Goal: Transaction & Acquisition: Purchase product/service

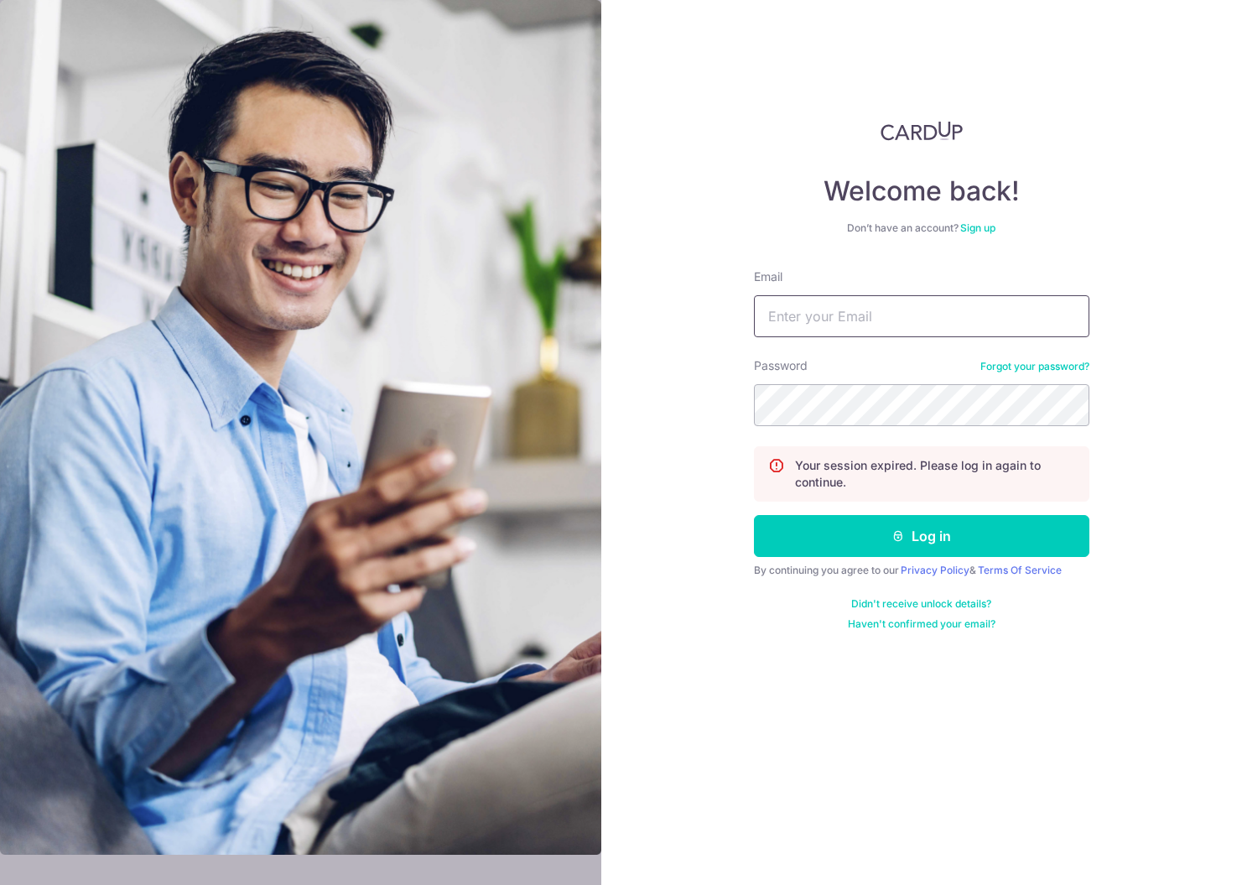
type input "[EMAIL_ADDRESS][DOMAIN_NAME]"
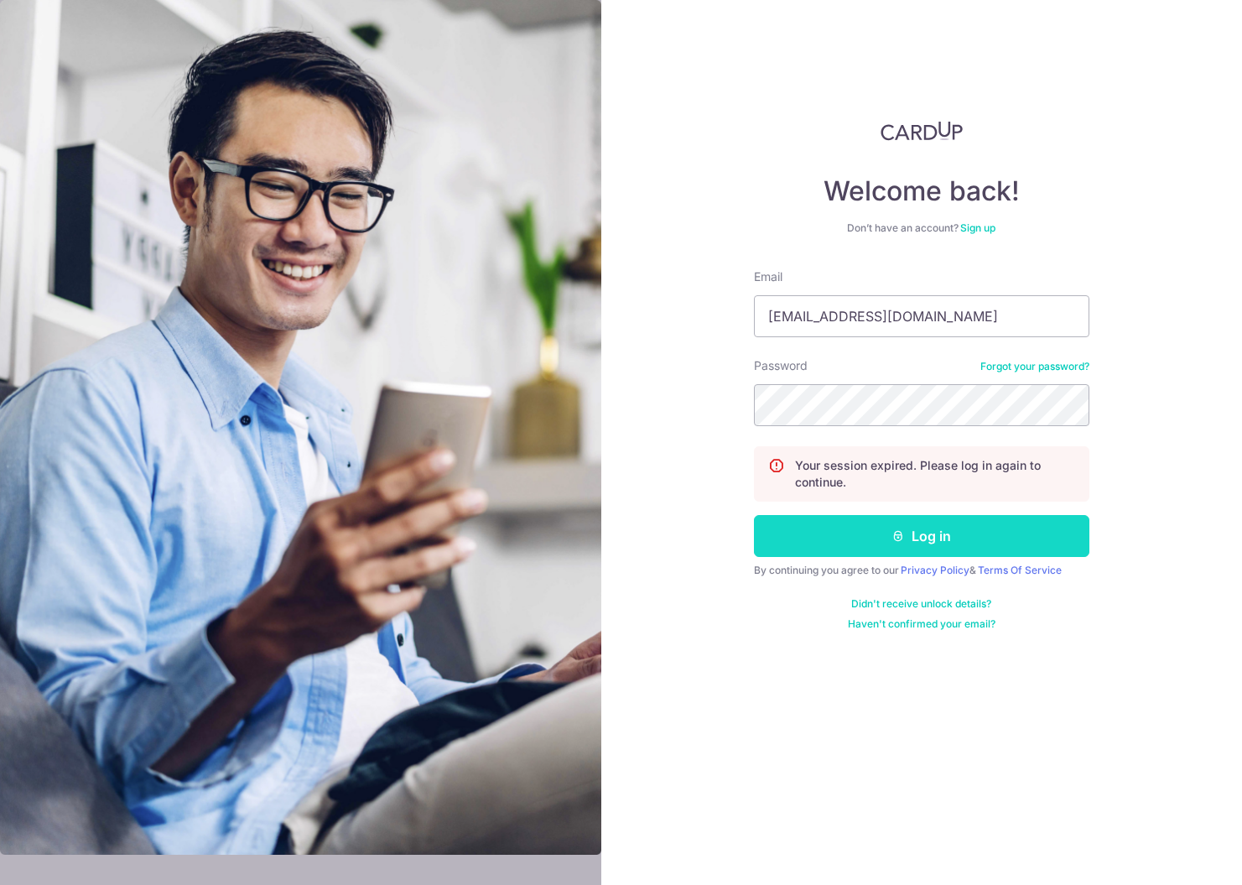
click at [857, 544] on button "Log in" at bounding box center [922, 536] width 336 height 42
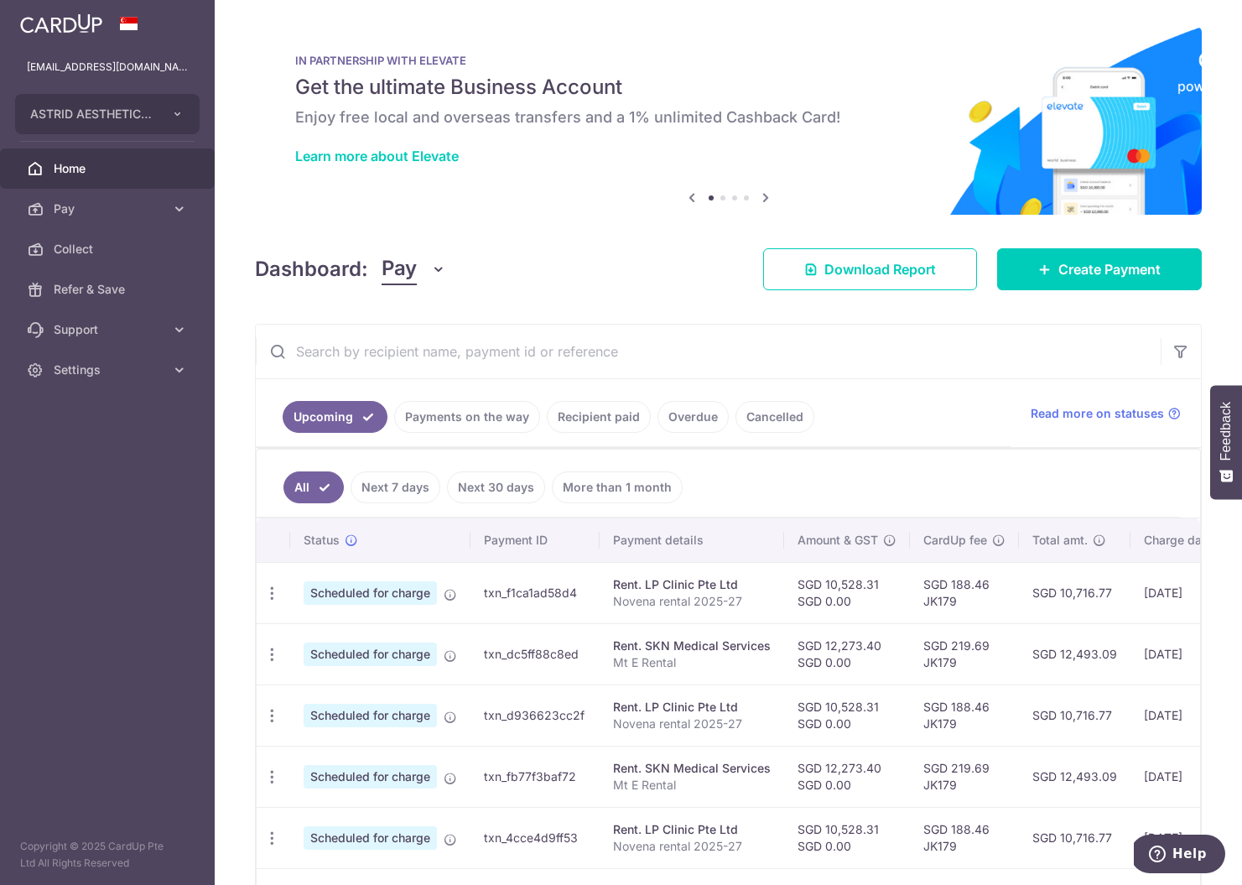
click at [440, 349] on input "text" at bounding box center [708, 352] width 905 height 54
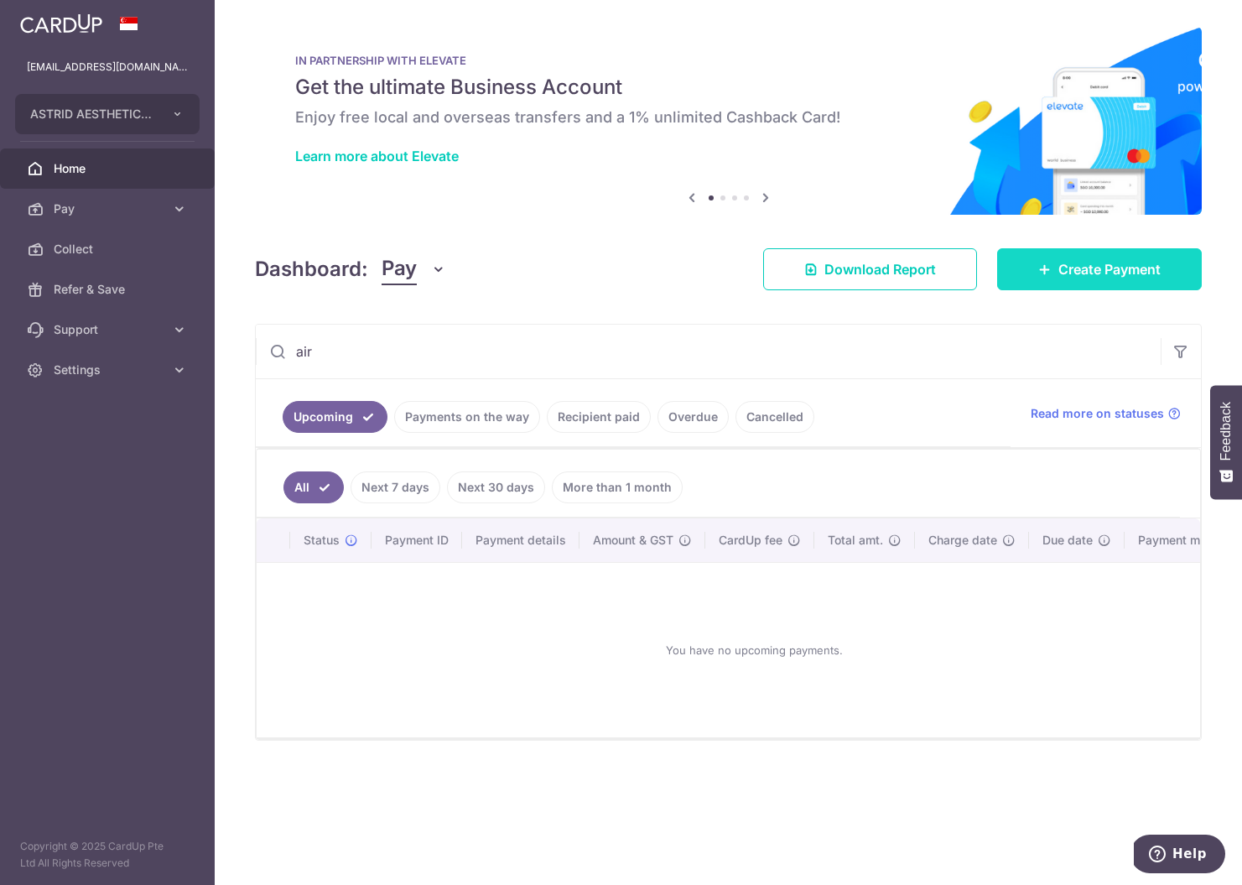
type input "air"
click at [1078, 265] on span "Create Payment" at bounding box center [1110, 269] width 102 height 20
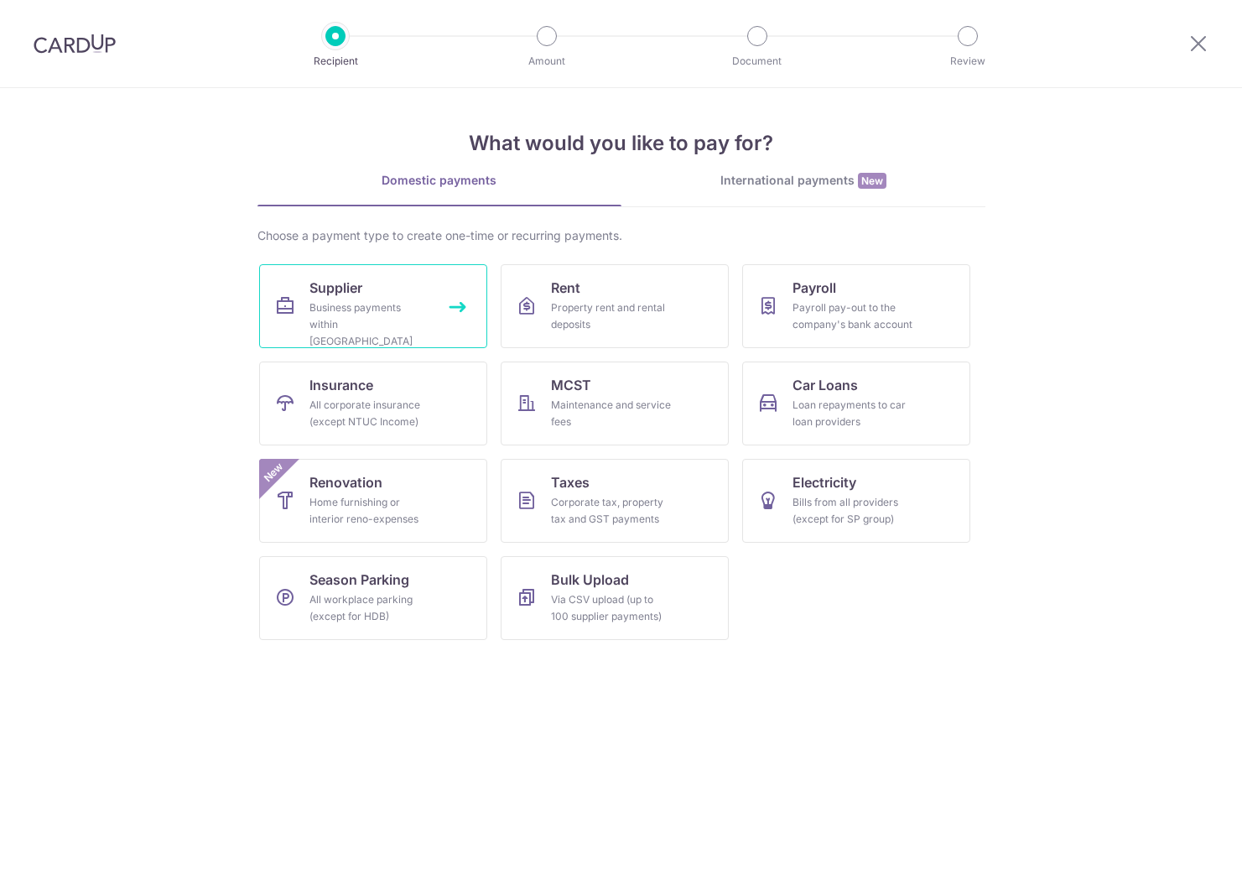
click at [380, 319] on div "Business payments within Singapore" at bounding box center [370, 324] width 121 height 50
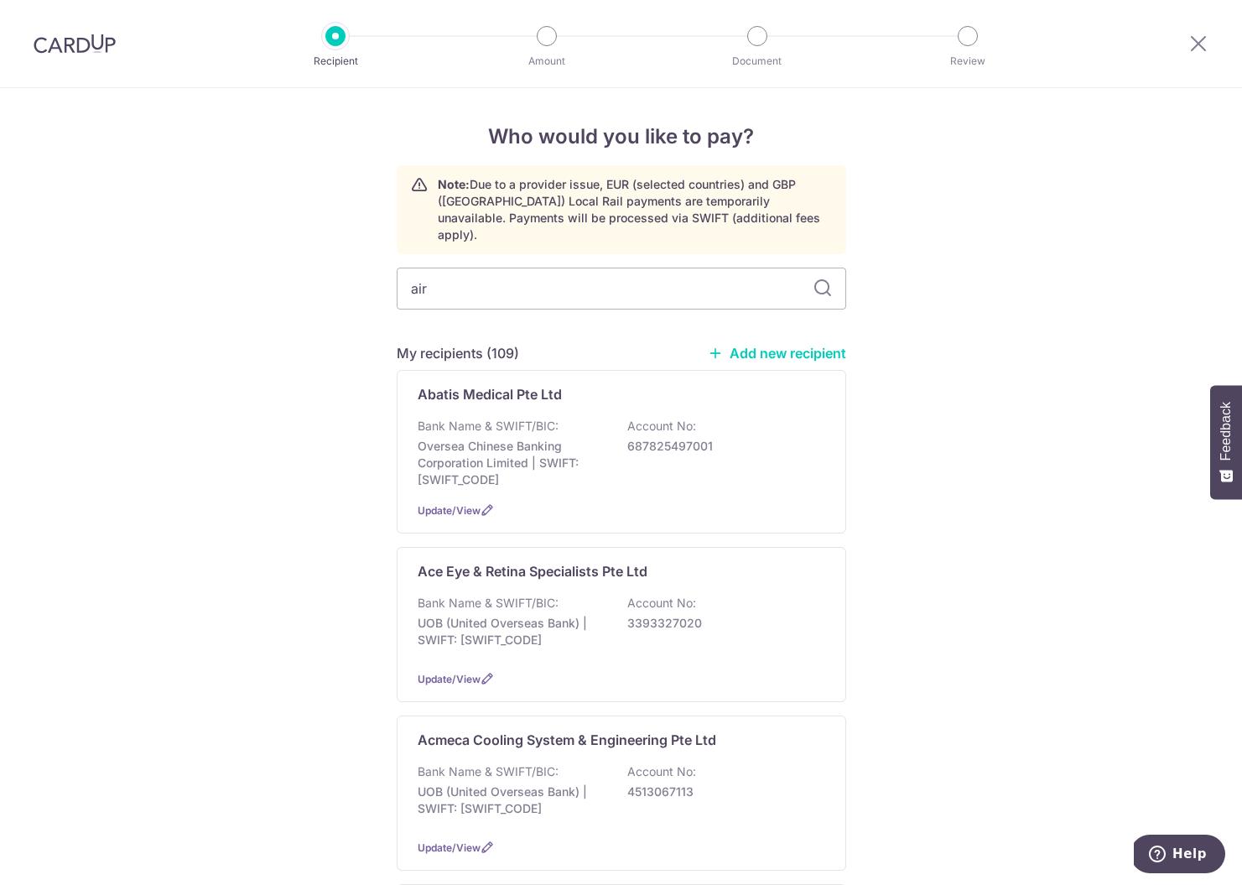
type input "air l"
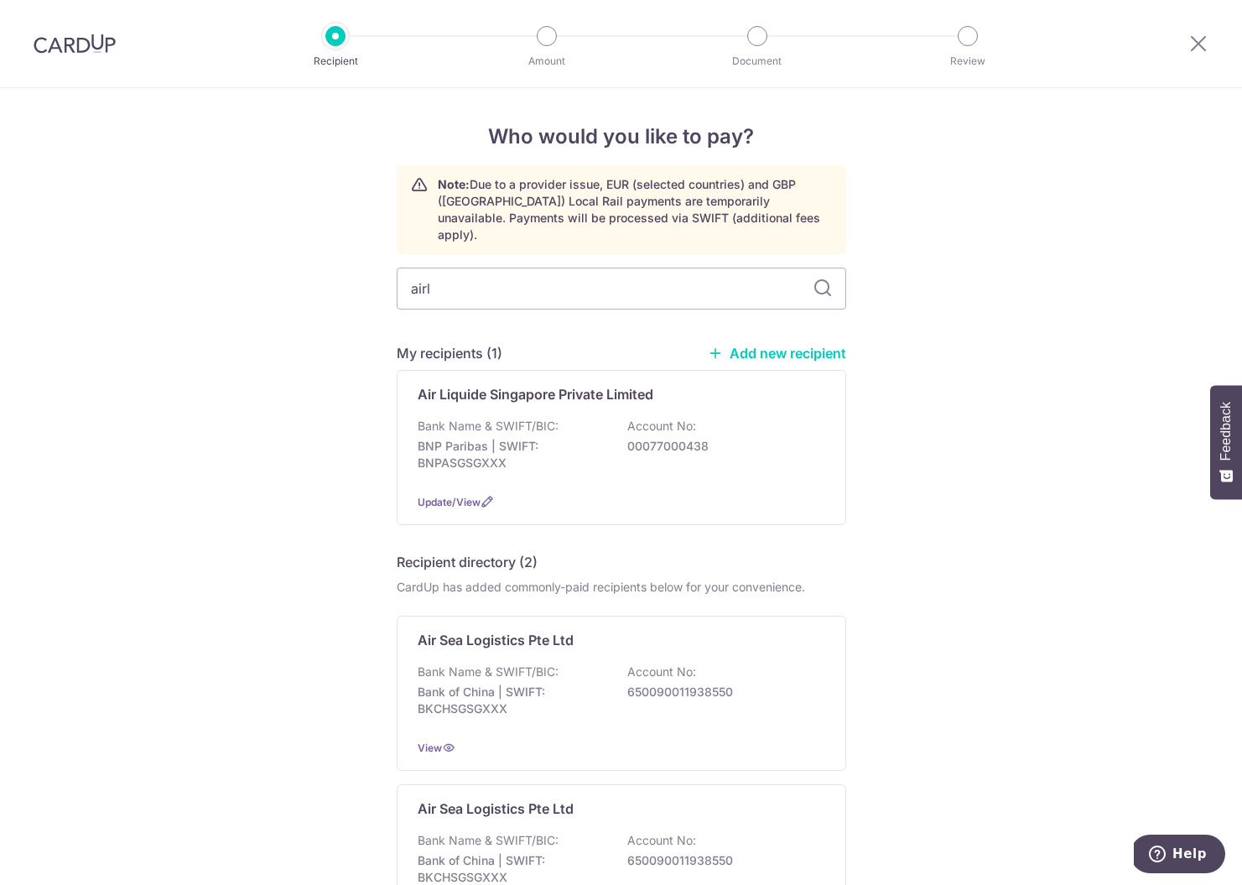
type input "airli"
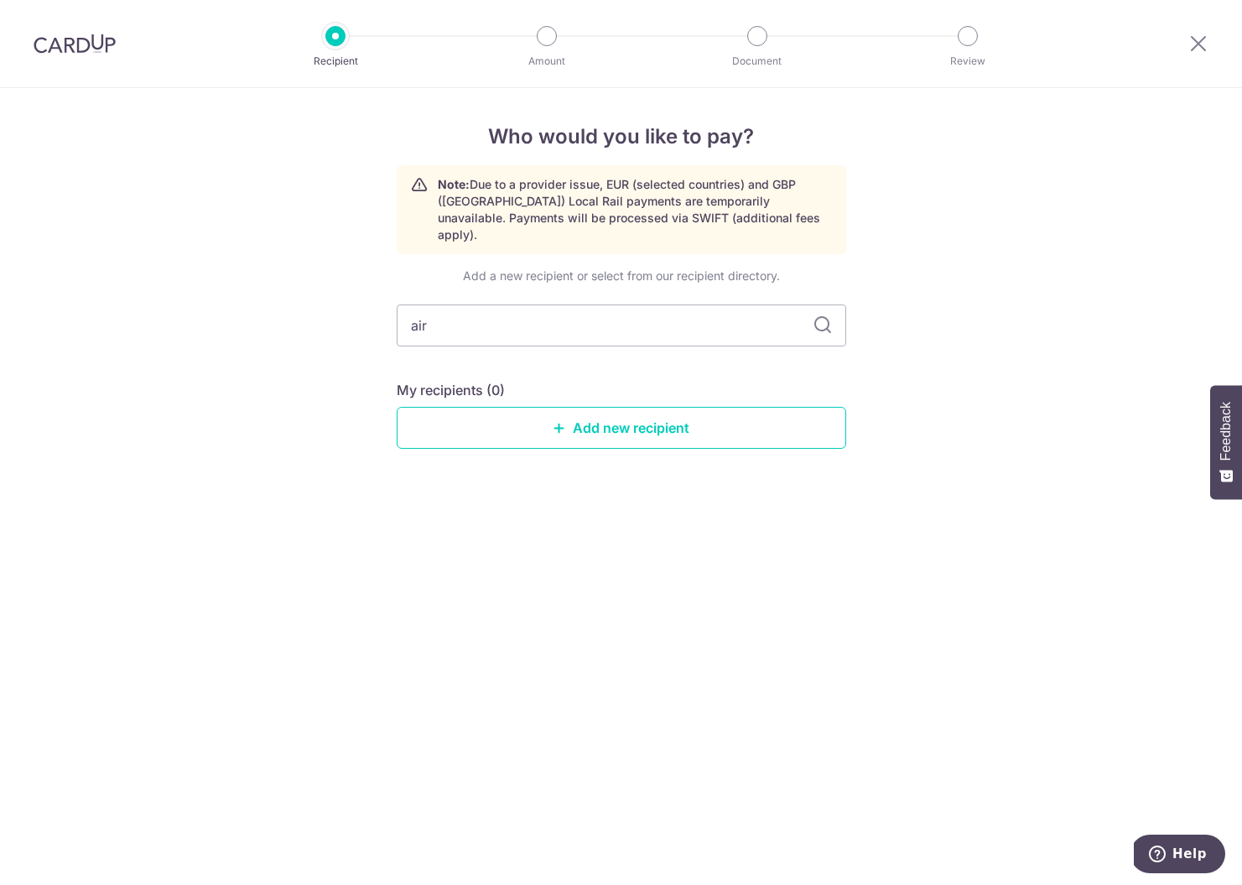
type input "air"
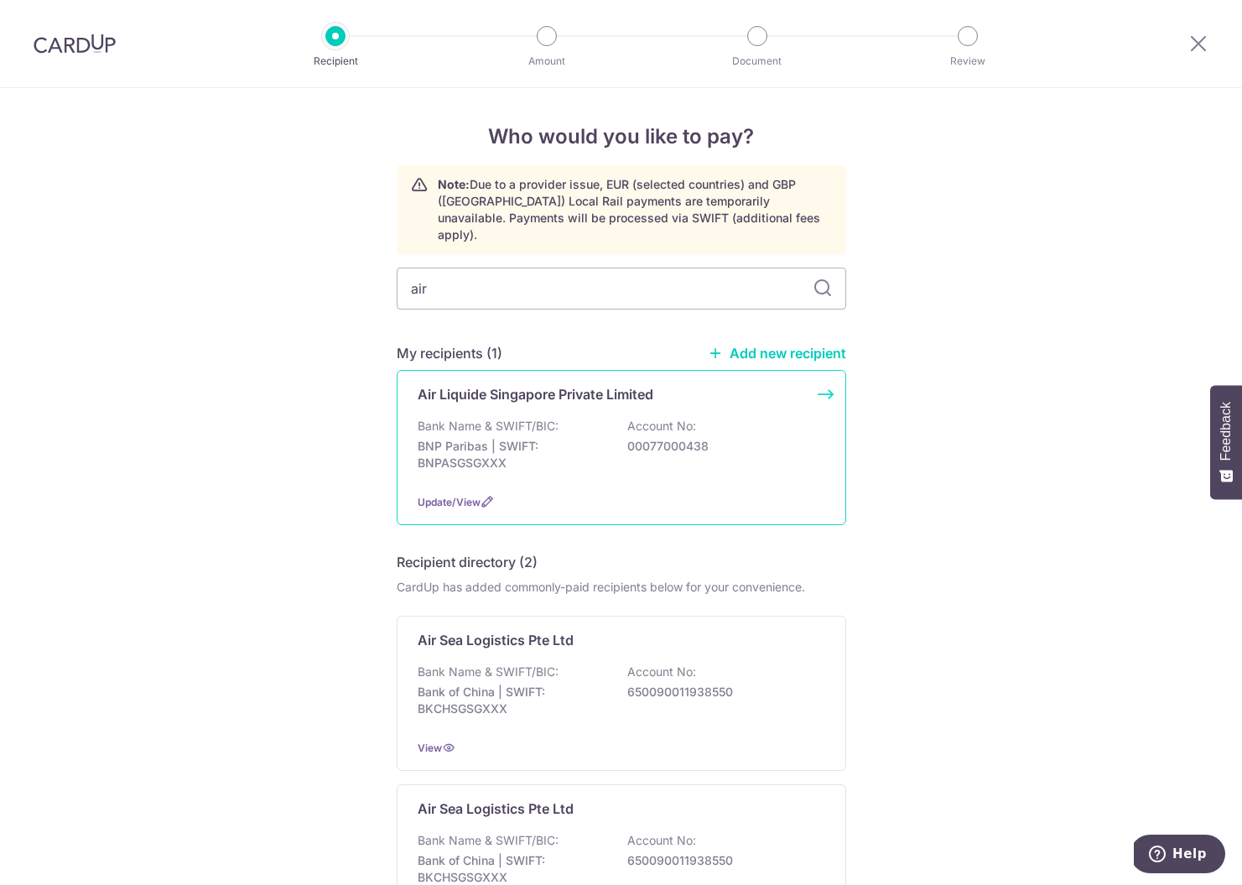
click at [573, 438] on p "BNP Paribas | SWIFT: BNPASGSGXXX" at bounding box center [512, 455] width 188 height 34
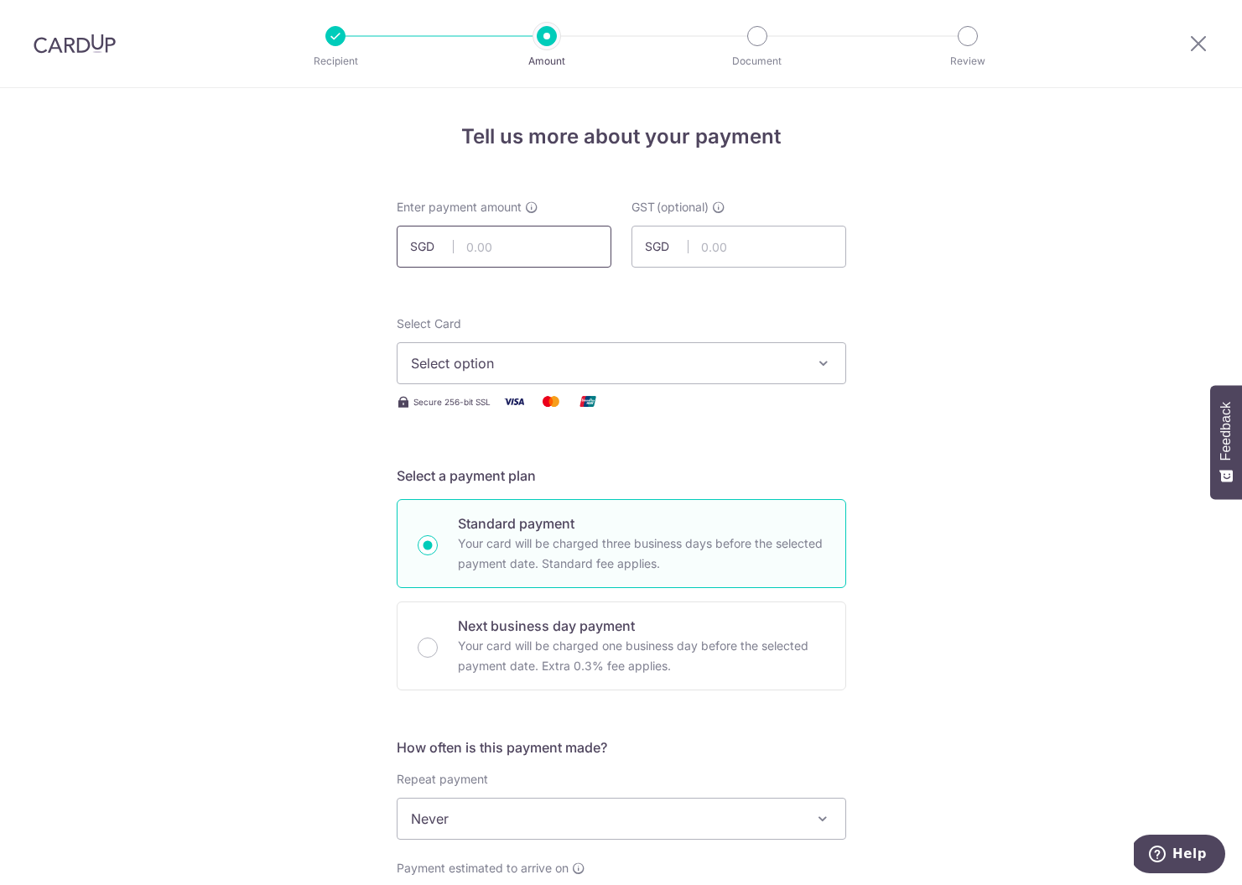
click at [509, 239] on input "text" at bounding box center [504, 247] width 215 height 42
type input "212.77"
click at [498, 360] on span "Select option" at bounding box center [606, 363] width 391 height 20
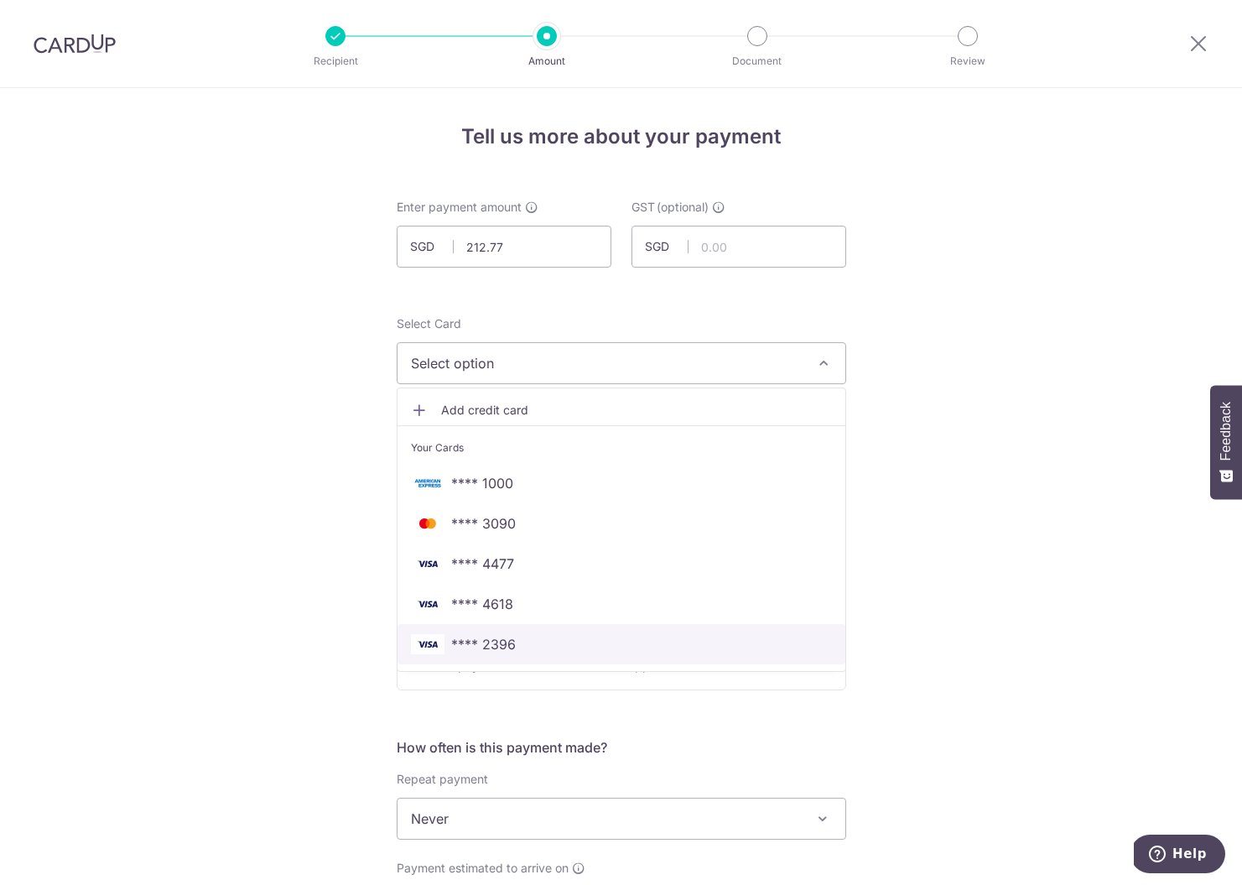
click at [477, 643] on span "**** 2396" at bounding box center [483, 644] width 65 height 20
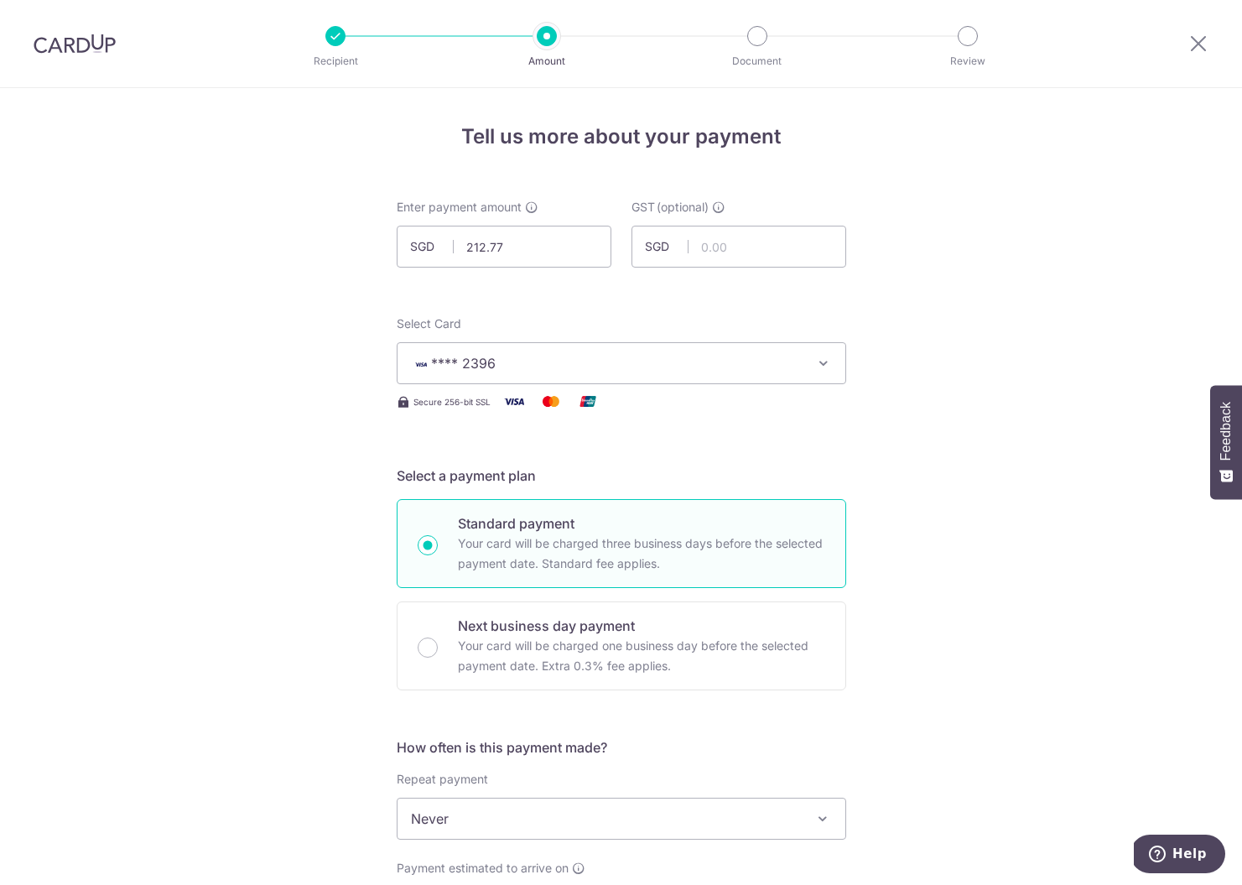
scroll to position [336, 0]
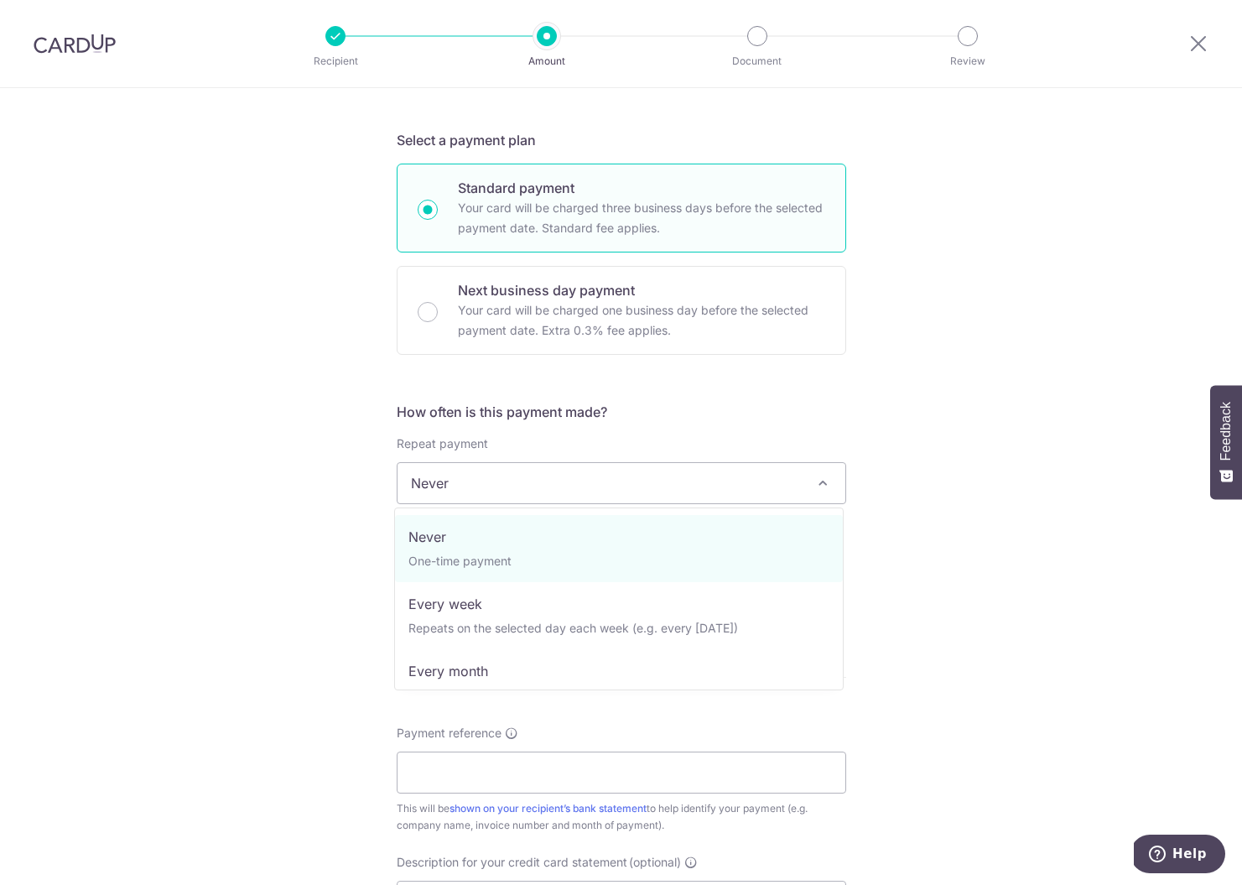
click at [472, 491] on span "Never" at bounding box center [622, 483] width 448 height 40
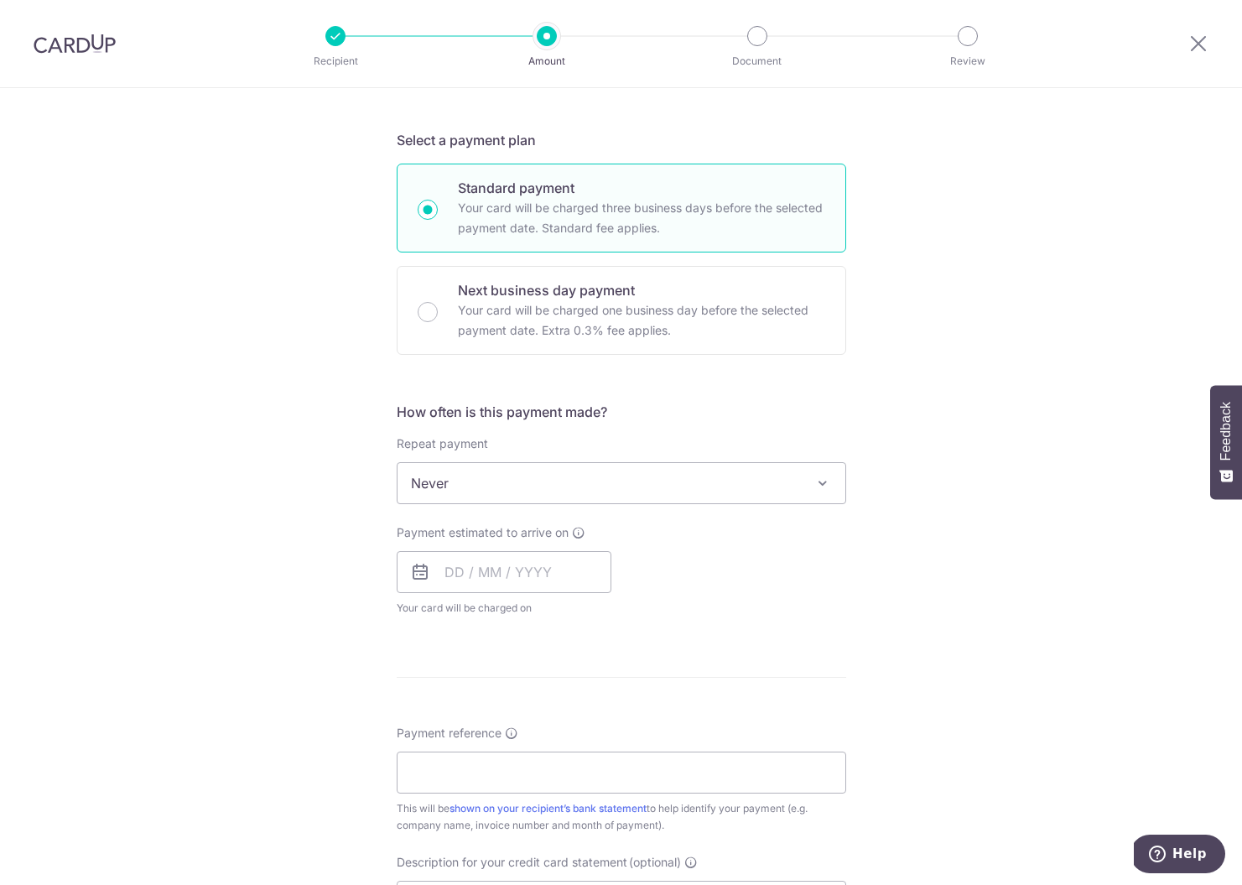
click at [479, 485] on span "Never" at bounding box center [622, 483] width 448 height 40
click at [470, 572] on input "text" at bounding box center [504, 572] width 215 height 42
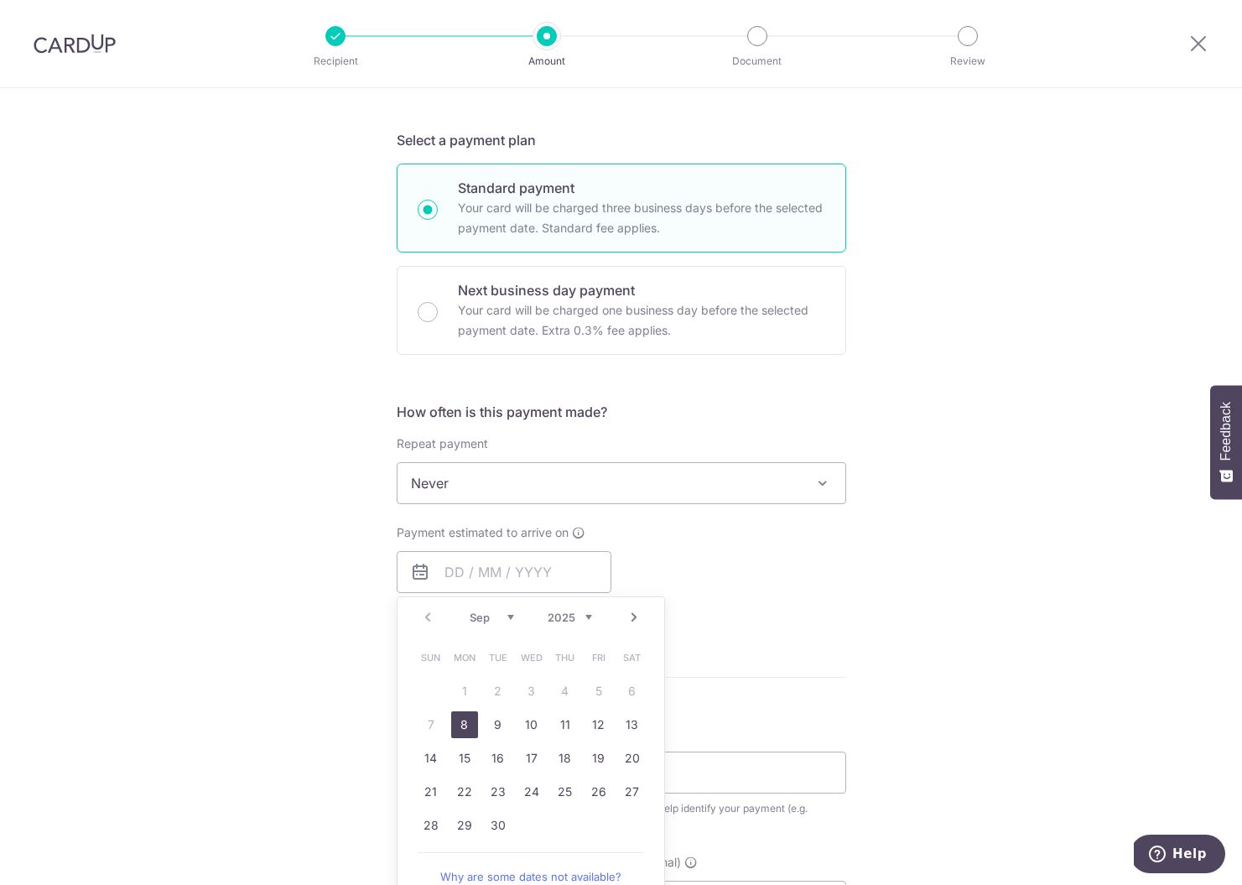
click at [457, 724] on link "8" at bounding box center [464, 724] width 27 height 27
type input "[DATE]"
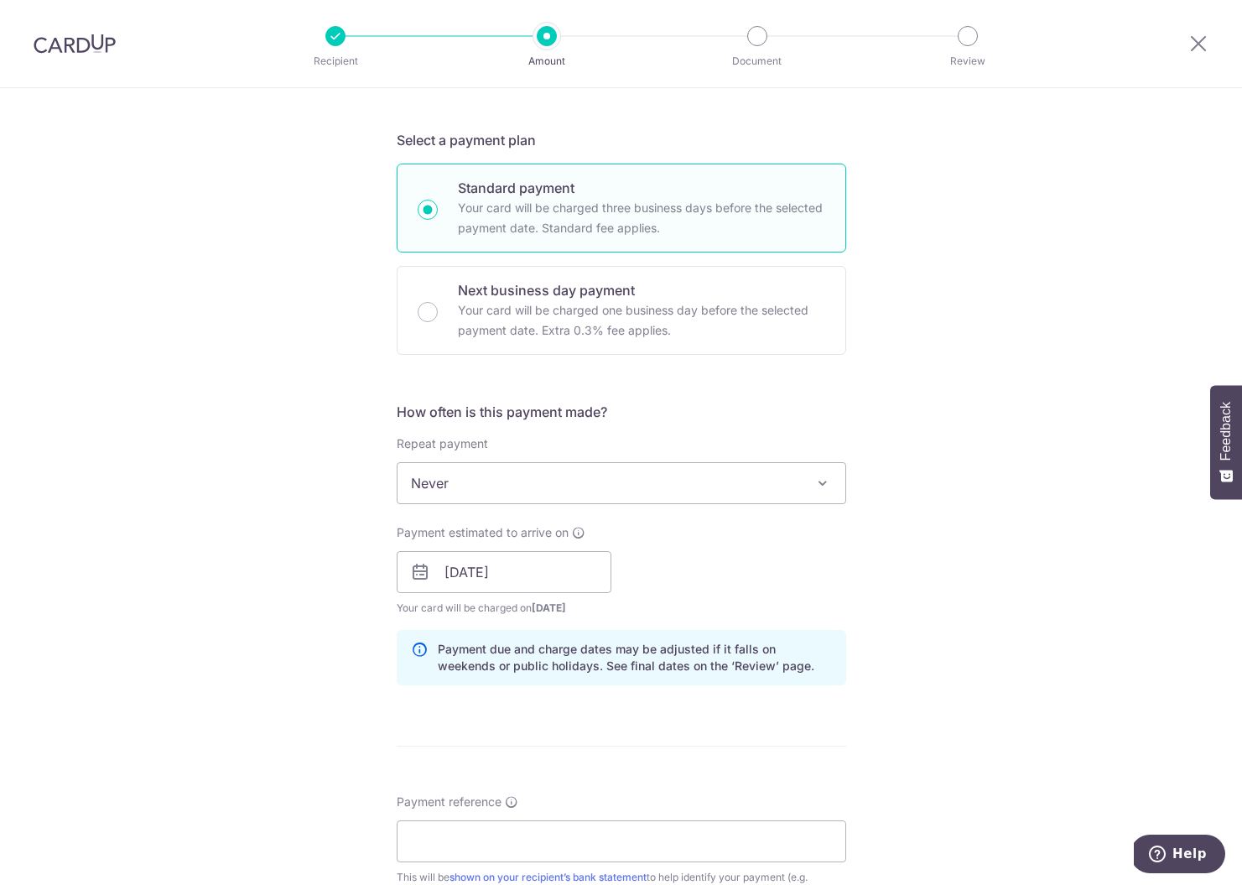
click at [465, 737] on form "Enter payment amount SGD 212.77 212.77 GST (optional) SGD Select Card **** 2396…" at bounding box center [622, 617] width 450 height 1509
click at [477, 828] on input "Payment reference" at bounding box center [622, 841] width 450 height 42
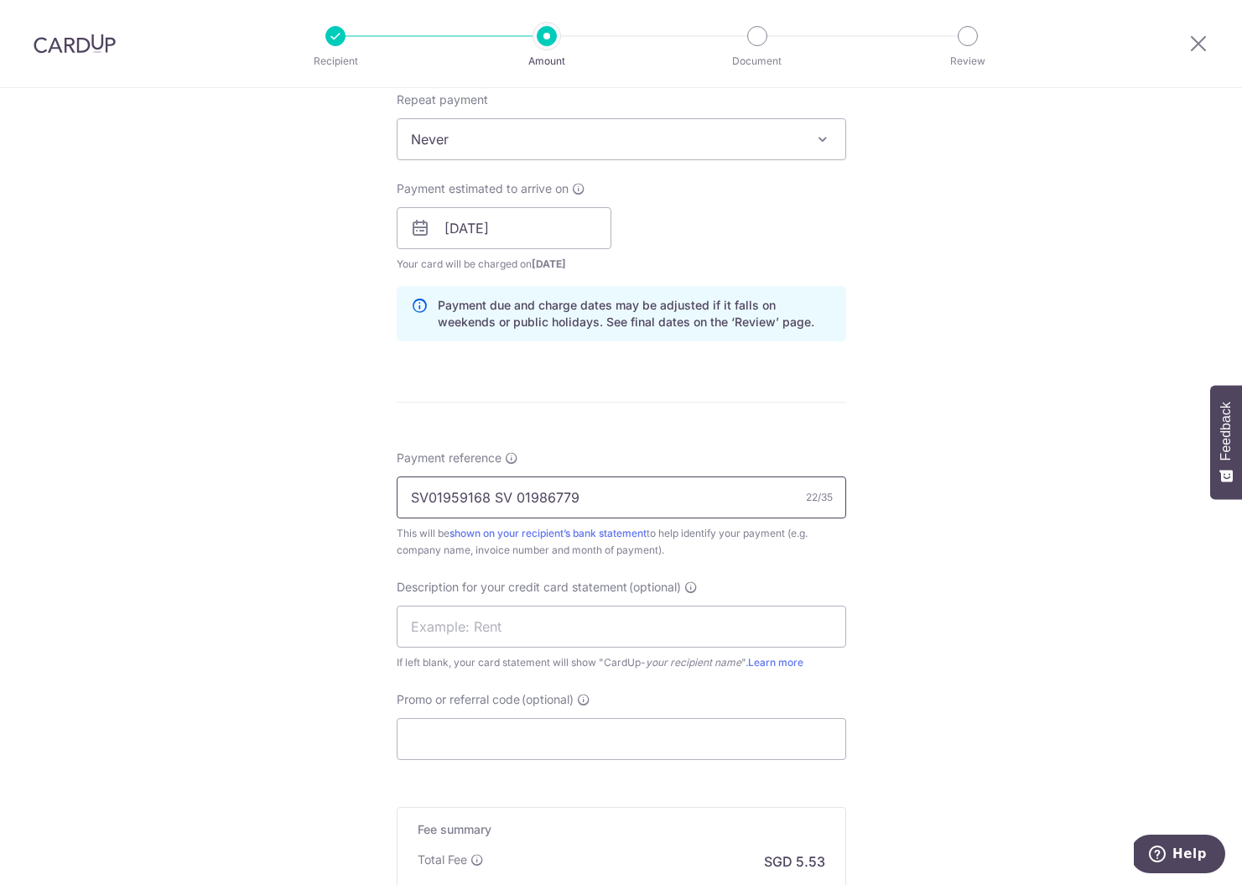
scroll to position [902, 0]
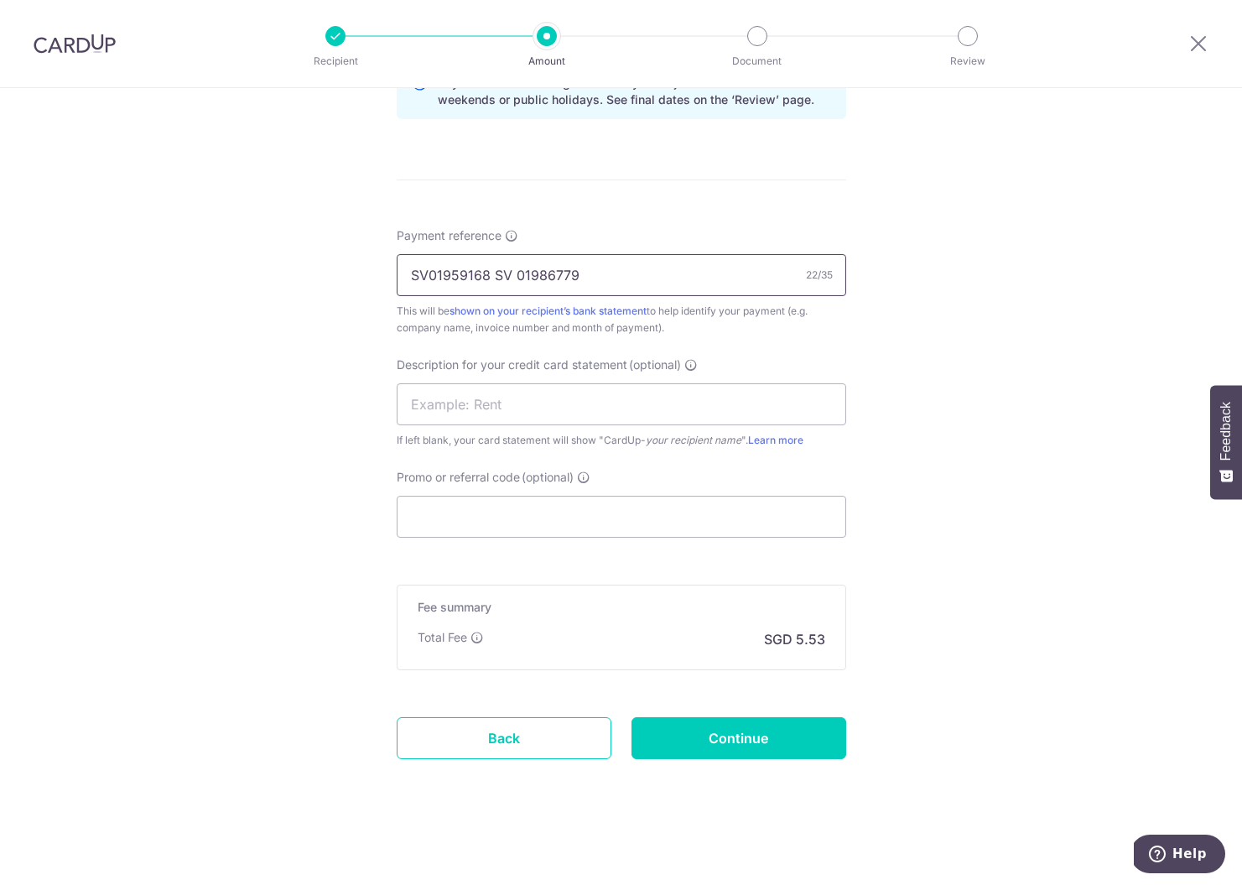
type input "SV01959168 SV 01986779"
click at [523, 495] on div "Promo or referral code (optional) The discounted fee will be shown on the revie…" at bounding box center [622, 503] width 450 height 69
click at [519, 500] on input "Promo or referral code (optional)" at bounding box center [622, 517] width 450 height 42
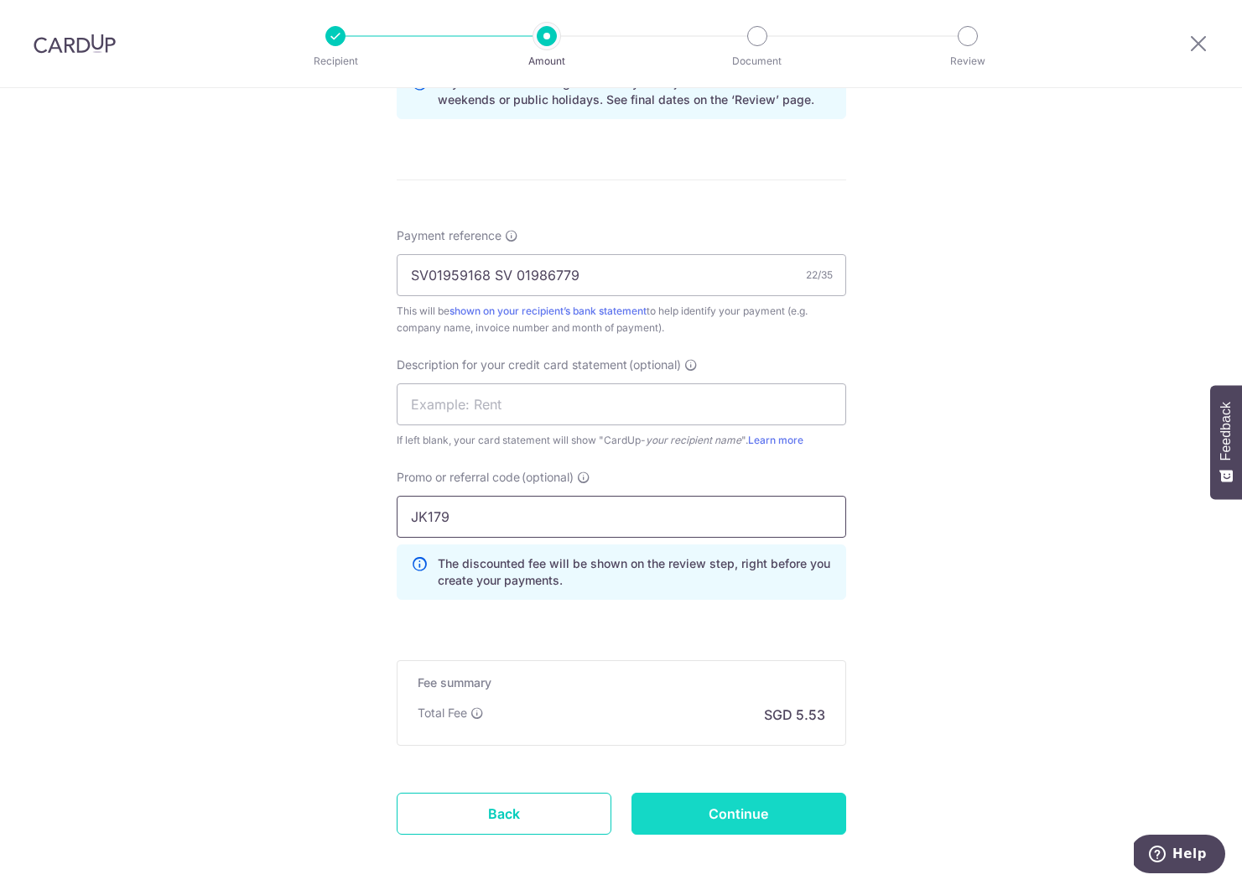
type input "JK179"
click at [705, 808] on input "Continue" at bounding box center [739, 814] width 215 height 42
type input "Create Schedule"
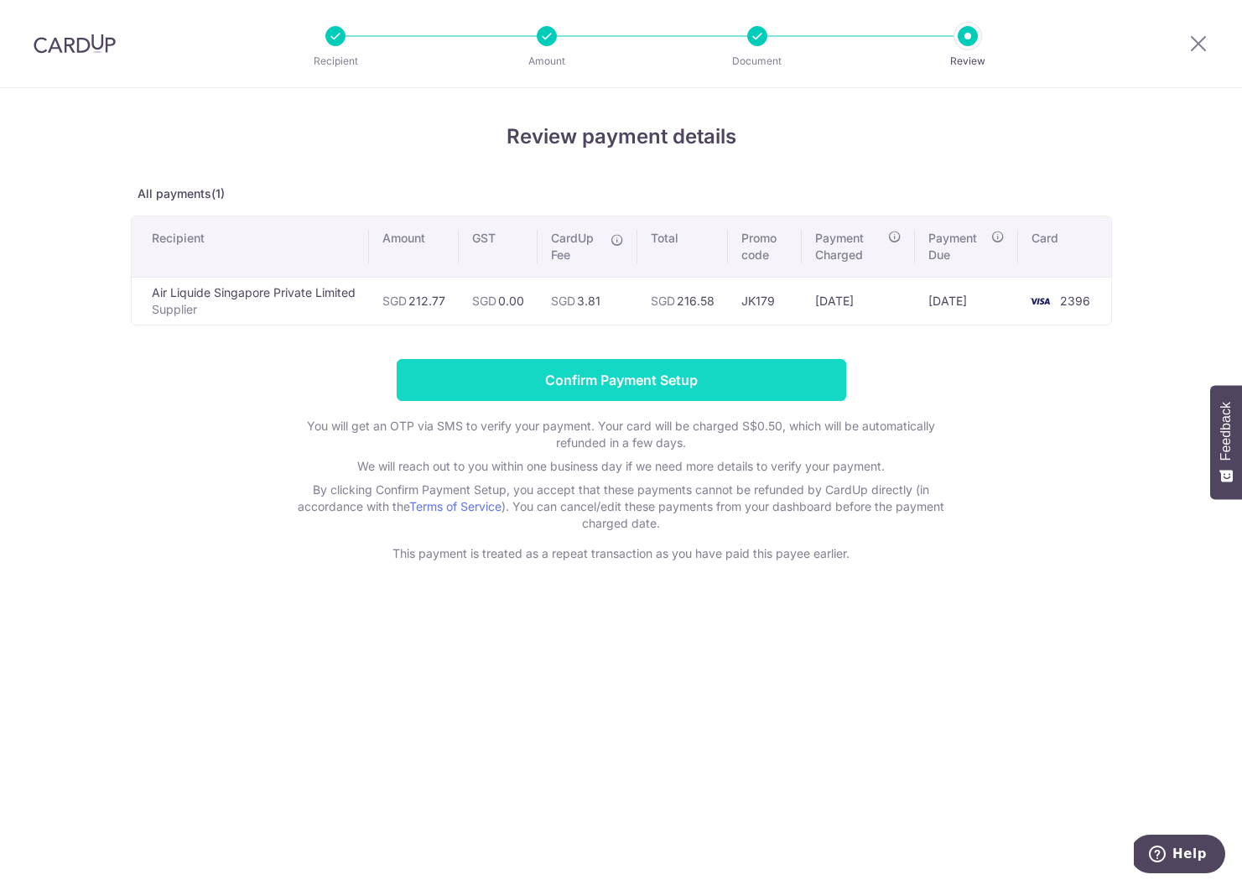
click at [622, 377] on input "Confirm Payment Setup" at bounding box center [622, 380] width 450 height 42
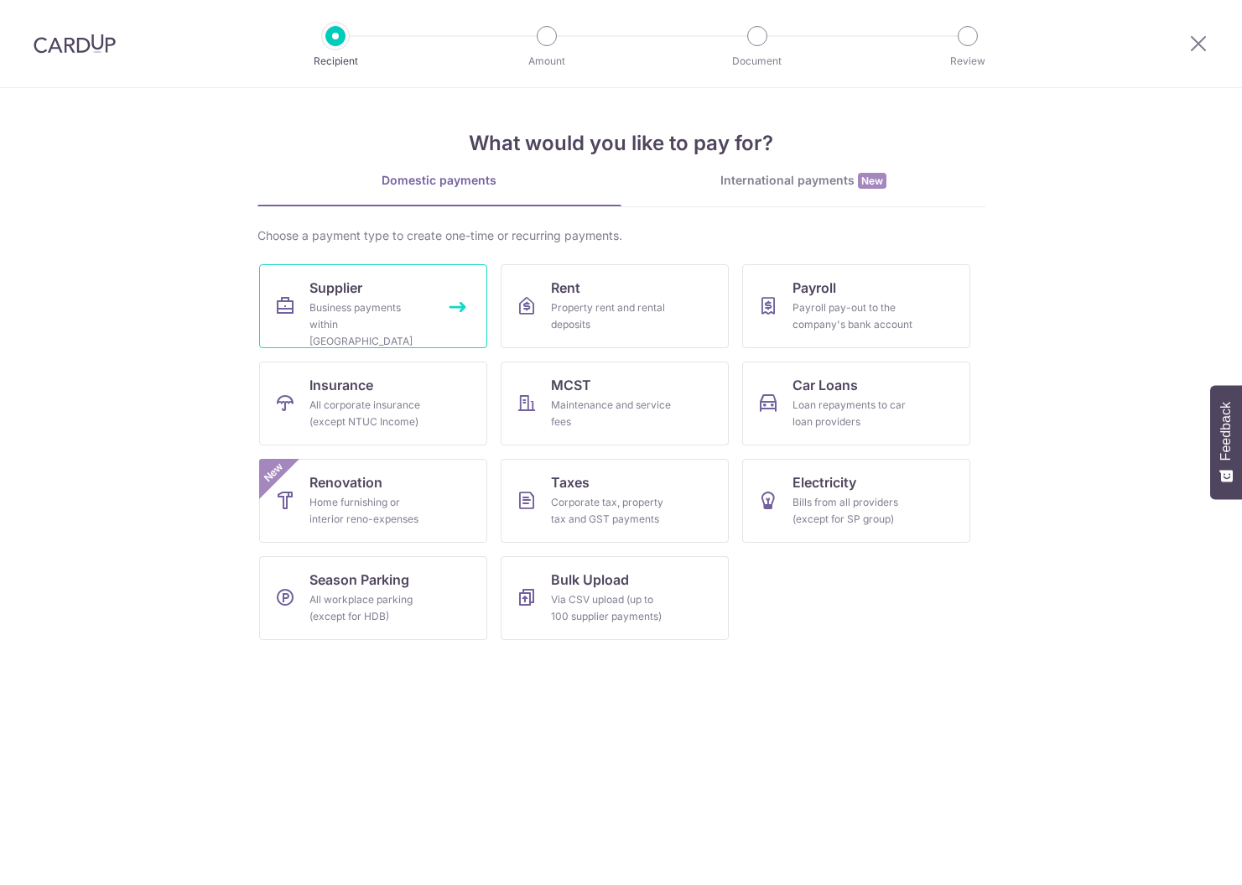
click at [402, 299] on link "Supplier Business payments within Singapore" at bounding box center [373, 306] width 228 height 84
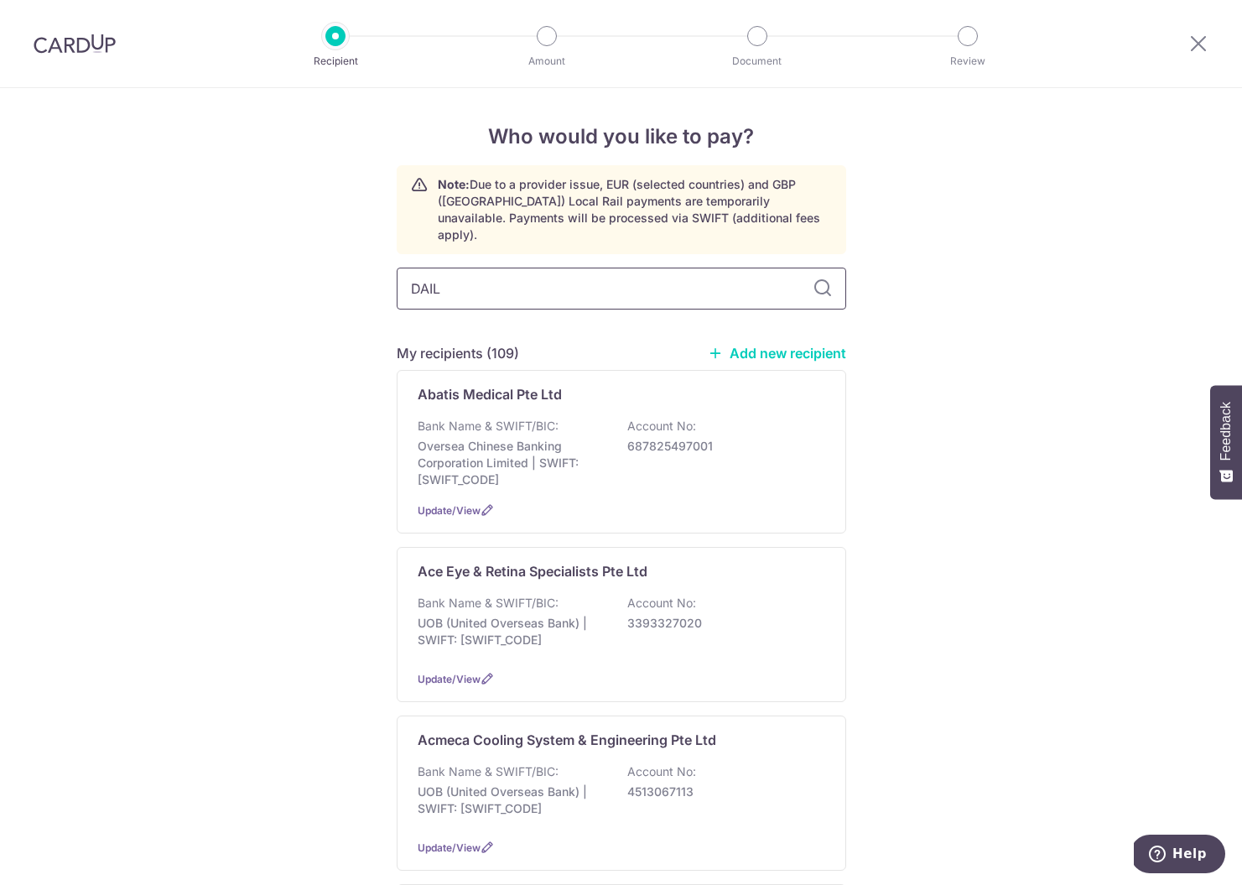
type input "DAILY"
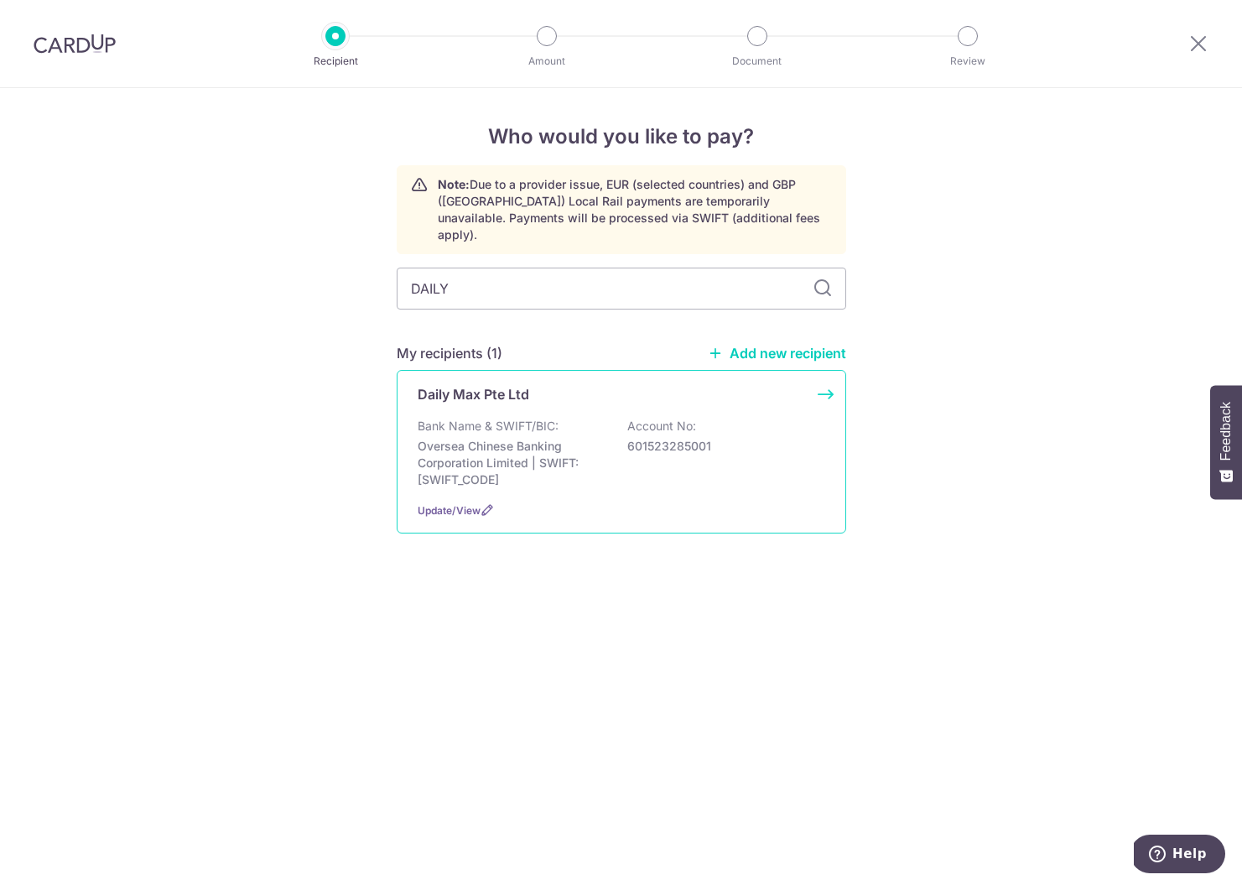
click at [529, 438] on p "Oversea Chinese Banking Corporation Limited | SWIFT: OCBCSGSGXXX" at bounding box center [512, 463] width 188 height 50
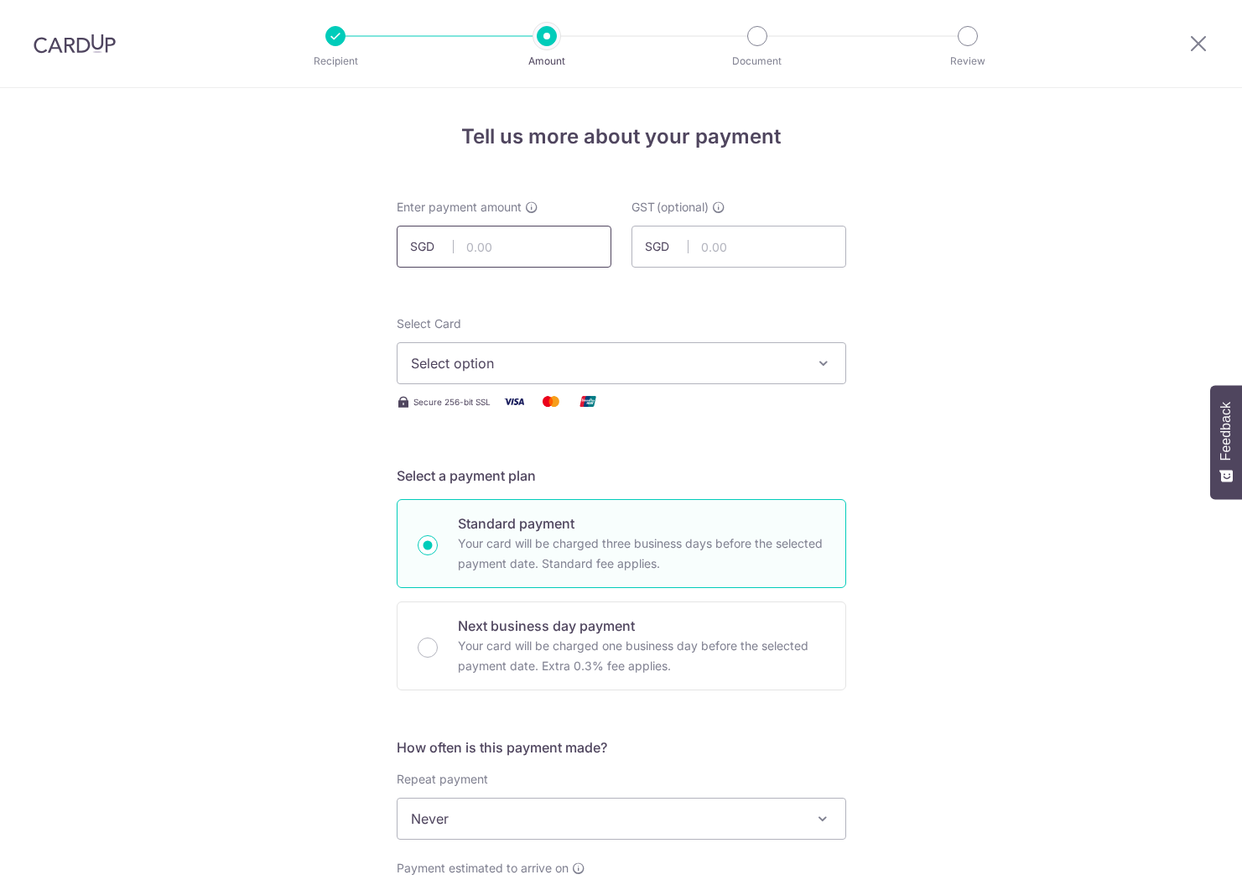
click at [486, 257] on input "text" at bounding box center [504, 247] width 215 height 42
type input "391.58"
click at [494, 365] on span "Select option" at bounding box center [606, 363] width 391 height 20
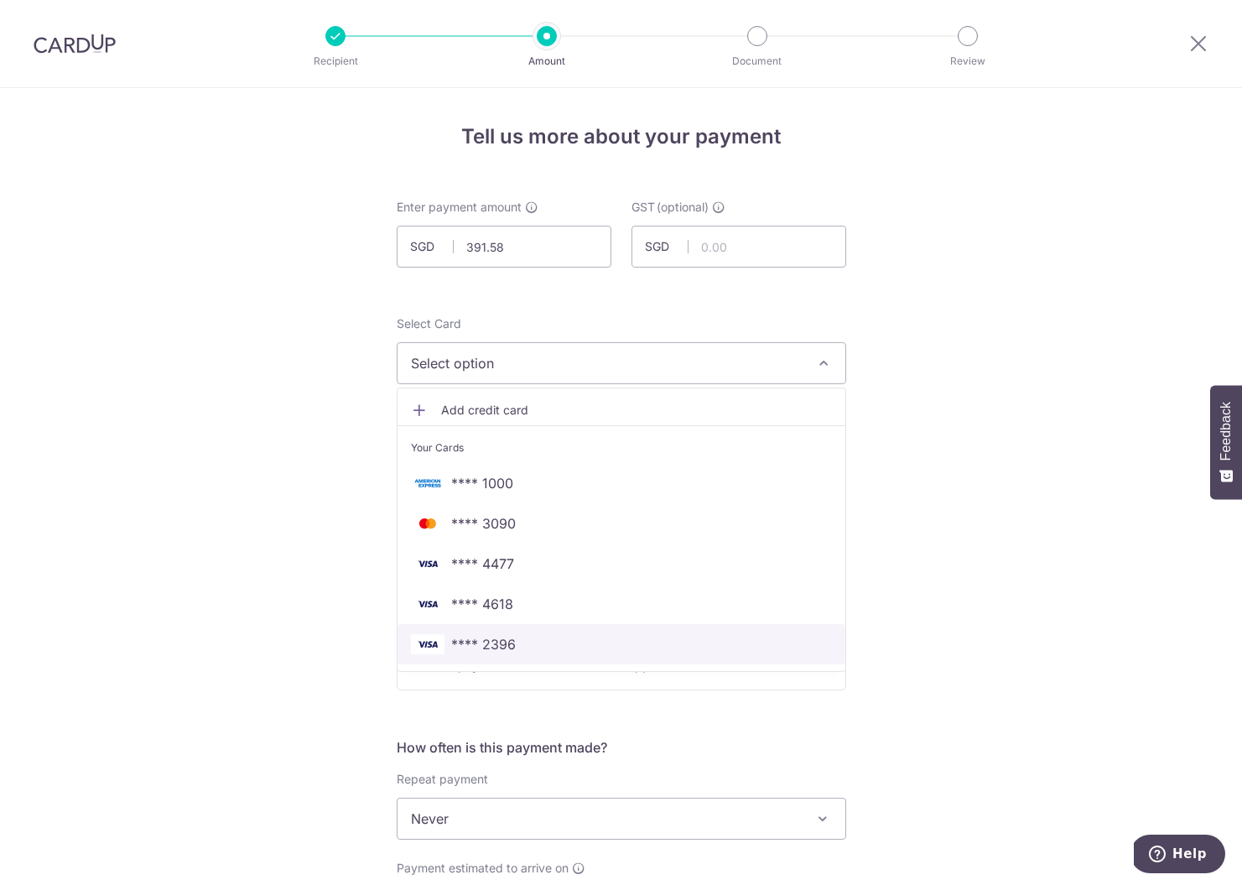
click at [492, 636] on span "**** 2396" at bounding box center [483, 644] width 65 height 20
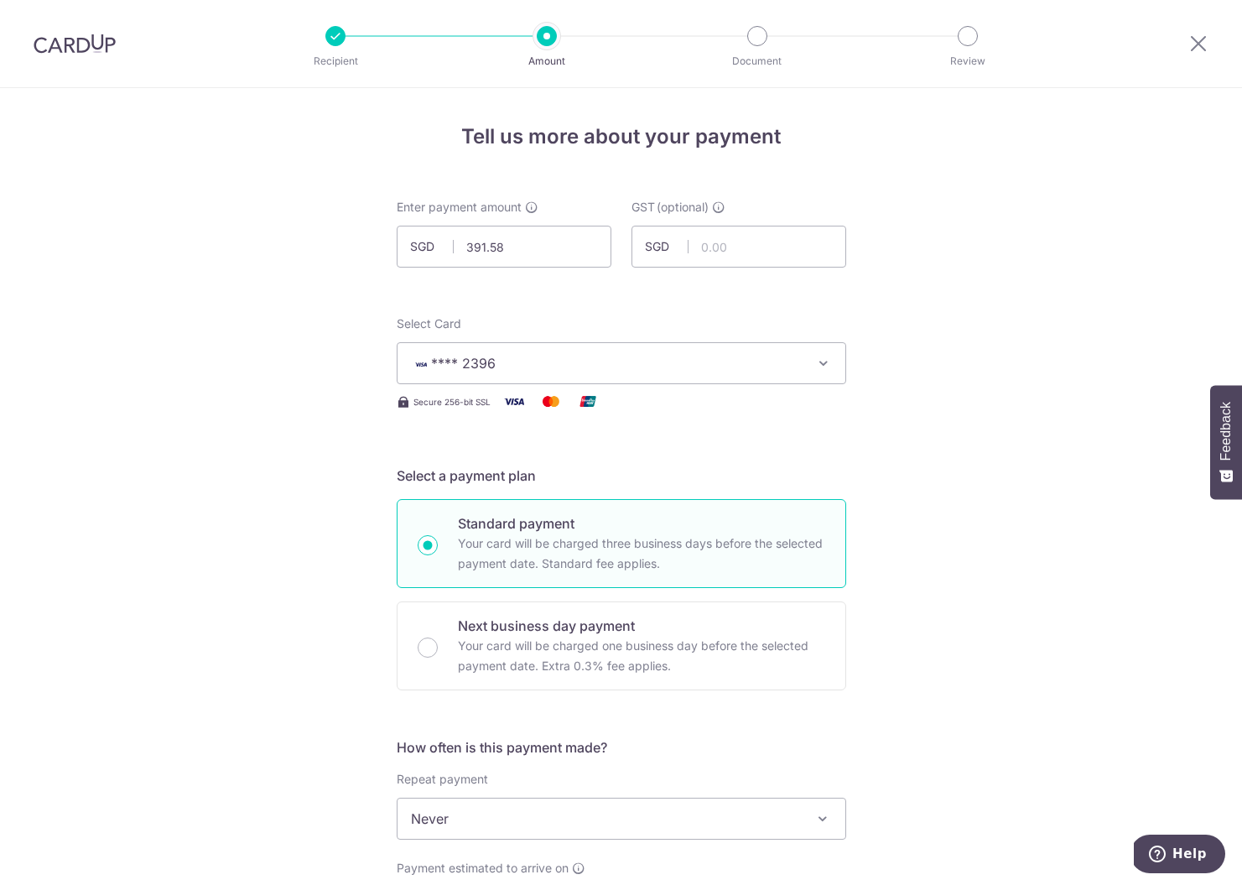
scroll to position [143, 0]
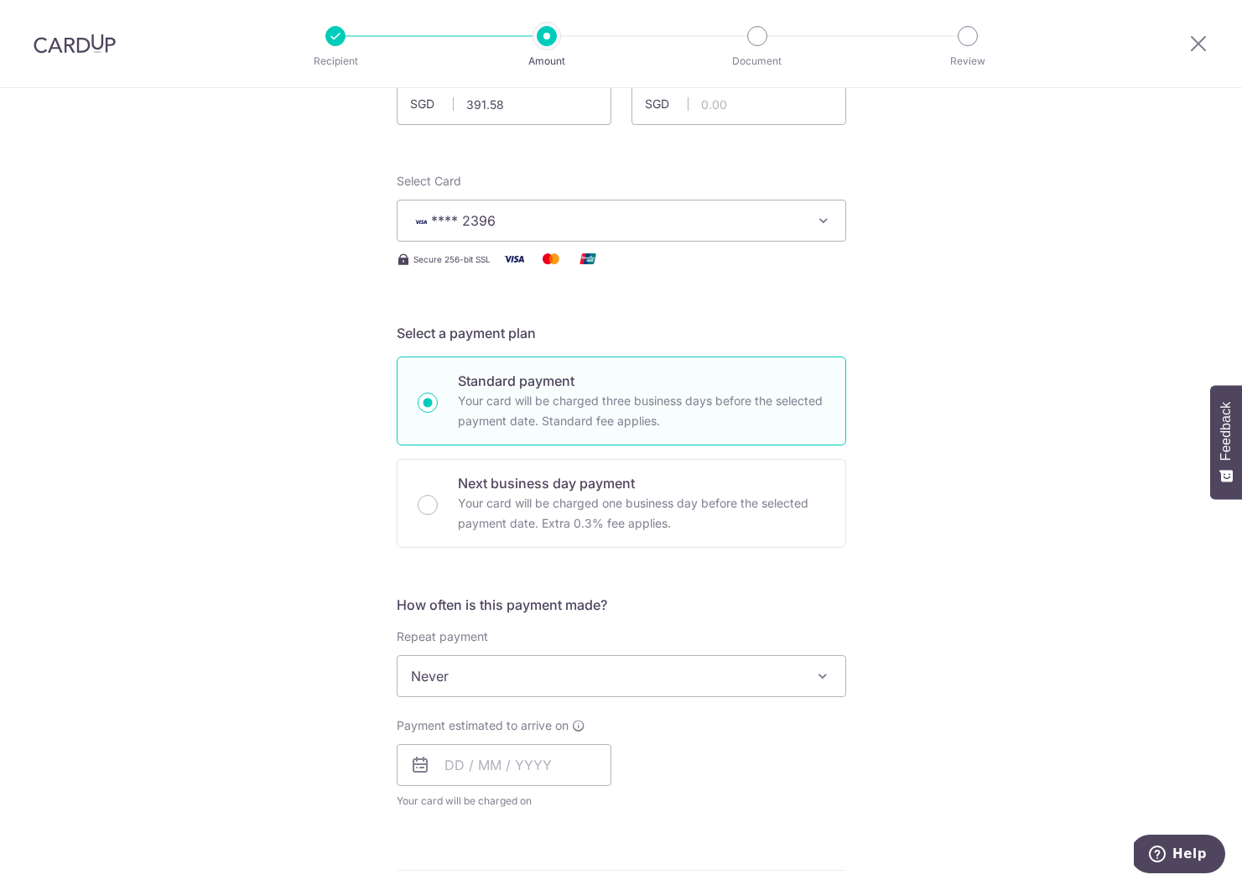
click at [478, 689] on span "Never" at bounding box center [622, 676] width 448 height 40
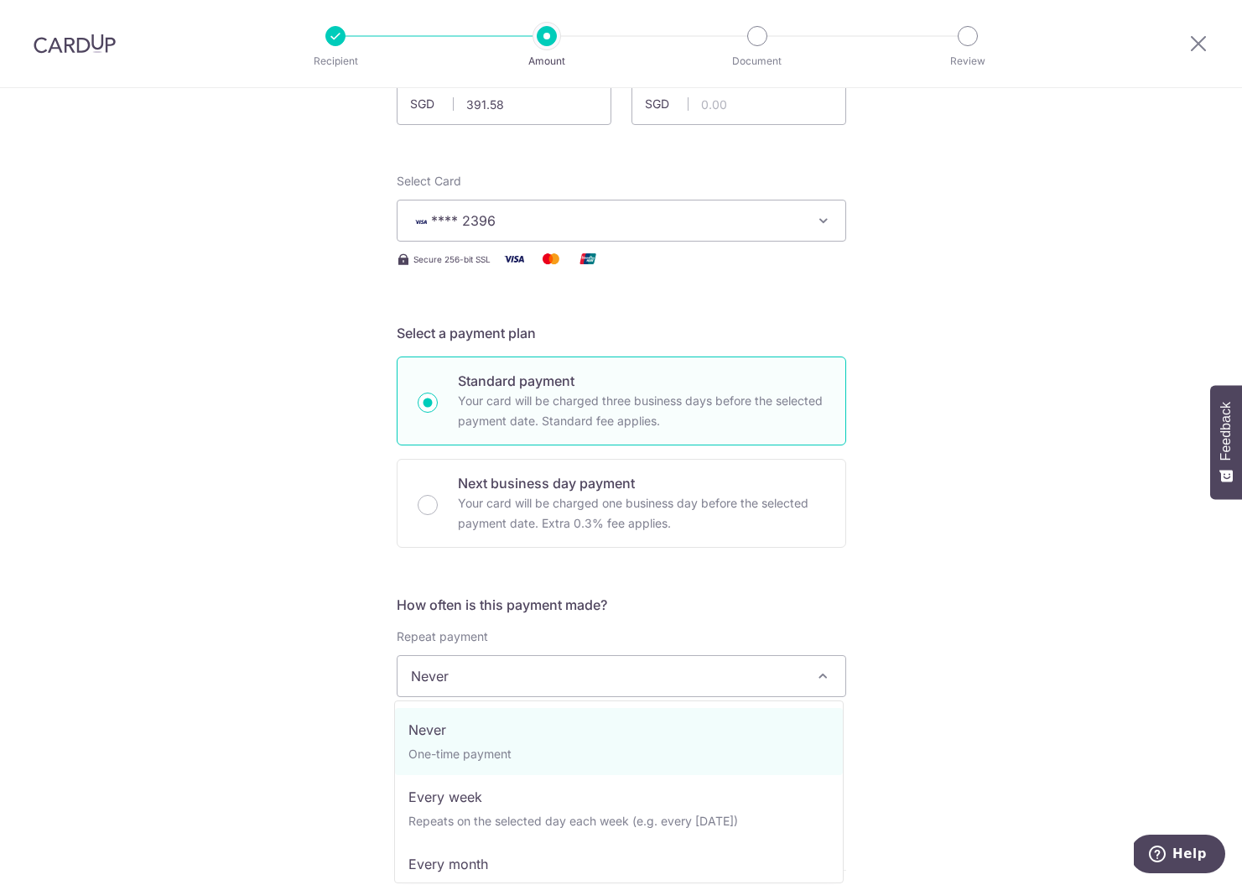
click at [479, 689] on span "Never" at bounding box center [622, 676] width 448 height 40
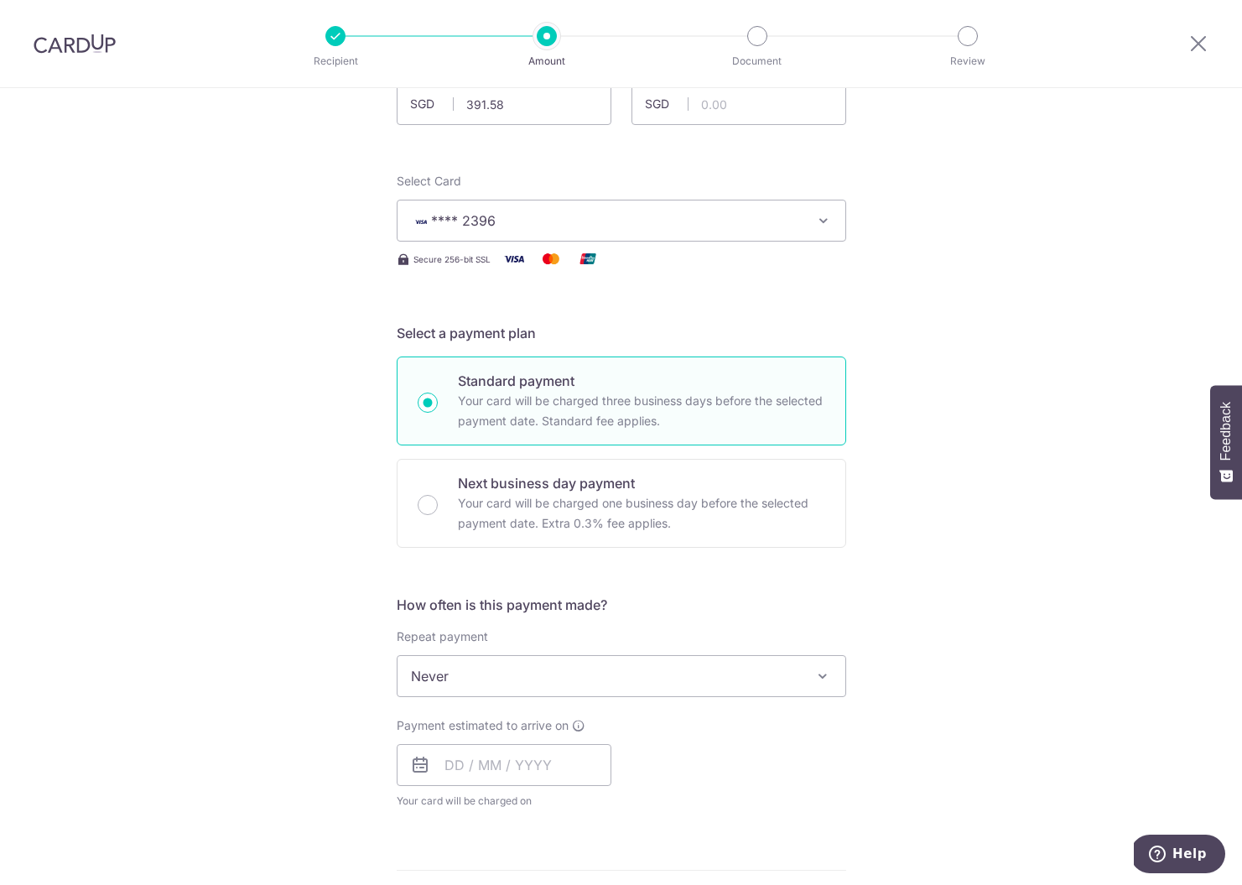
scroll to position [297, 0]
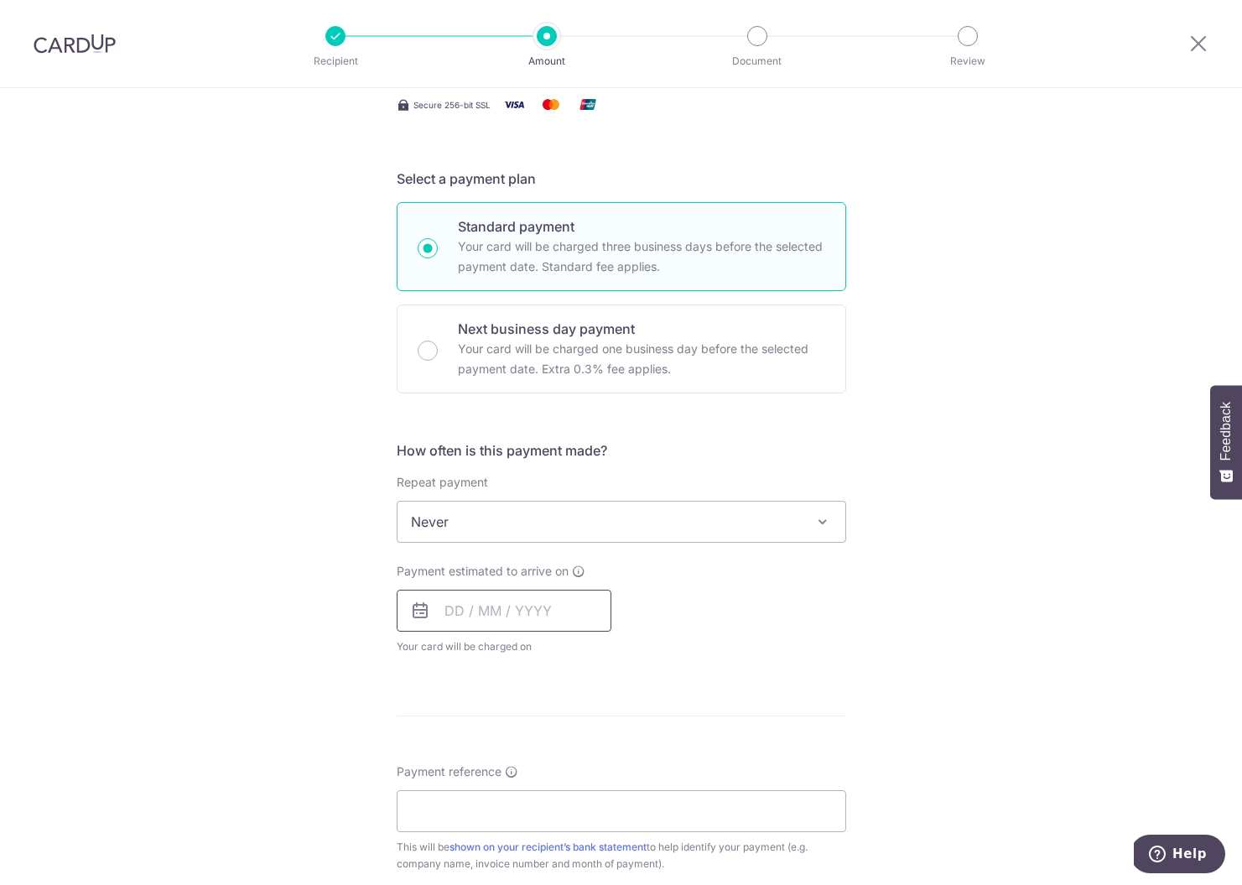
click at [478, 607] on input "text" at bounding box center [504, 611] width 215 height 42
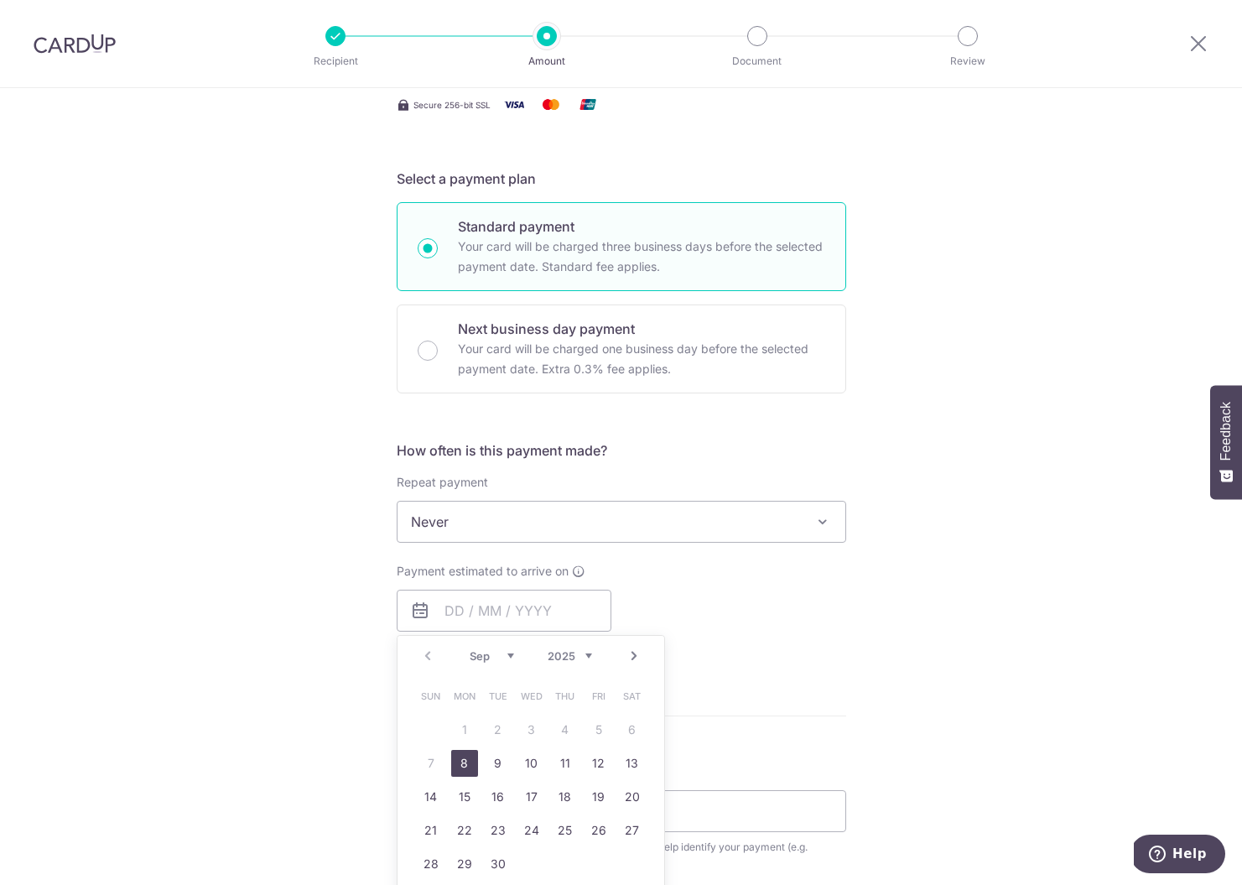
click at [470, 763] on link "8" at bounding box center [464, 763] width 27 height 27
type input "[DATE]"
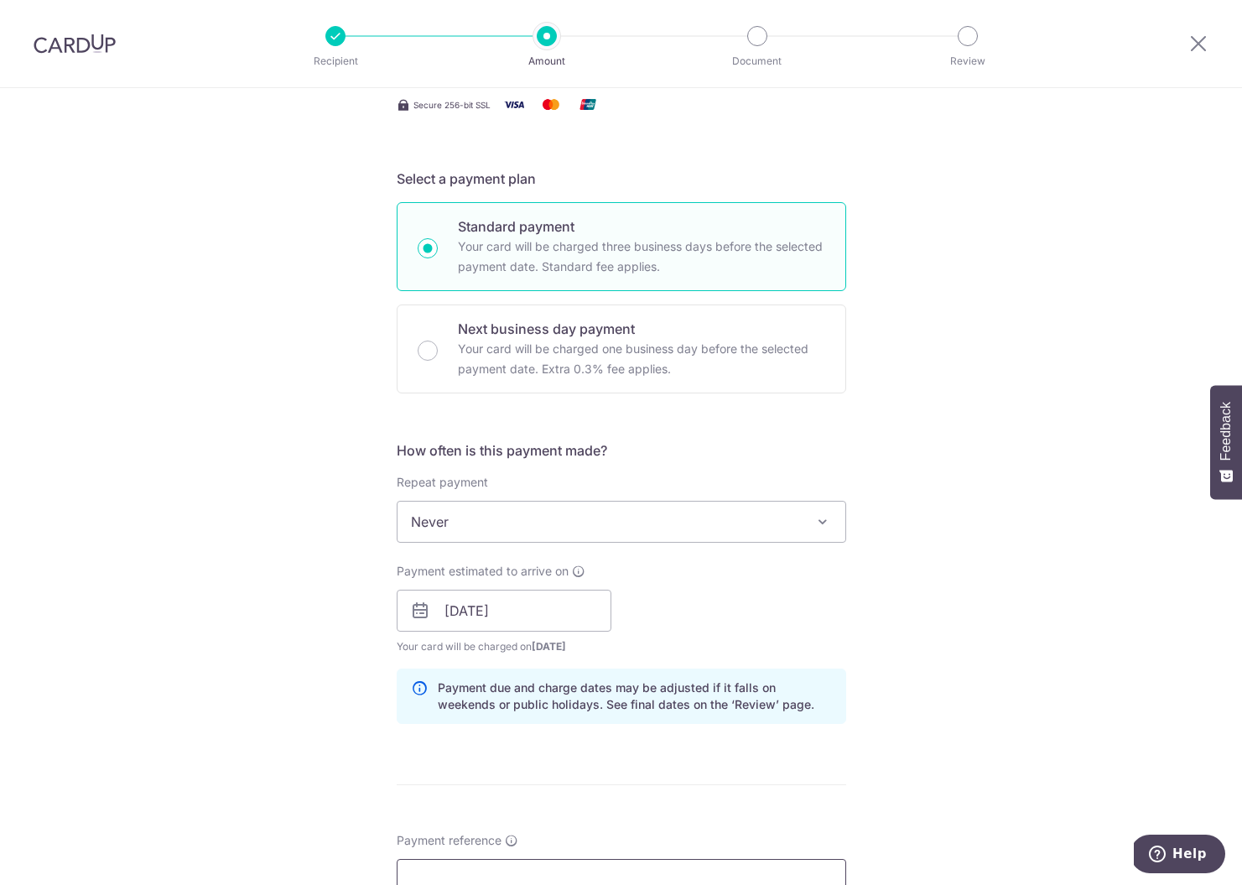
click at [463, 867] on input "Payment reference" at bounding box center [622, 880] width 450 height 42
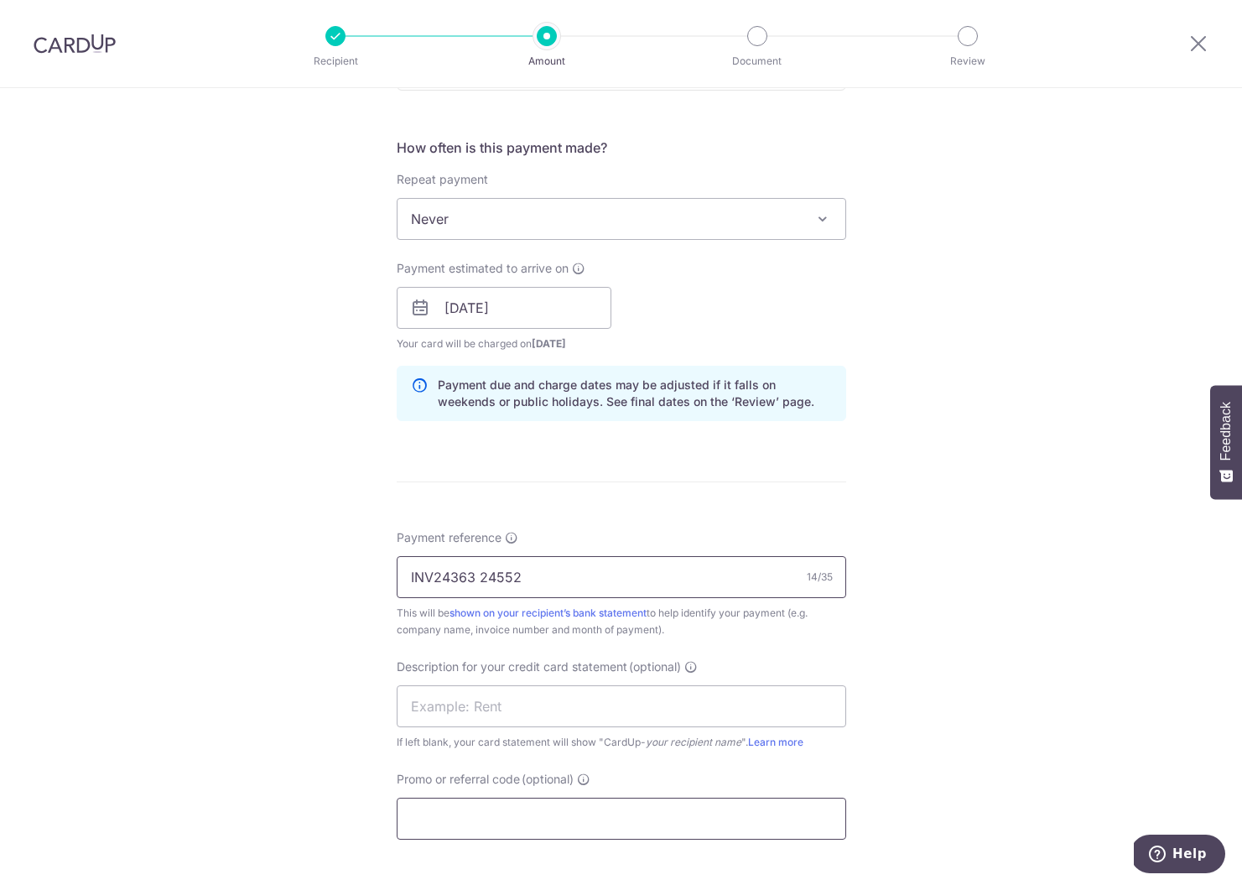
type input "INV24363 24552"
click at [563, 830] on input "Promo or referral code (optional)" at bounding box center [622, 819] width 450 height 42
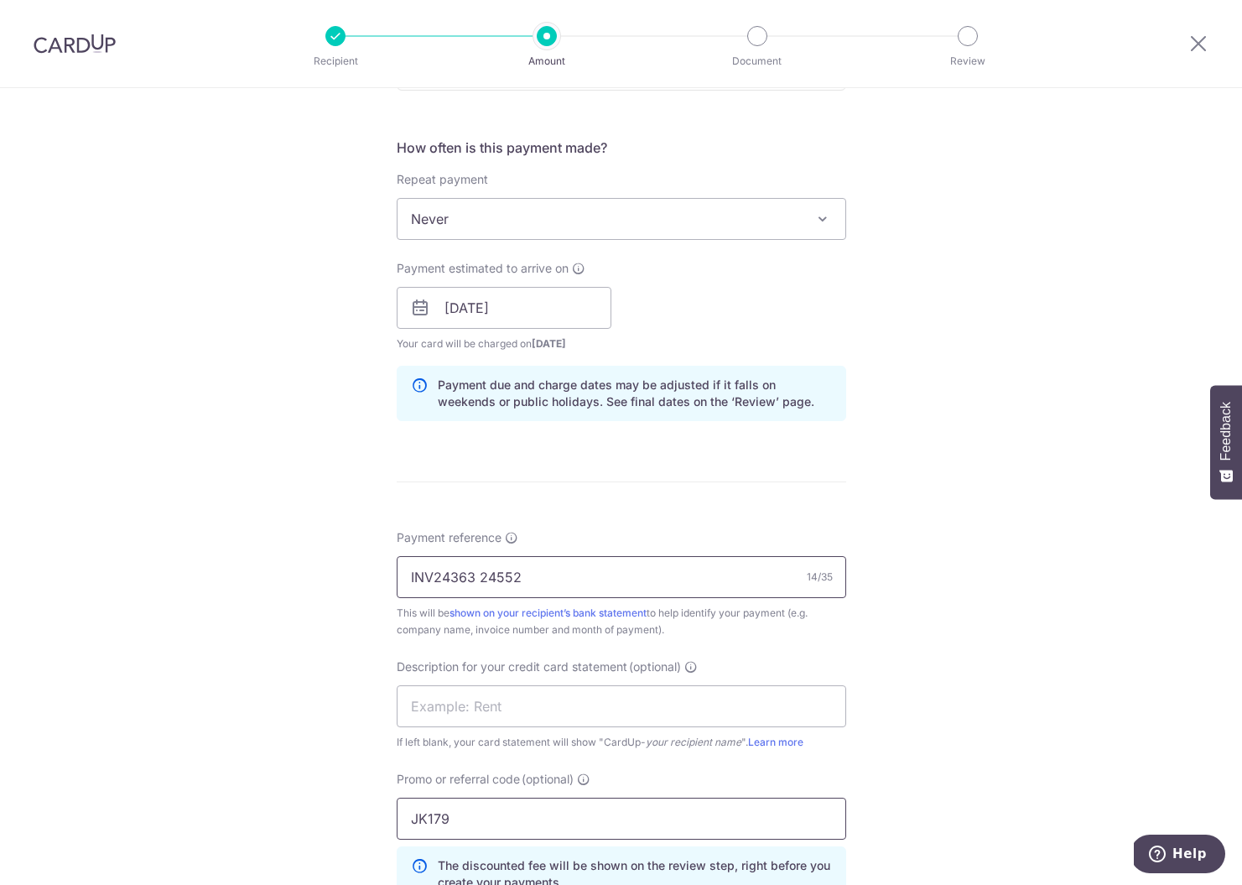
scroll to position [935, 0]
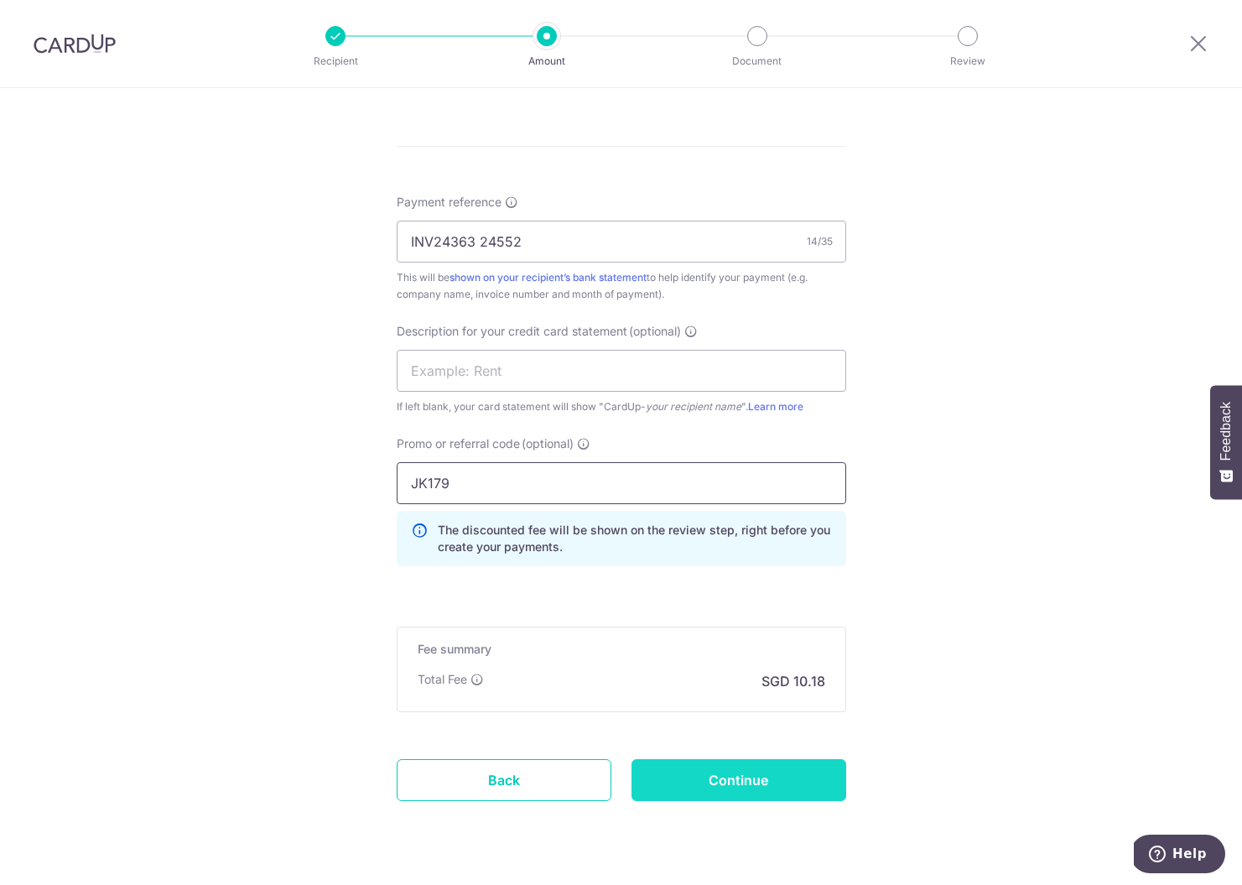
type input "JK179"
click at [747, 780] on input "Continue" at bounding box center [739, 780] width 215 height 42
type input "Create Schedule"
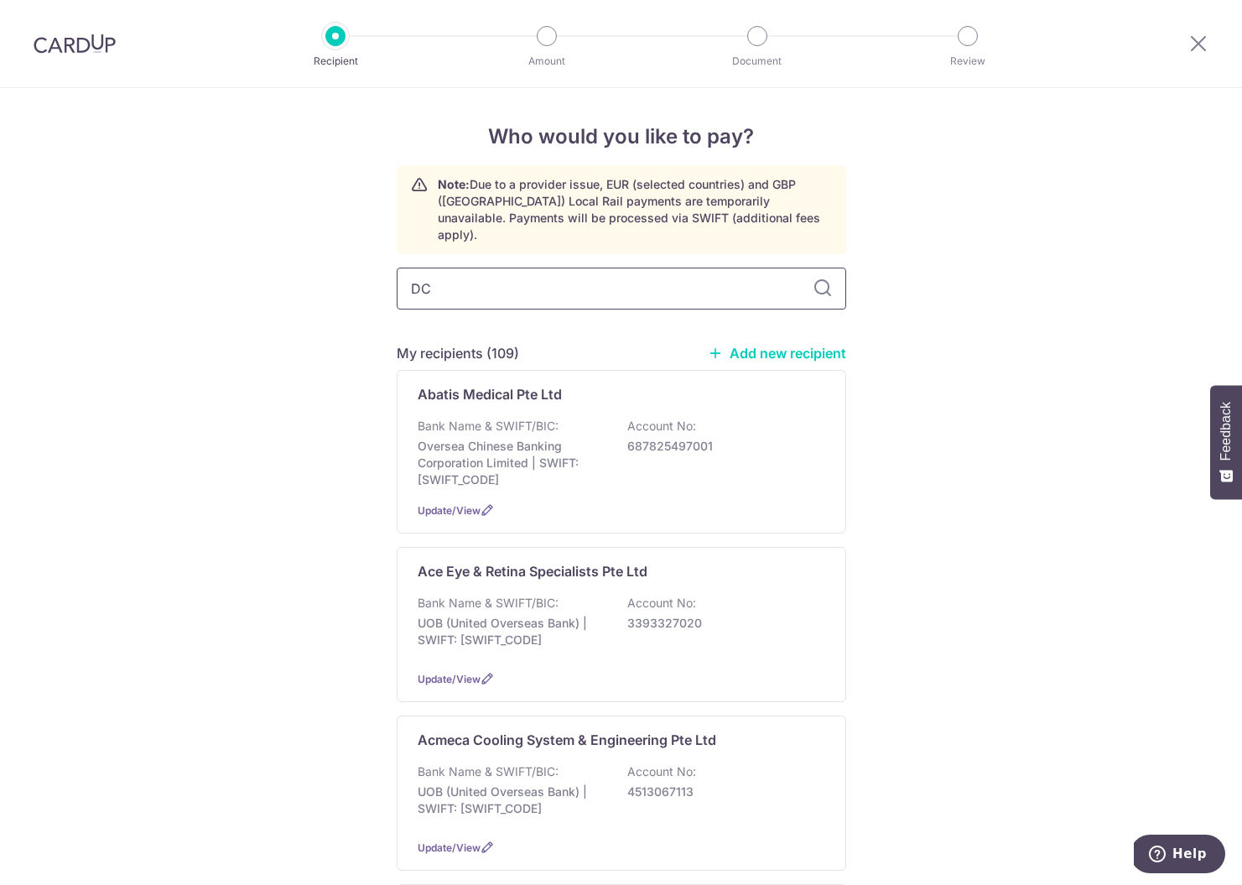
type input "DCH"
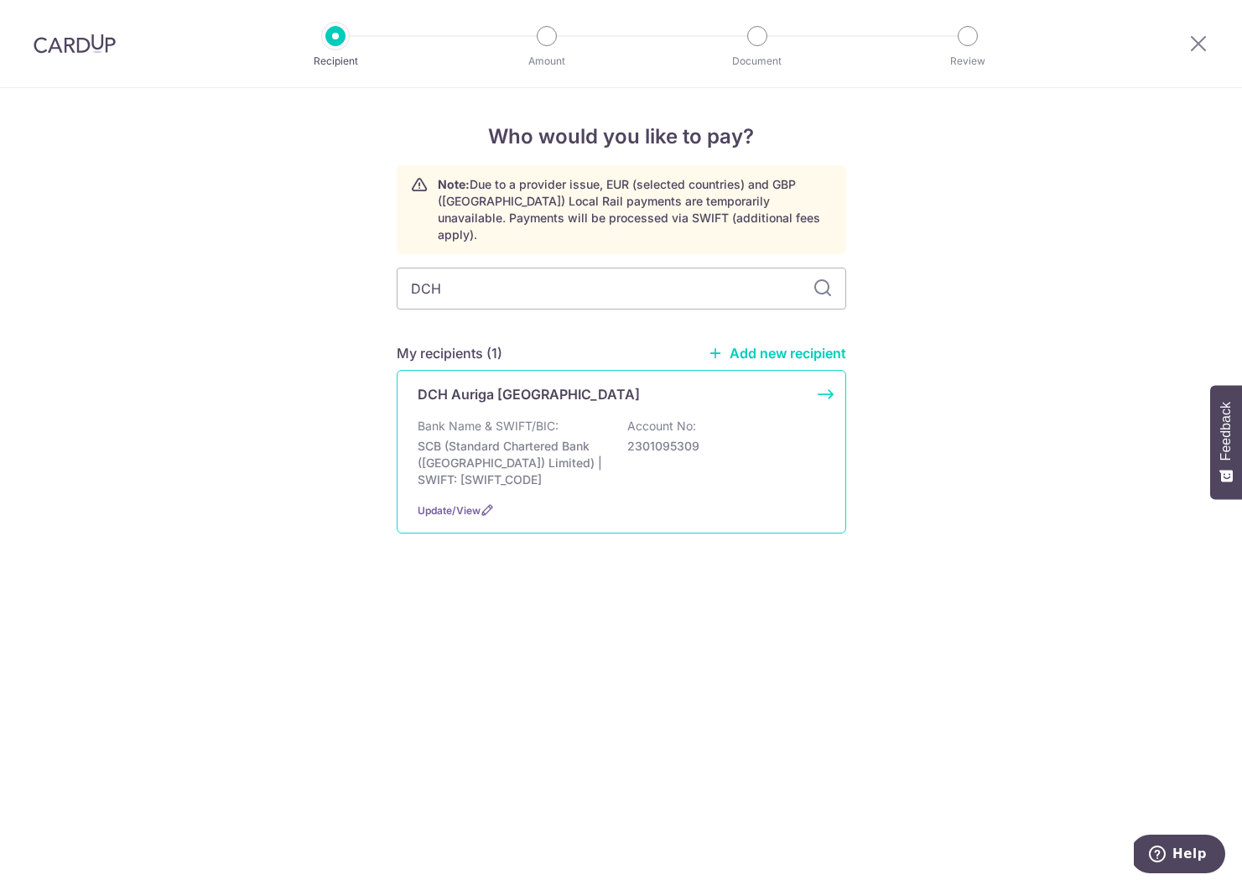
click at [572, 441] on p "SCB (Standard Chartered Bank ([GEOGRAPHIC_DATA]) Limited) | SWIFT: [SWIFT_CODE]" at bounding box center [512, 463] width 188 height 50
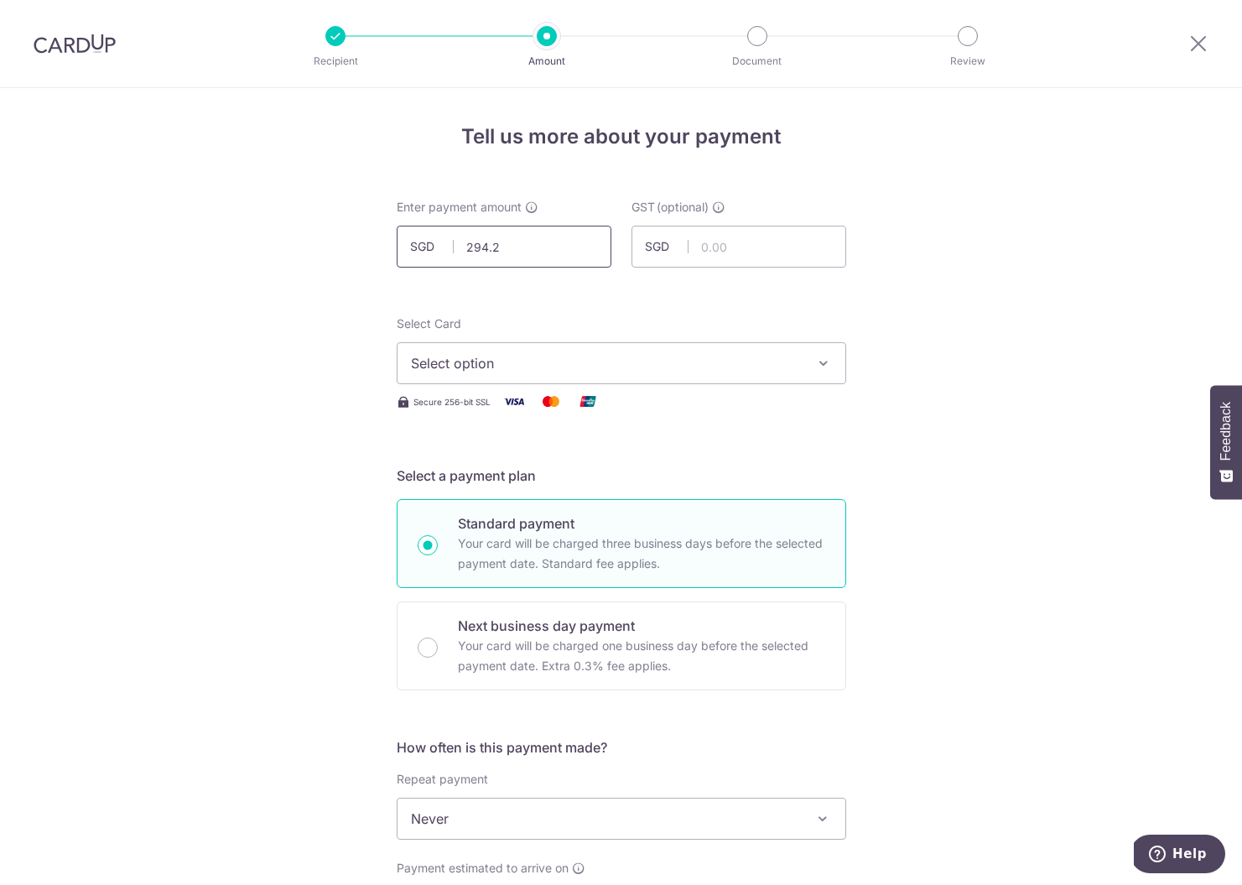
type input "294.23"
click at [561, 351] on button "Select option" at bounding box center [622, 363] width 450 height 42
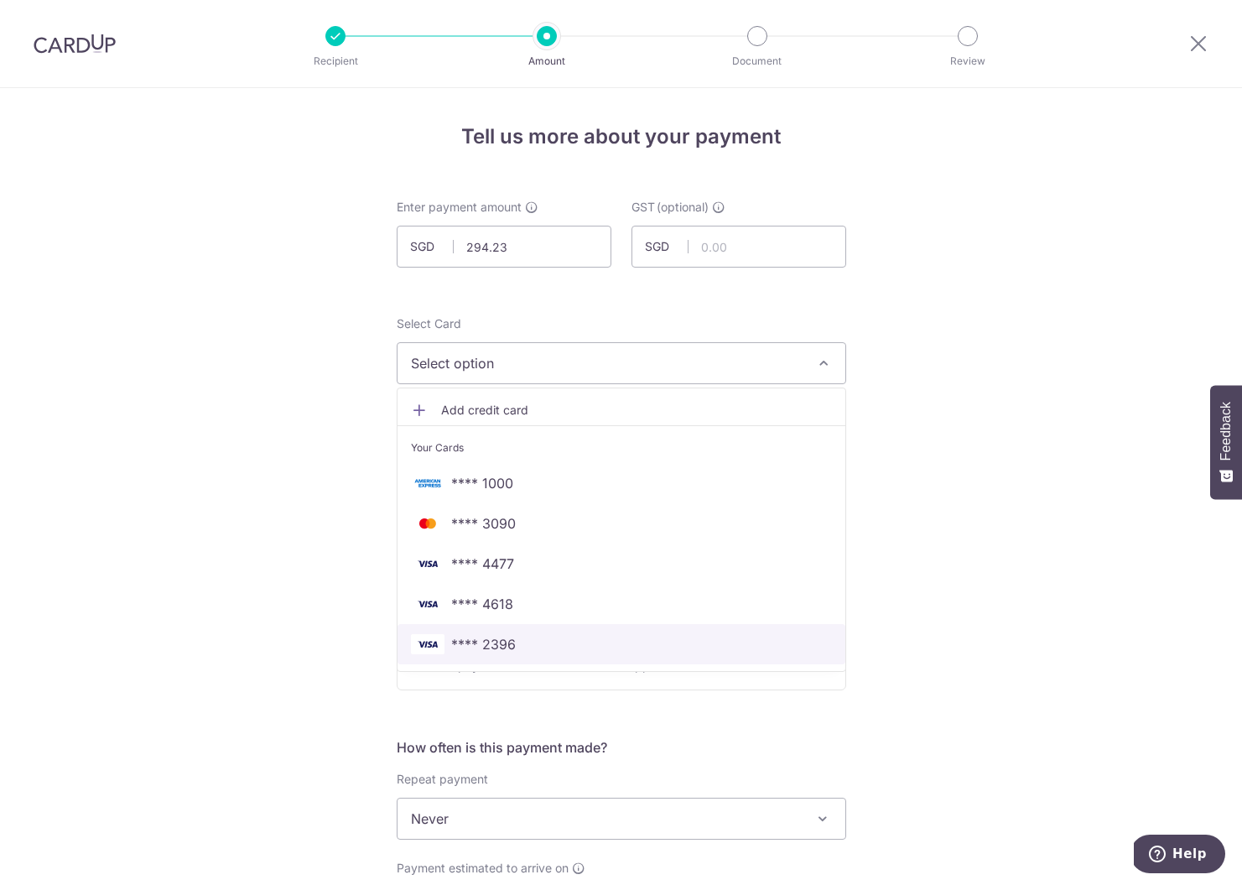
click at [522, 640] on span "**** 2396" at bounding box center [621, 644] width 421 height 20
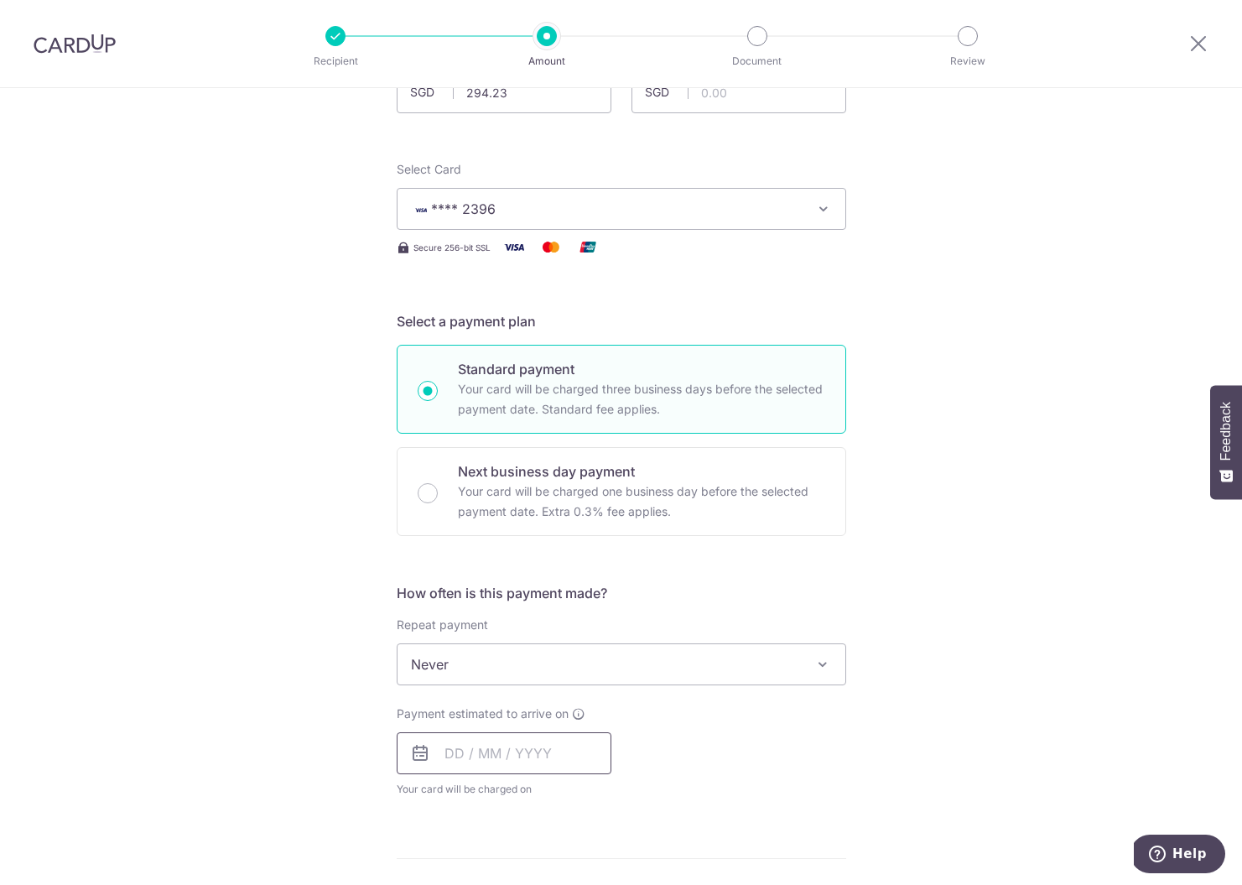
scroll to position [184, 0]
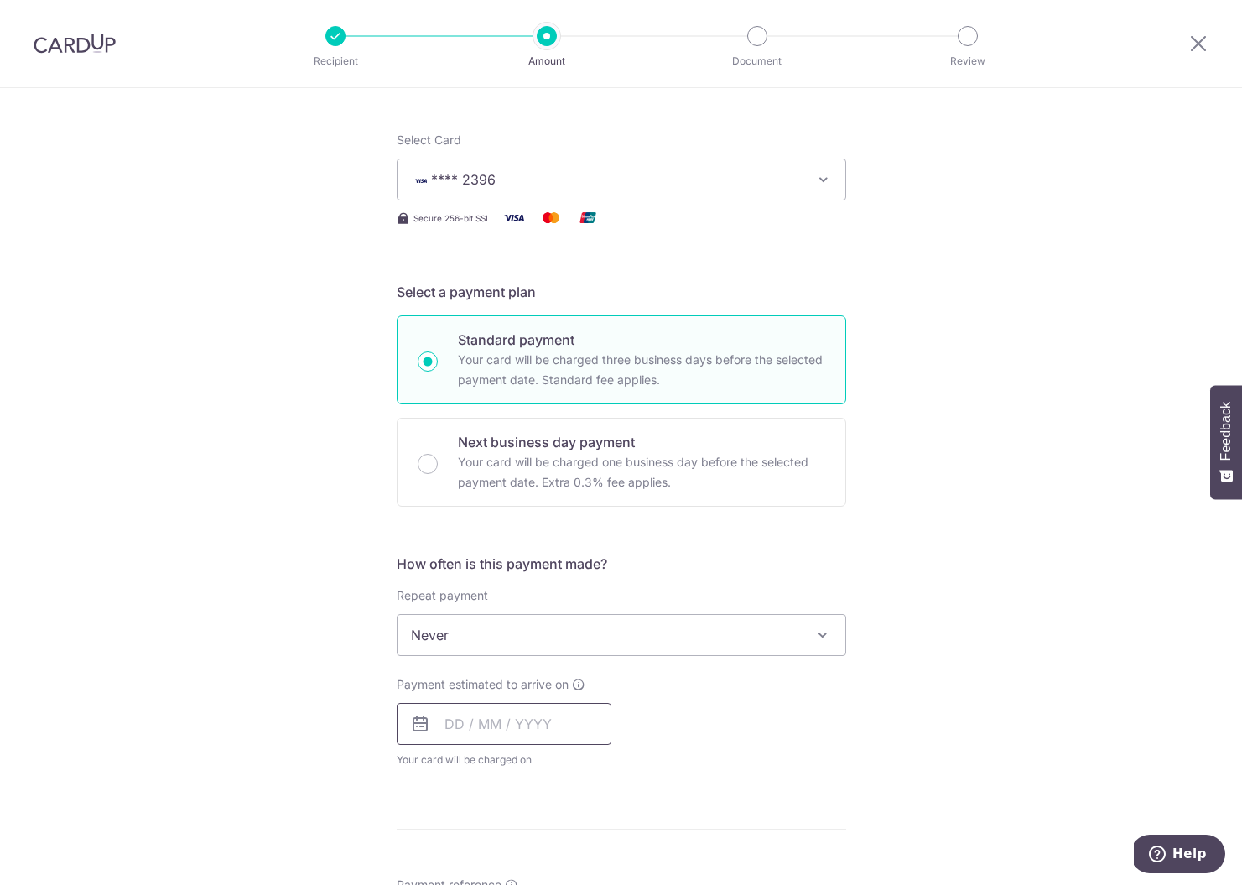
click at [496, 714] on input "text" at bounding box center [504, 724] width 215 height 42
click at [461, 878] on link "8" at bounding box center [464, 876] width 27 height 27
type input "[DATE]"
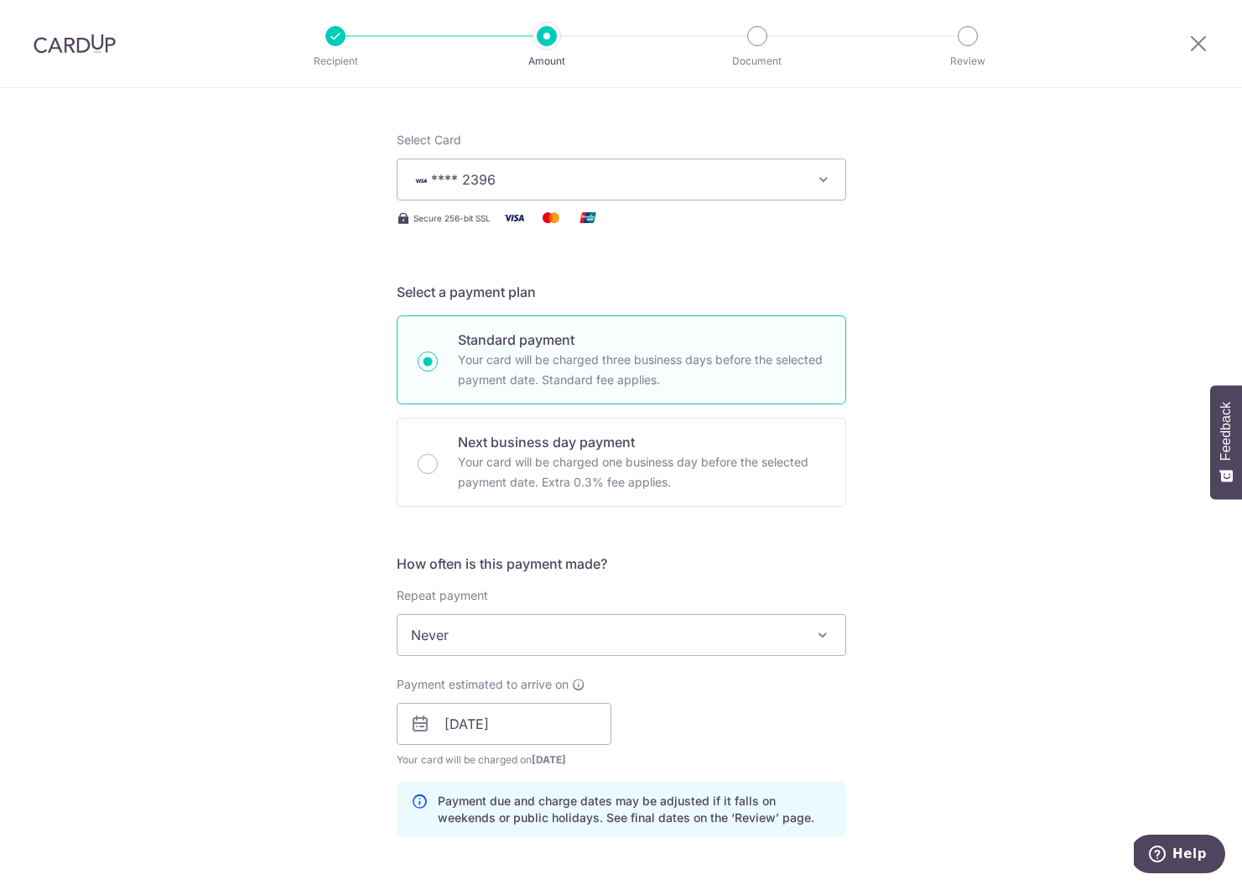
scroll to position [688, 0]
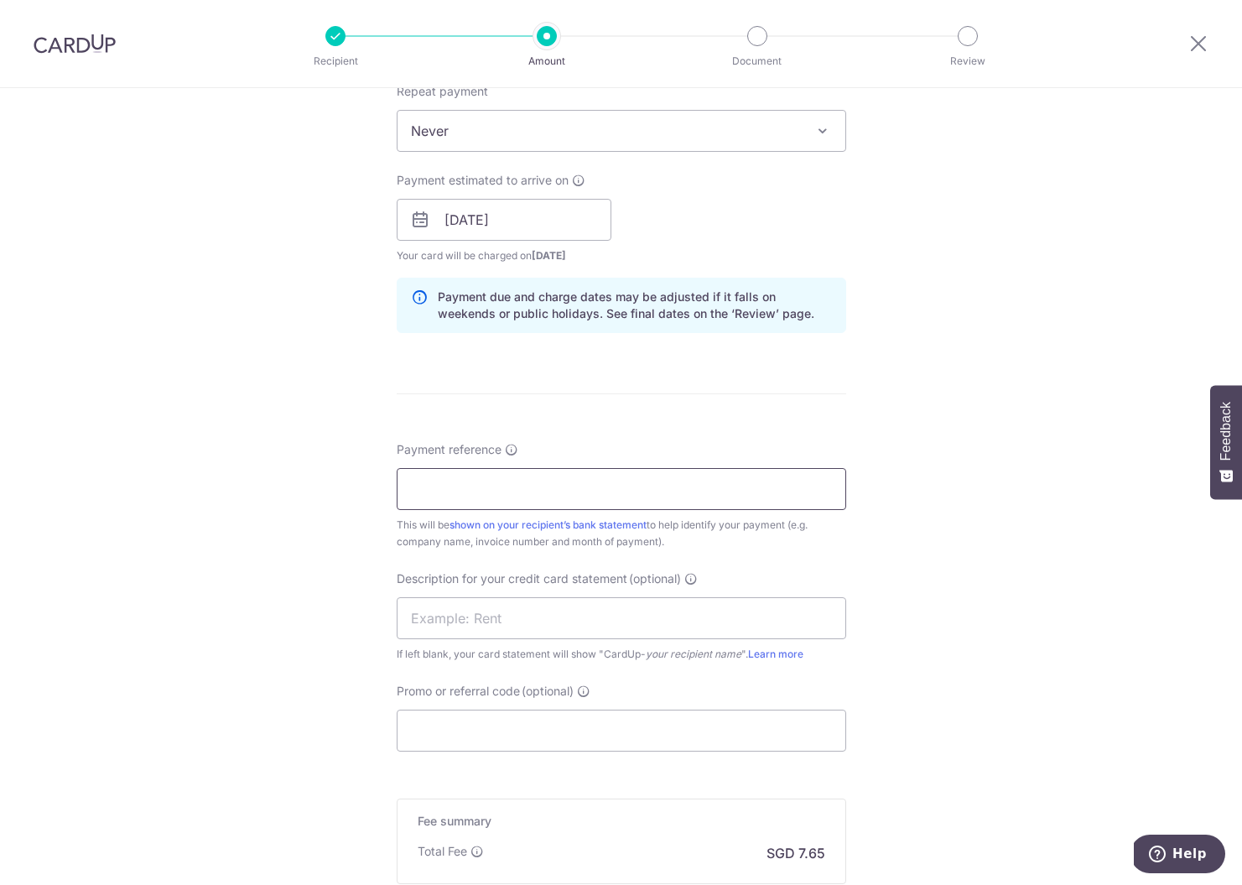
click at [472, 491] on input "Payment reference" at bounding box center [622, 489] width 450 height 42
type input "41004361SO"
click at [441, 732] on input "Promo or referral code (optional)" at bounding box center [622, 731] width 450 height 42
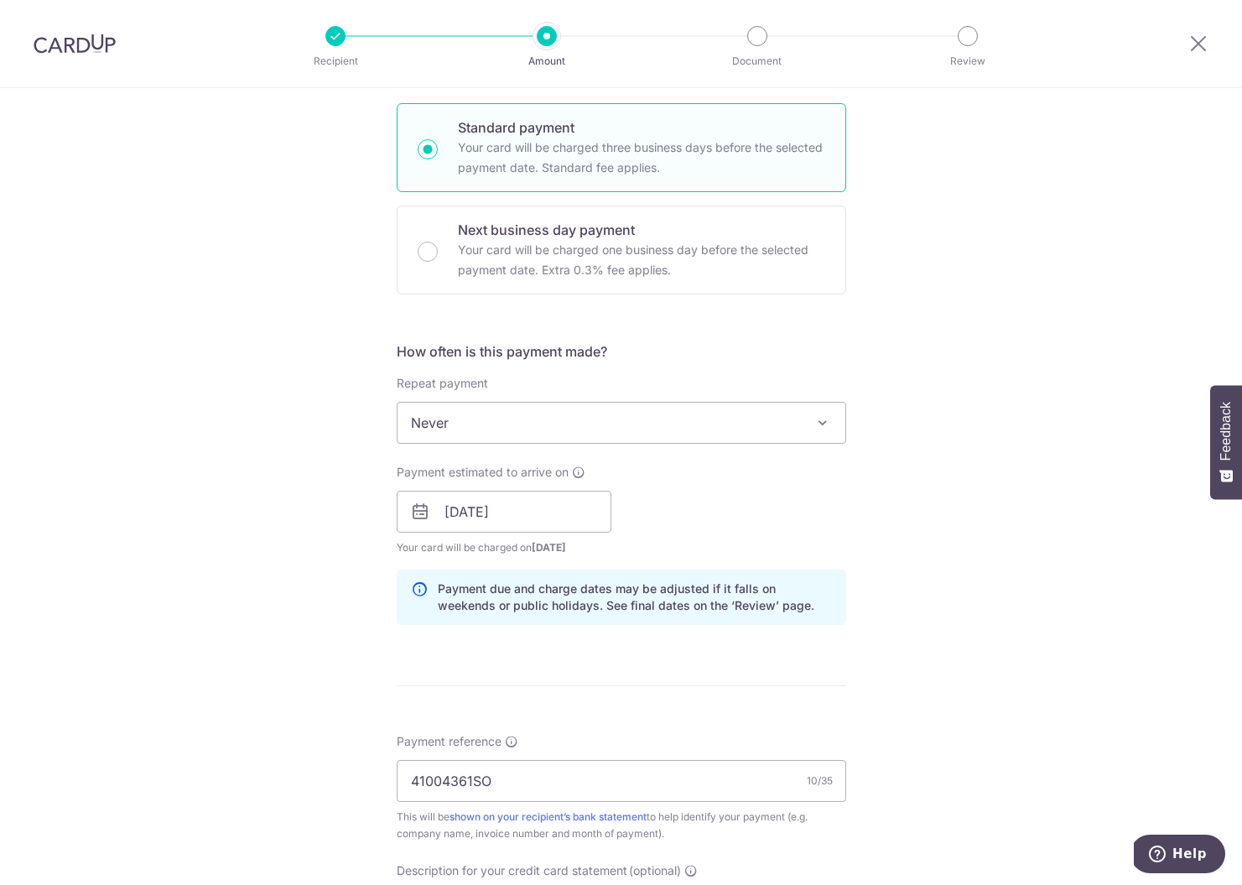
scroll to position [957, 0]
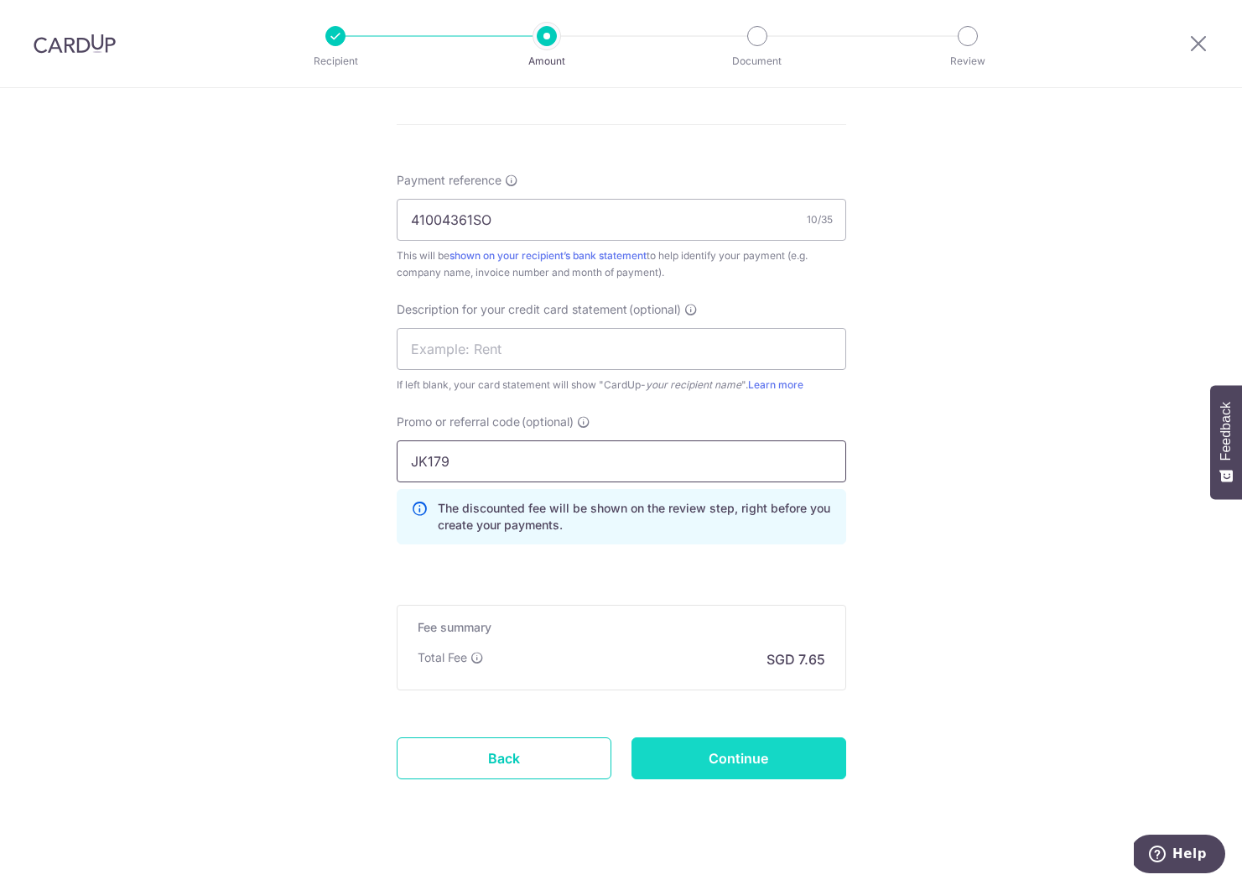
type input "JK179"
click at [749, 747] on input "Continue" at bounding box center [739, 758] width 215 height 42
type input "Create Schedule"
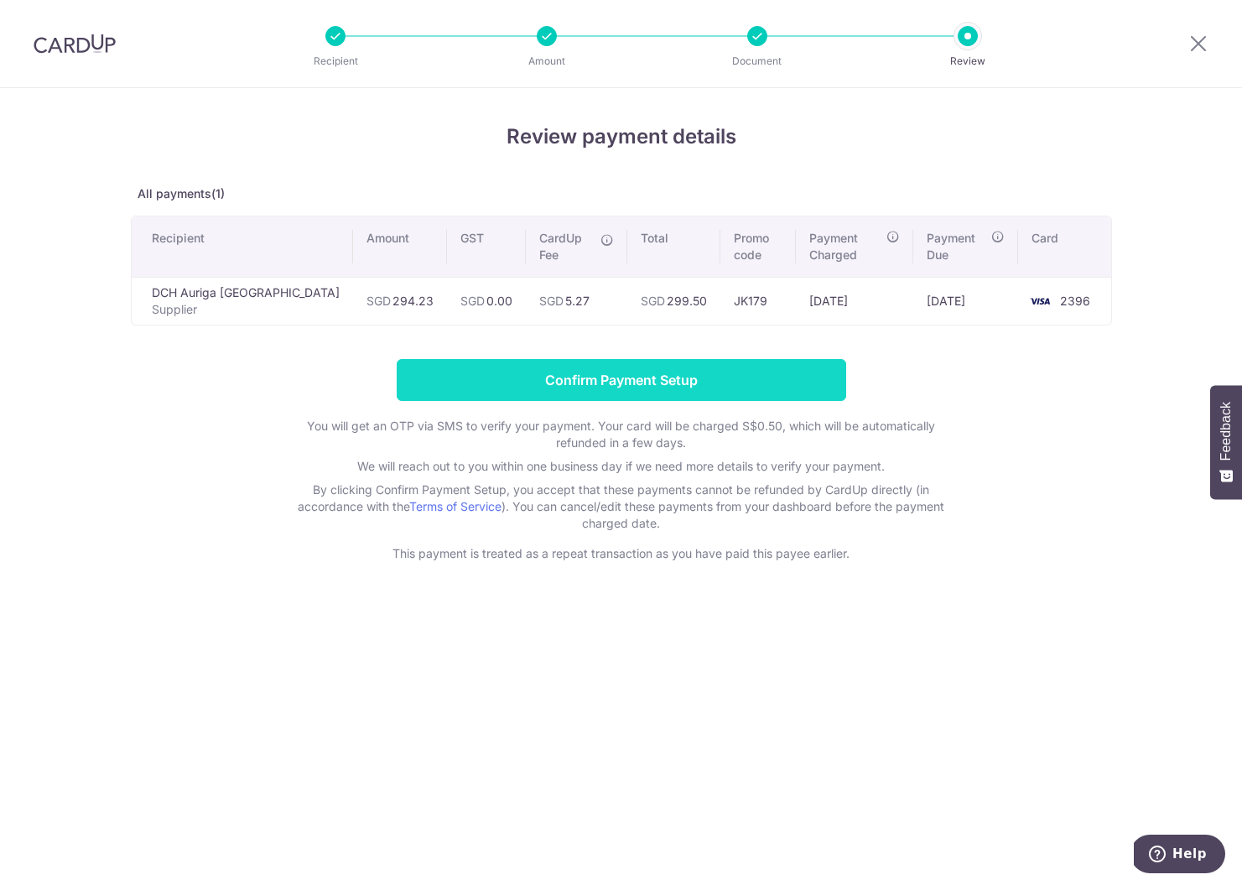
click at [682, 374] on input "Confirm Payment Setup" at bounding box center [622, 380] width 450 height 42
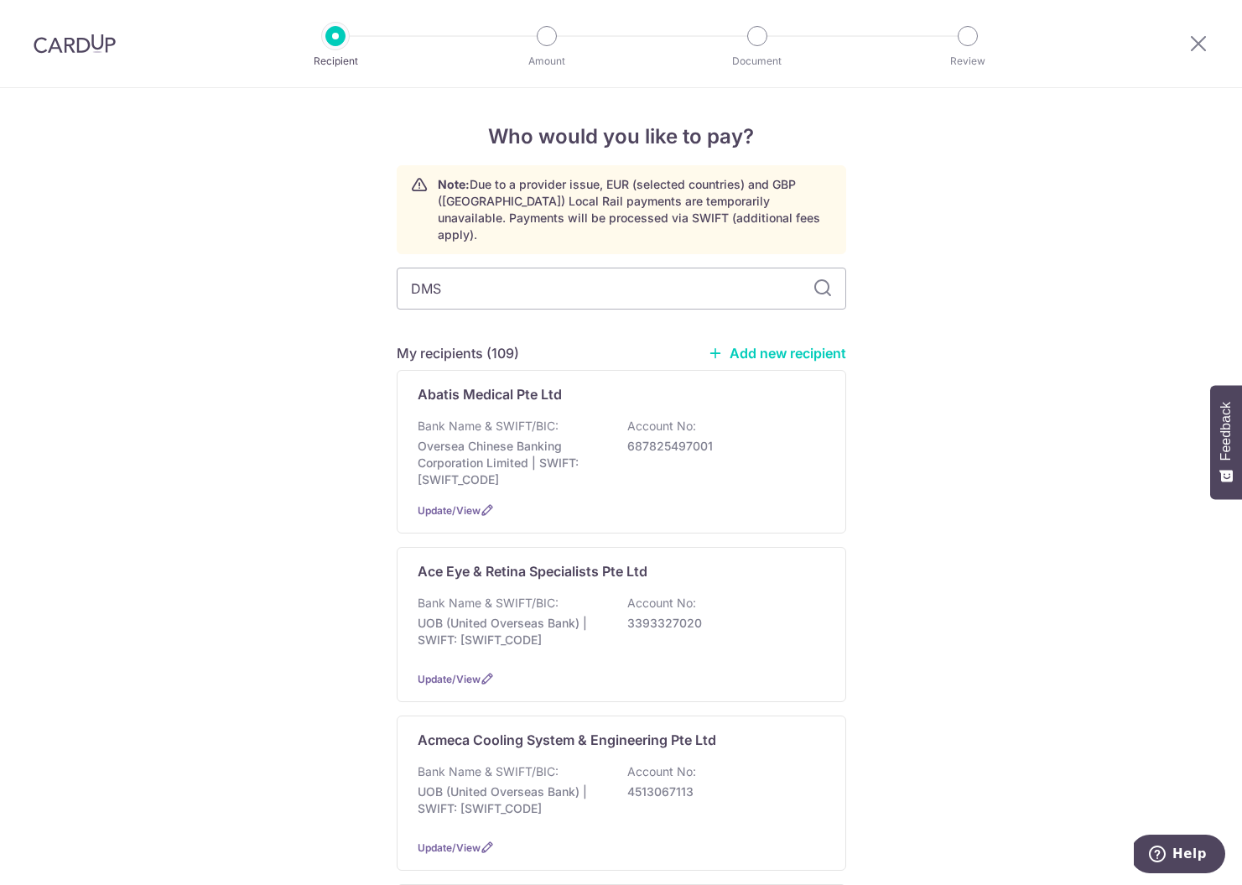
type input "DMSS"
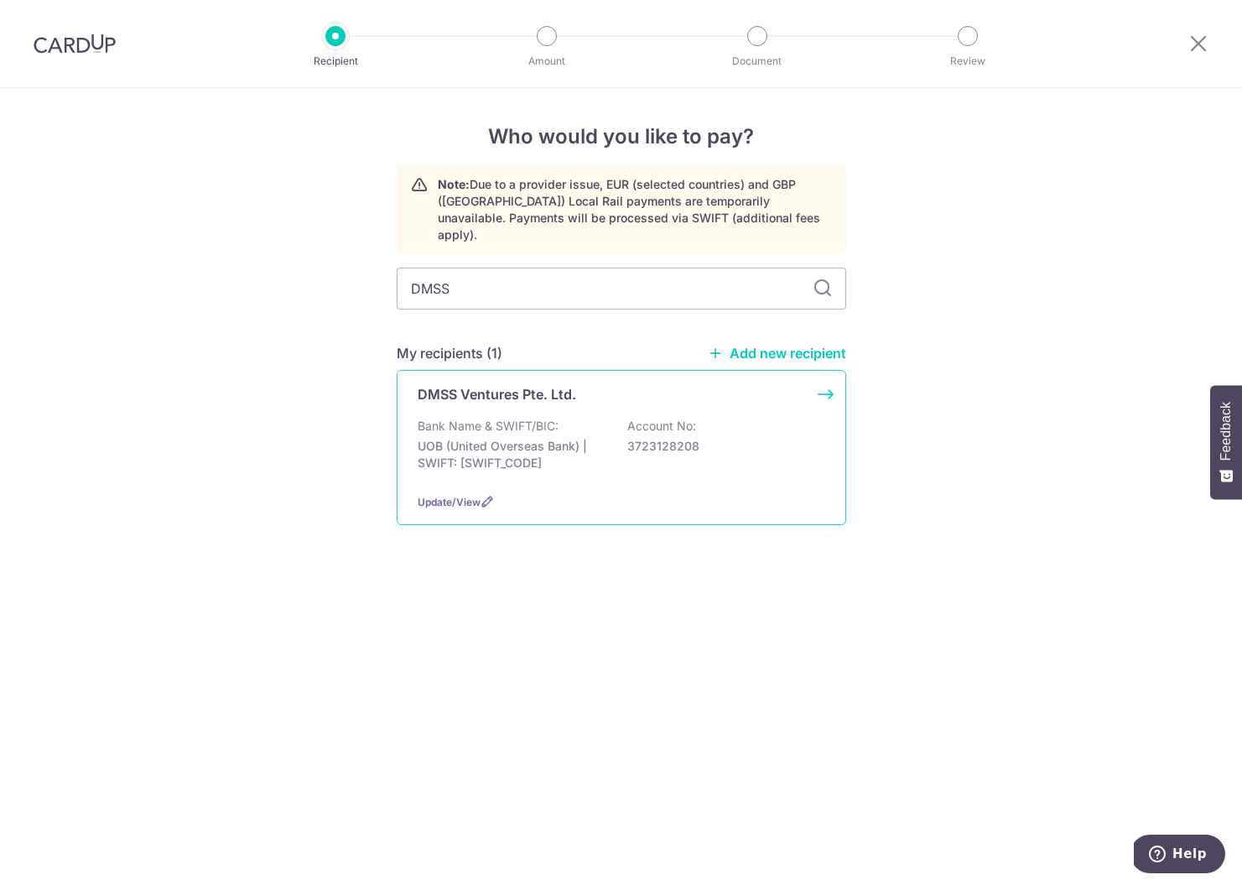
click at [652, 384] on div "DMSS Ventures Pte. Ltd." at bounding box center [612, 394] width 388 height 20
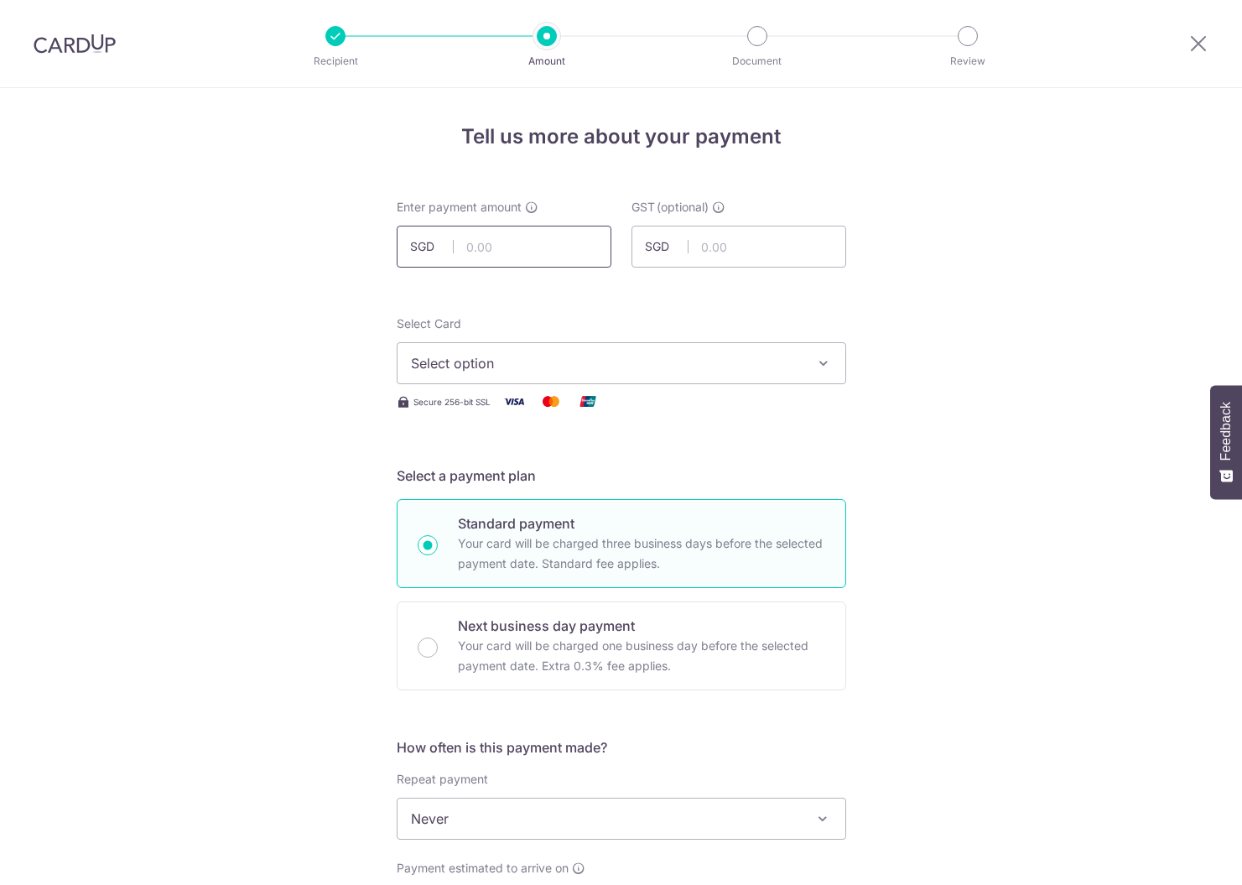
click at [522, 250] on input "text" at bounding box center [504, 247] width 215 height 42
type input "3,052.00"
click at [481, 372] on button "Select option" at bounding box center [622, 363] width 450 height 42
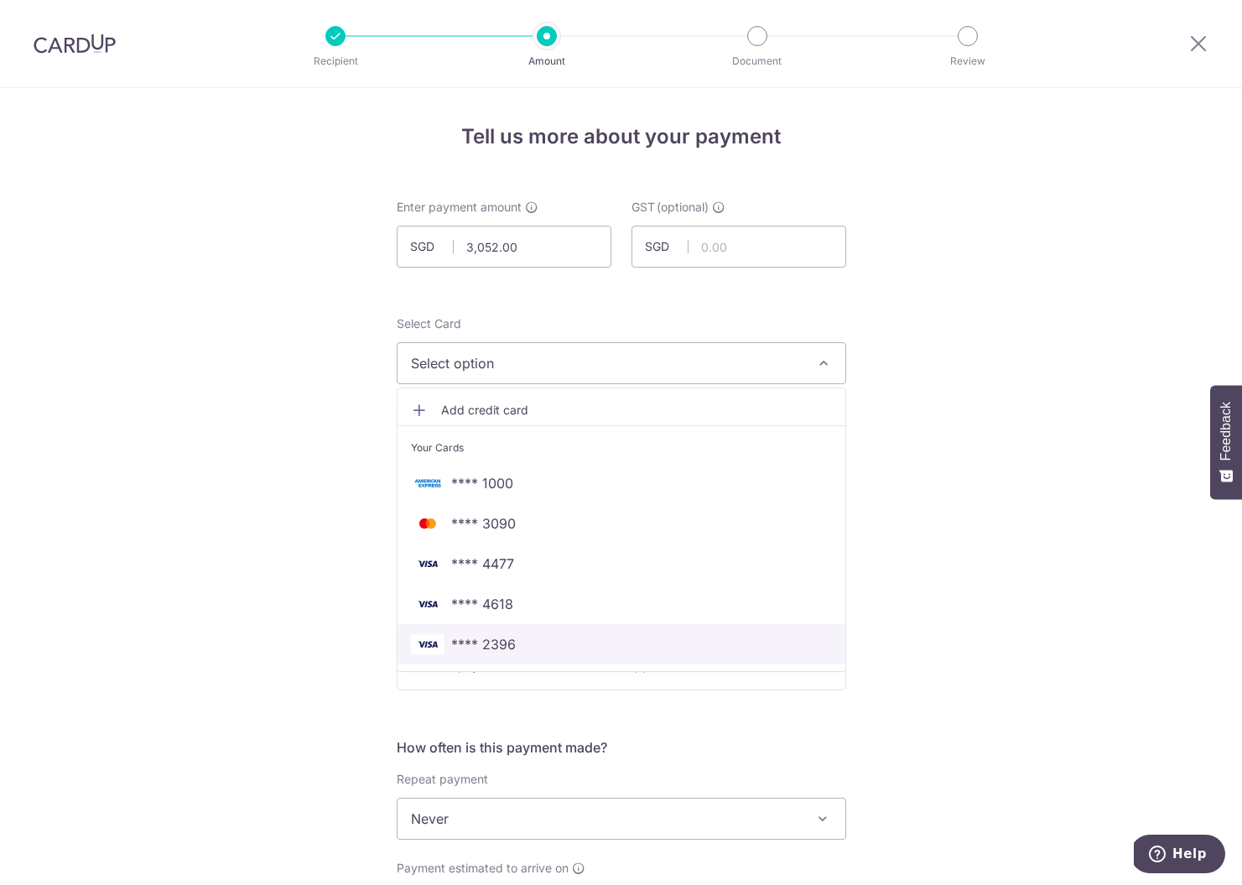
click at [502, 643] on span "**** 2396" at bounding box center [483, 644] width 65 height 20
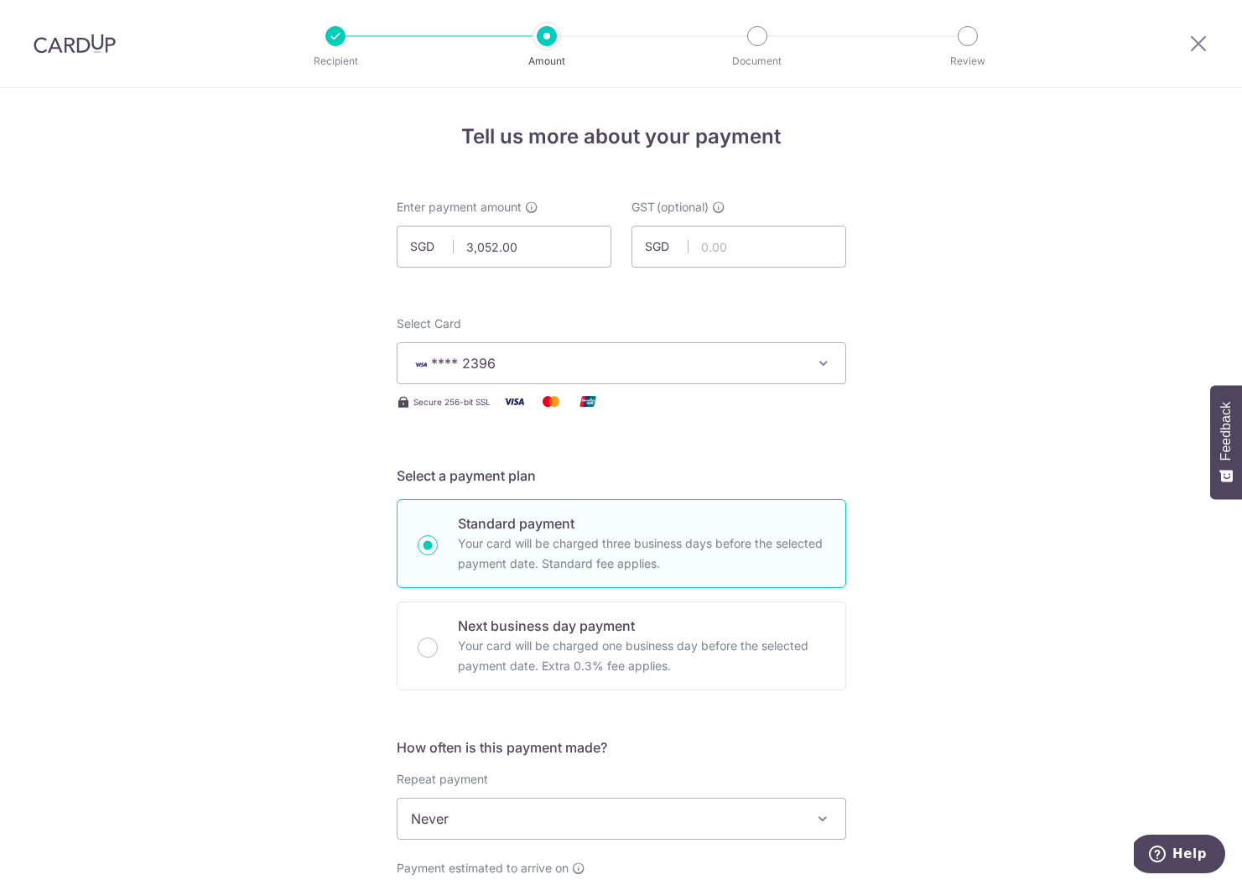
scroll to position [327, 0]
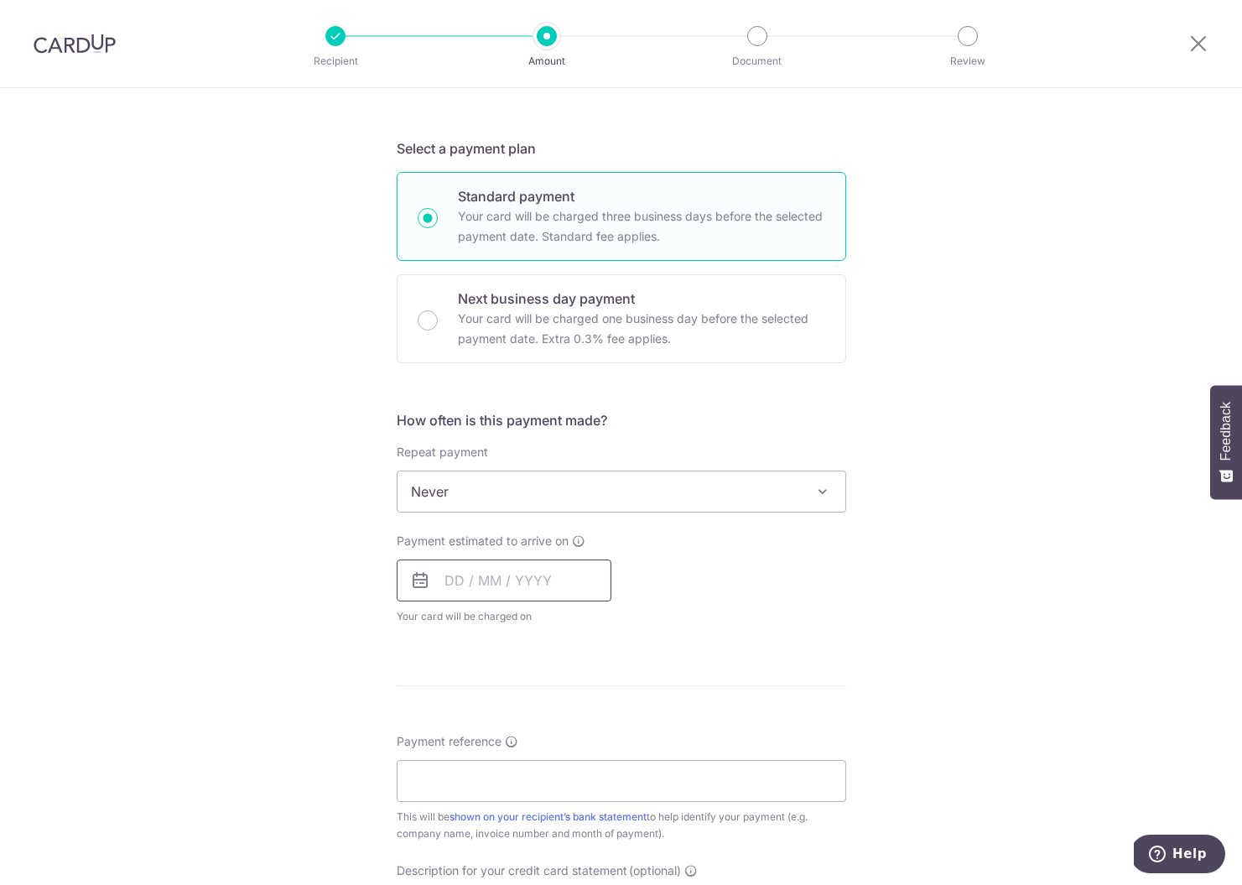
click at [482, 577] on input "text" at bounding box center [504, 580] width 215 height 42
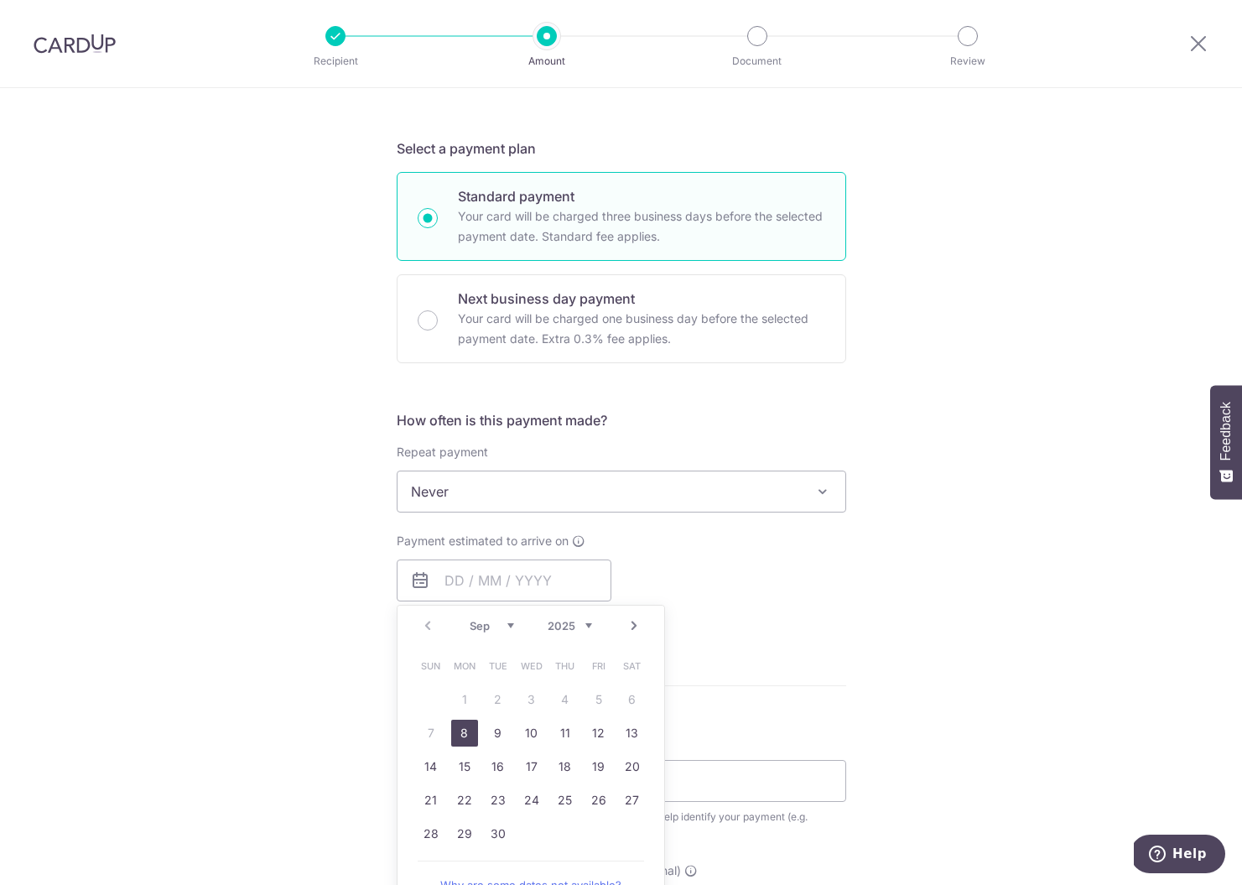
click at [464, 734] on link "8" at bounding box center [464, 733] width 27 height 27
type input "[DATE]"
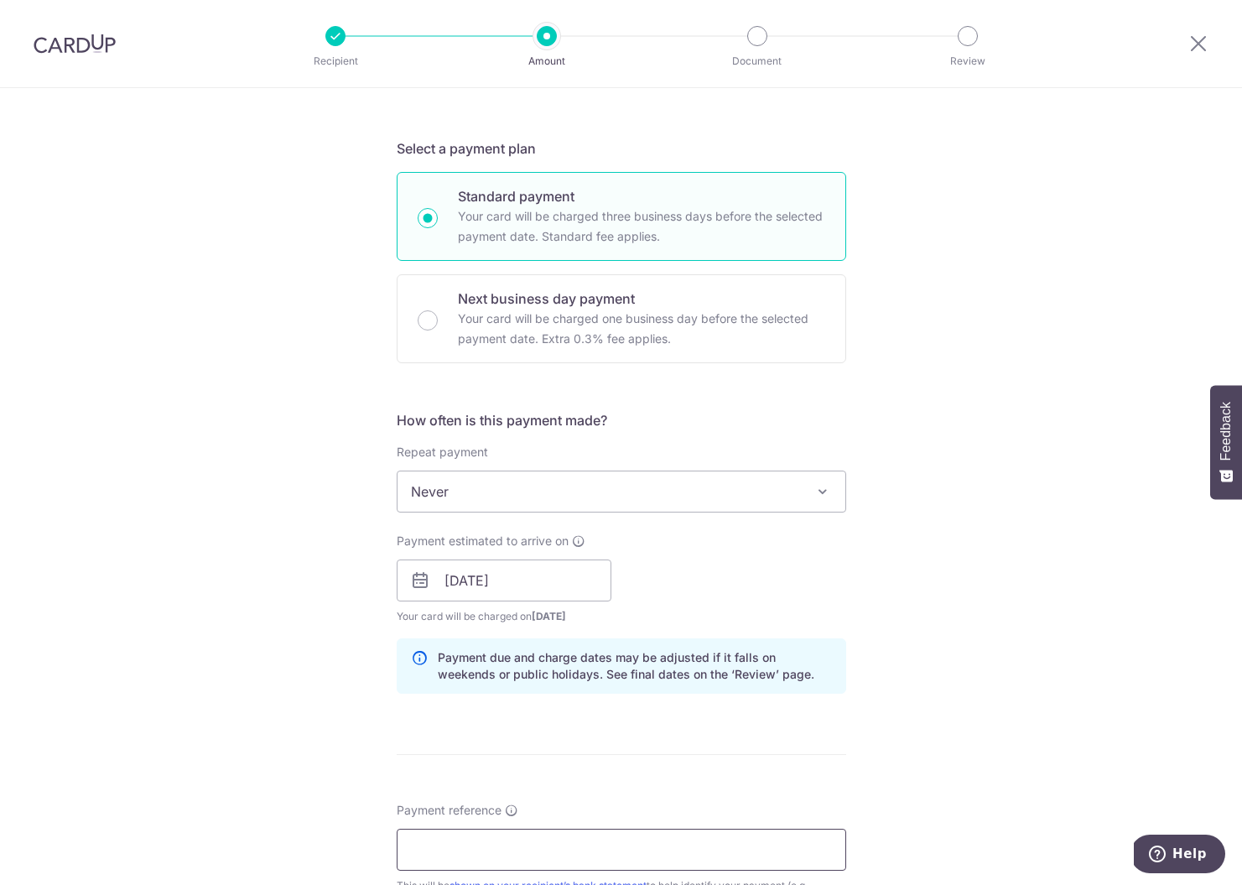
click at [477, 837] on input "Payment reference" at bounding box center [622, 850] width 450 height 42
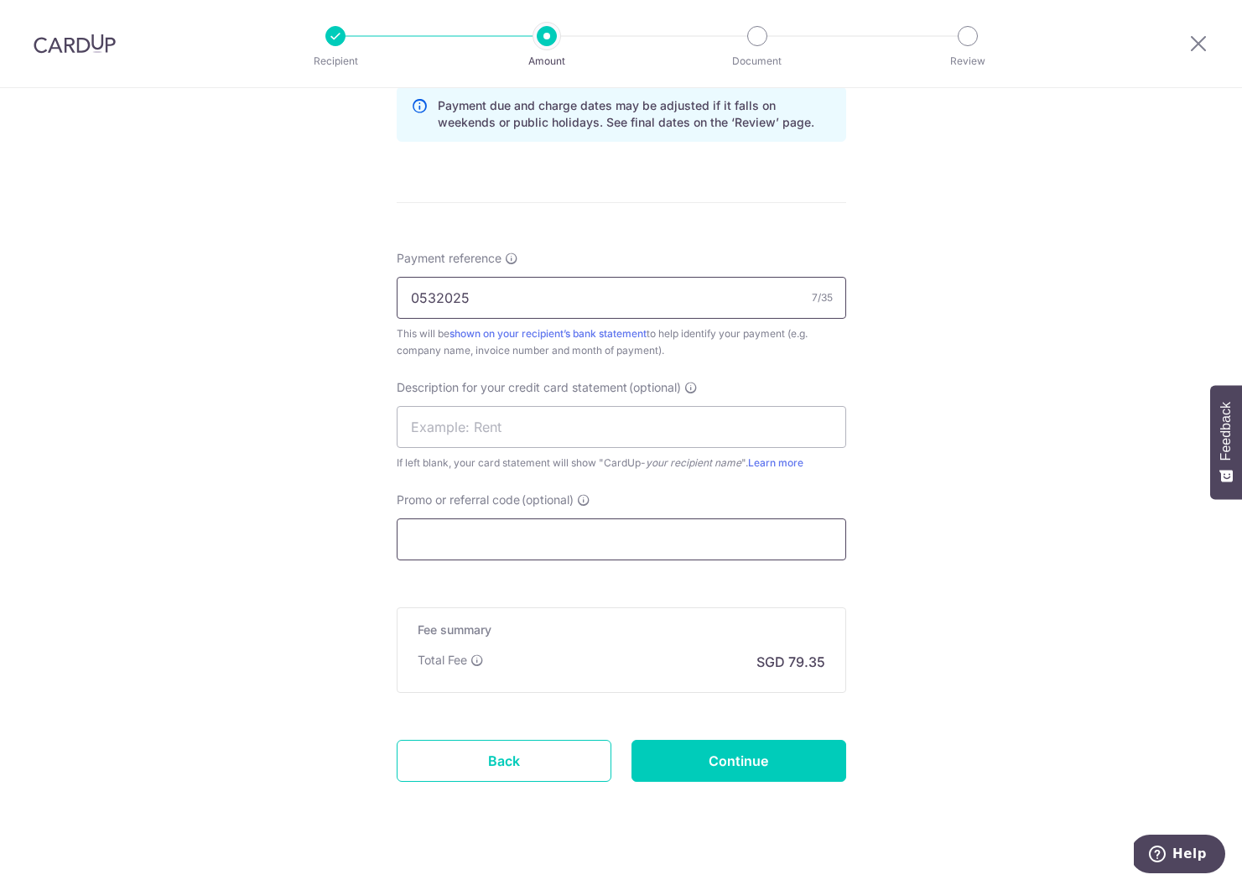
type input "0532025"
click at [537, 547] on input "Promo or referral code (optional)" at bounding box center [622, 539] width 450 height 42
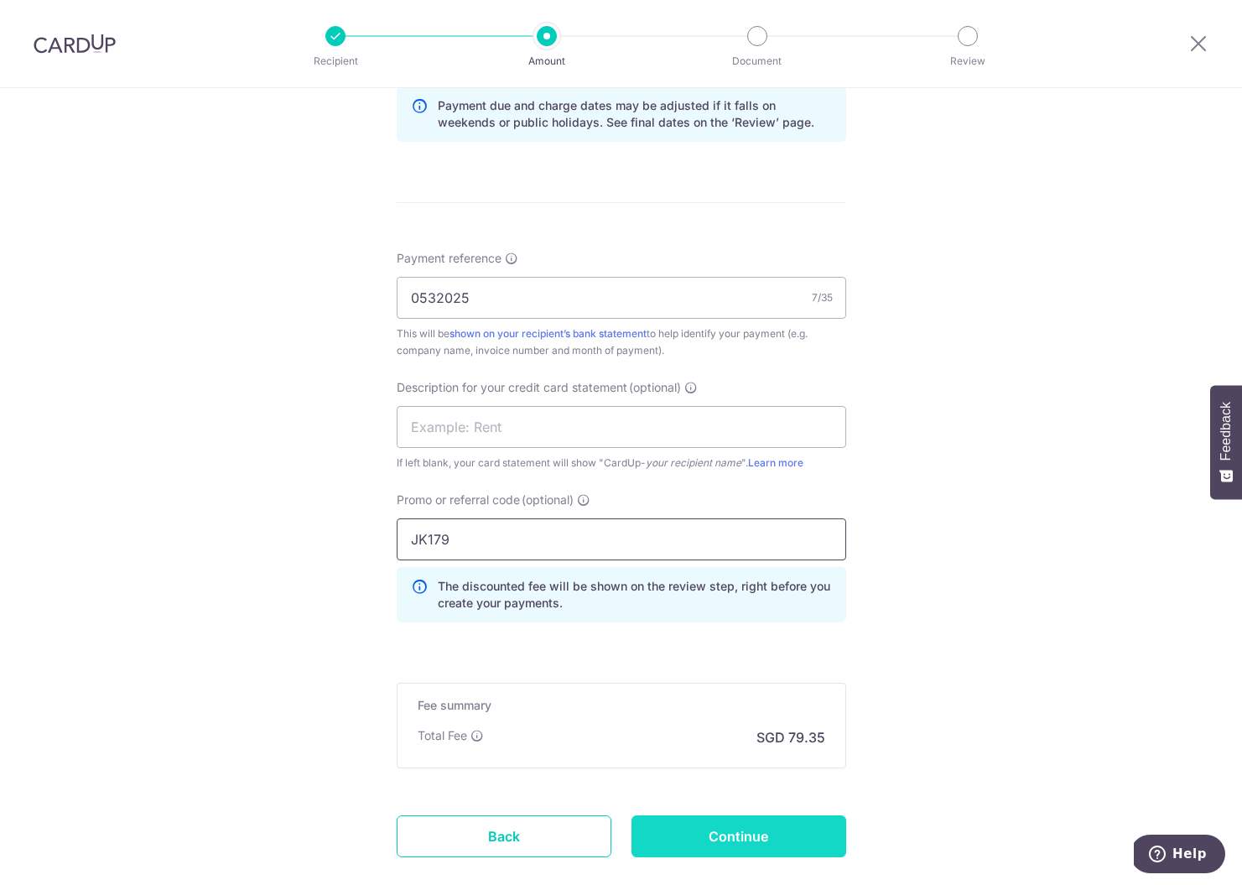
type input "JK179"
click at [761, 830] on input "Continue" at bounding box center [739, 836] width 215 height 42
type input "Create Schedule"
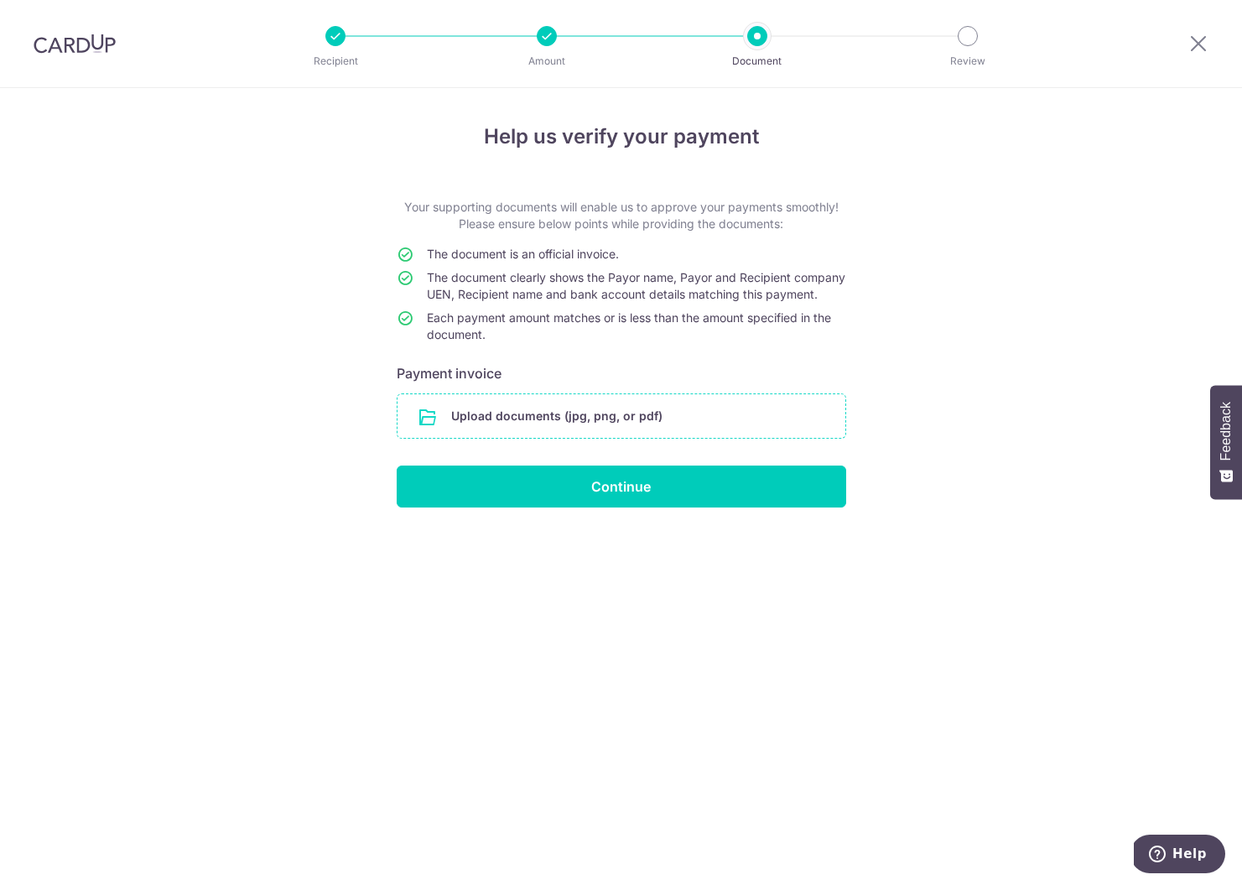
click at [429, 431] on input "file" at bounding box center [622, 416] width 448 height 44
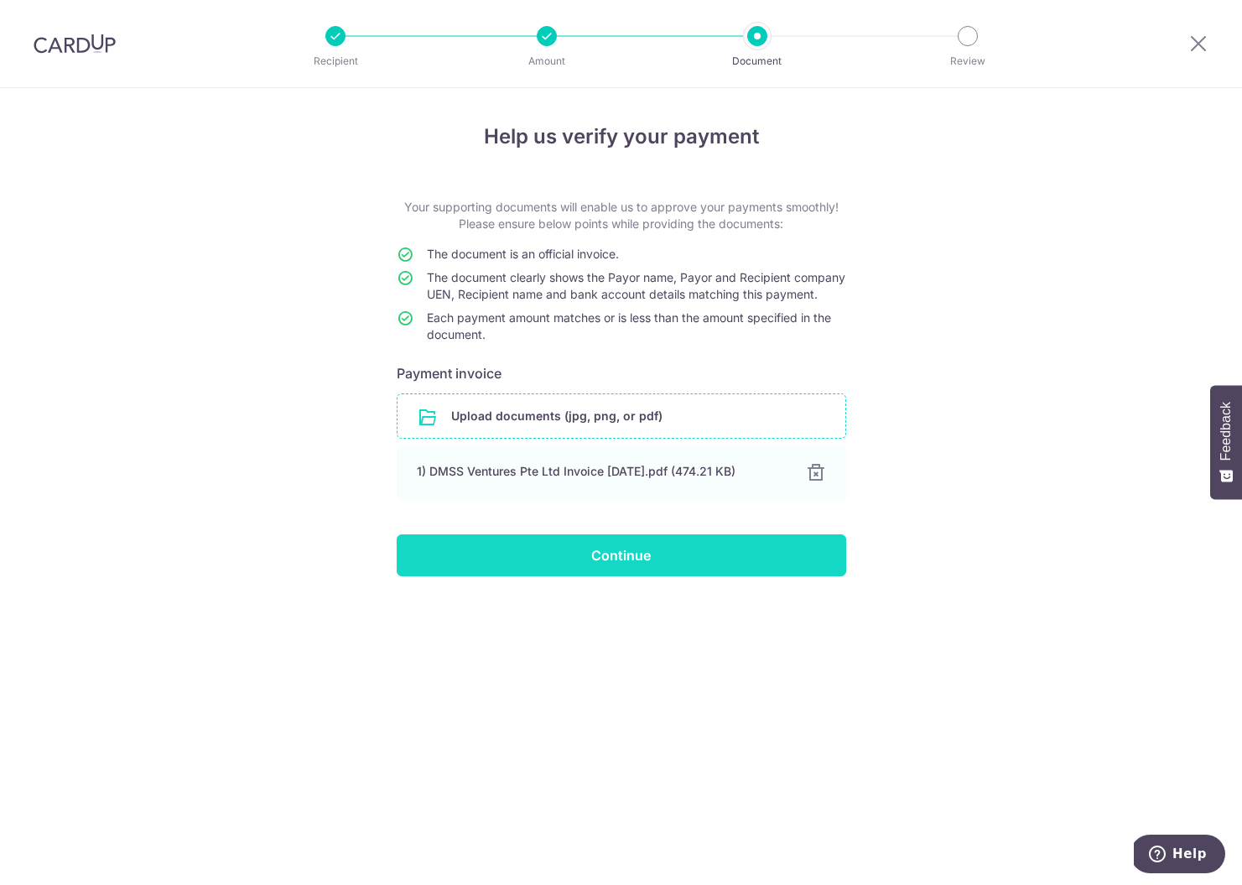
click at [557, 569] on input "Continue" at bounding box center [622, 555] width 450 height 42
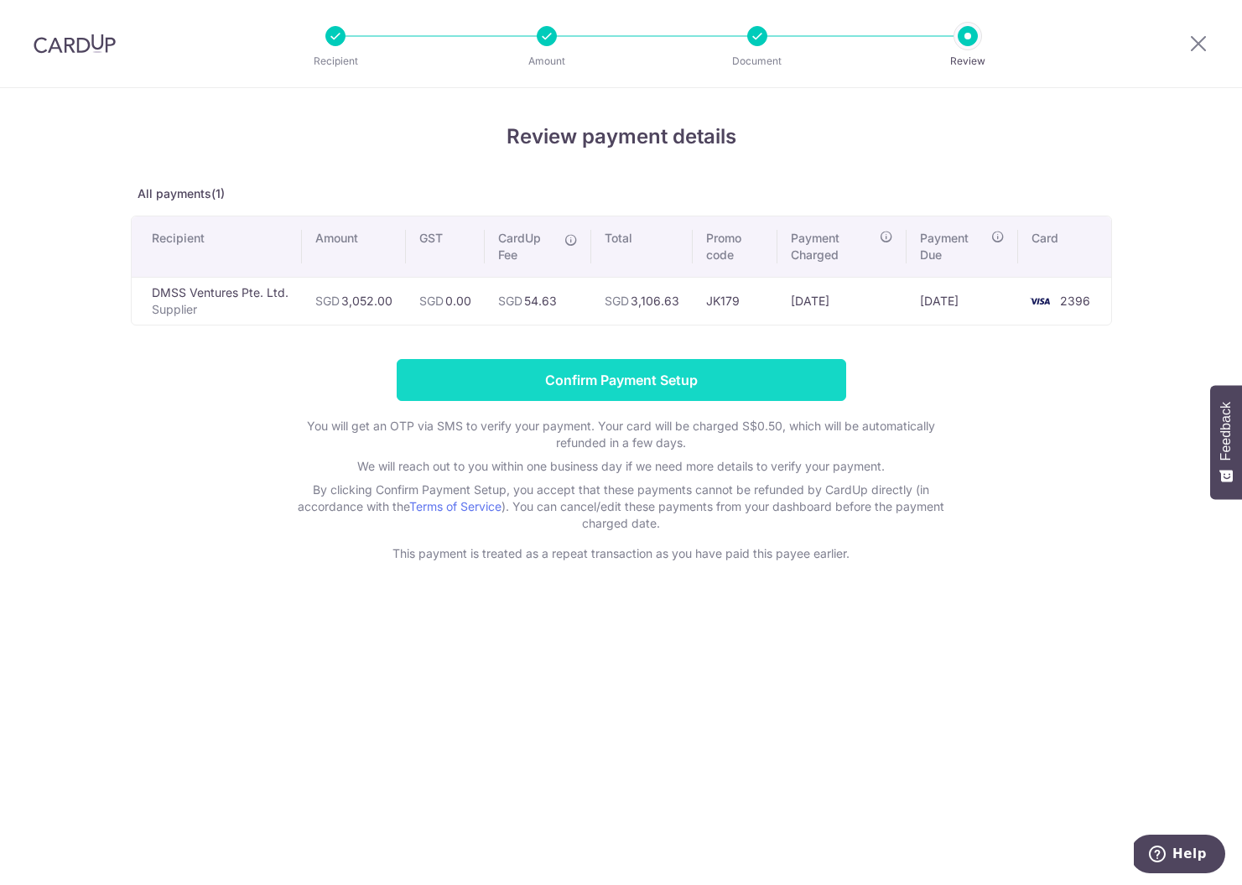
click at [643, 381] on input "Confirm Payment Setup" at bounding box center [622, 380] width 450 height 42
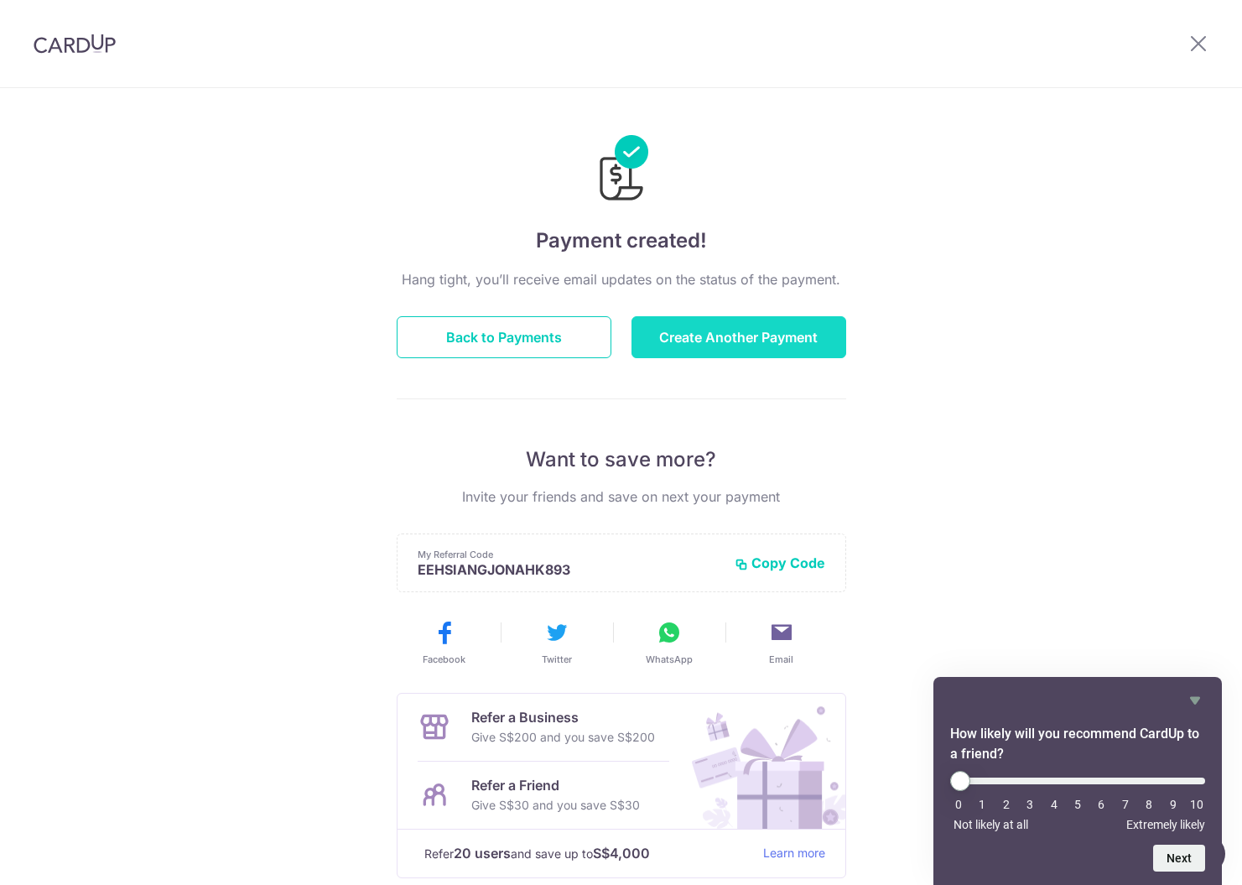
click at [708, 348] on button "Create Another Payment" at bounding box center [739, 337] width 215 height 42
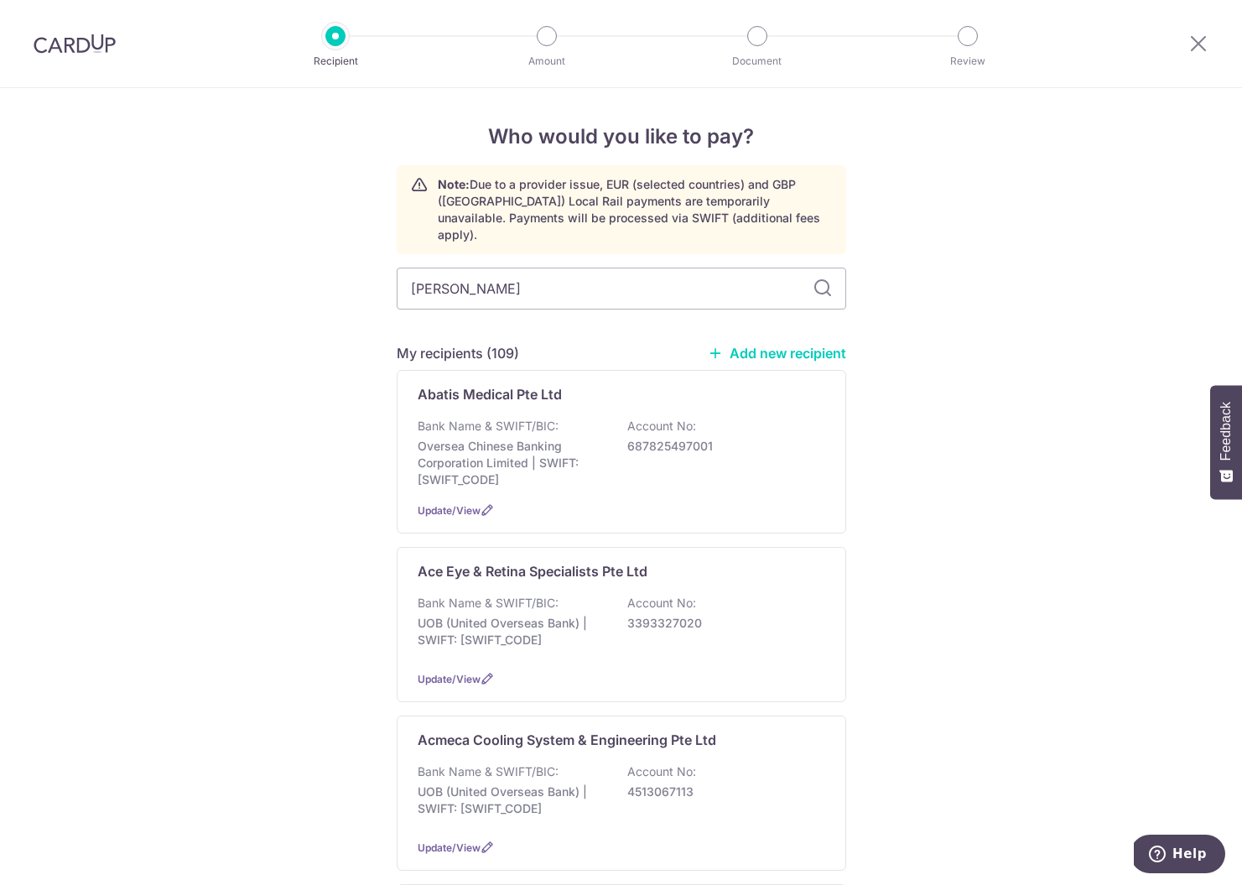
type input "EDEN"
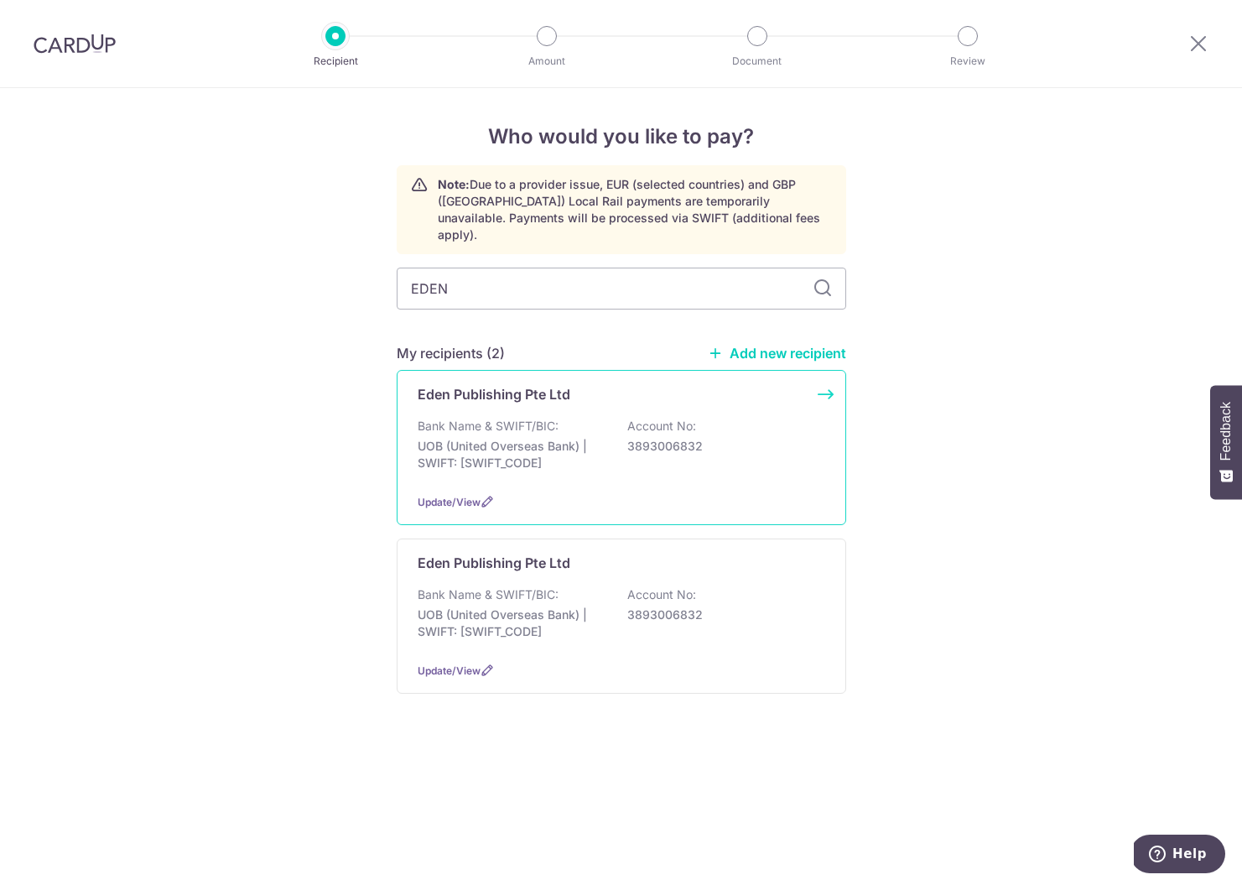
click at [555, 418] on p "Bank Name & SWIFT/BIC:" at bounding box center [488, 426] width 141 height 17
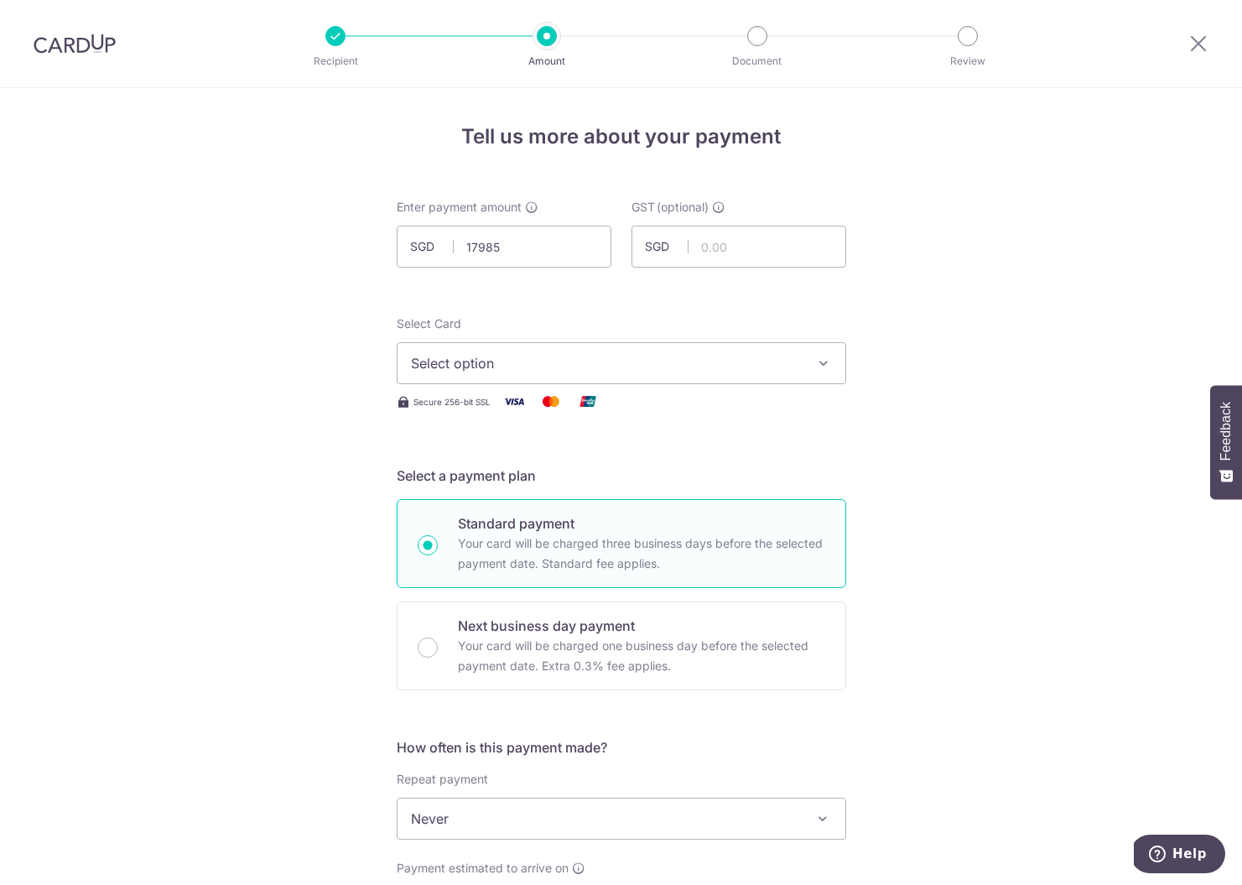
type input "17,985.00"
click at [528, 359] on span "Select option" at bounding box center [606, 363] width 391 height 20
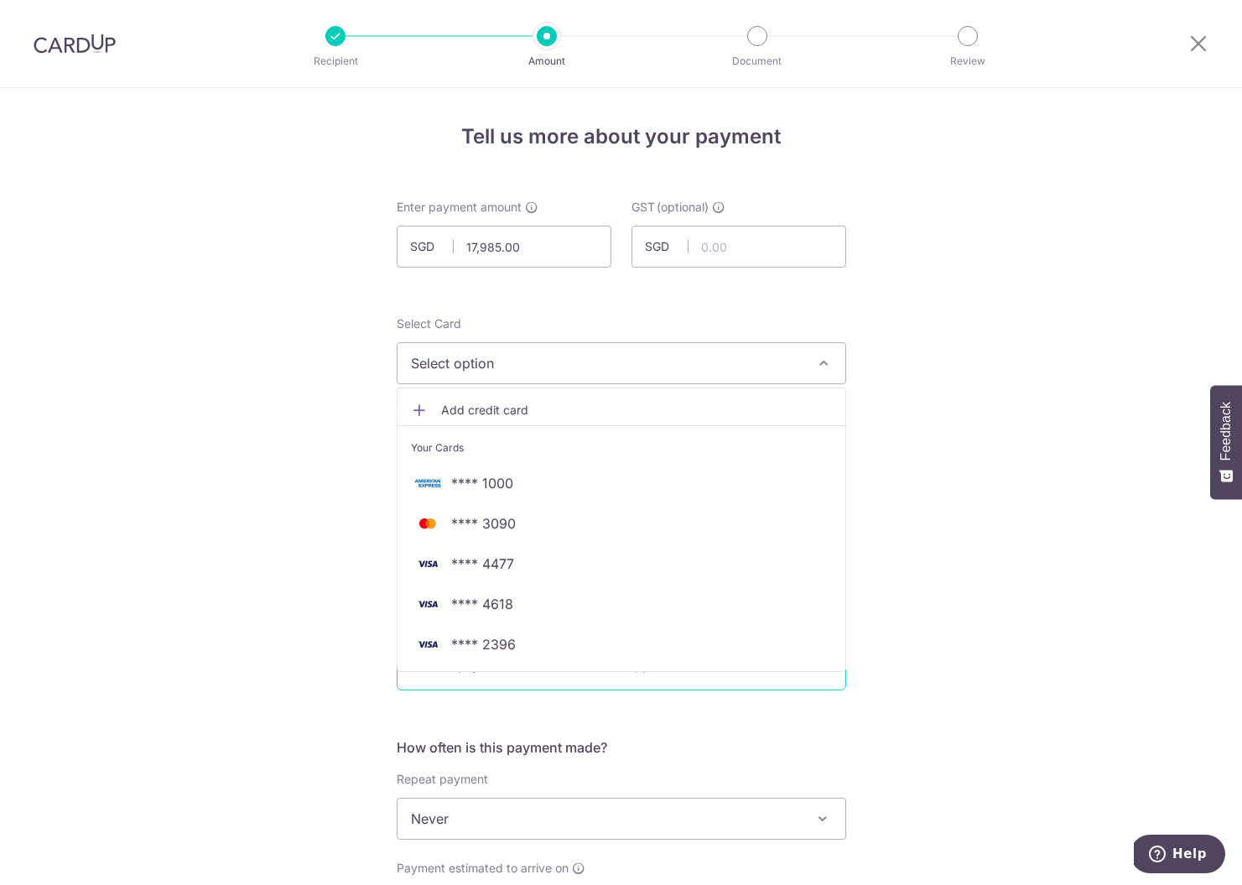
click at [512, 651] on span "**** 2396" at bounding box center [483, 644] width 65 height 20
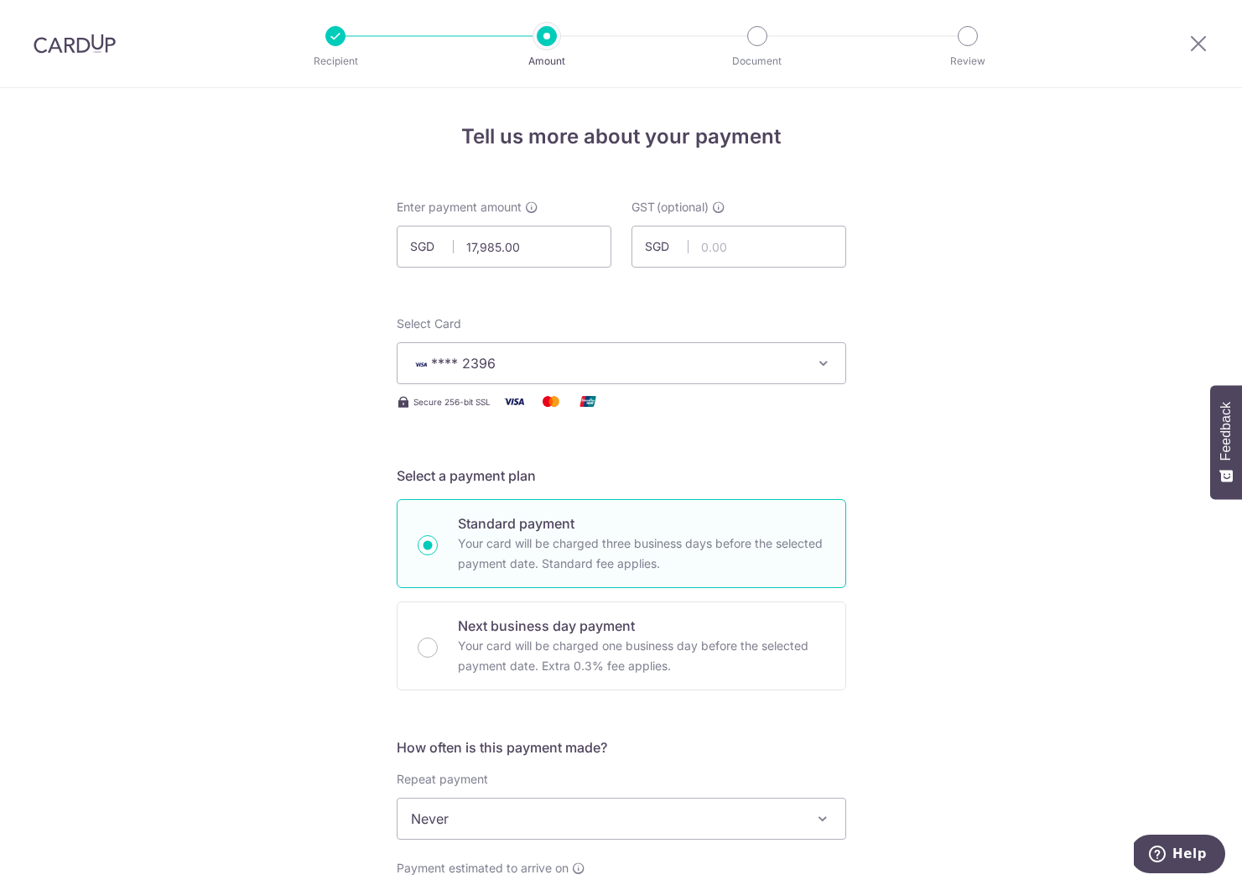
scroll to position [341, 0]
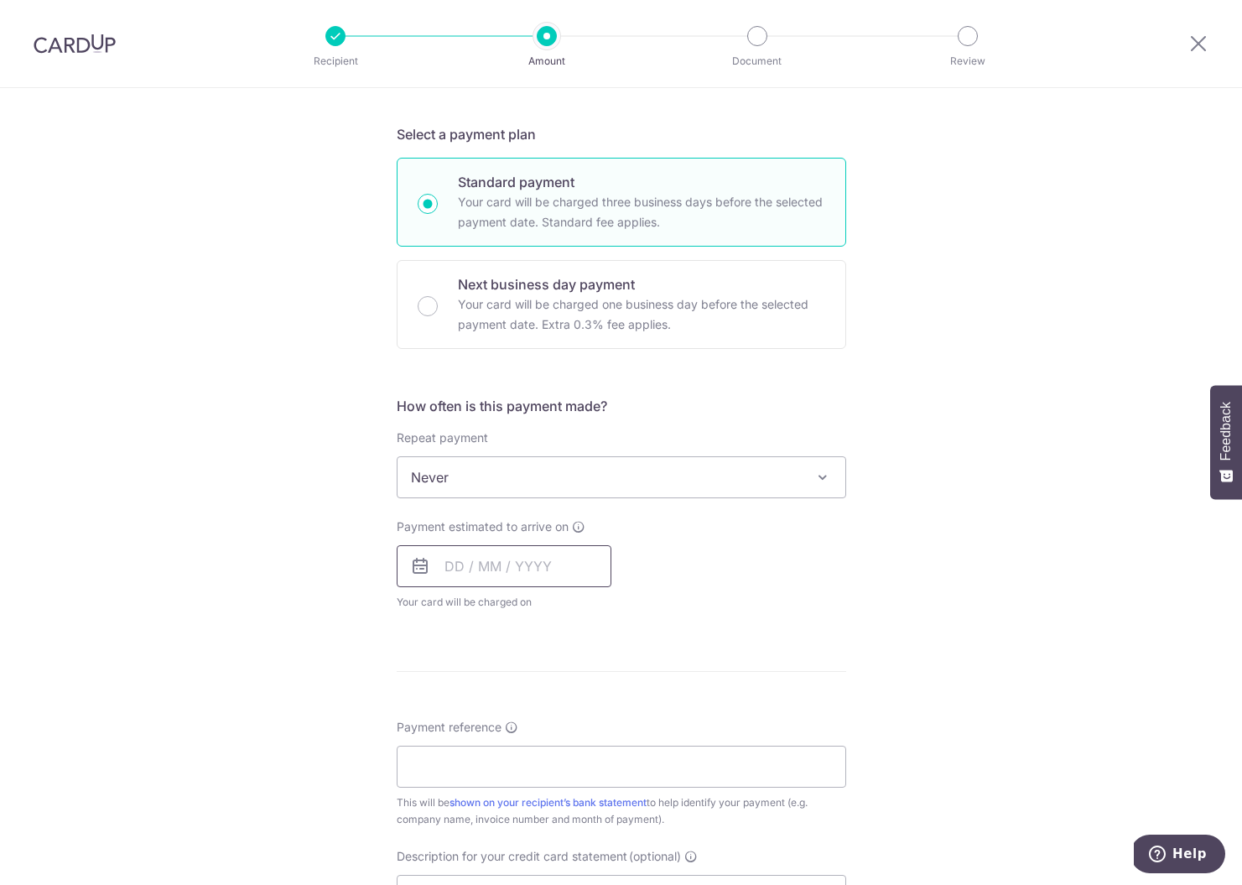
click at [471, 569] on input "text" at bounding box center [504, 566] width 215 height 42
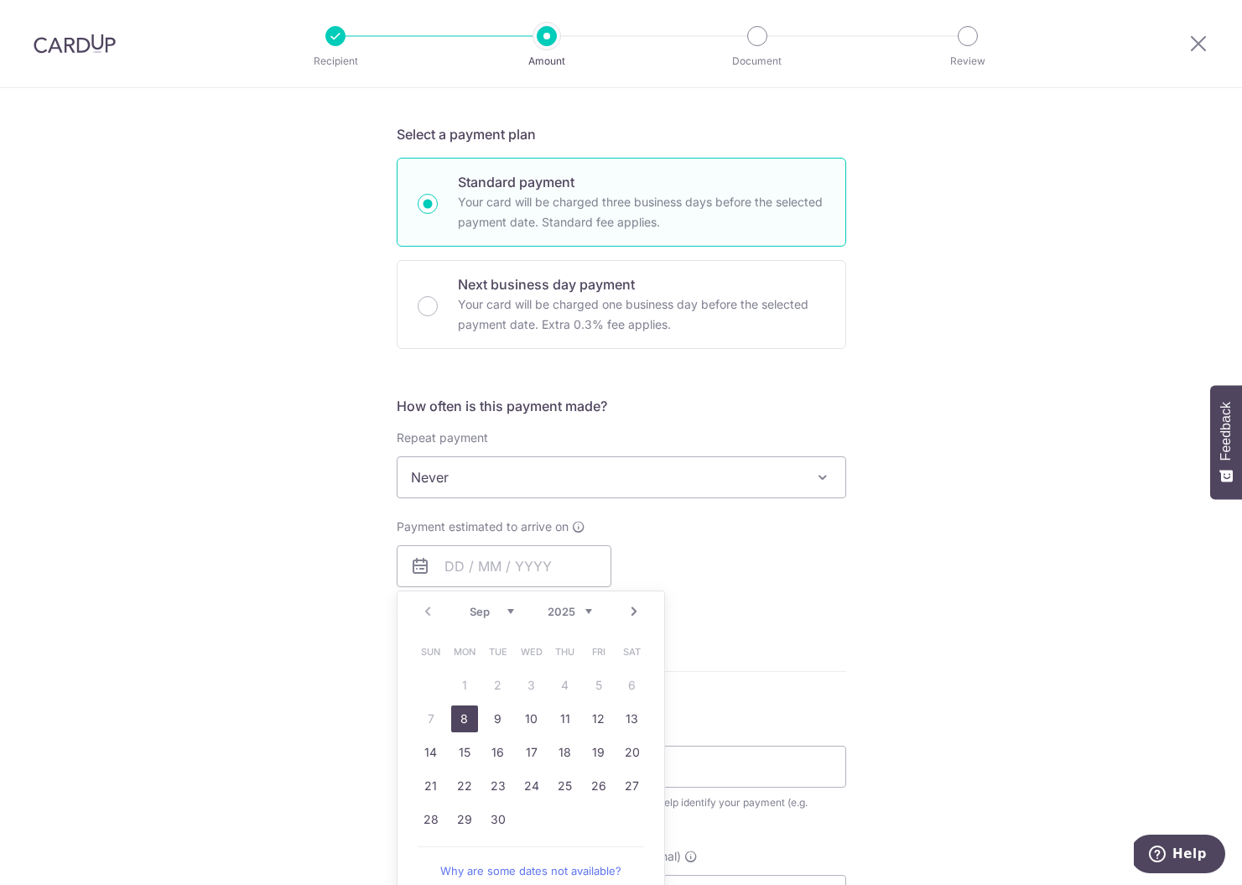
click at [460, 721] on link "8" at bounding box center [464, 718] width 27 height 27
type input "08/09/2025"
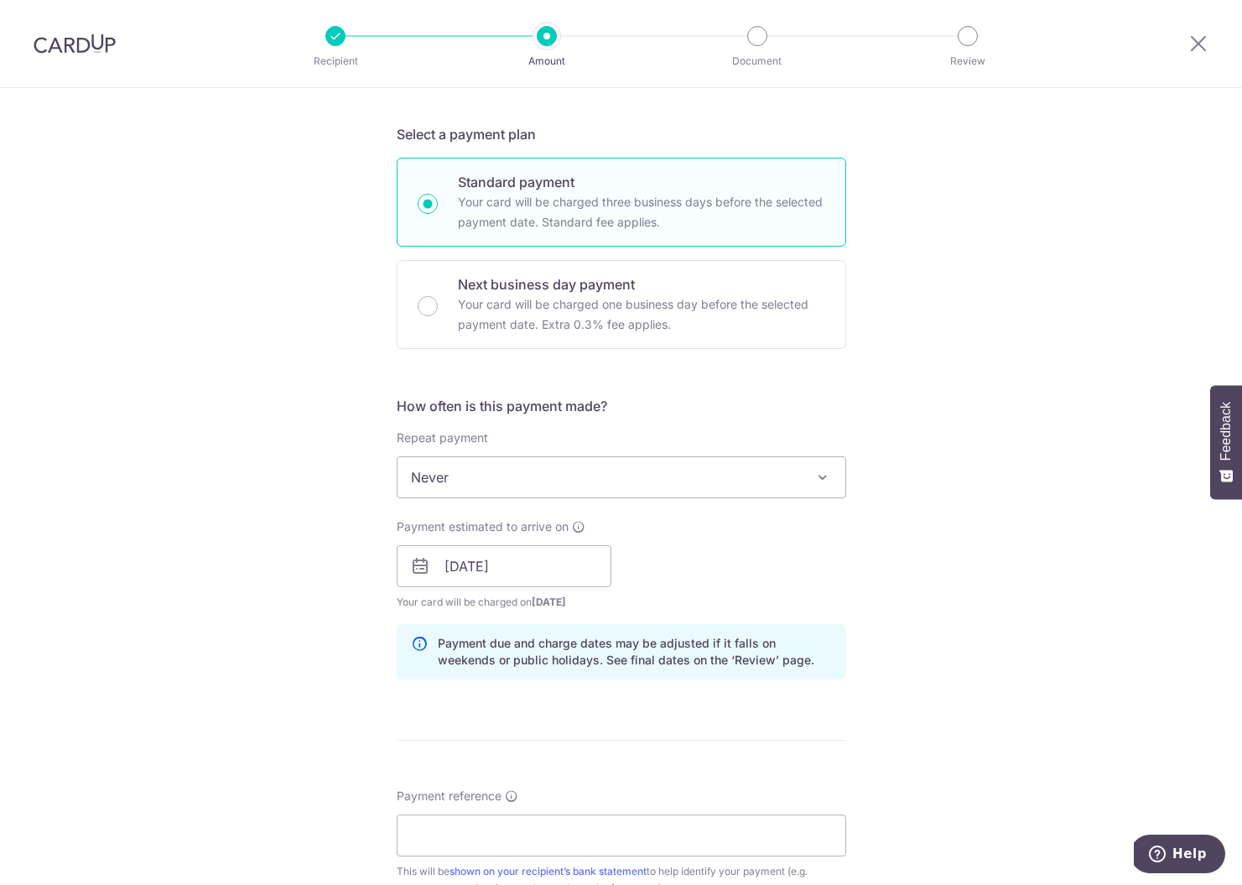
click at [455, 734] on form "Enter payment amount SGD 17,985.00 17985.00 GST (optional) SGD Select Card ****…" at bounding box center [622, 611] width 450 height 1509
click at [474, 830] on input "Payment reference" at bounding box center [622, 835] width 450 height 42
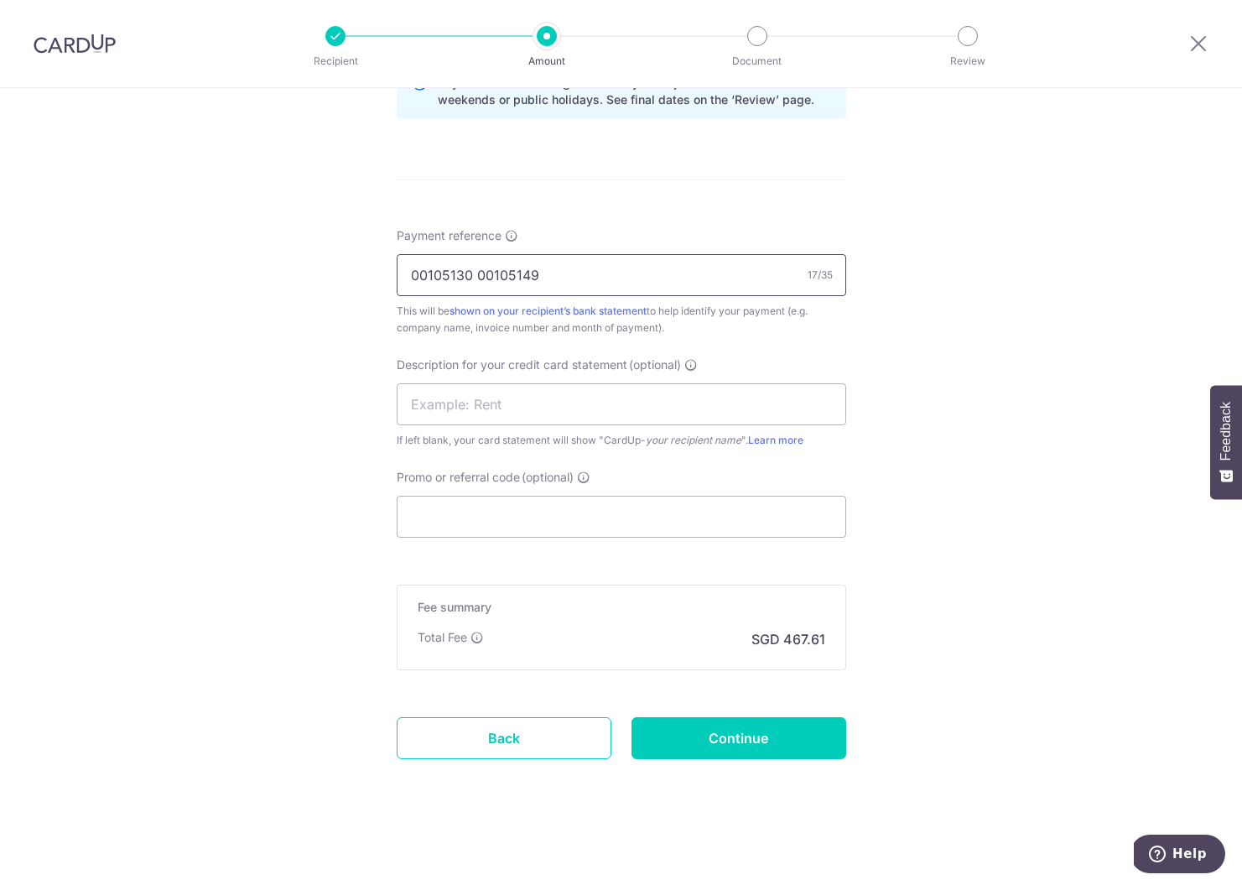
type input "00105130 00105149"
click at [478, 493] on div "Promo or referral code (optional) The discounted fee will be shown on the revie…" at bounding box center [622, 503] width 450 height 69
click at [479, 500] on input "Promo or referral code (optional)" at bounding box center [622, 517] width 450 height 42
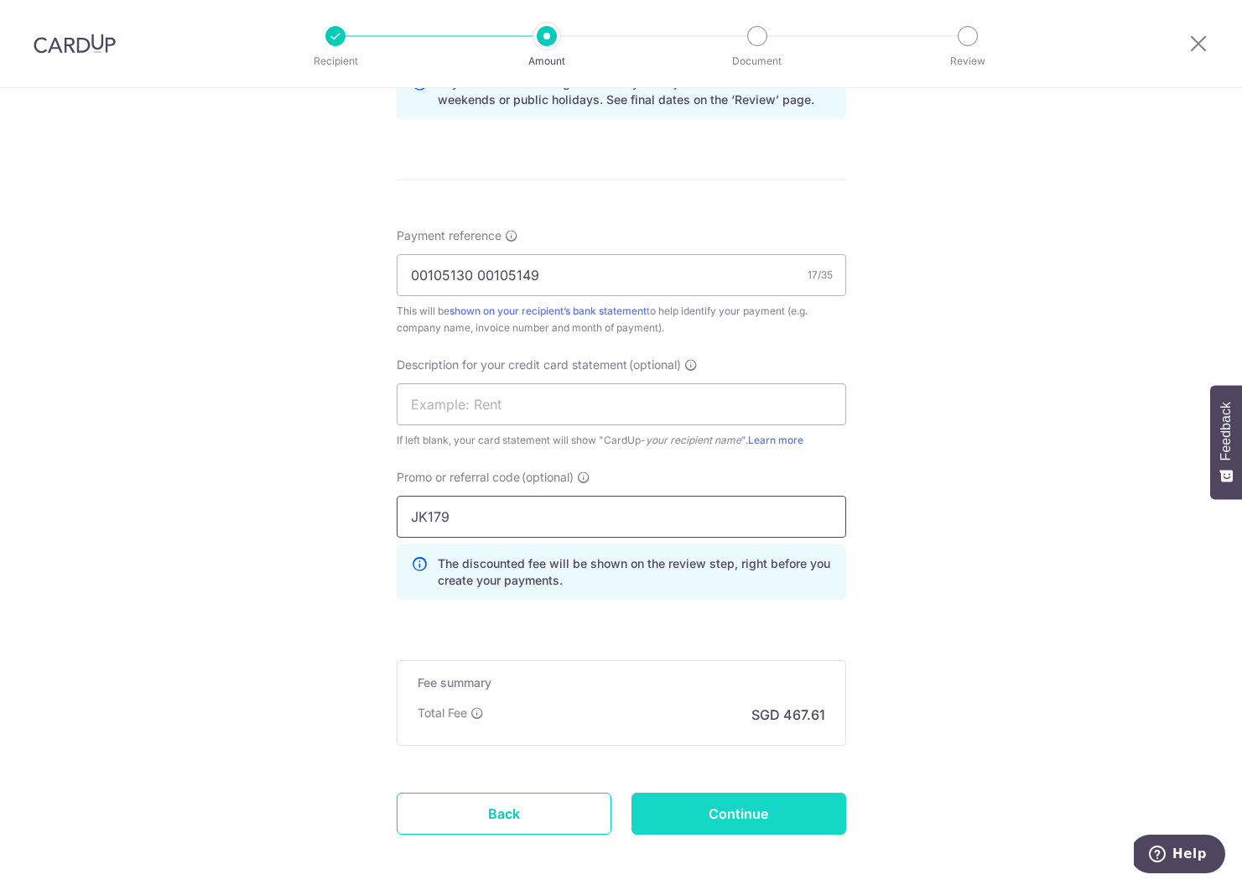
type input "JK179"
click at [748, 822] on input "Continue" at bounding box center [739, 814] width 215 height 42
type input "Create Schedule"
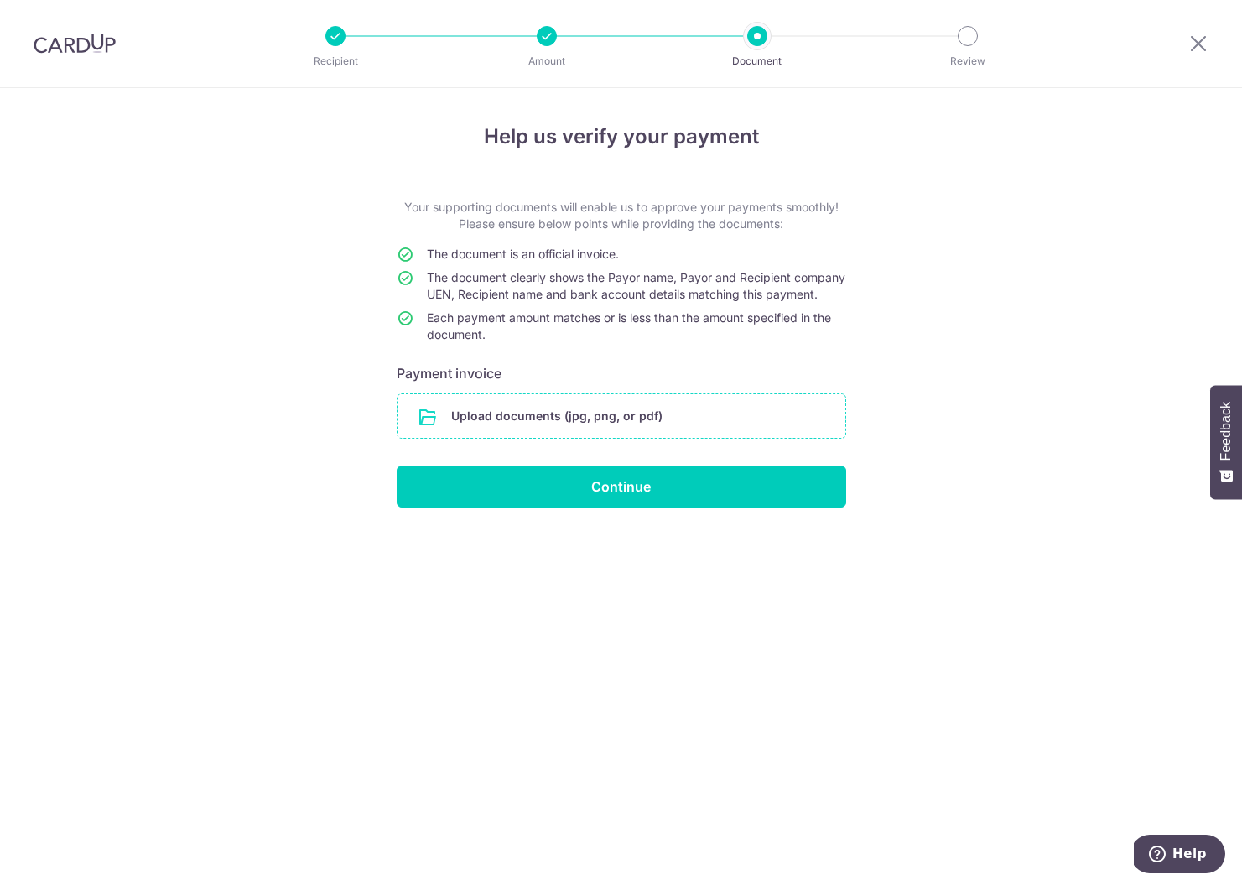
click at [495, 438] on input "file" at bounding box center [622, 416] width 448 height 44
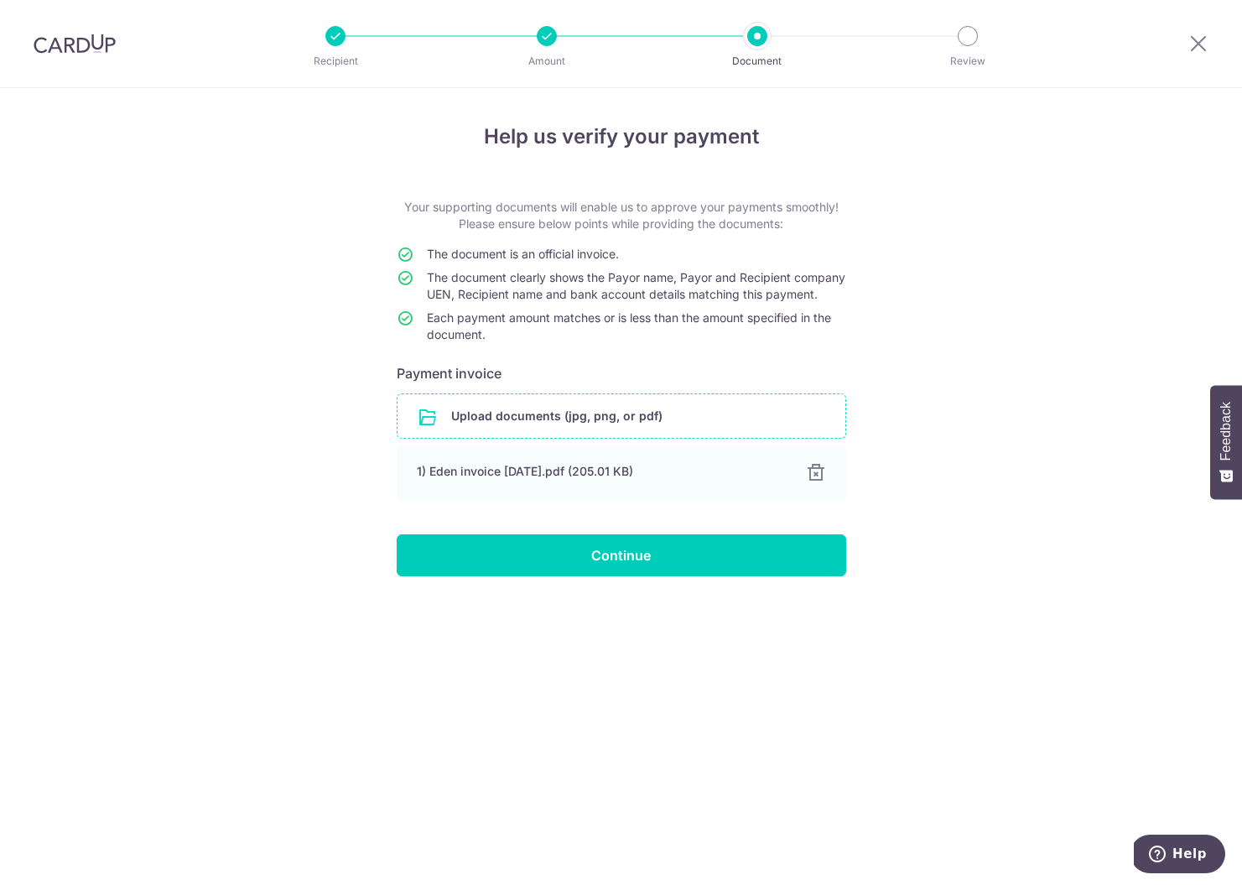
click at [476, 428] on input "file" at bounding box center [622, 416] width 448 height 44
click at [508, 438] on input "file" at bounding box center [622, 416] width 448 height 44
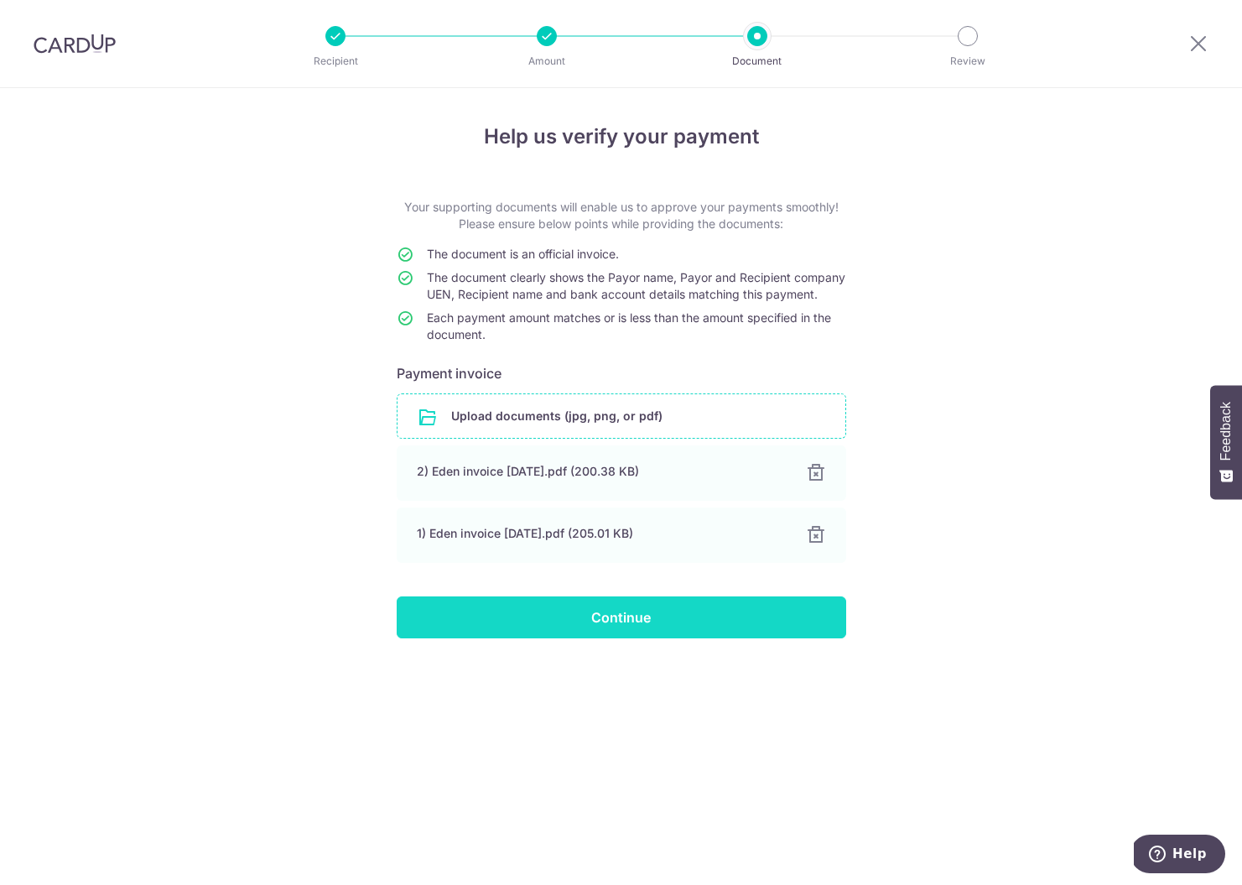
click at [596, 633] on input "Continue" at bounding box center [622, 617] width 450 height 42
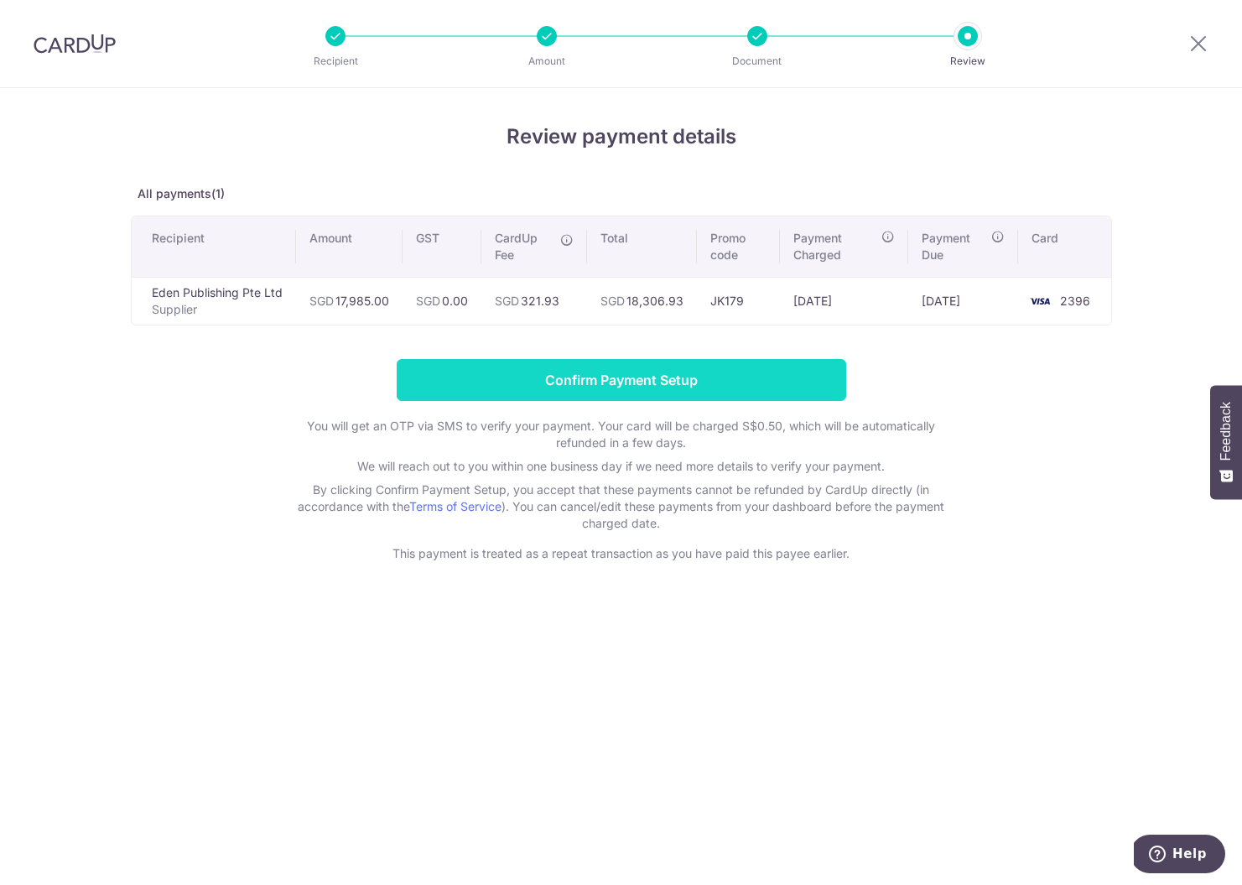
click at [547, 384] on input "Confirm Payment Setup" at bounding box center [622, 380] width 450 height 42
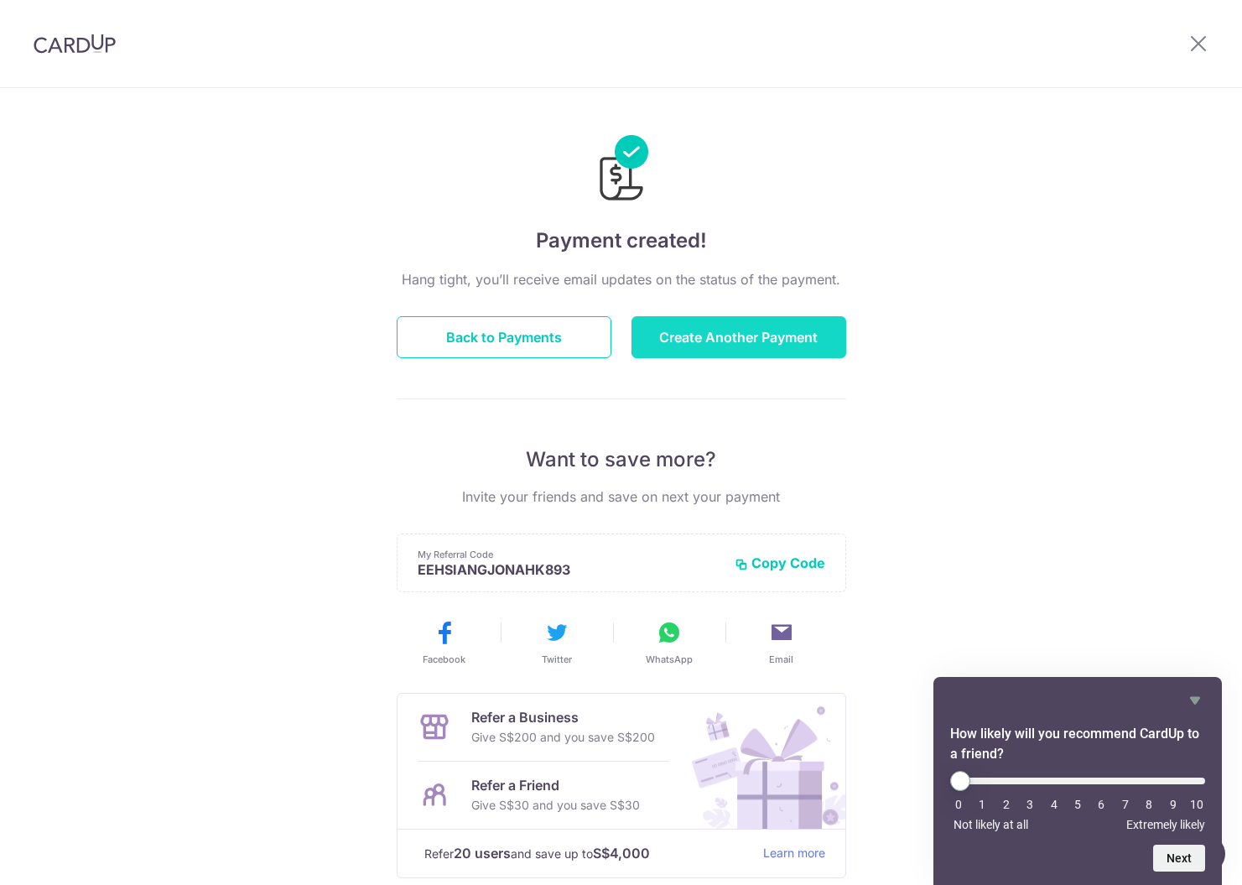
click at [685, 338] on button "Create Another Payment" at bounding box center [739, 337] width 215 height 42
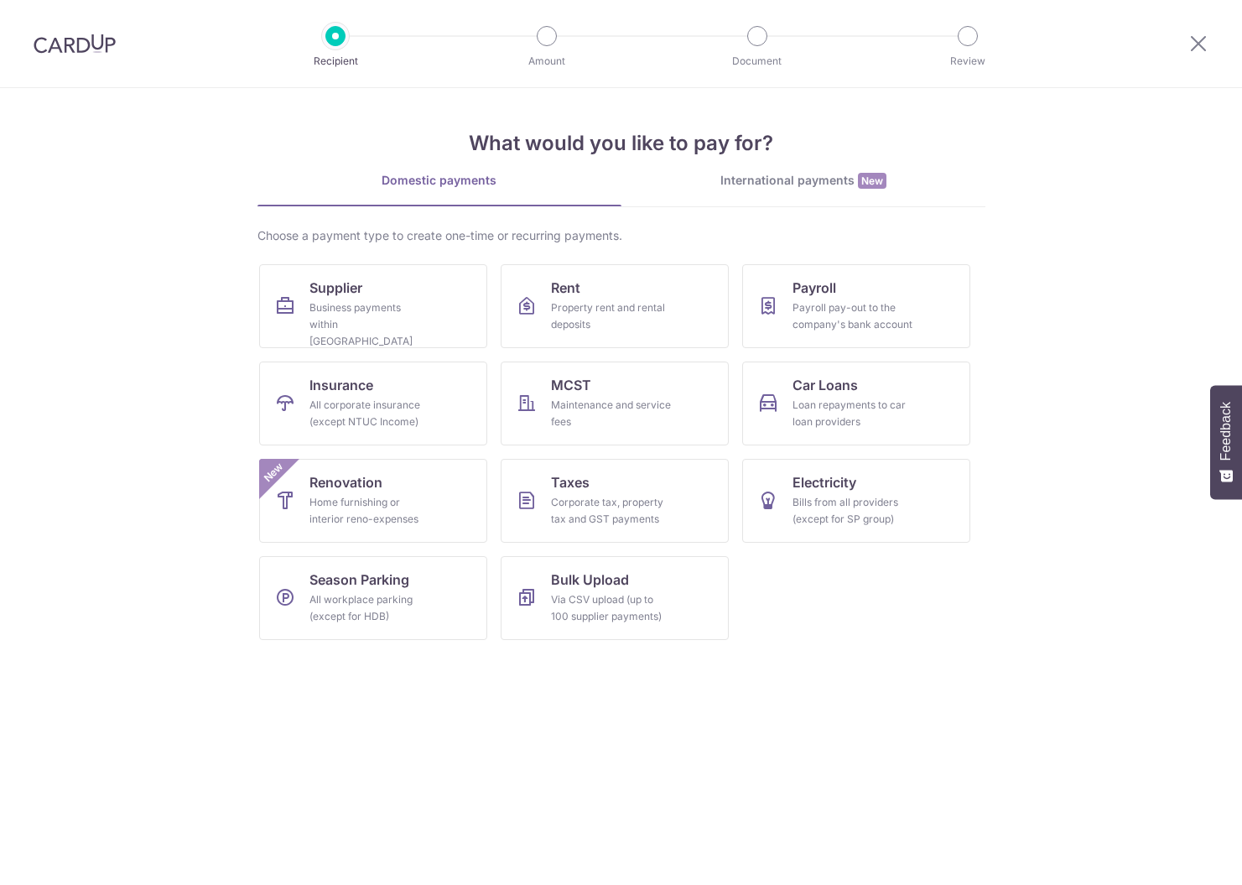
click at [325, 326] on div "Business payments within Singapore" at bounding box center [370, 324] width 121 height 50
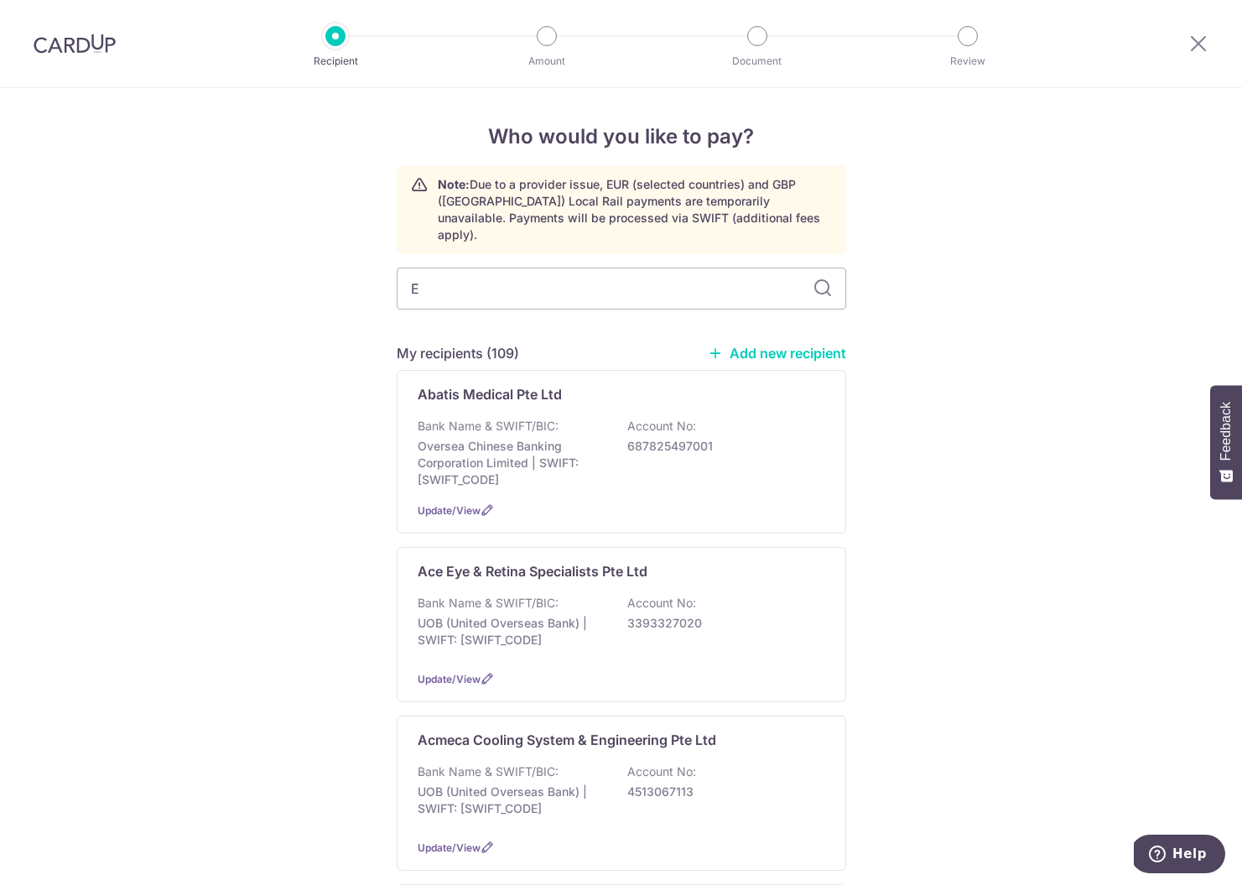
type input "EK"
type input "EL"
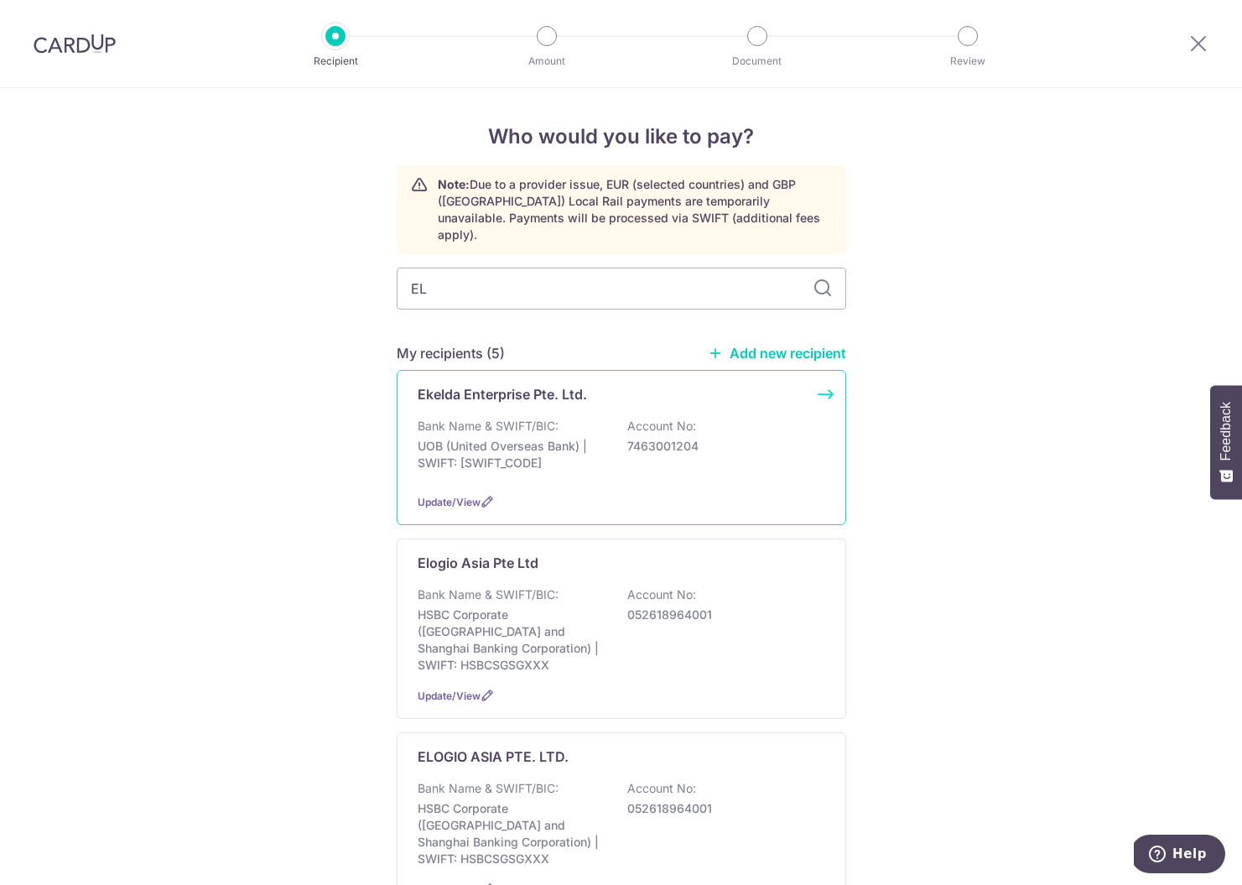
click at [506, 418] on p "Bank Name & SWIFT/BIC:" at bounding box center [488, 426] width 141 height 17
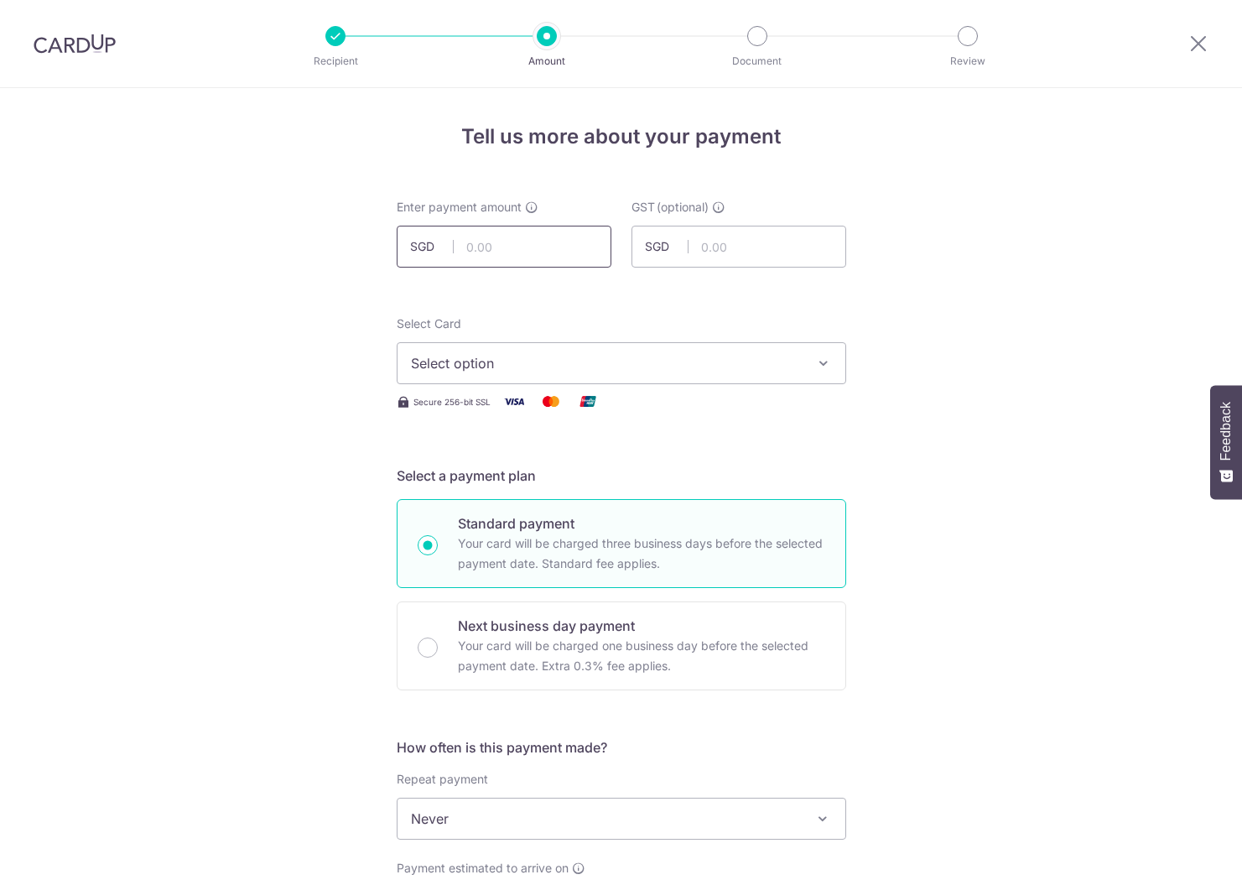
click at [551, 253] on input "text" at bounding box center [504, 247] width 215 height 42
type input "3,600.00"
click at [576, 359] on span "Select option" at bounding box center [606, 363] width 391 height 20
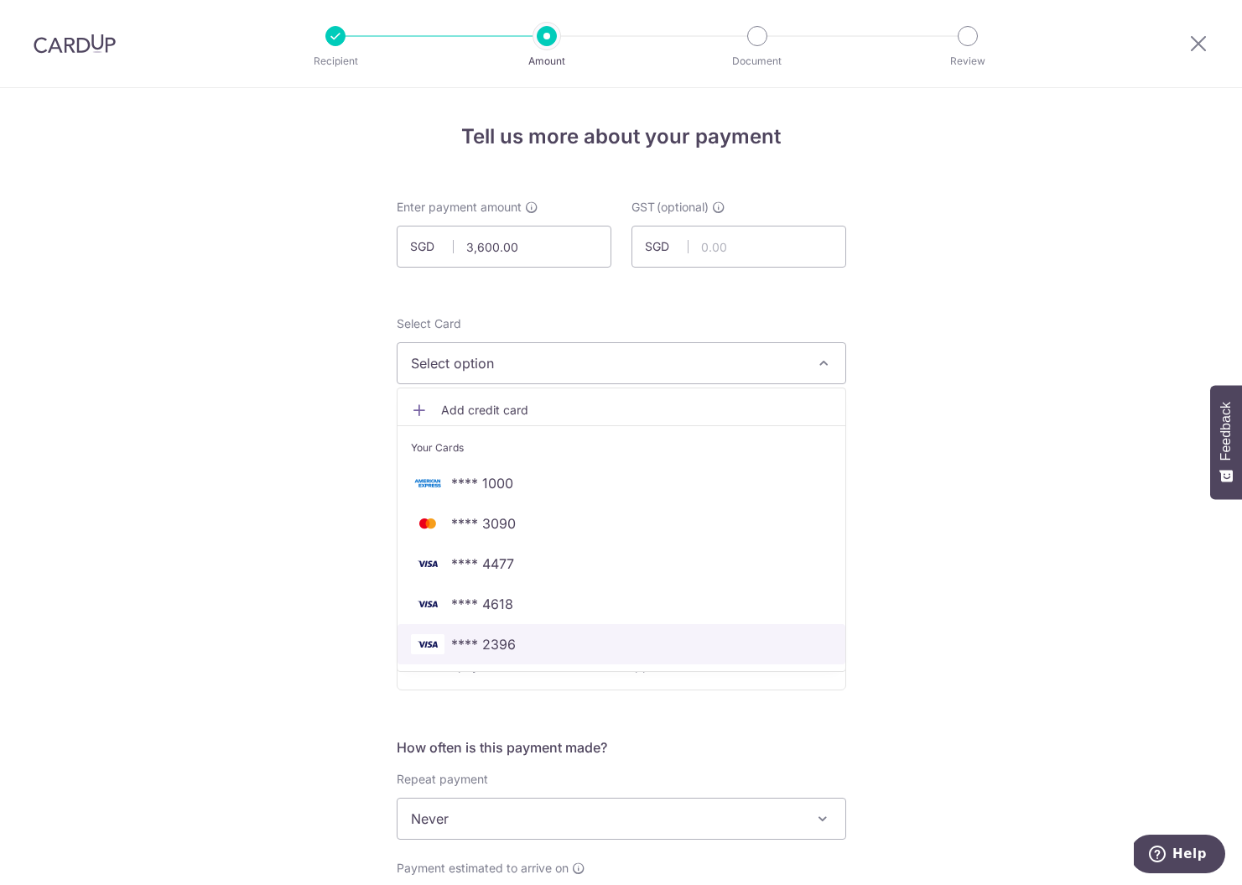
click at [497, 651] on span "**** 2396" at bounding box center [483, 644] width 65 height 20
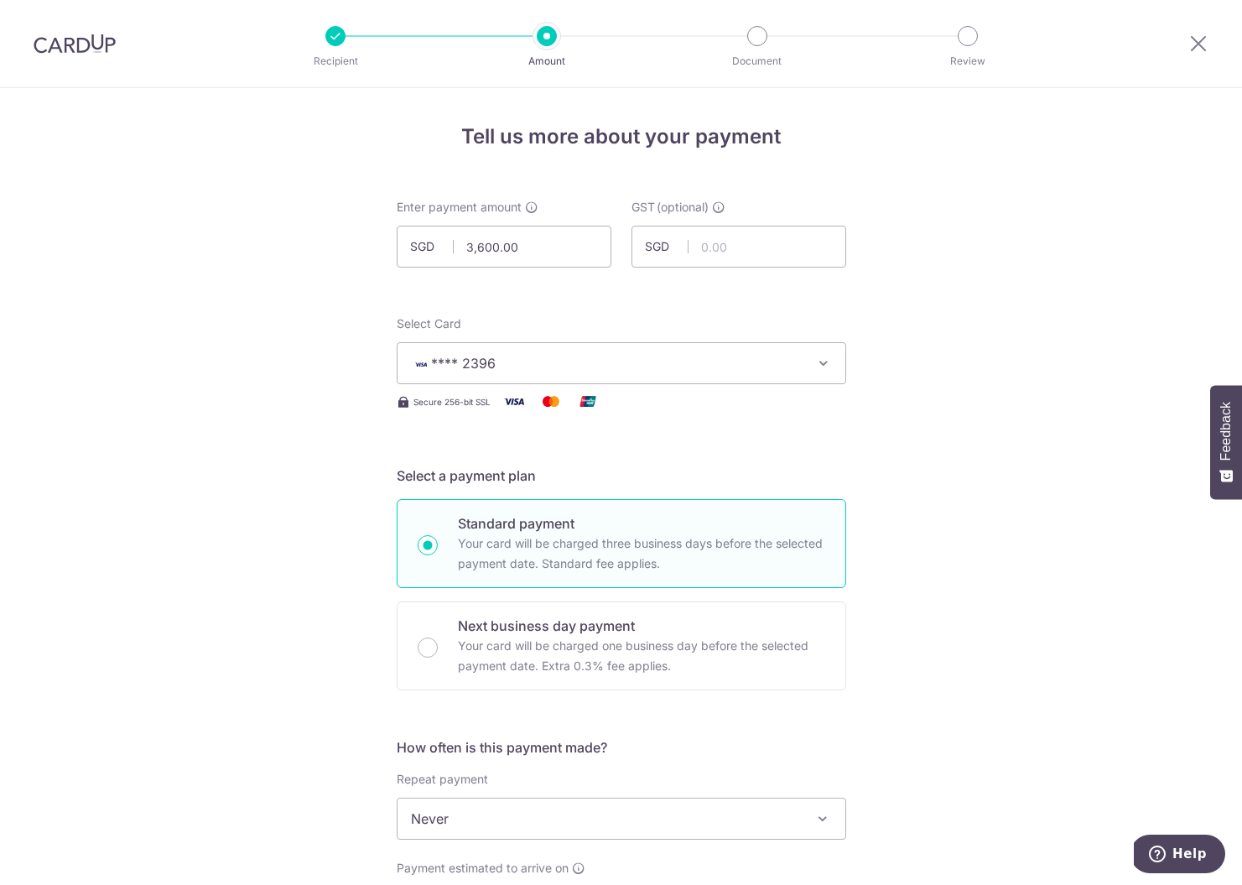
scroll to position [331, 0]
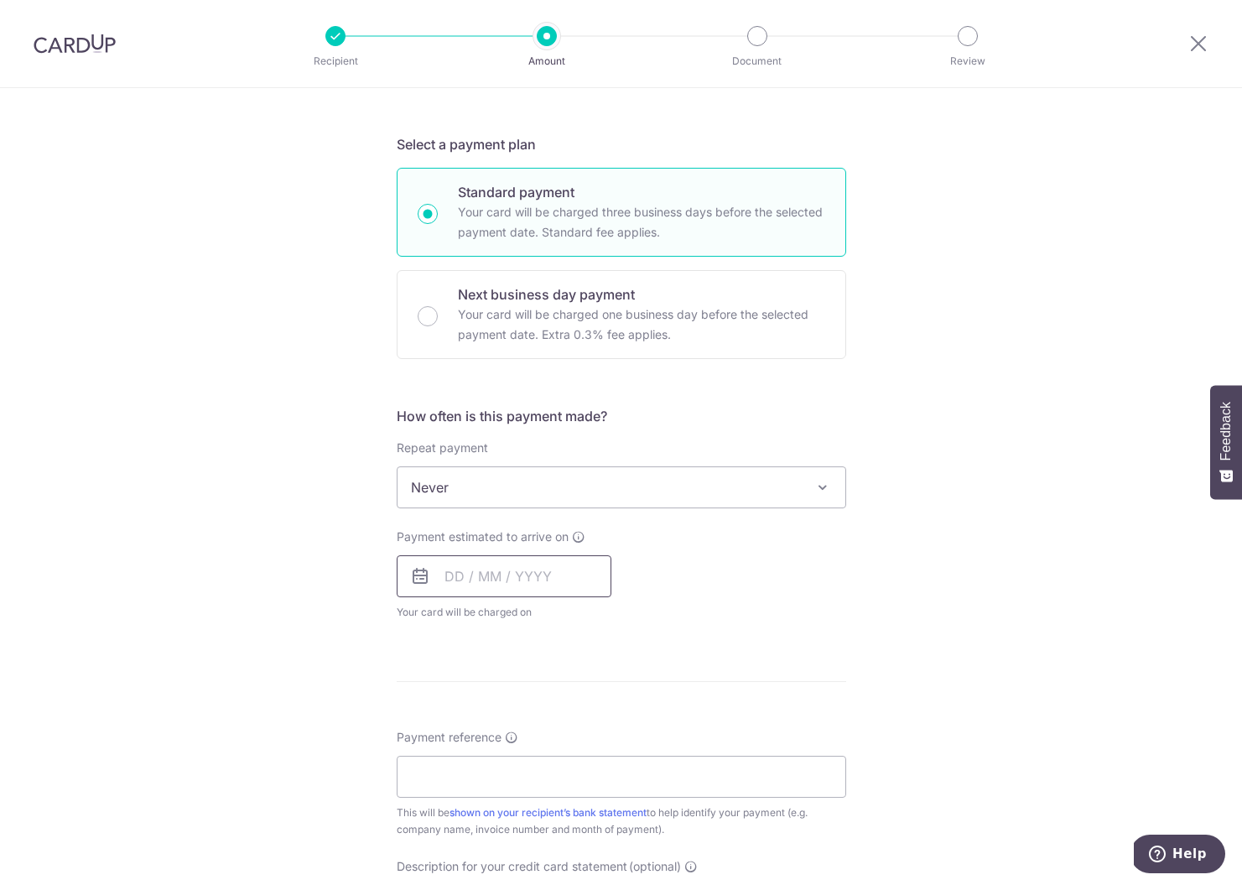
click at [476, 575] on input "text" at bounding box center [504, 576] width 215 height 42
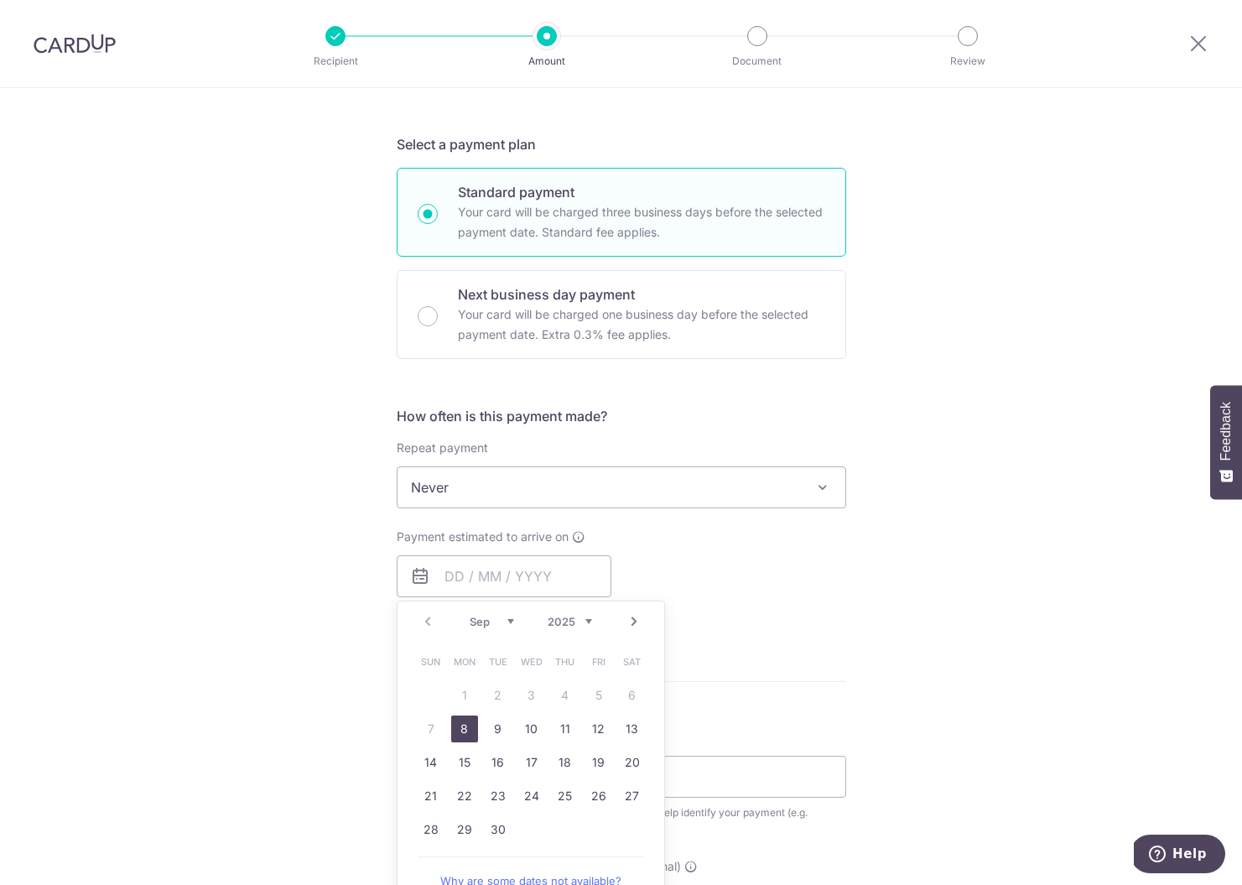
click at [471, 726] on link "8" at bounding box center [464, 728] width 27 height 27
type input "08/09/2025"
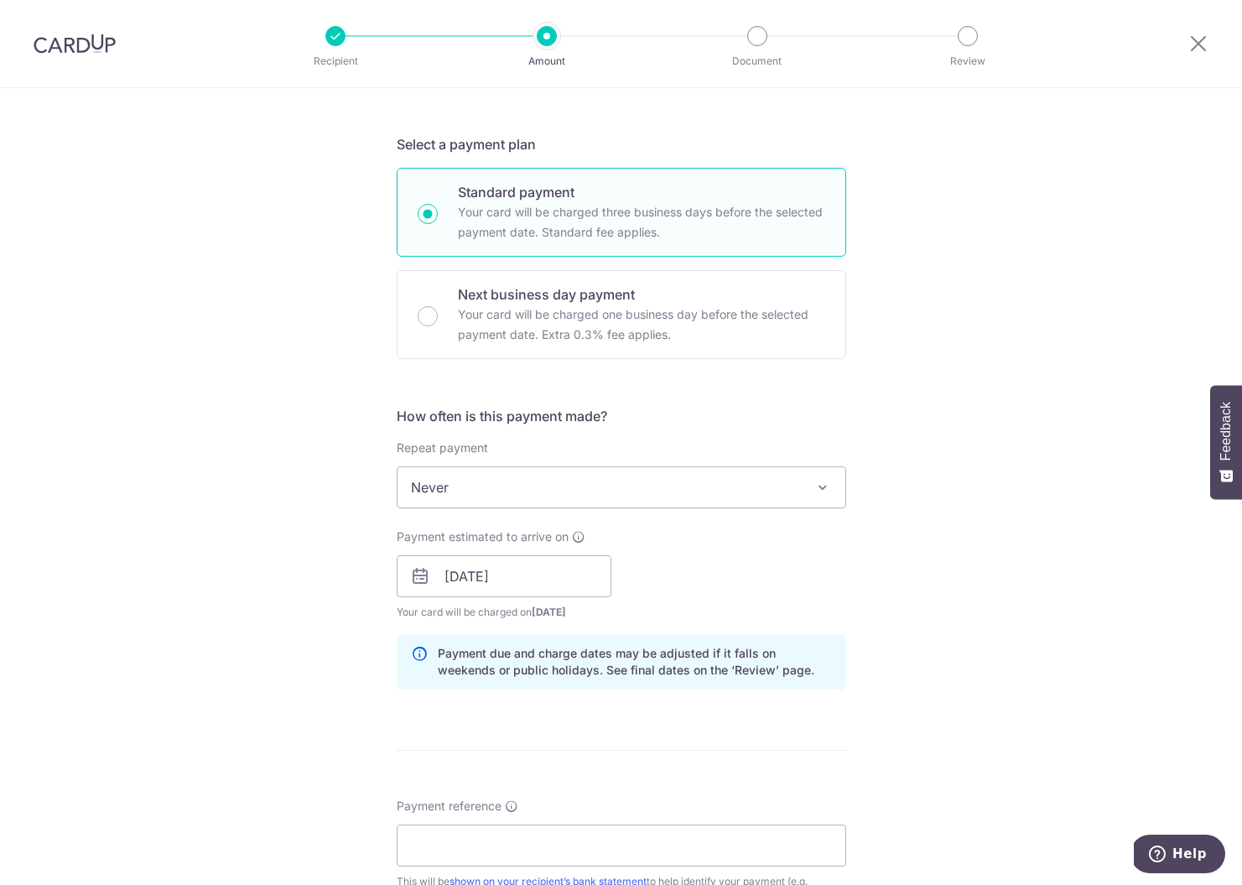
click at [471, 732] on form "Enter payment amount SGD 3,600.00 3600.00 GST (optional) SGD Select Card **** 2…" at bounding box center [622, 621] width 450 height 1509
click at [496, 850] on input "Payment reference" at bounding box center [622, 846] width 450 height 42
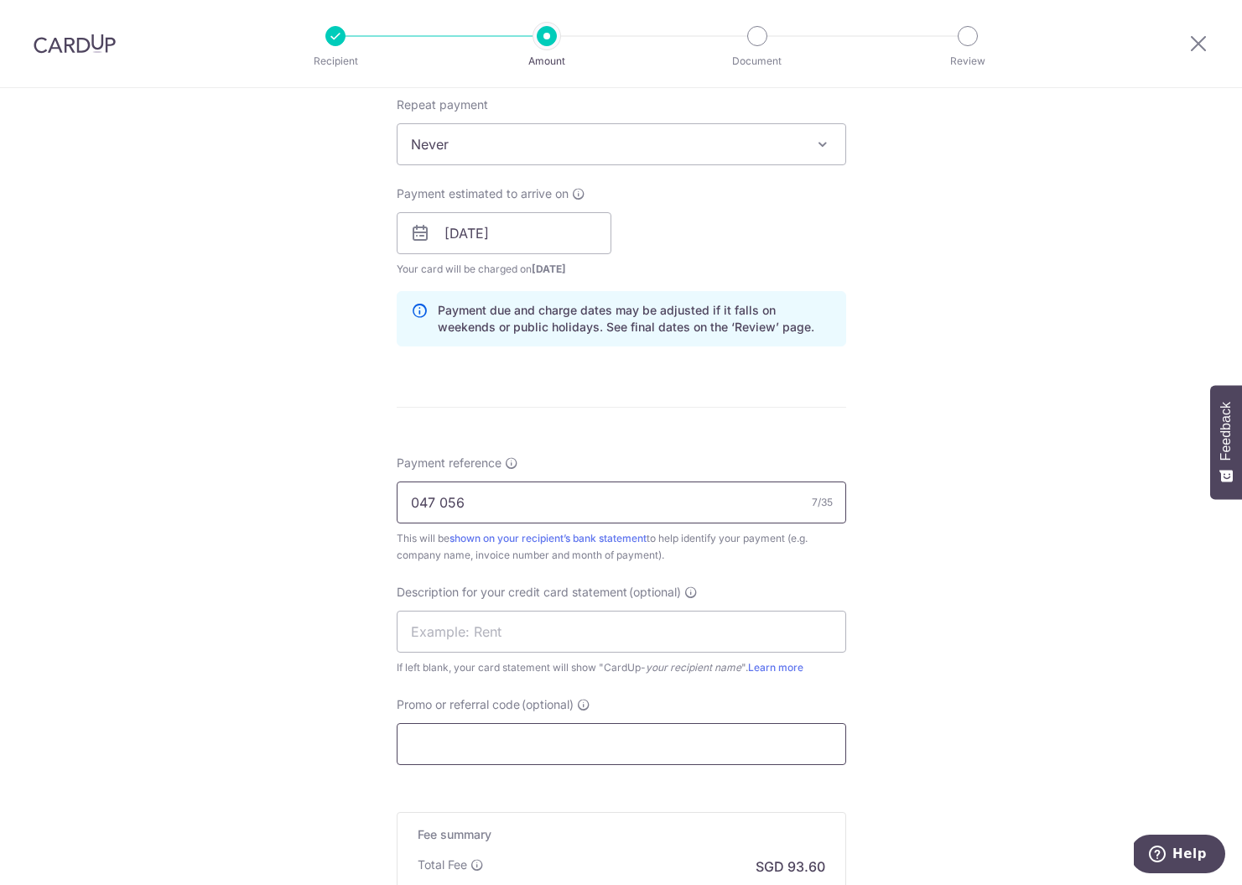
type input "047 056"
click at [486, 740] on input "Promo or referral code (optional)" at bounding box center [622, 744] width 450 height 42
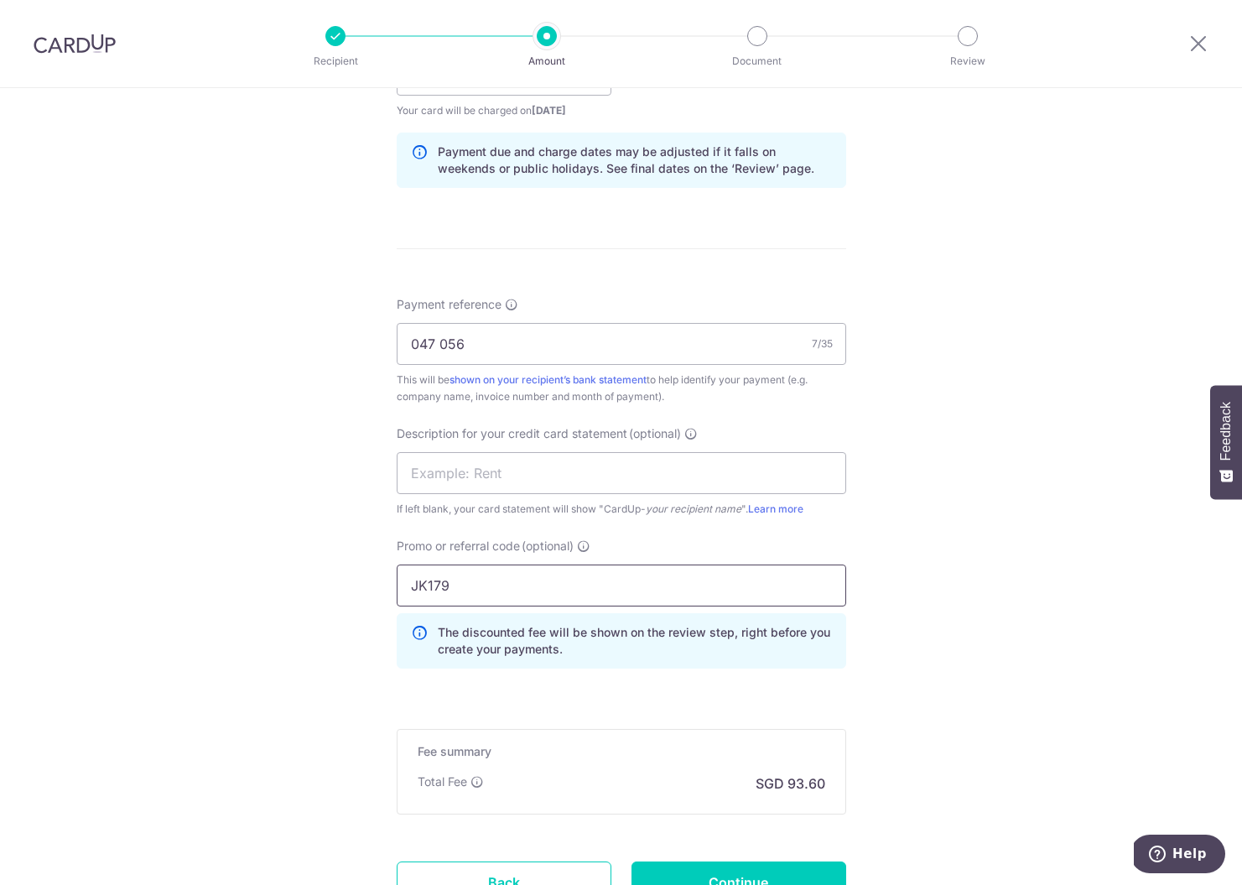
scroll to position [977, 0]
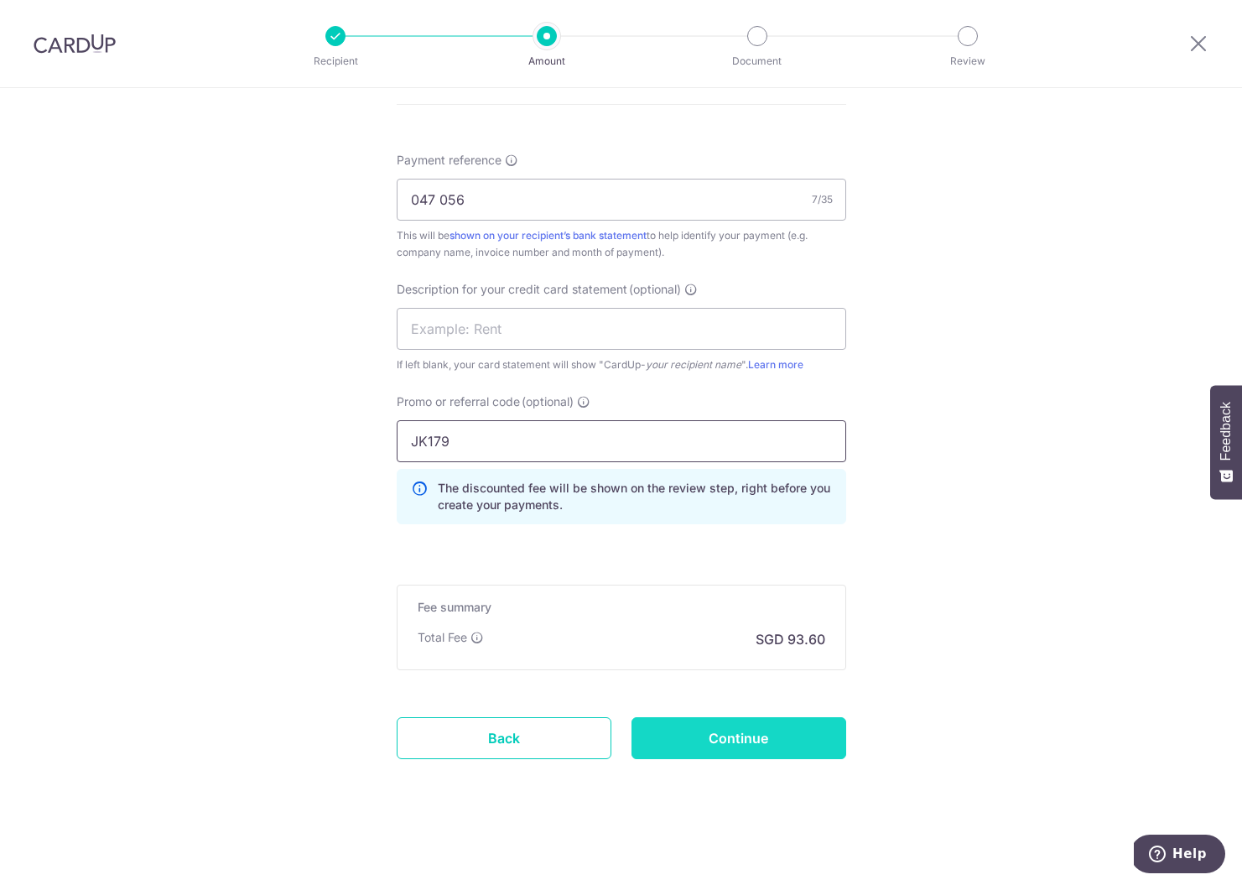
type input "JK179"
click at [712, 741] on input "Continue" at bounding box center [739, 738] width 215 height 42
type input "Create Schedule"
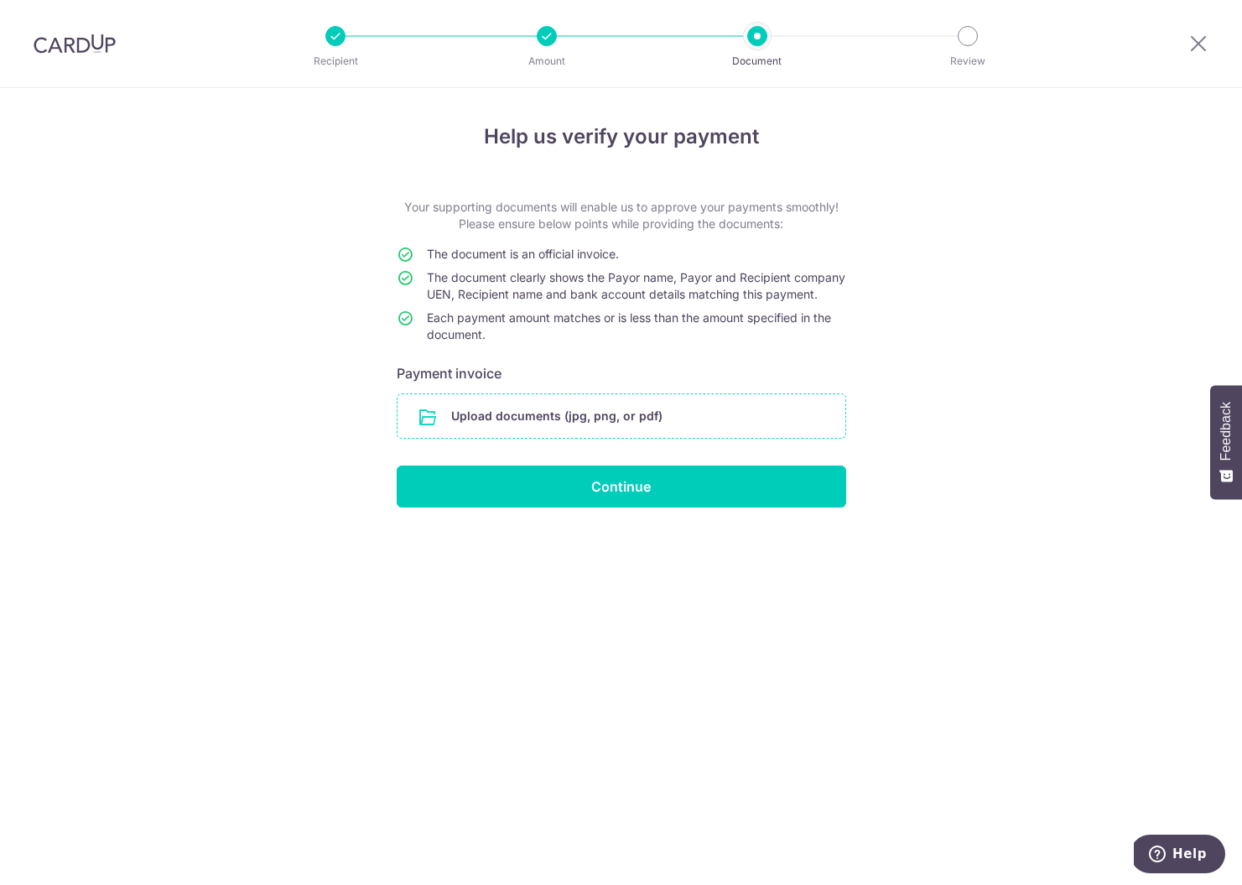
click at [568, 438] on input "file" at bounding box center [622, 416] width 448 height 44
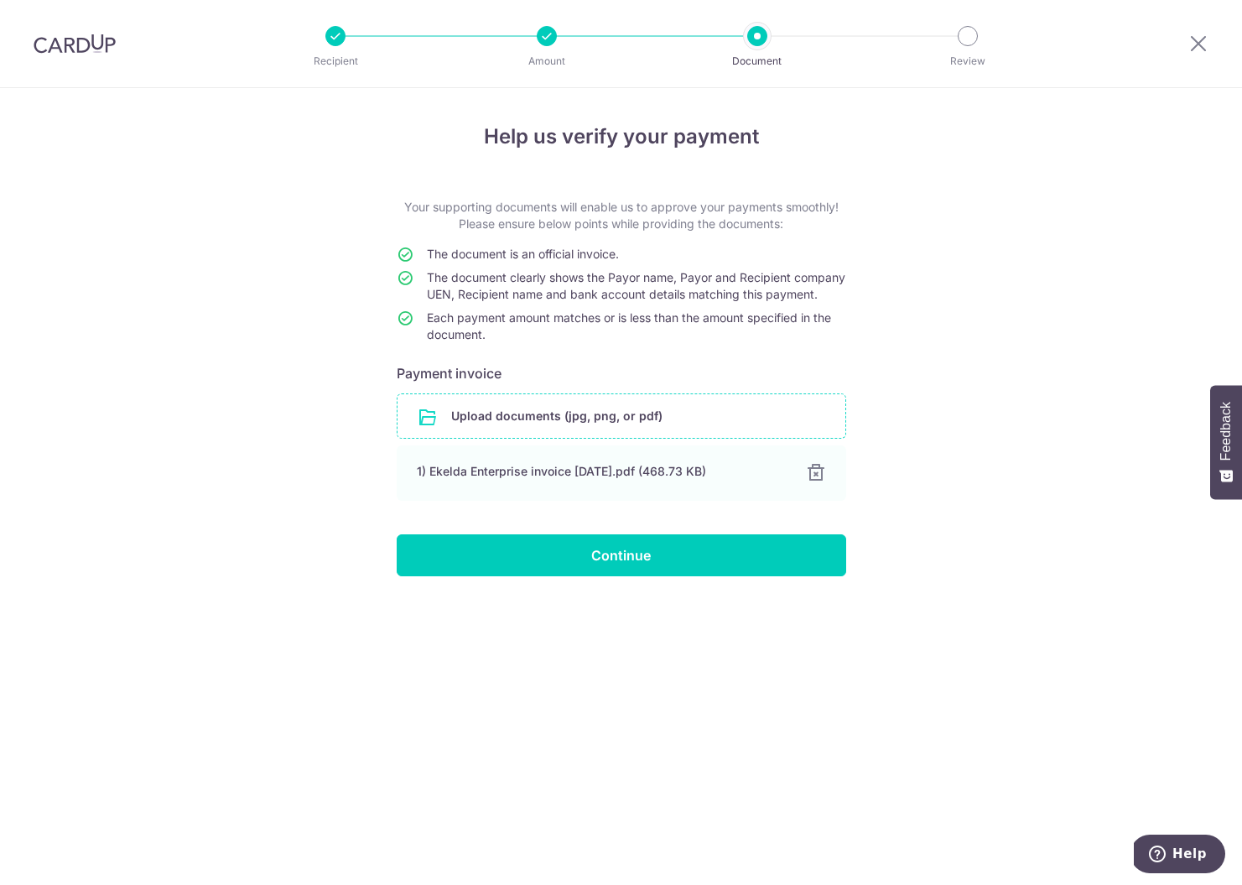
click at [549, 436] on input "file" at bounding box center [622, 416] width 448 height 44
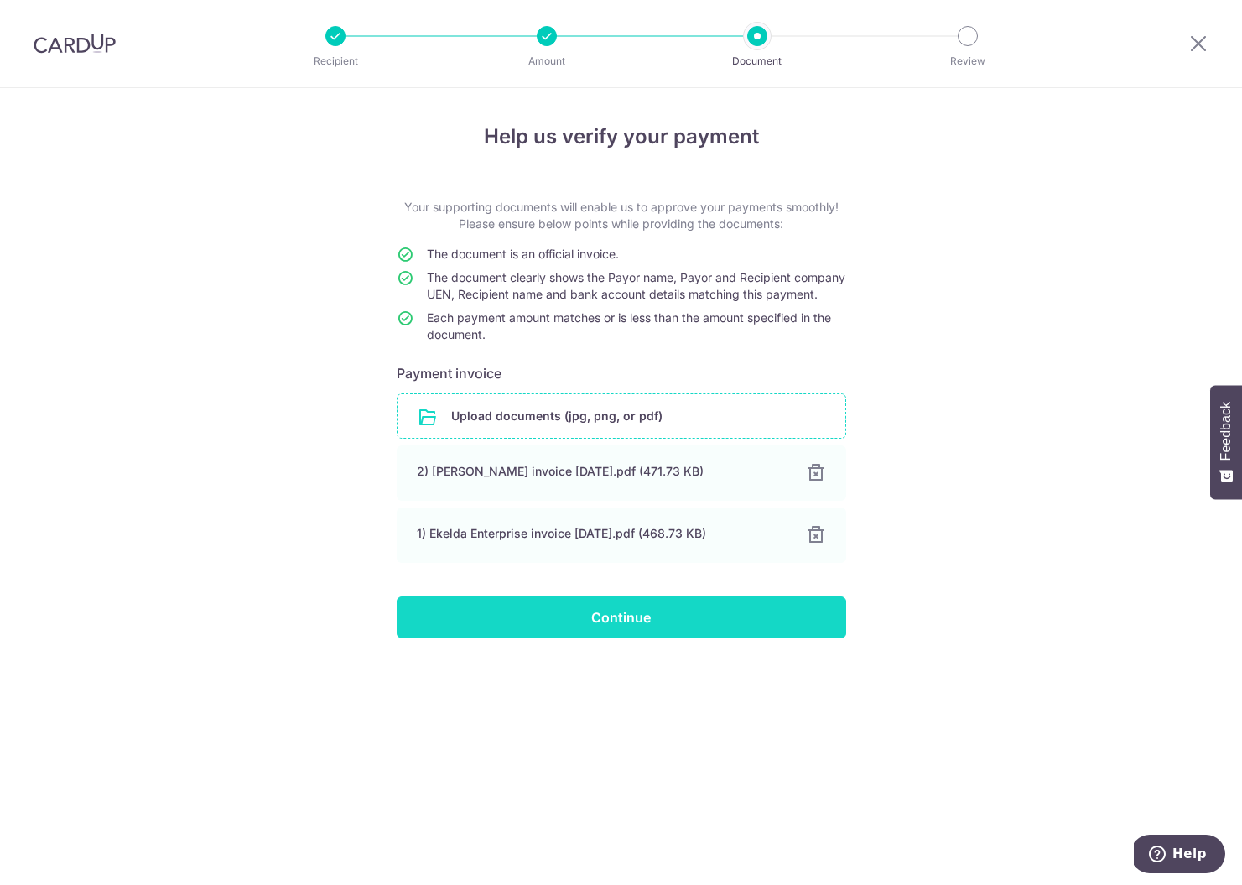
click at [569, 634] on input "Continue" at bounding box center [622, 617] width 450 height 42
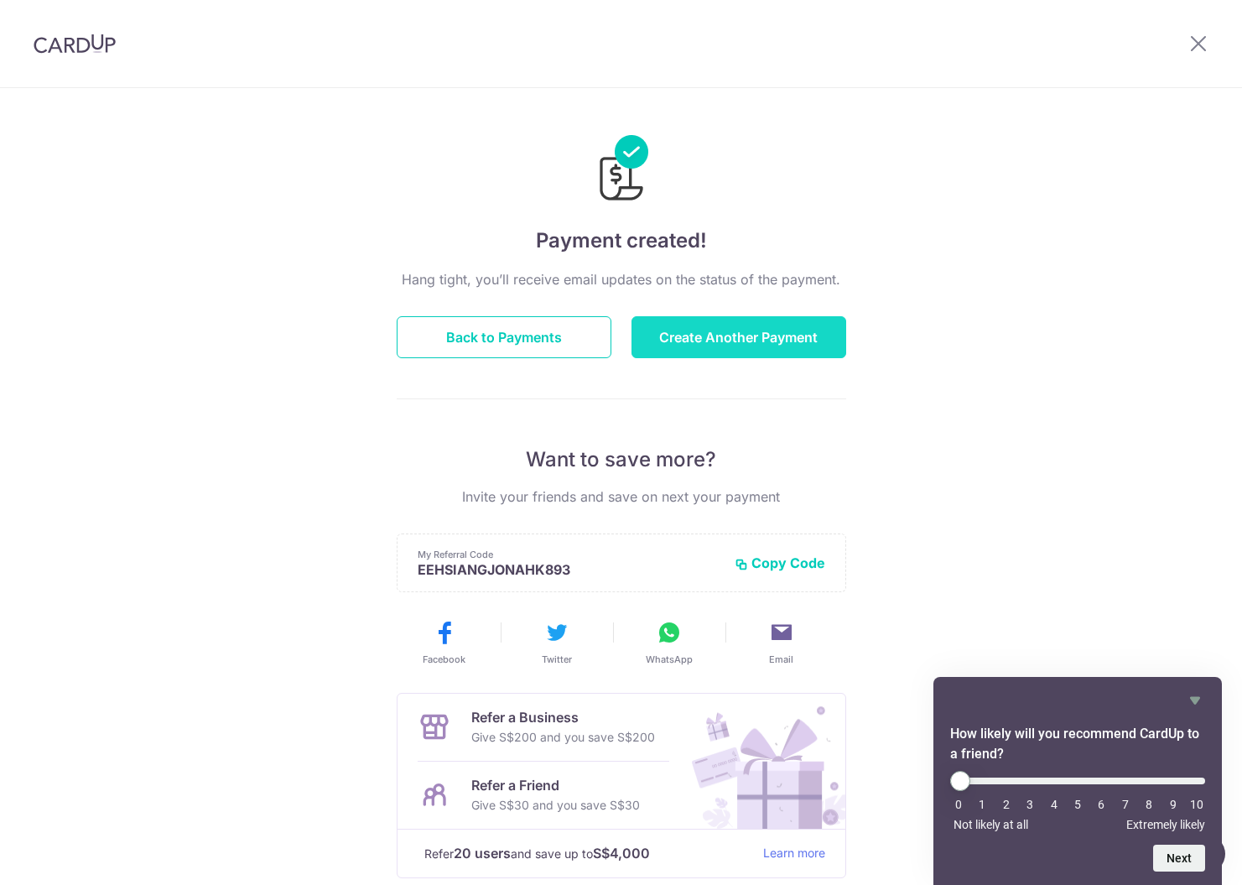
click at [701, 328] on button "Create Another Payment" at bounding box center [739, 337] width 215 height 42
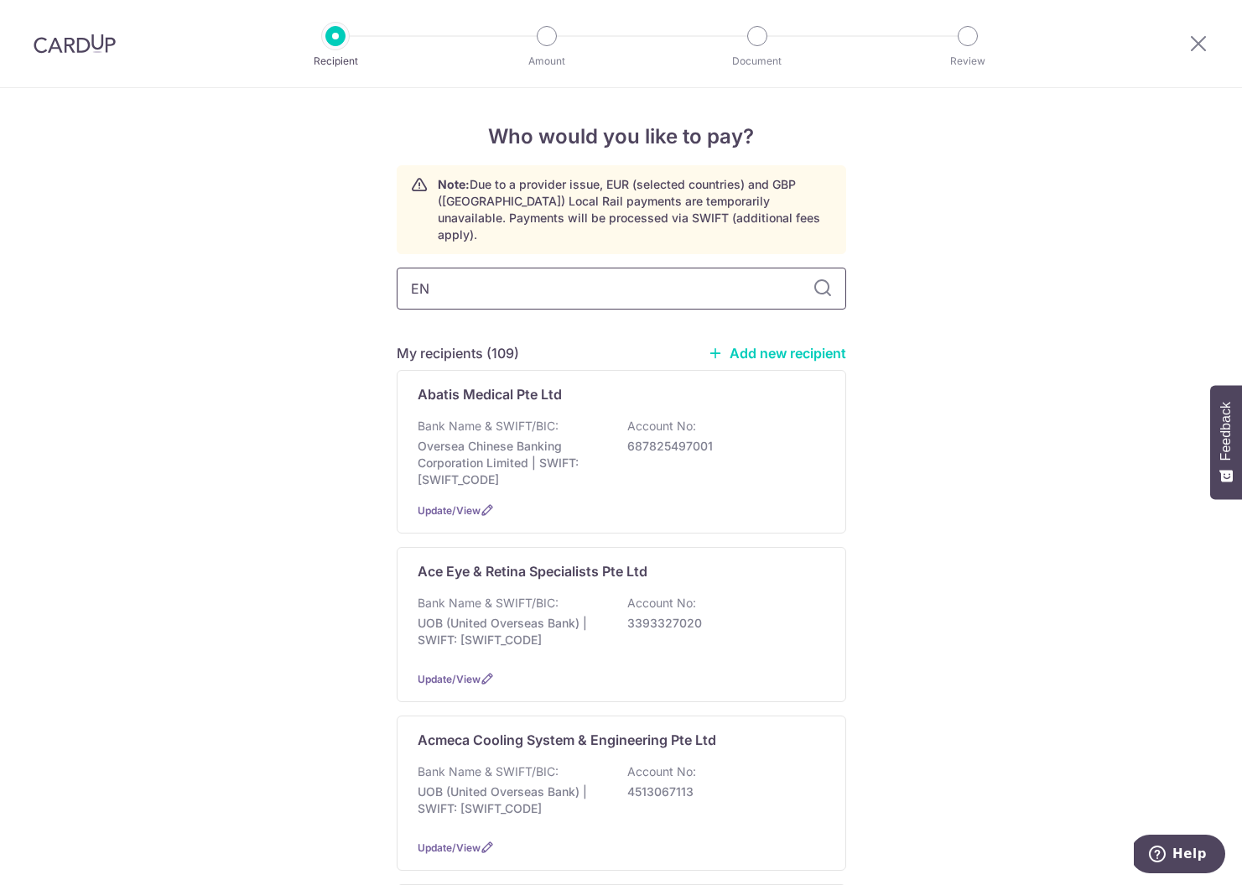
type input "END"
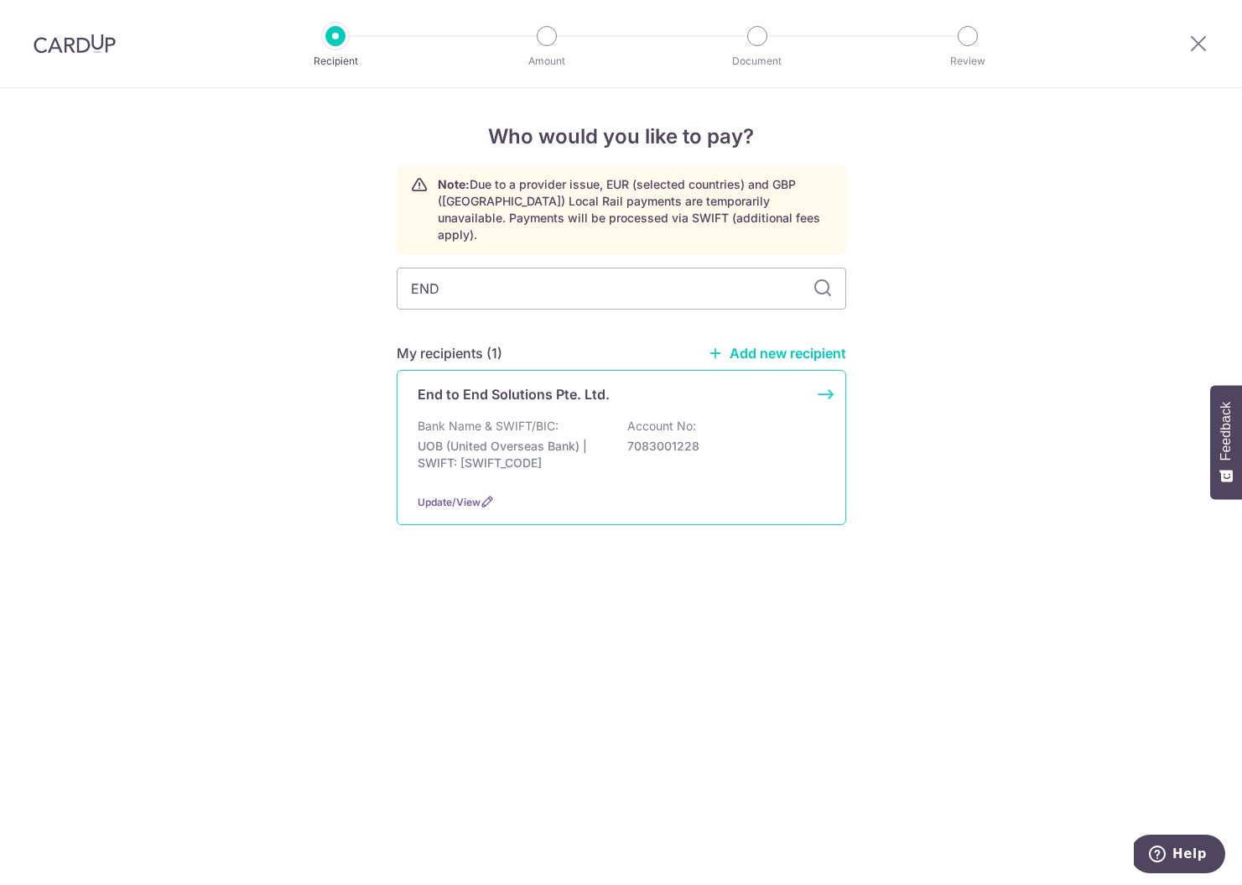
click at [512, 450] on p "UOB (United Overseas Bank) | SWIFT: UOVBSGSGXXX" at bounding box center [512, 455] width 188 height 34
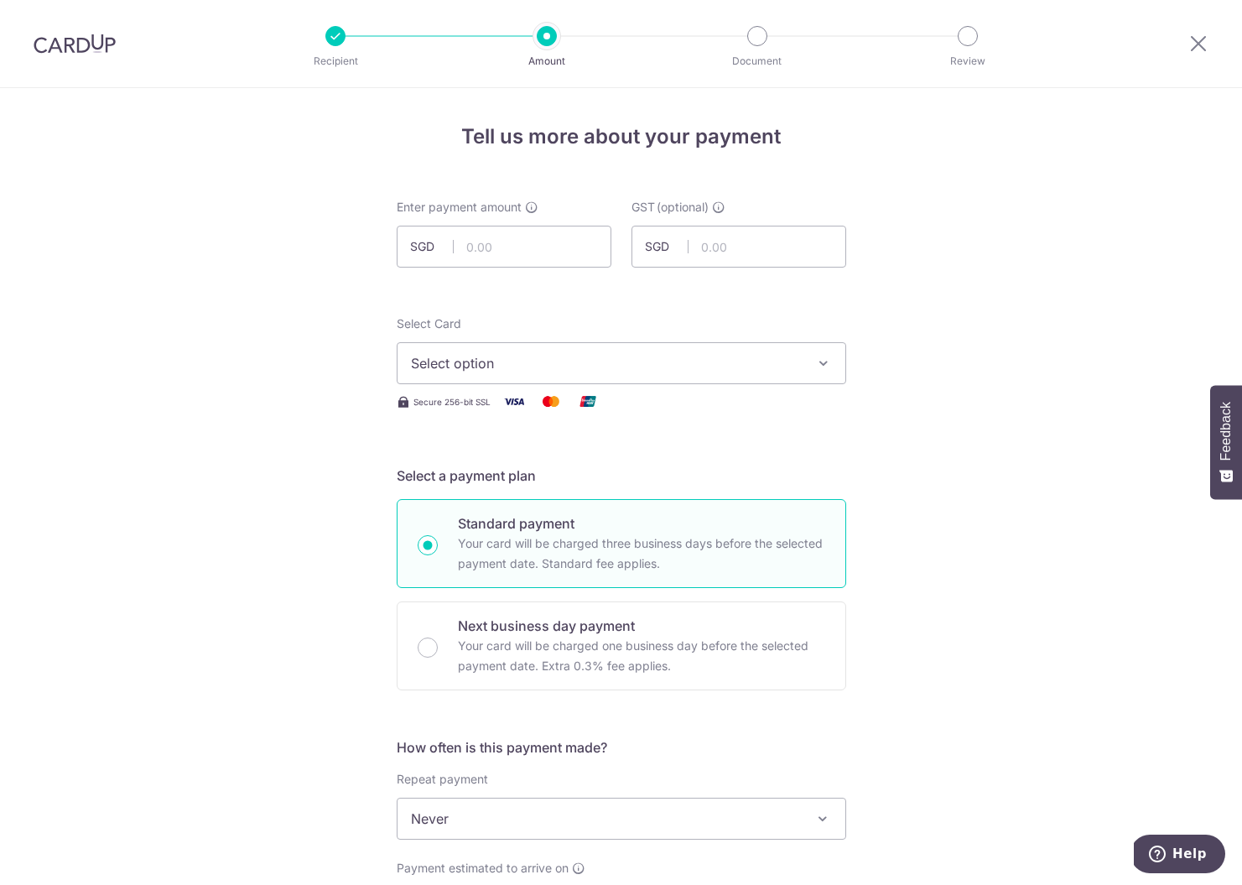
click at [512, 263] on input "text" at bounding box center [504, 247] width 215 height 42
type input "6,000.00"
click at [534, 362] on span "Select option" at bounding box center [606, 363] width 391 height 20
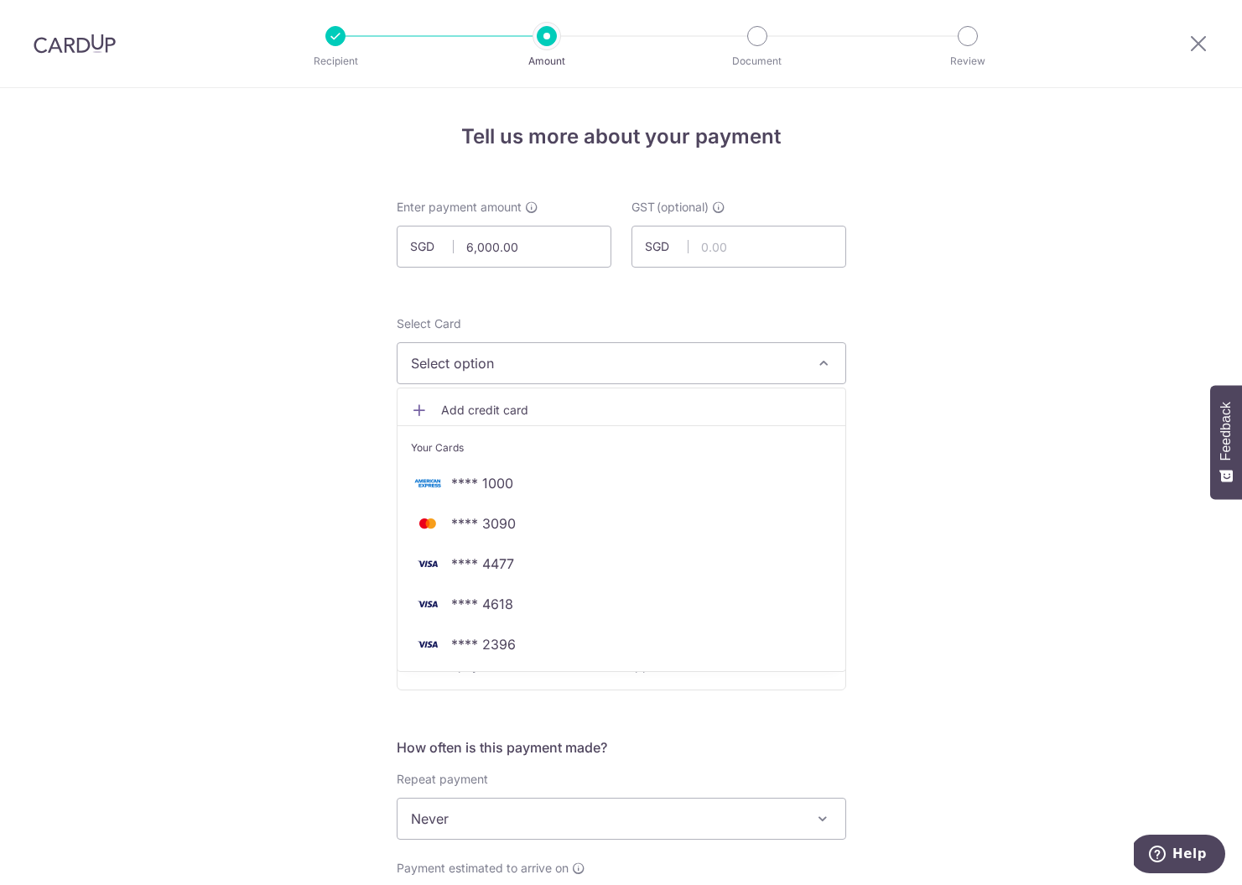
click at [544, 360] on span "Select option" at bounding box center [606, 363] width 391 height 20
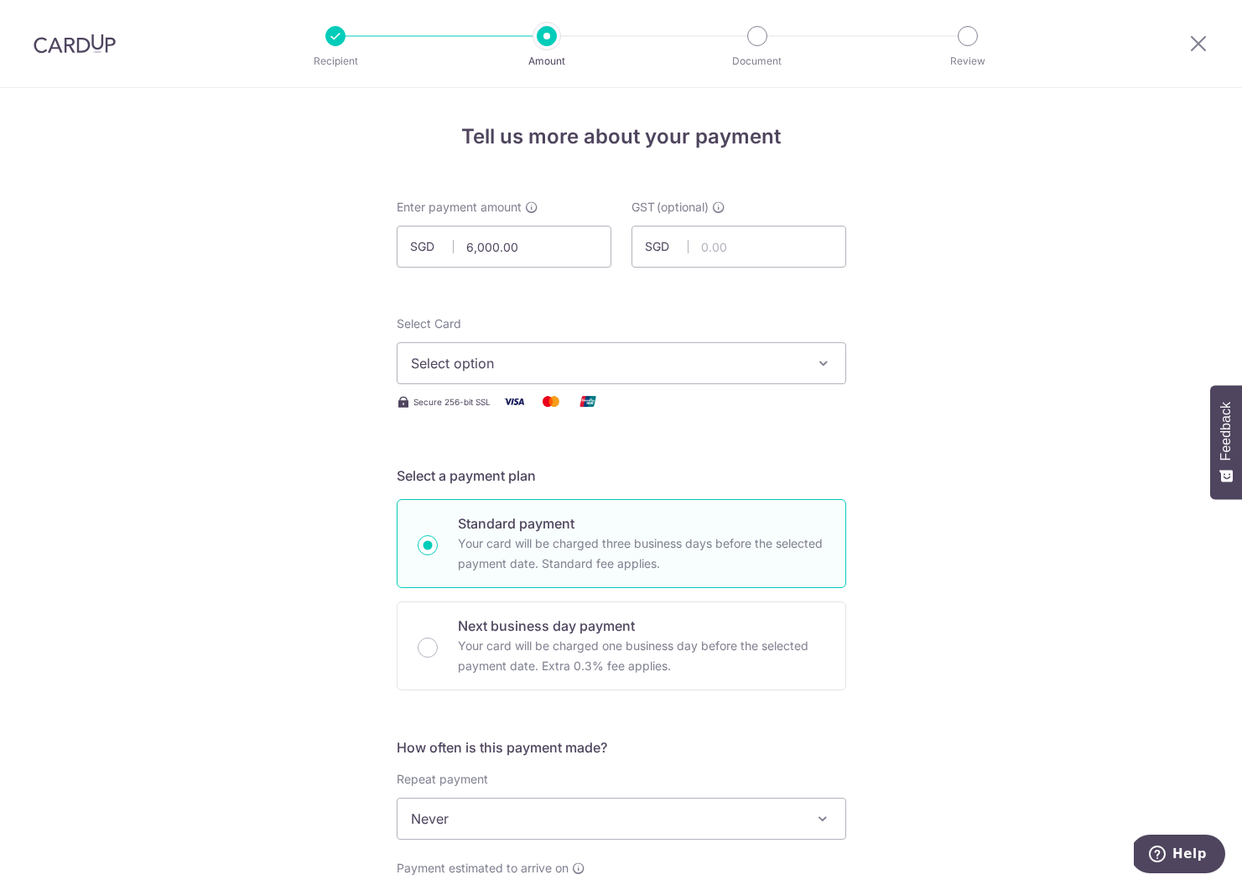
click at [544, 357] on span "Select option" at bounding box center [606, 363] width 391 height 20
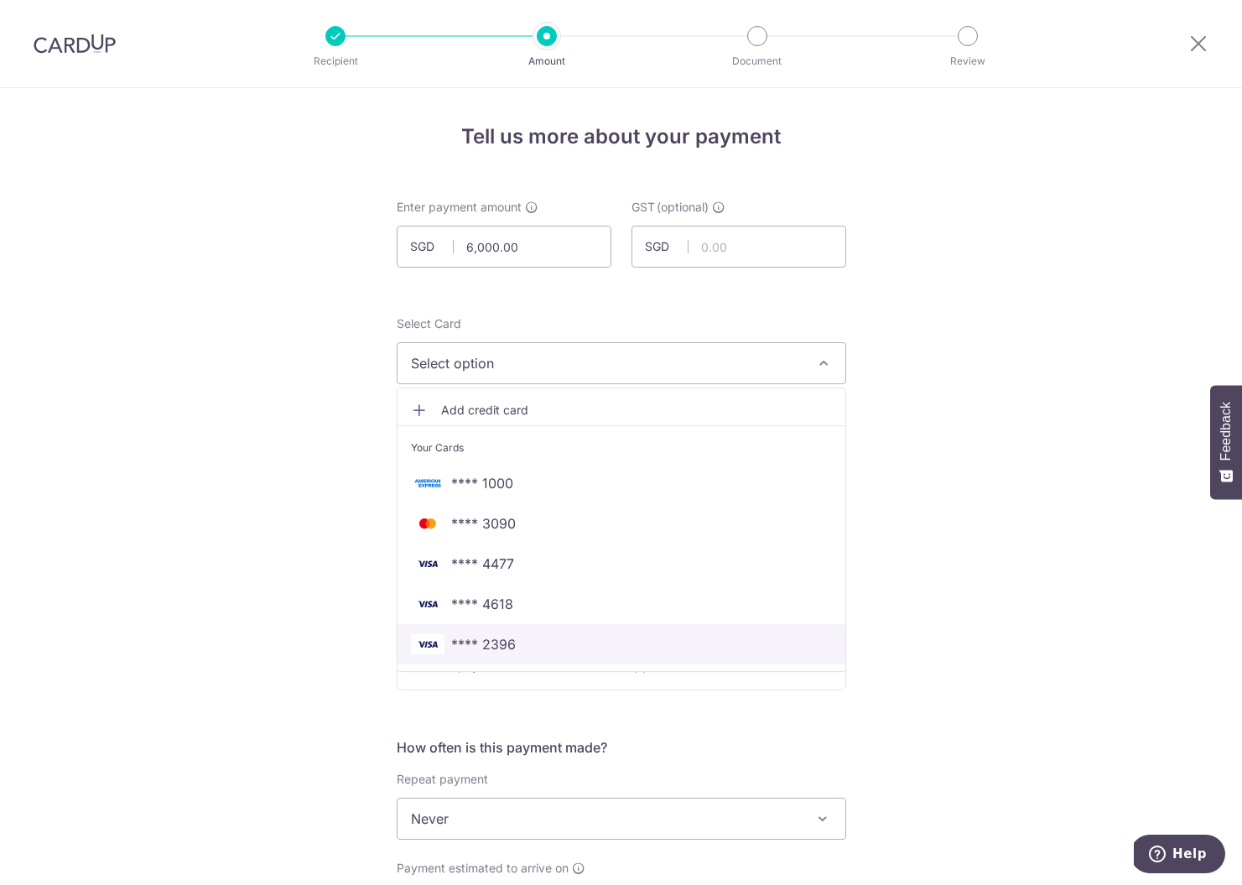
click at [506, 645] on span "**** 2396" at bounding box center [483, 644] width 65 height 20
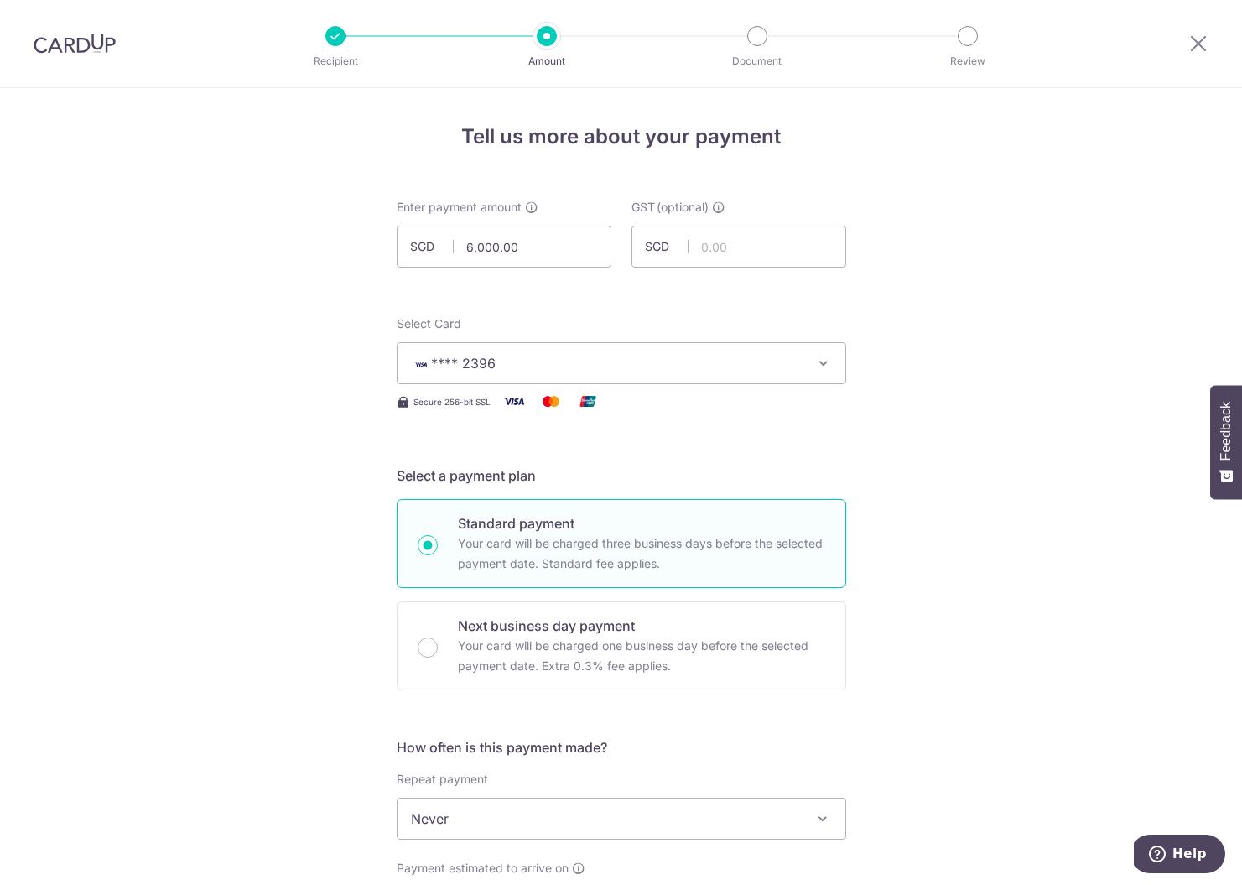
scroll to position [339, 0]
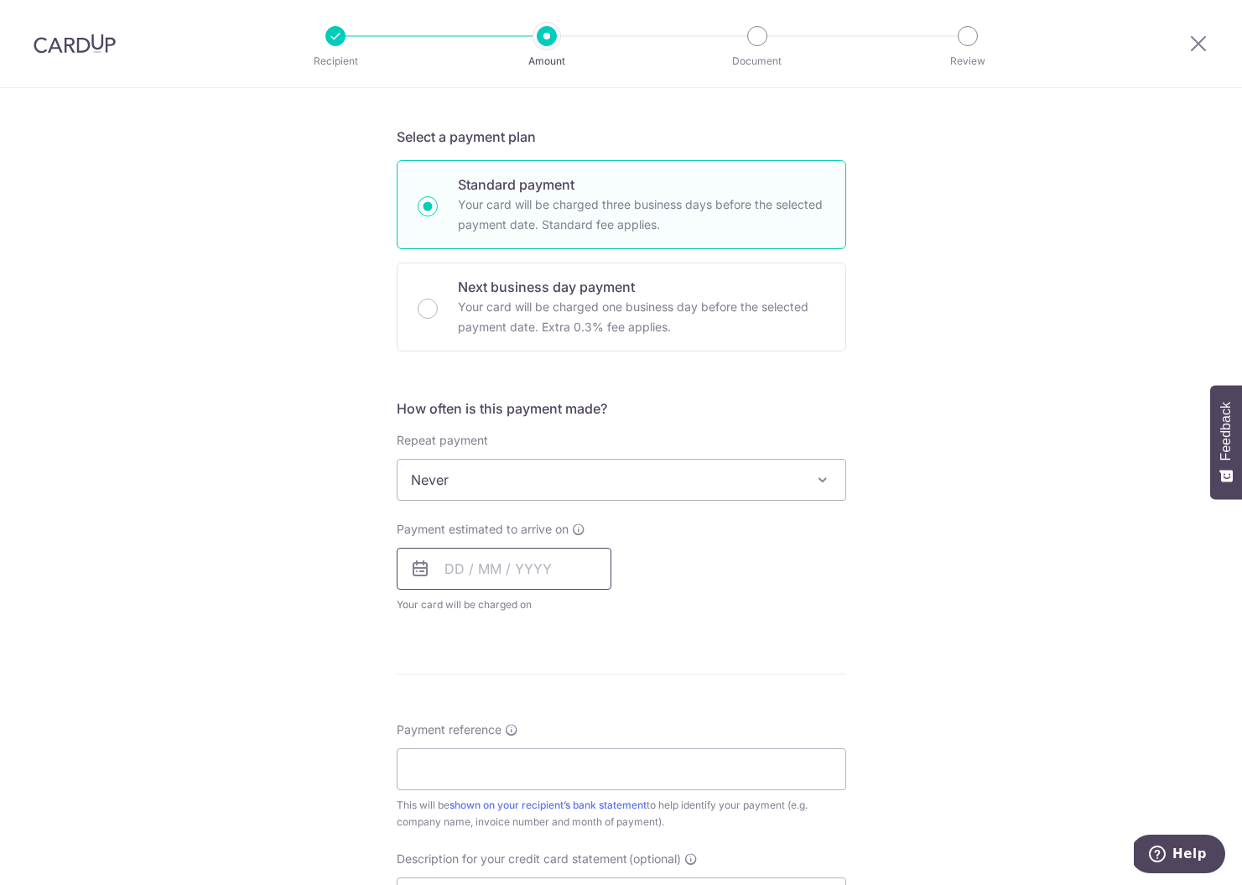
click at [472, 568] on input "text" at bounding box center [504, 569] width 215 height 42
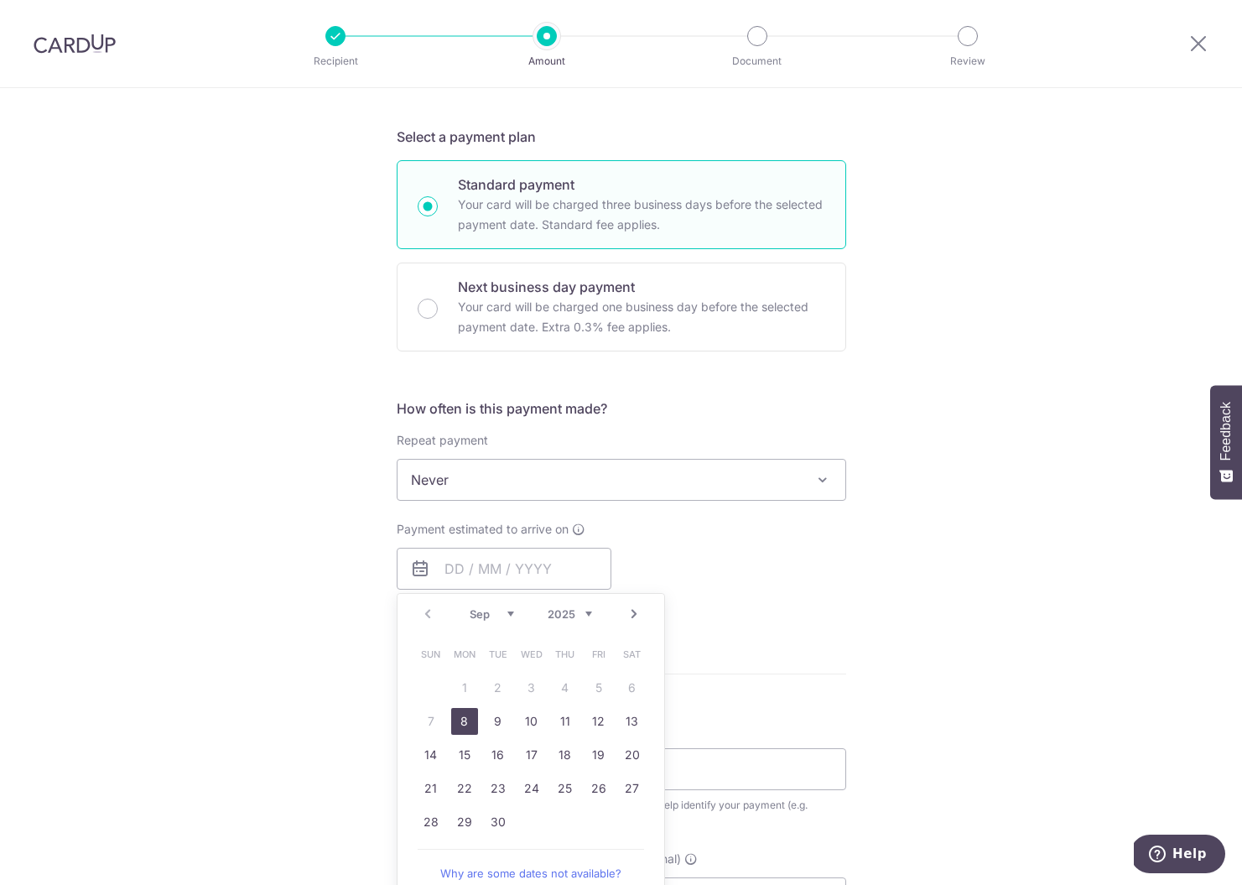
click at [463, 726] on link "8" at bounding box center [464, 721] width 27 height 27
type input "08/09/2025"
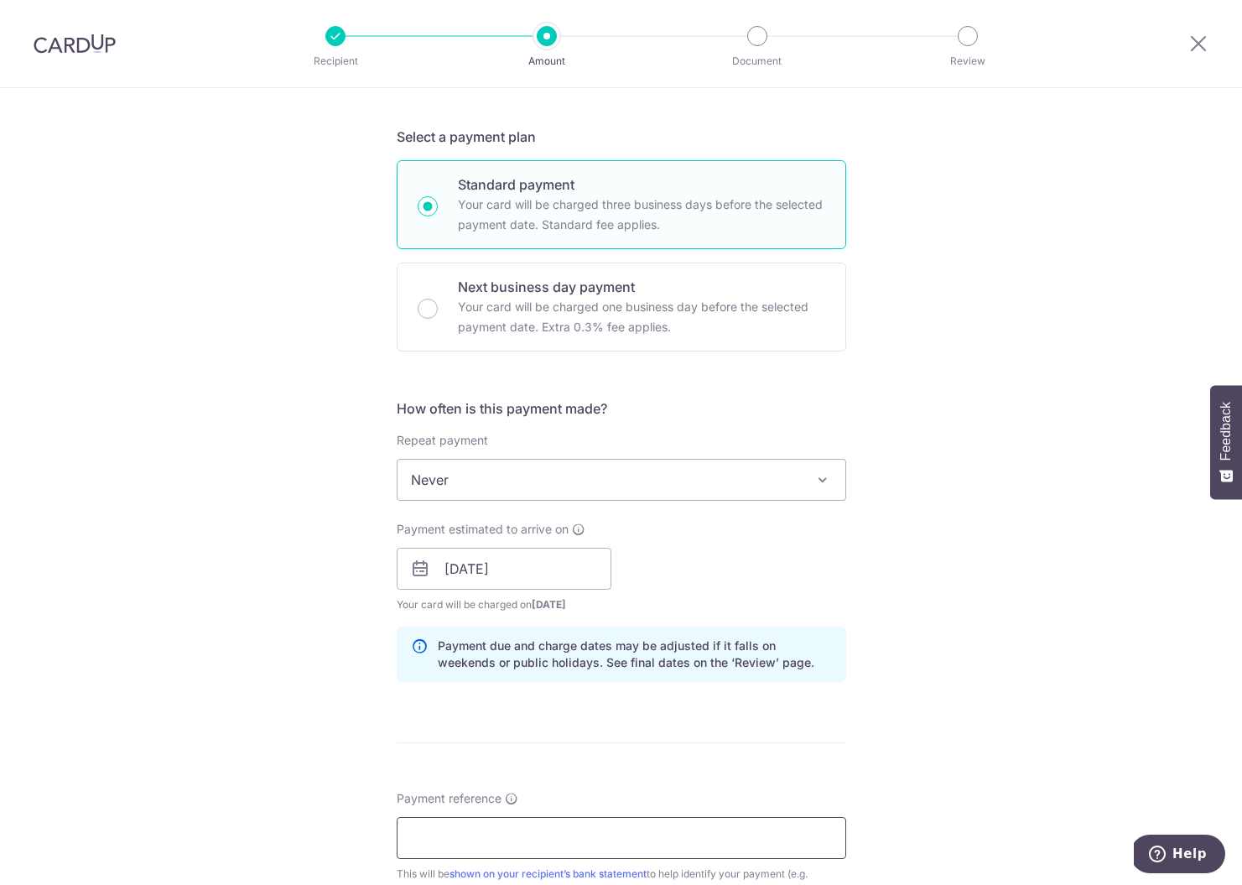
click at [450, 839] on input "Payment reference" at bounding box center [622, 838] width 450 height 42
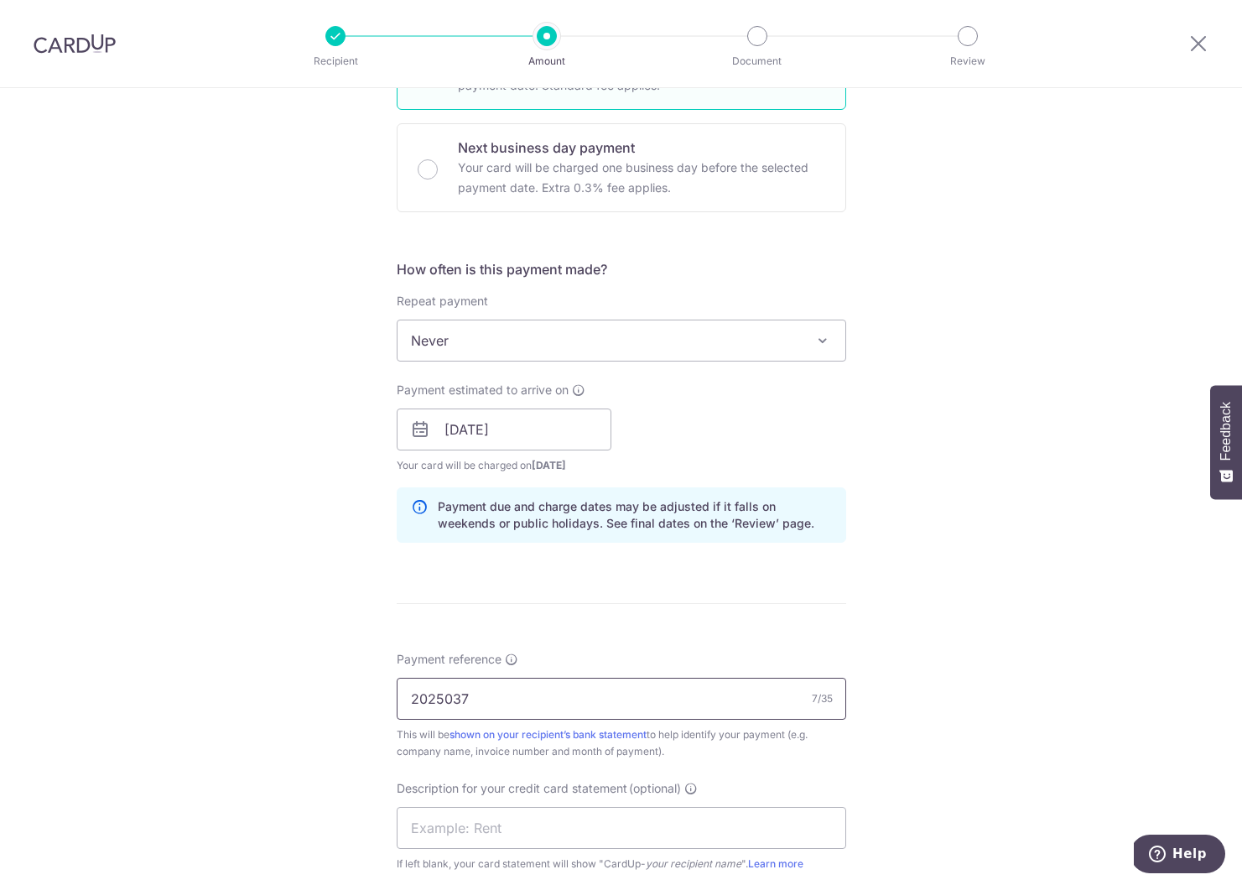
scroll to position [626, 0]
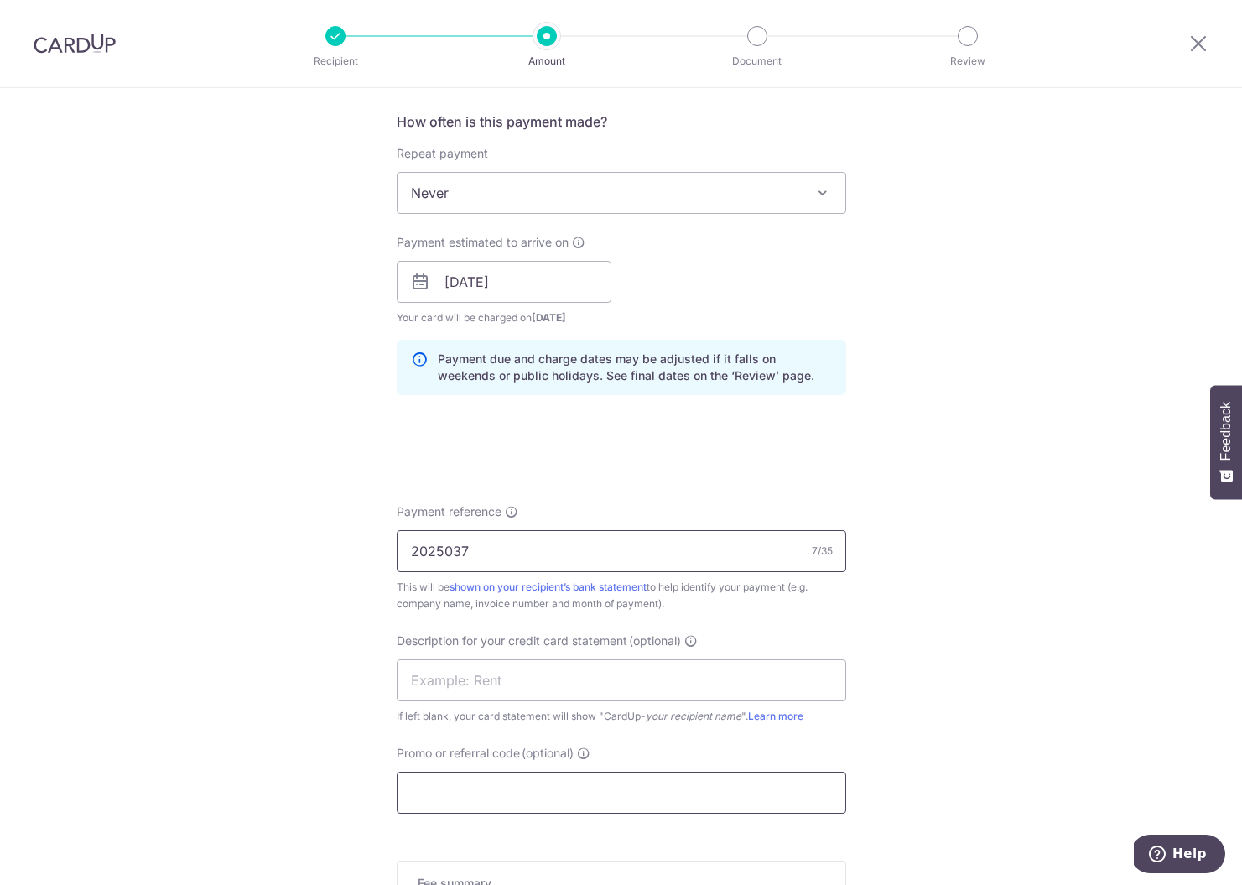
type input "2025037"
click at [473, 780] on input "Promo or referral code (optional)" at bounding box center [622, 793] width 450 height 42
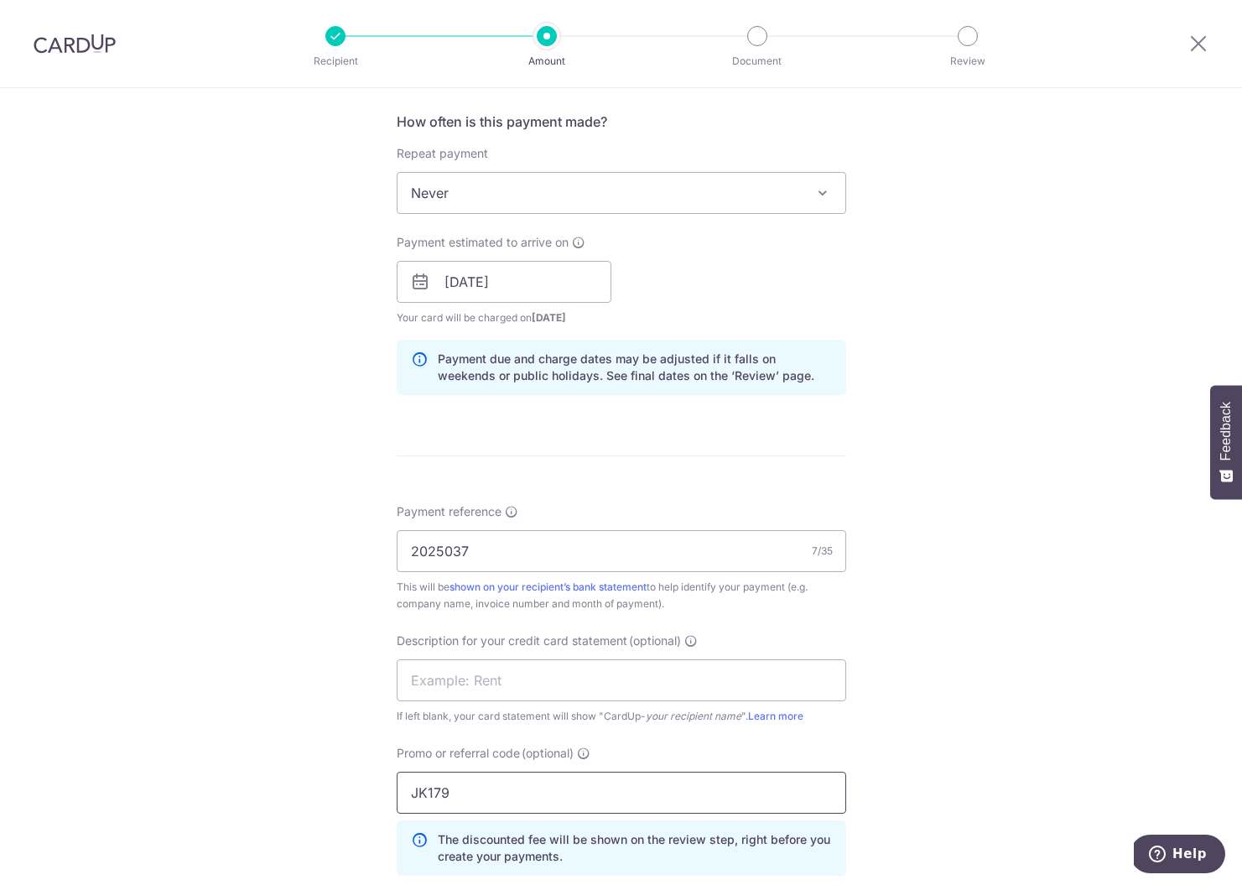
scroll to position [977, 0]
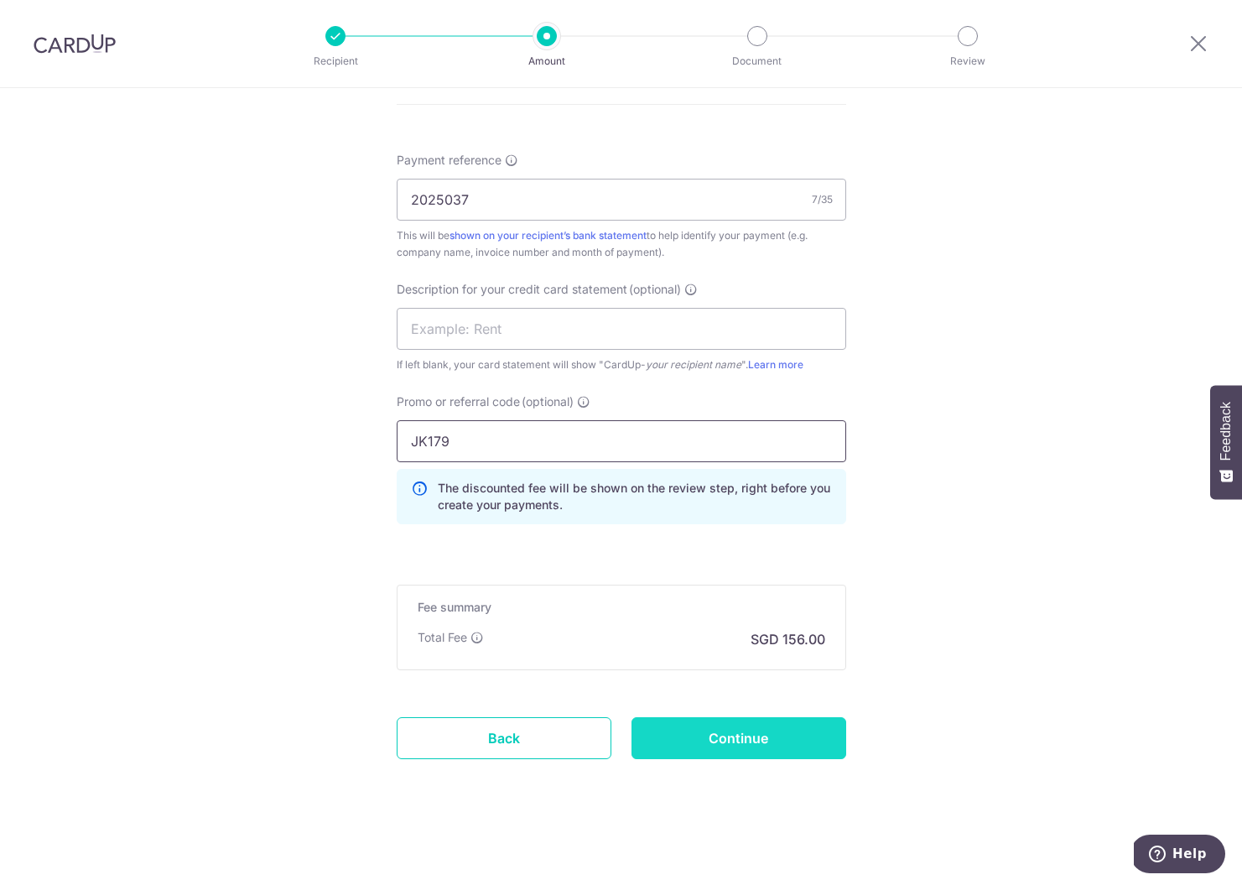
type input "JK179"
click at [686, 741] on input "Continue" at bounding box center [739, 738] width 215 height 42
type input "Create Schedule"
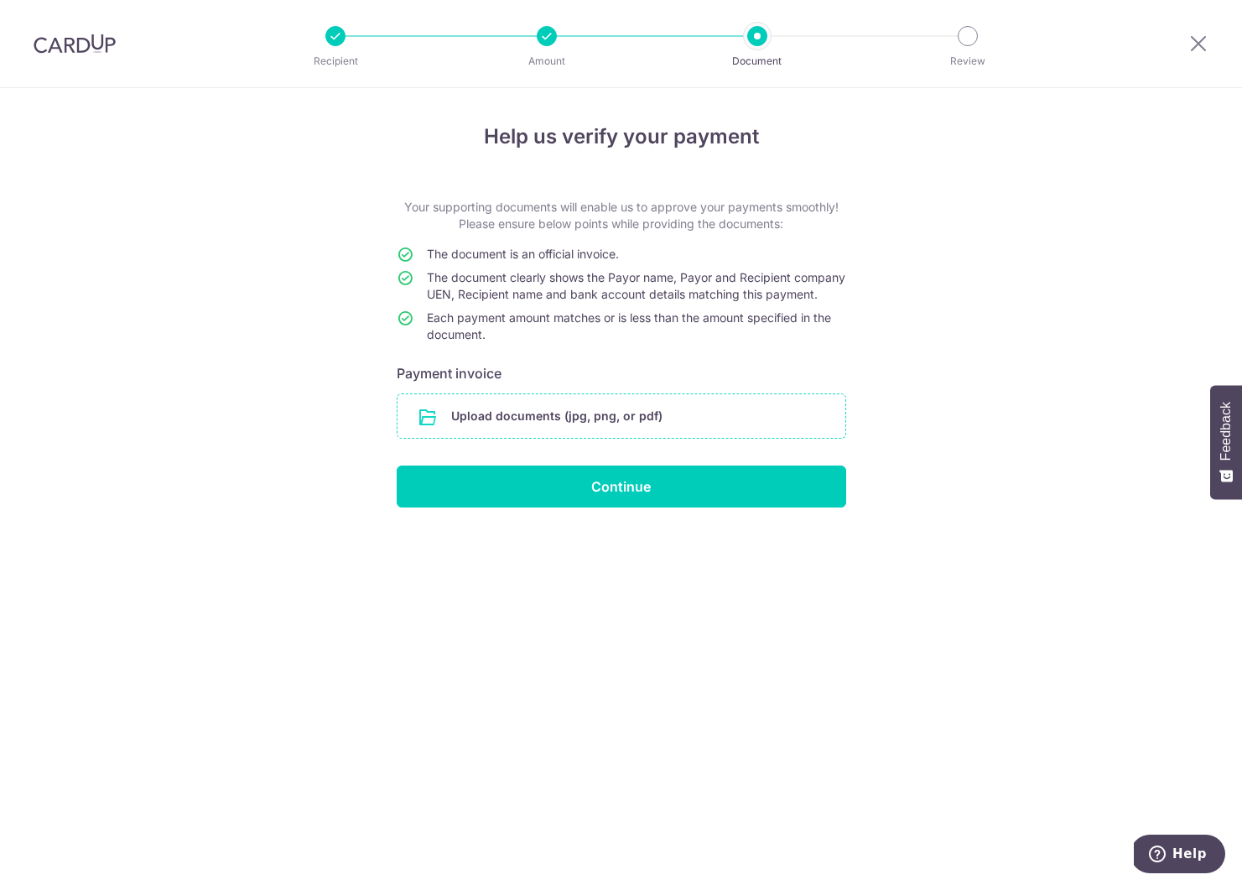
click at [569, 438] on input "file" at bounding box center [622, 416] width 448 height 44
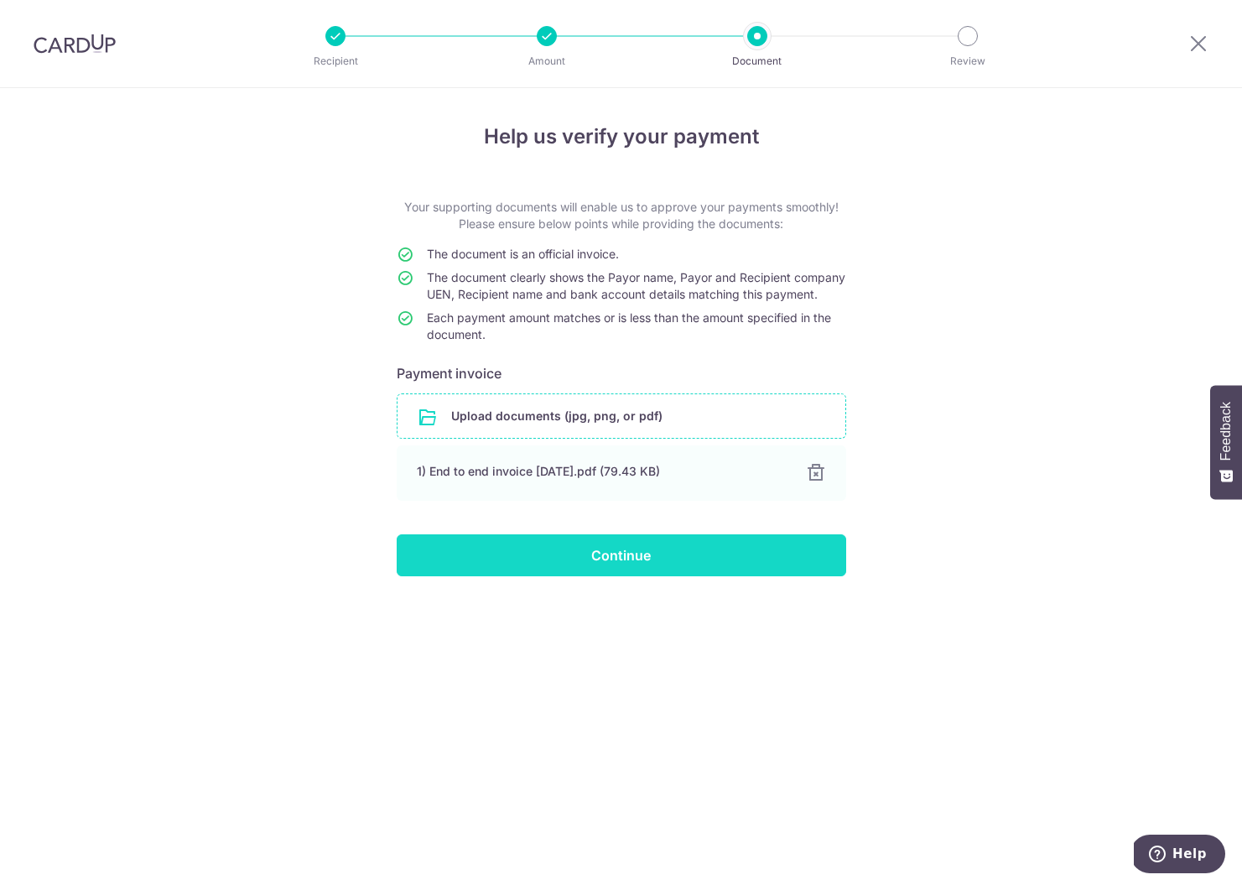
click at [603, 576] on input "Continue" at bounding box center [622, 555] width 450 height 42
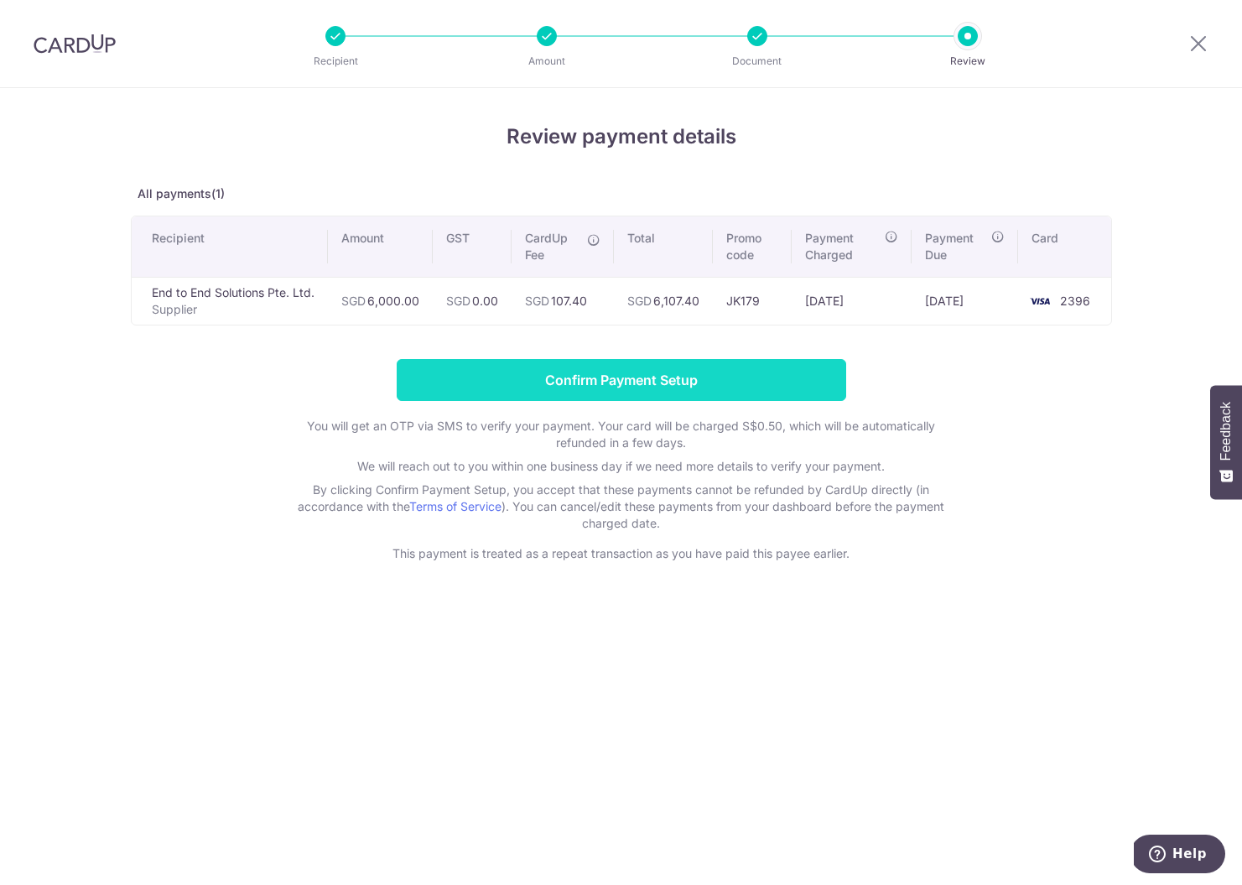
click at [593, 382] on input "Confirm Payment Setup" at bounding box center [622, 380] width 450 height 42
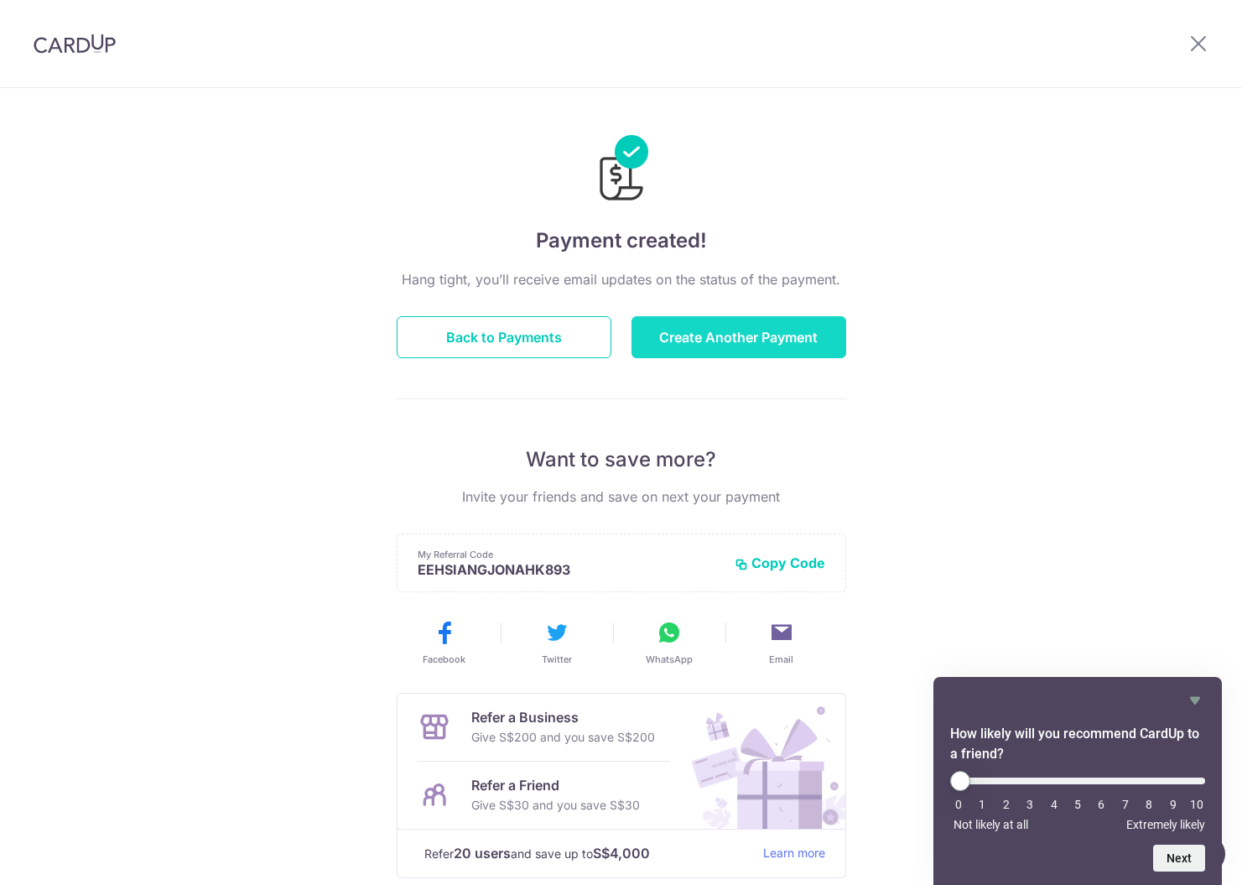
click at [777, 336] on button "Create Another Payment" at bounding box center [739, 337] width 215 height 42
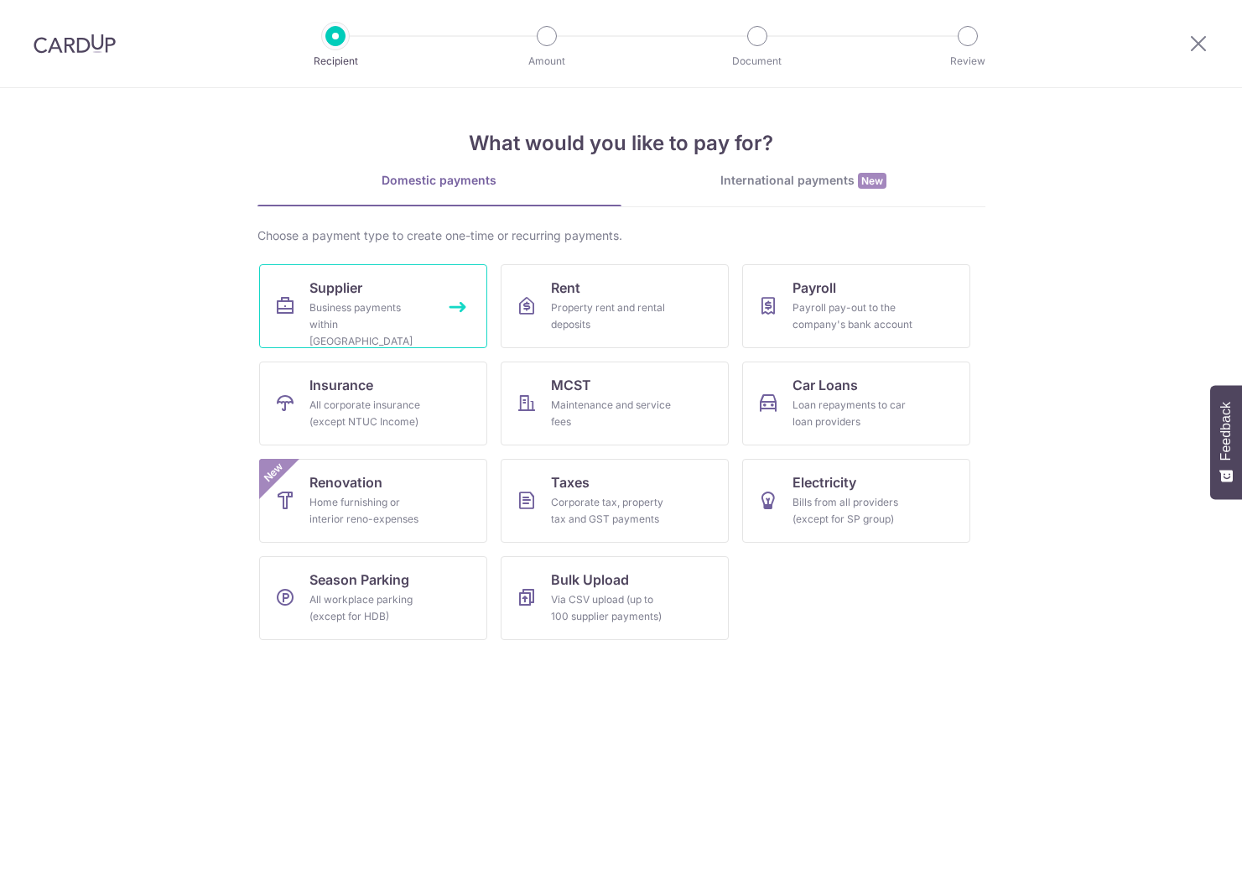
click at [390, 299] on link "Supplier Business payments within Singapore" at bounding box center [373, 306] width 228 height 84
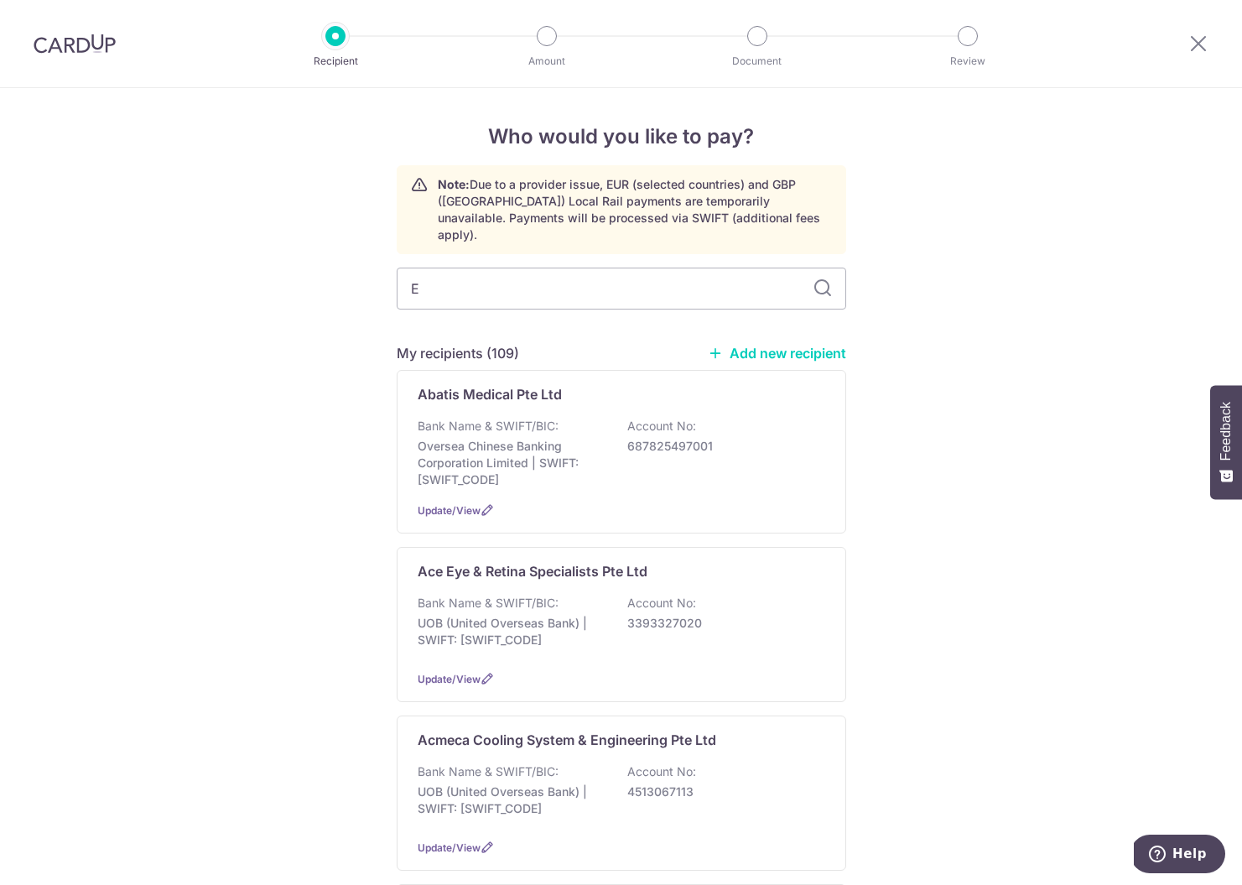
type input "EW"
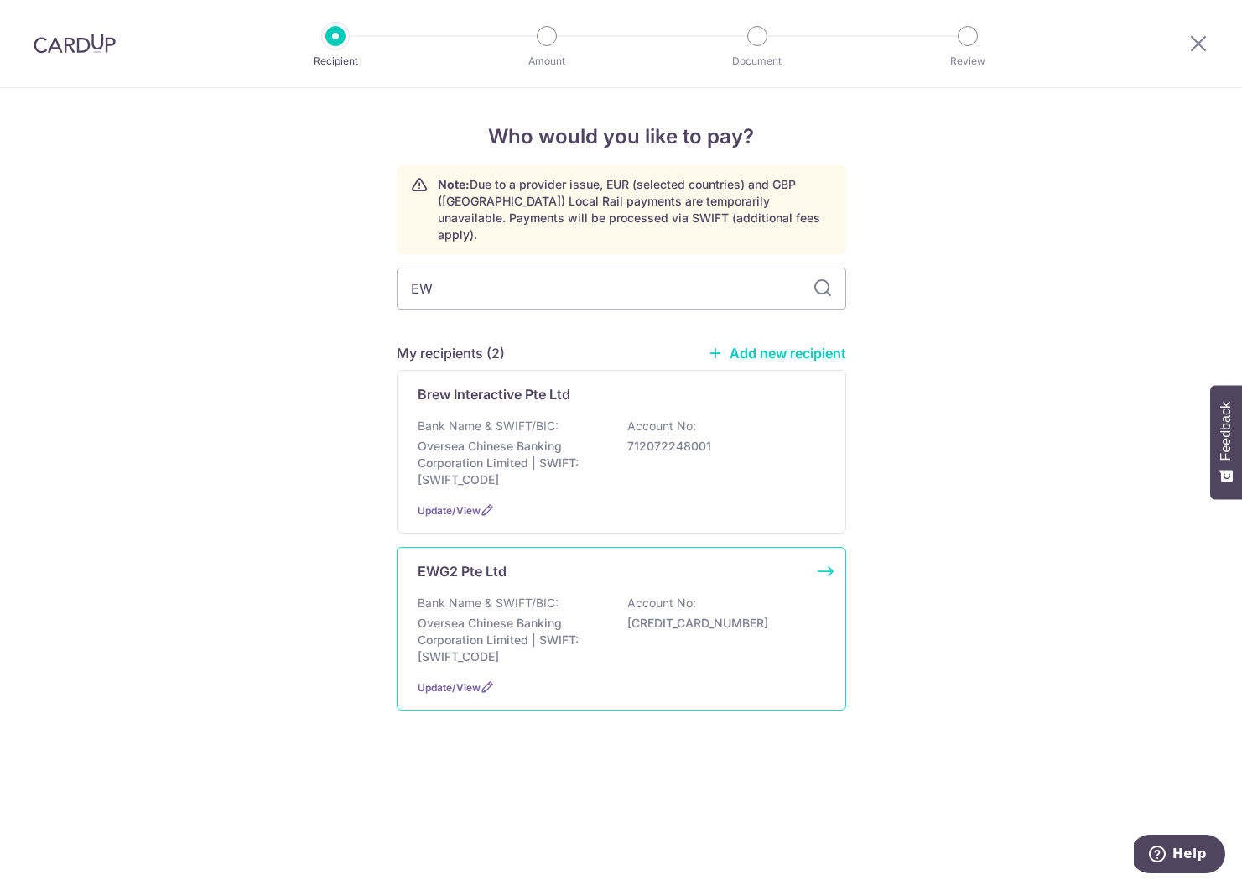
click at [527, 565] on div "EWG2 Pte Ltd Bank Name & SWIFT/BIC: Oversea Chinese Banking Corporation Limited…" at bounding box center [622, 629] width 450 height 164
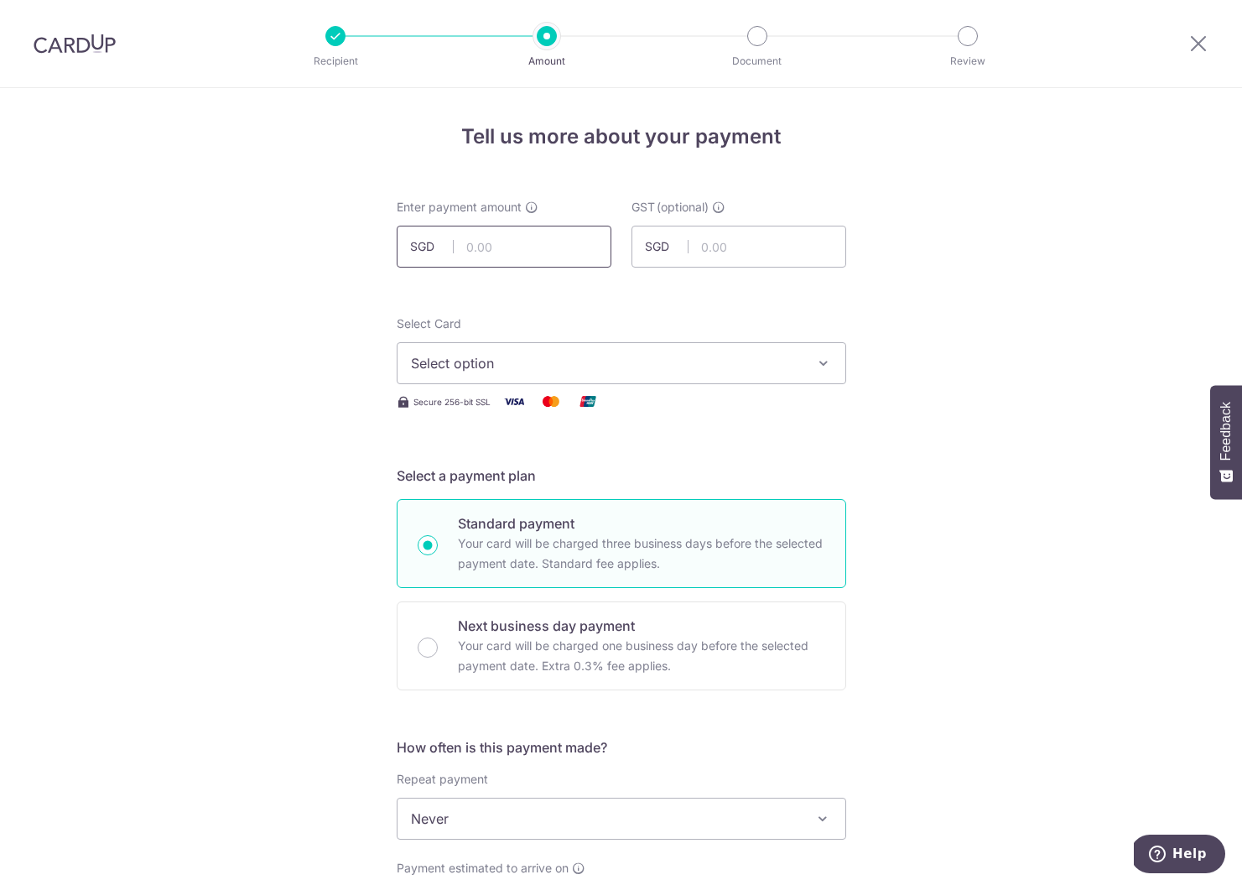
click at [486, 255] on input "text" at bounding box center [504, 247] width 215 height 42
type input "382.58"
click at [502, 356] on span "Select option" at bounding box center [606, 363] width 391 height 20
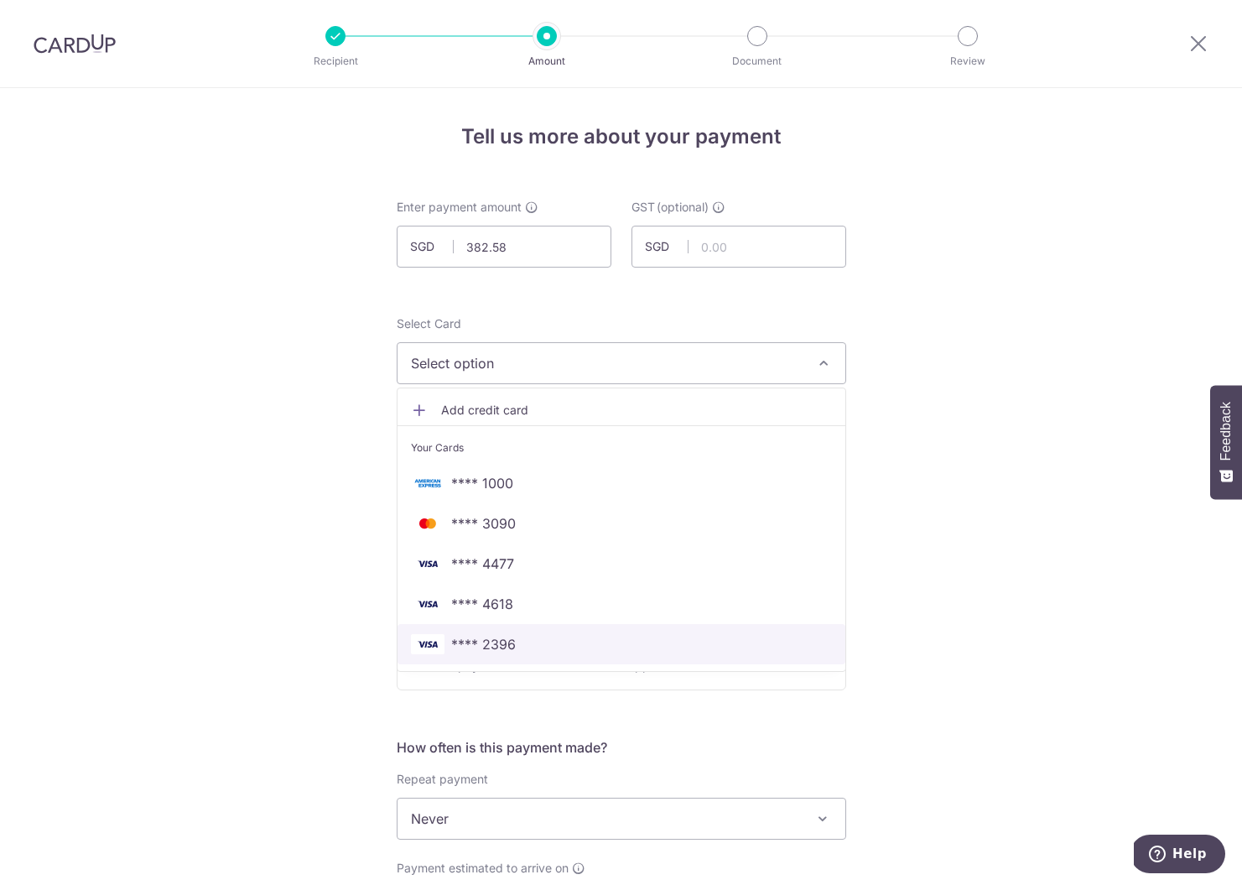
click at [502, 653] on span "**** 2396" at bounding box center [483, 644] width 65 height 20
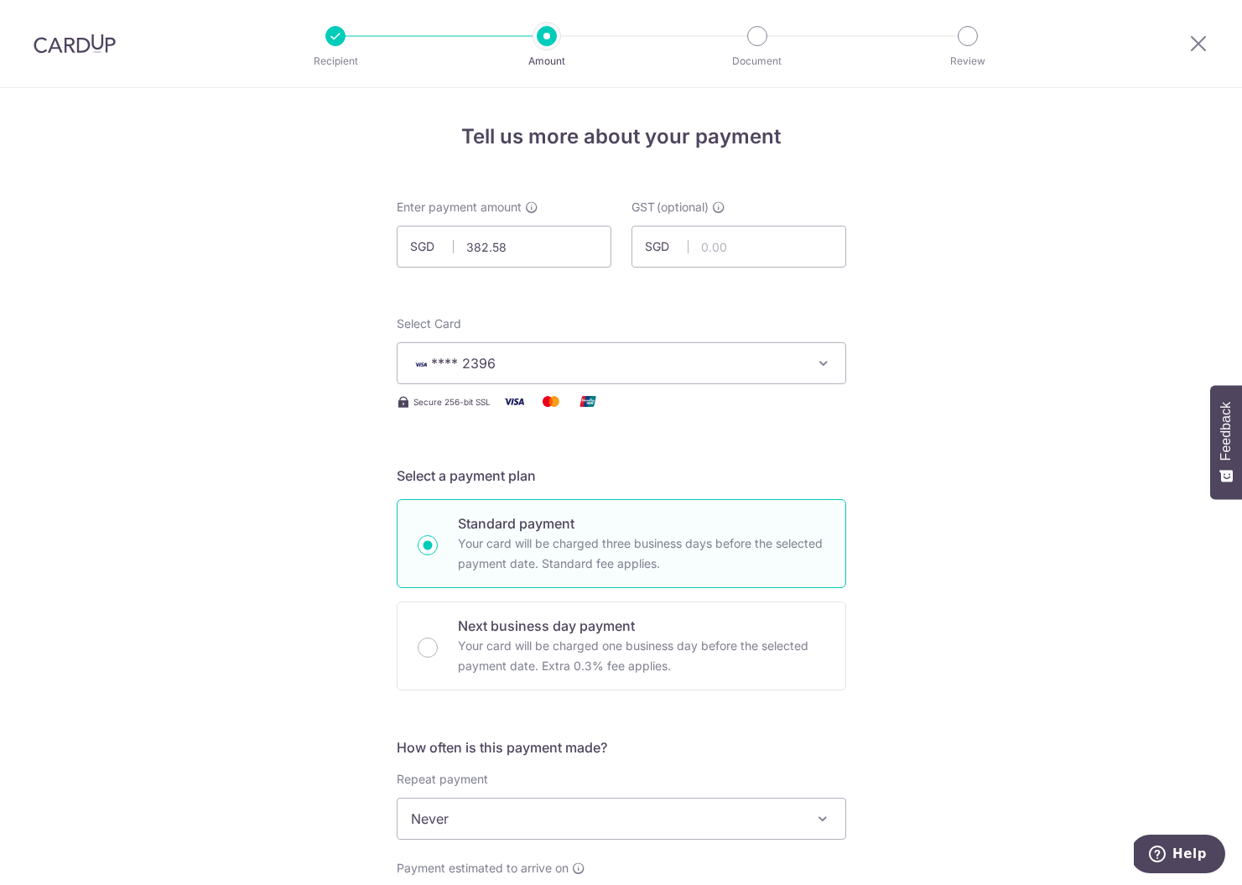
scroll to position [321, 0]
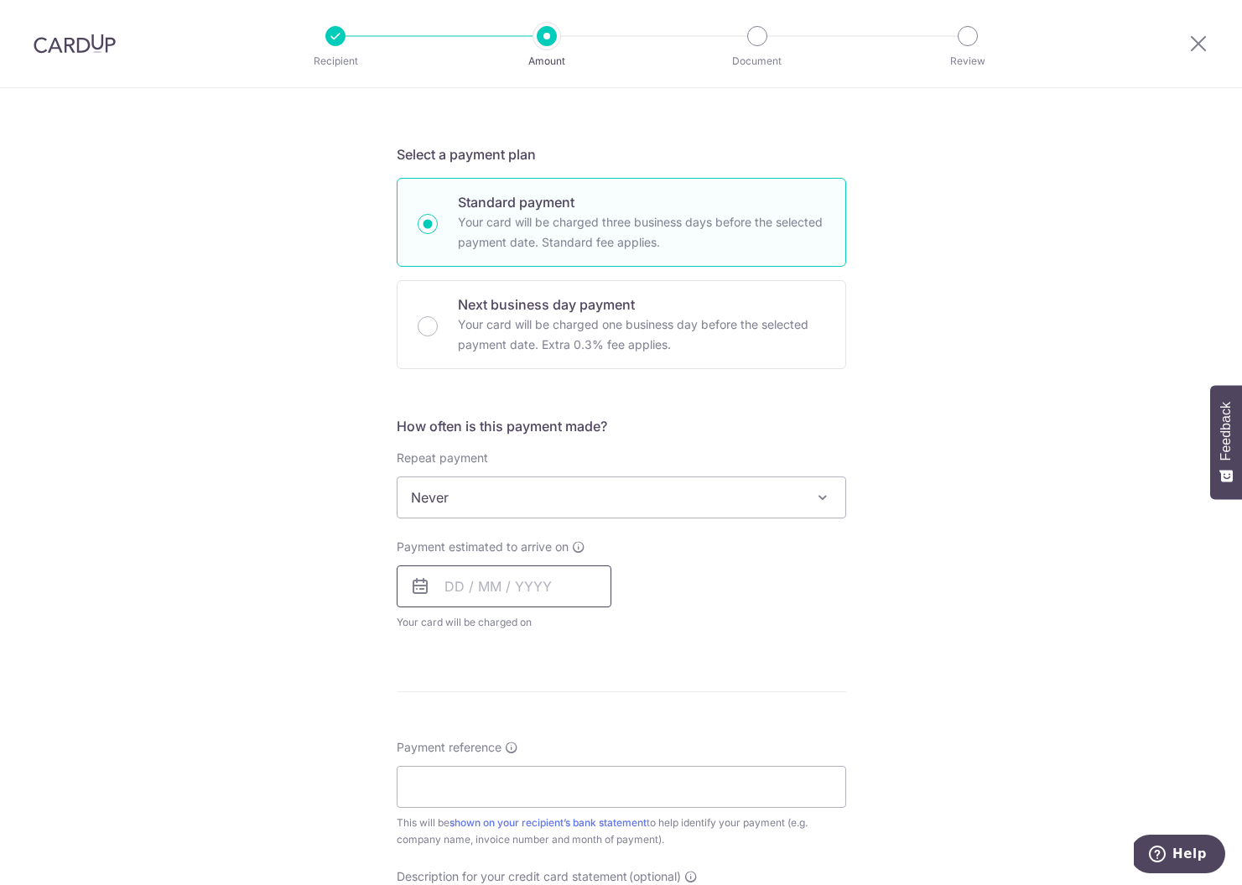
click at [478, 591] on input "text" at bounding box center [504, 586] width 215 height 42
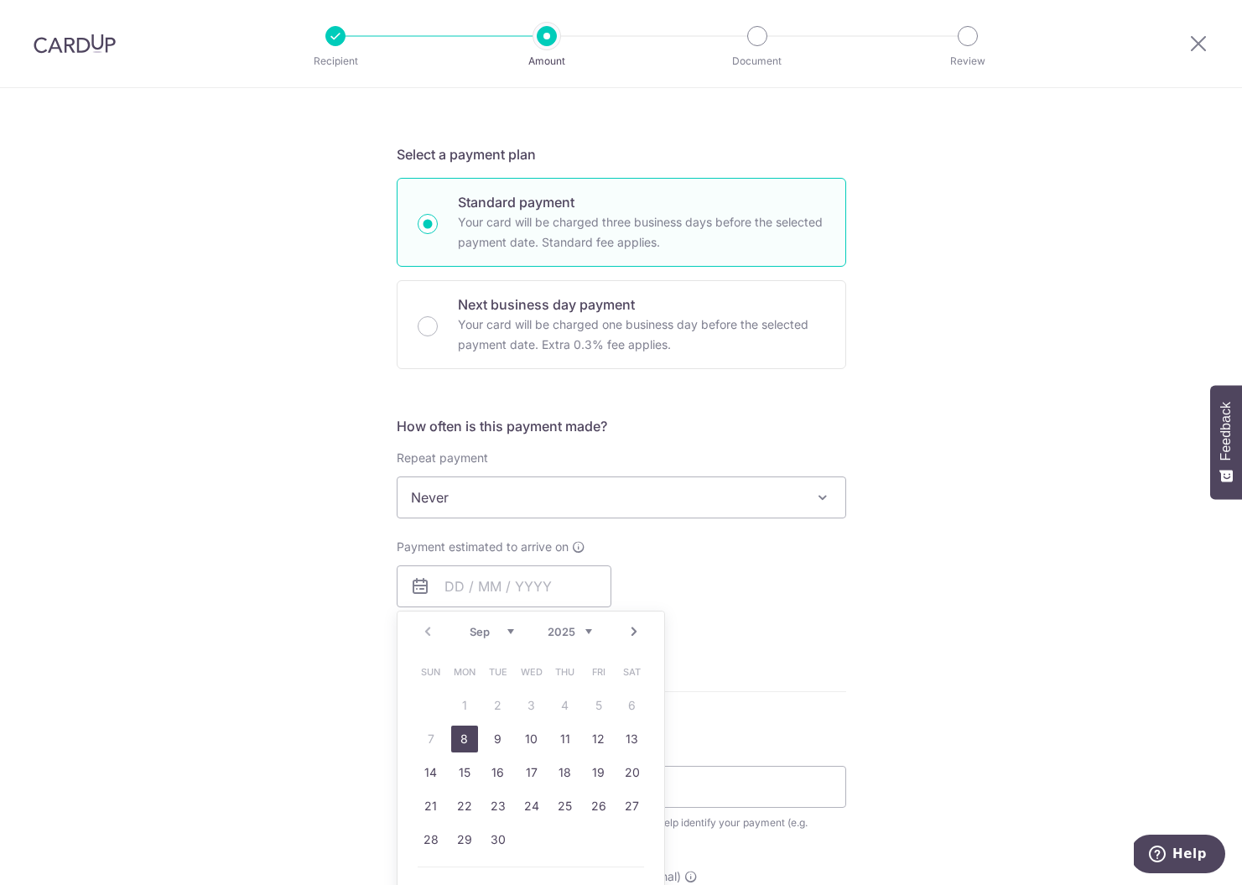
click at [472, 740] on link "8" at bounding box center [464, 739] width 27 height 27
type input "[DATE]"
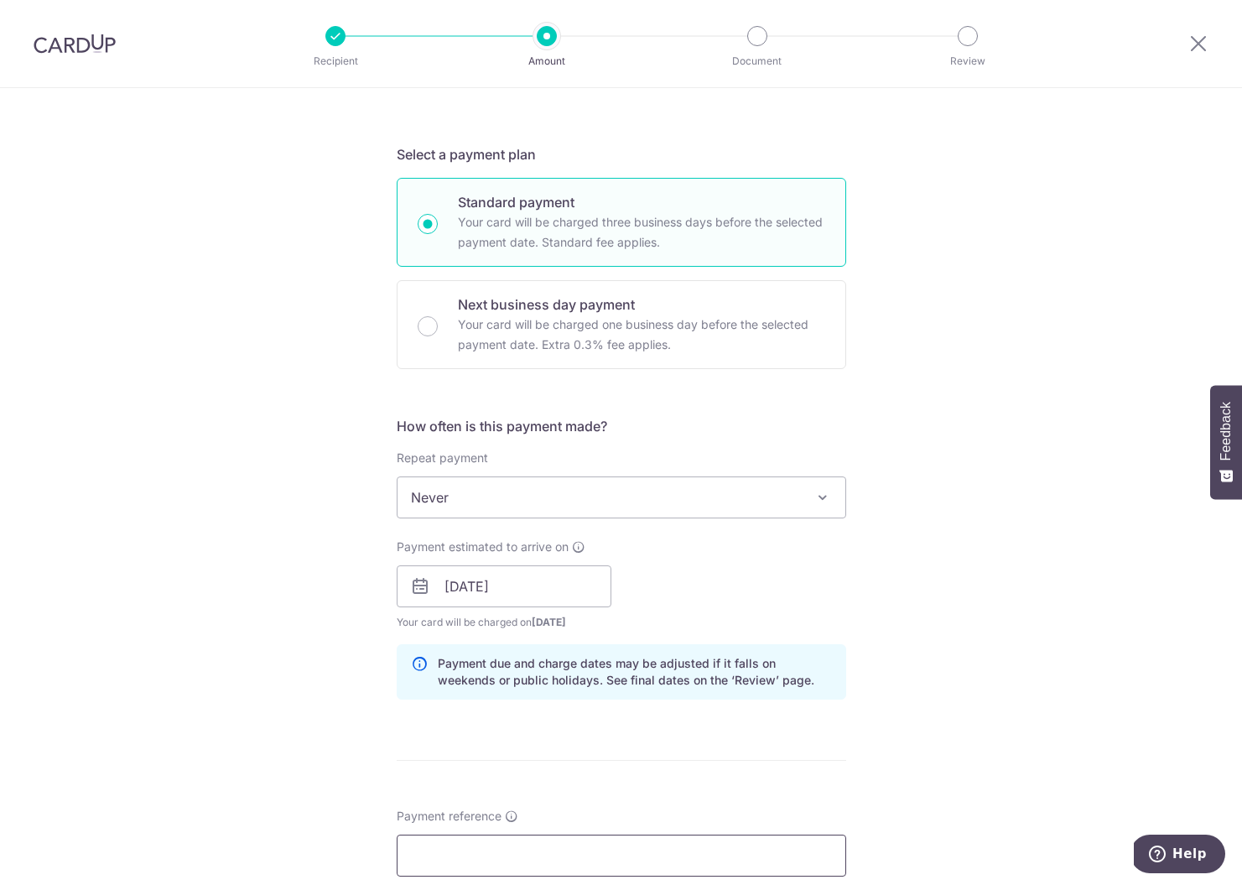
click at [477, 856] on input "Payment reference" at bounding box center [622, 856] width 450 height 42
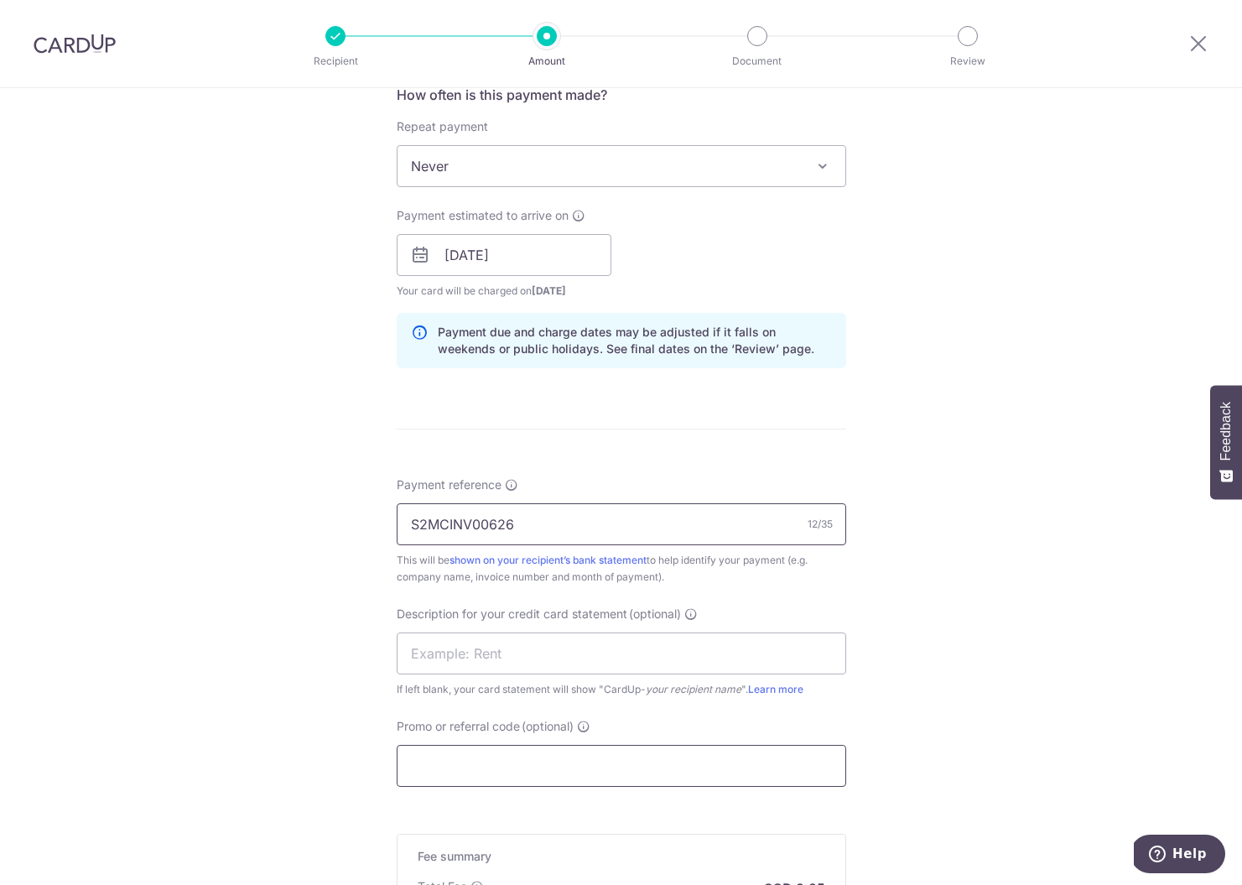
type input "S2MCINV00626"
click at [502, 767] on input "Promo or referral code (optional)" at bounding box center [622, 766] width 450 height 42
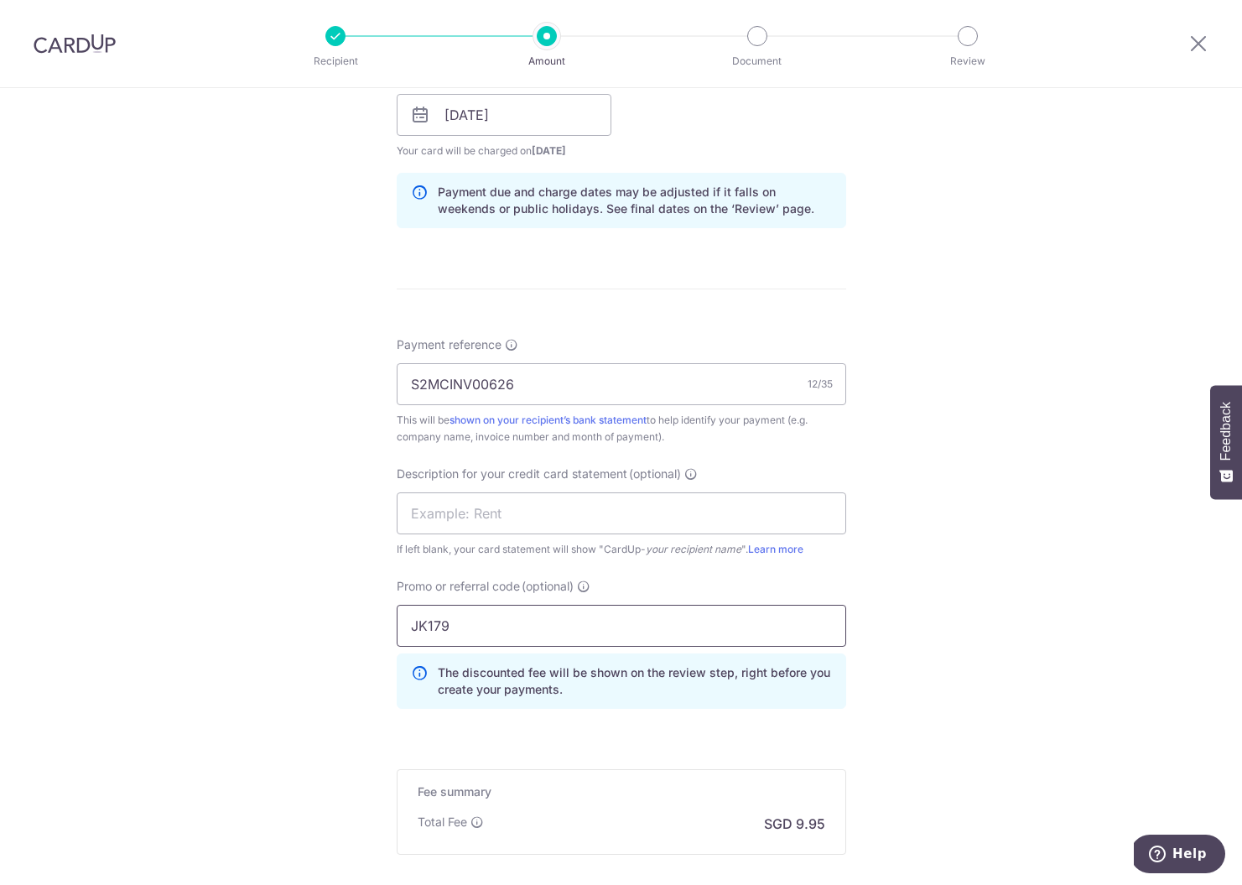
scroll to position [950, 0]
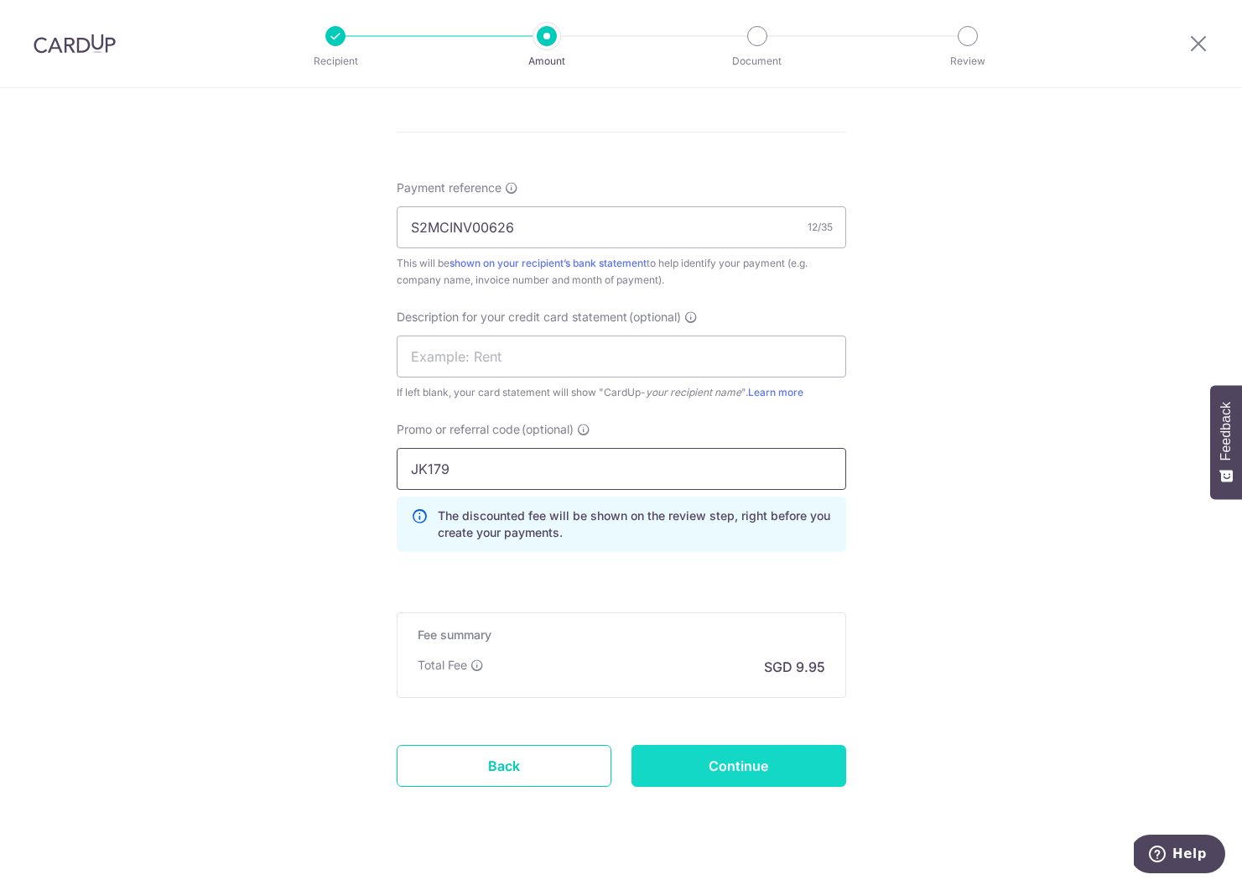
type input "JK179"
click at [760, 769] on input "Continue" at bounding box center [739, 766] width 215 height 42
type input "Create Schedule"
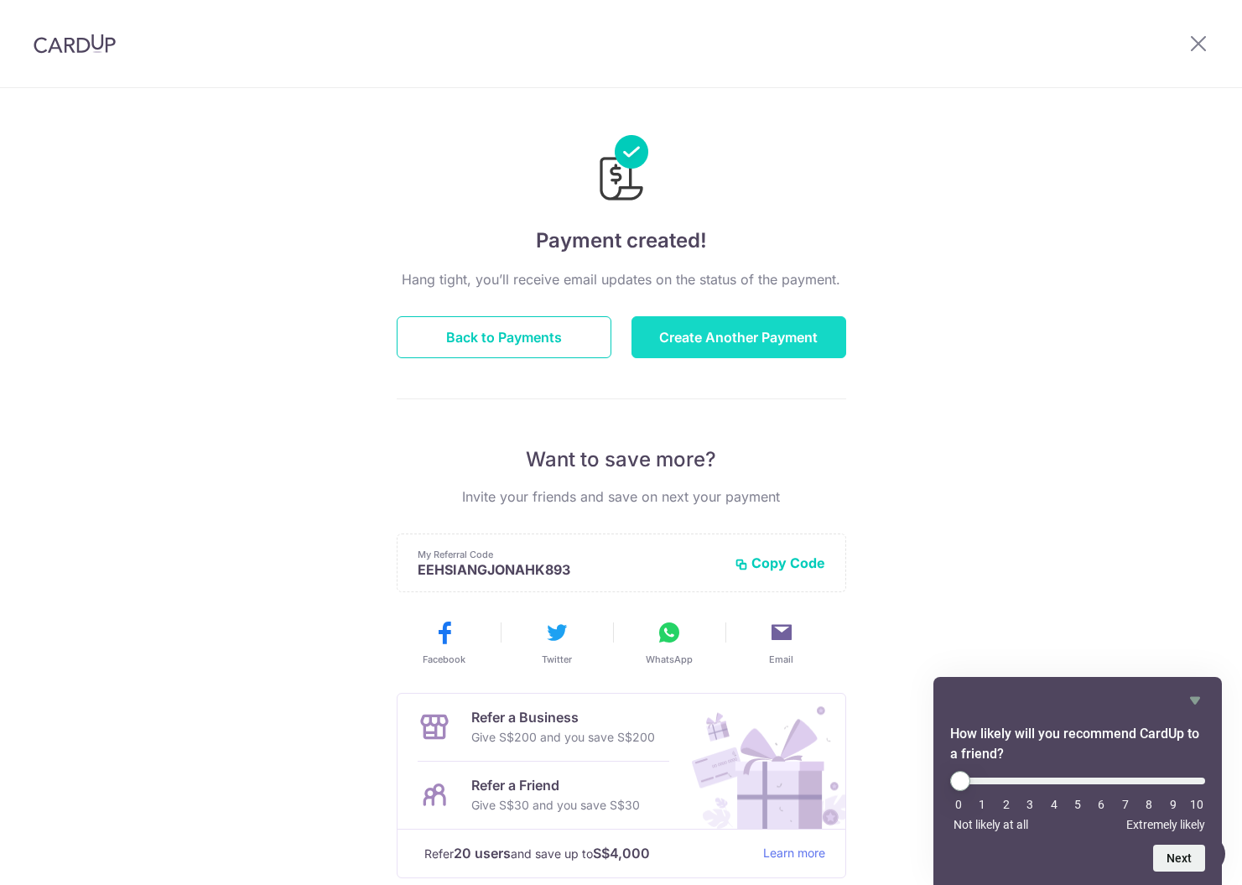
click at [716, 342] on button "Create Another Payment" at bounding box center [739, 337] width 215 height 42
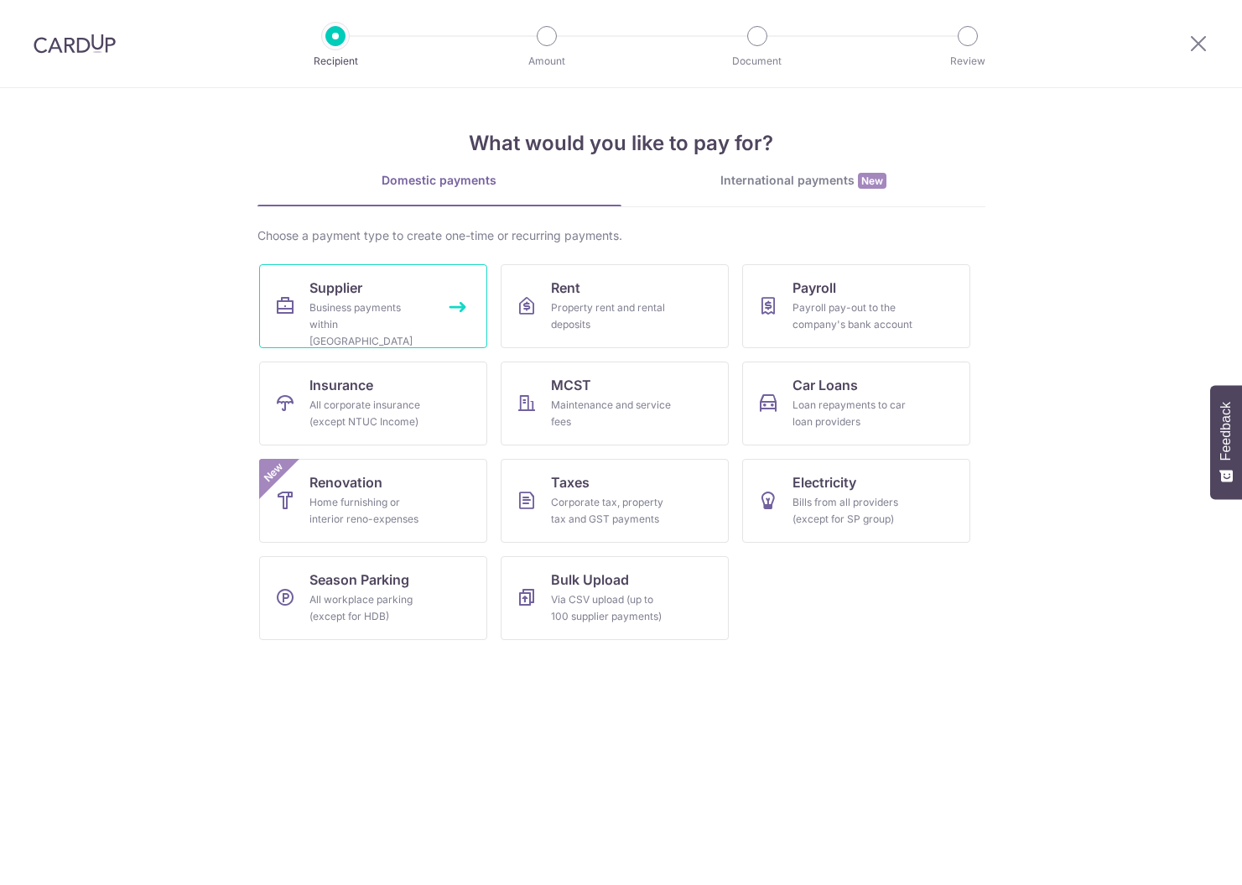
click at [400, 299] on link "Supplier Business payments within [GEOGRAPHIC_DATA]" at bounding box center [373, 306] width 228 height 84
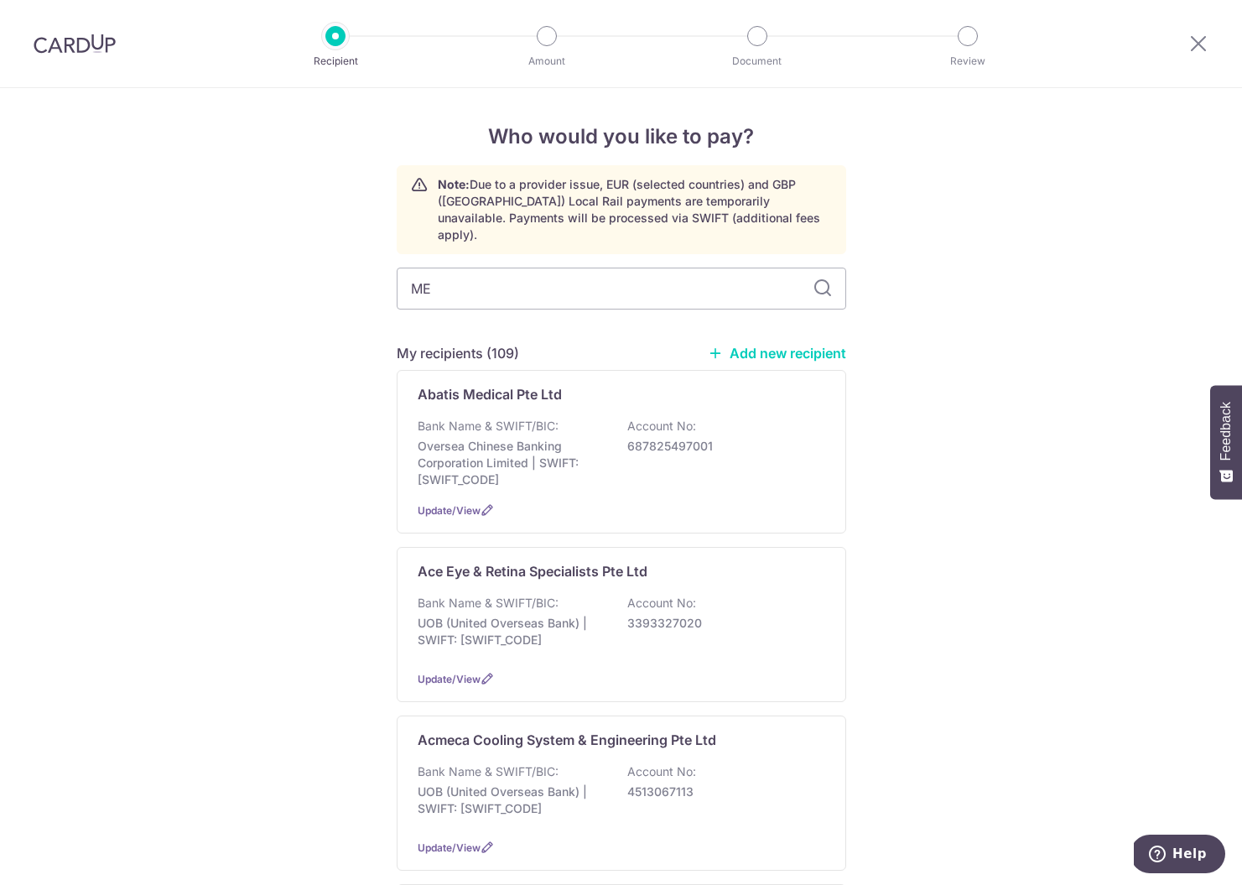
type input "MED"
type input "MEDQ"
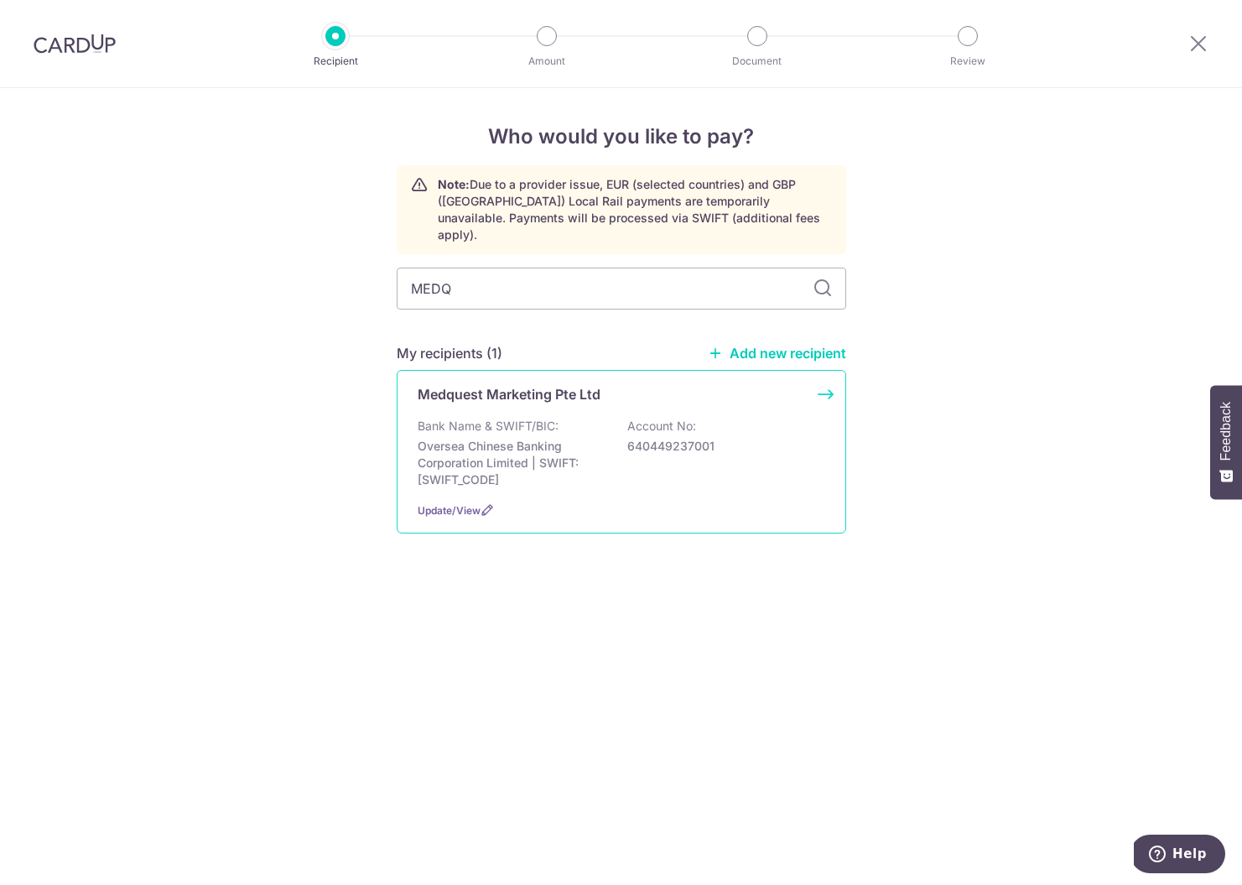
click at [549, 418] on p "Bank Name & SWIFT/BIC:" at bounding box center [488, 426] width 141 height 17
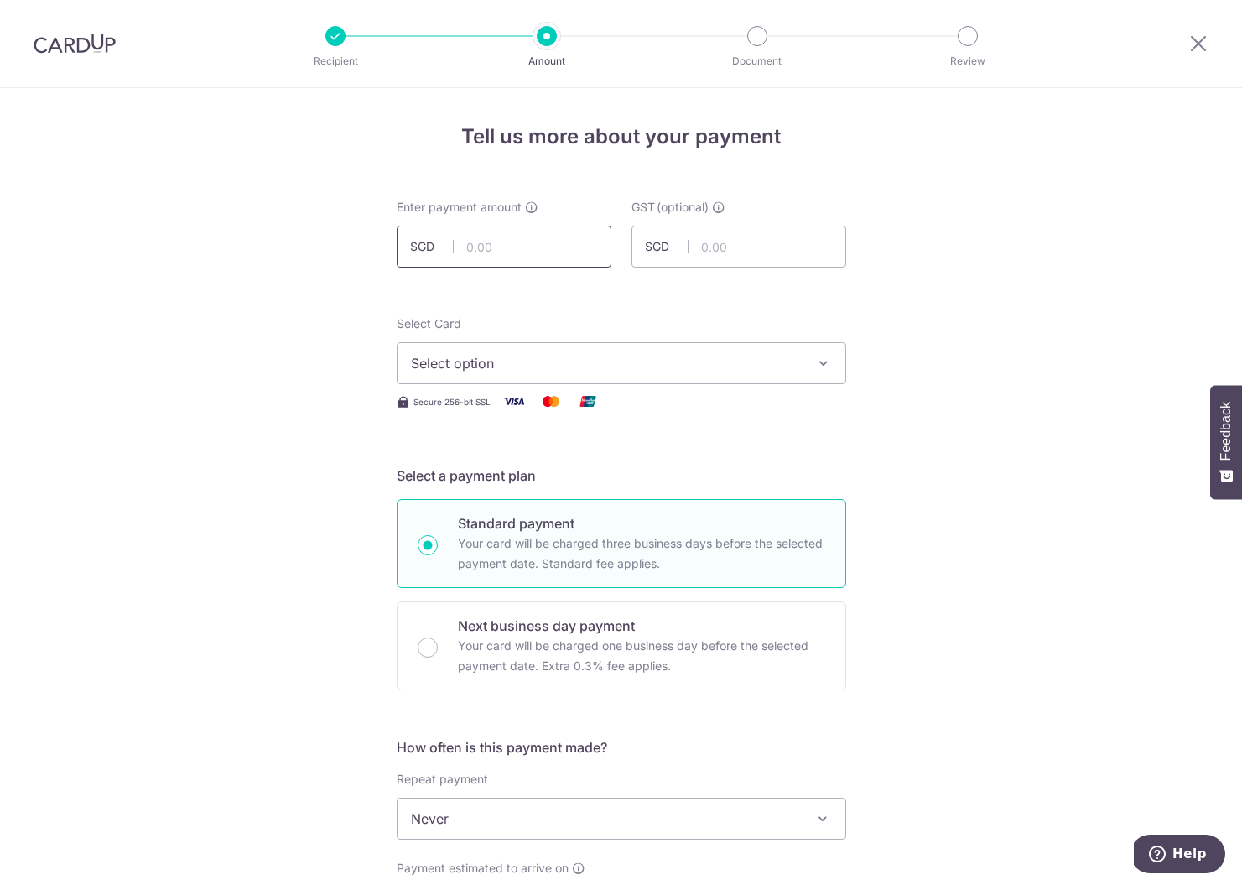
click at [463, 243] on input "text" at bounding box center [504, 247] width 215 height 42
type input "414.20"
click at [464, 372] on span "Select option" at bounding box center [606, 363] width 391 height 20
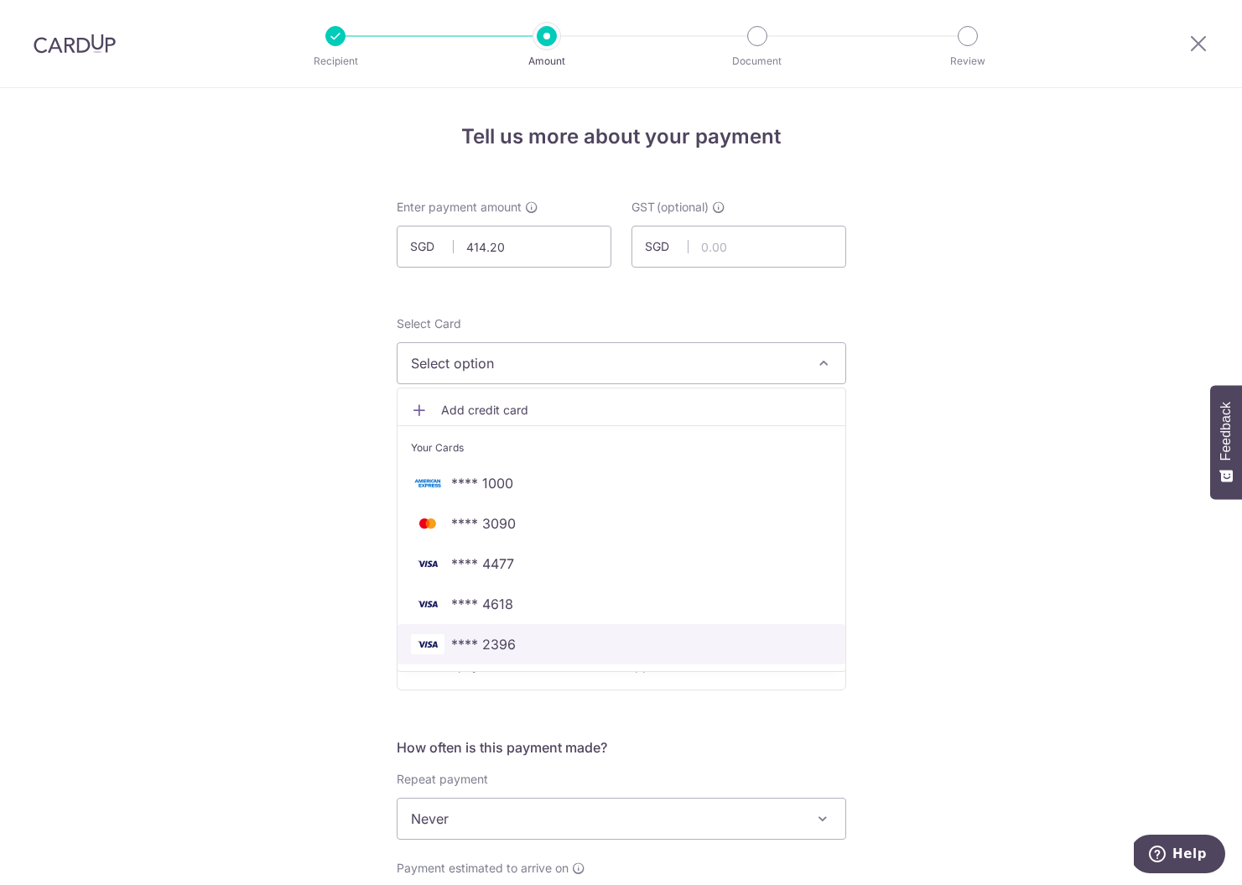
click at [492, 639] on span "**** 2396" at bounding box center [483, 644] width 65 height 20
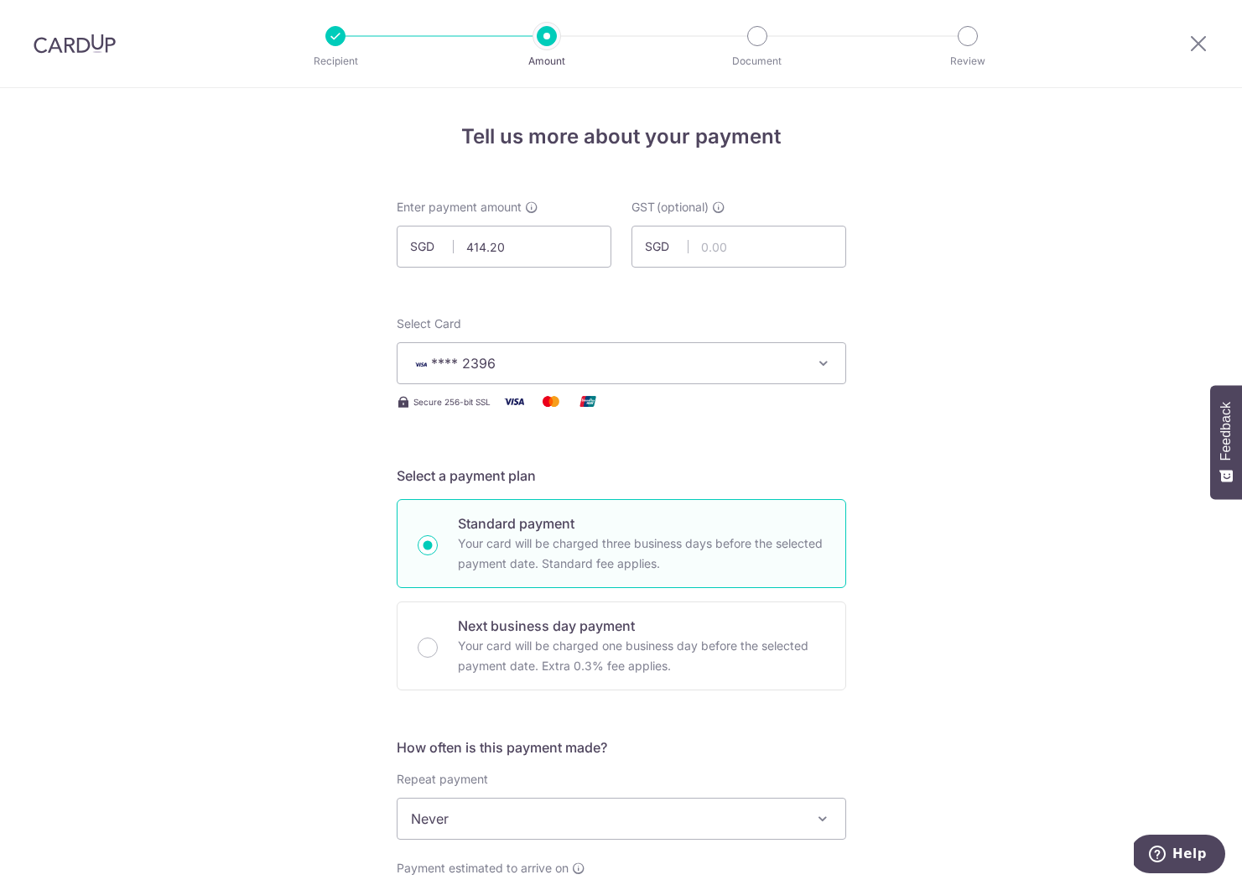
scroll to position [342, 0]
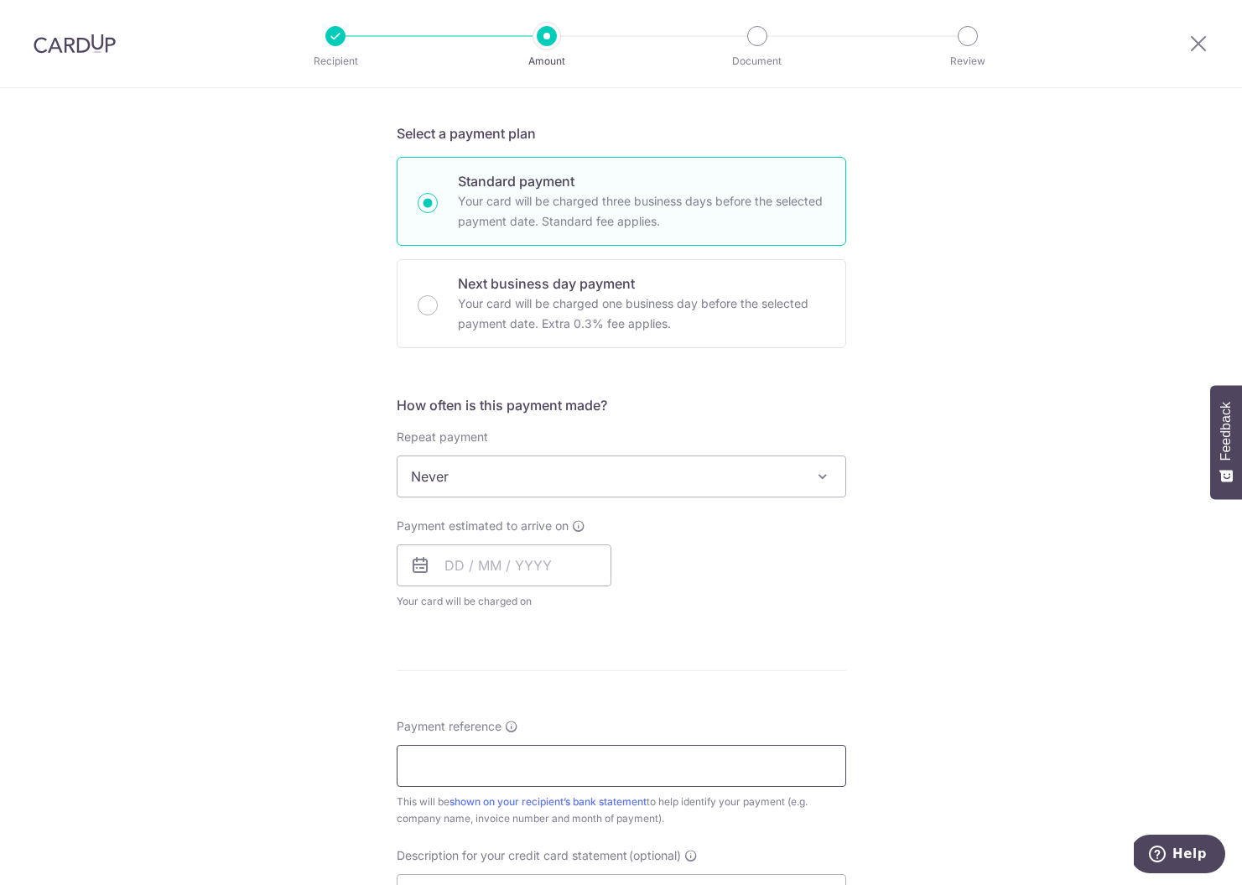
click at [497, 762] on input "Payment reference" at bounding box center [622, 766] width 450 height 42
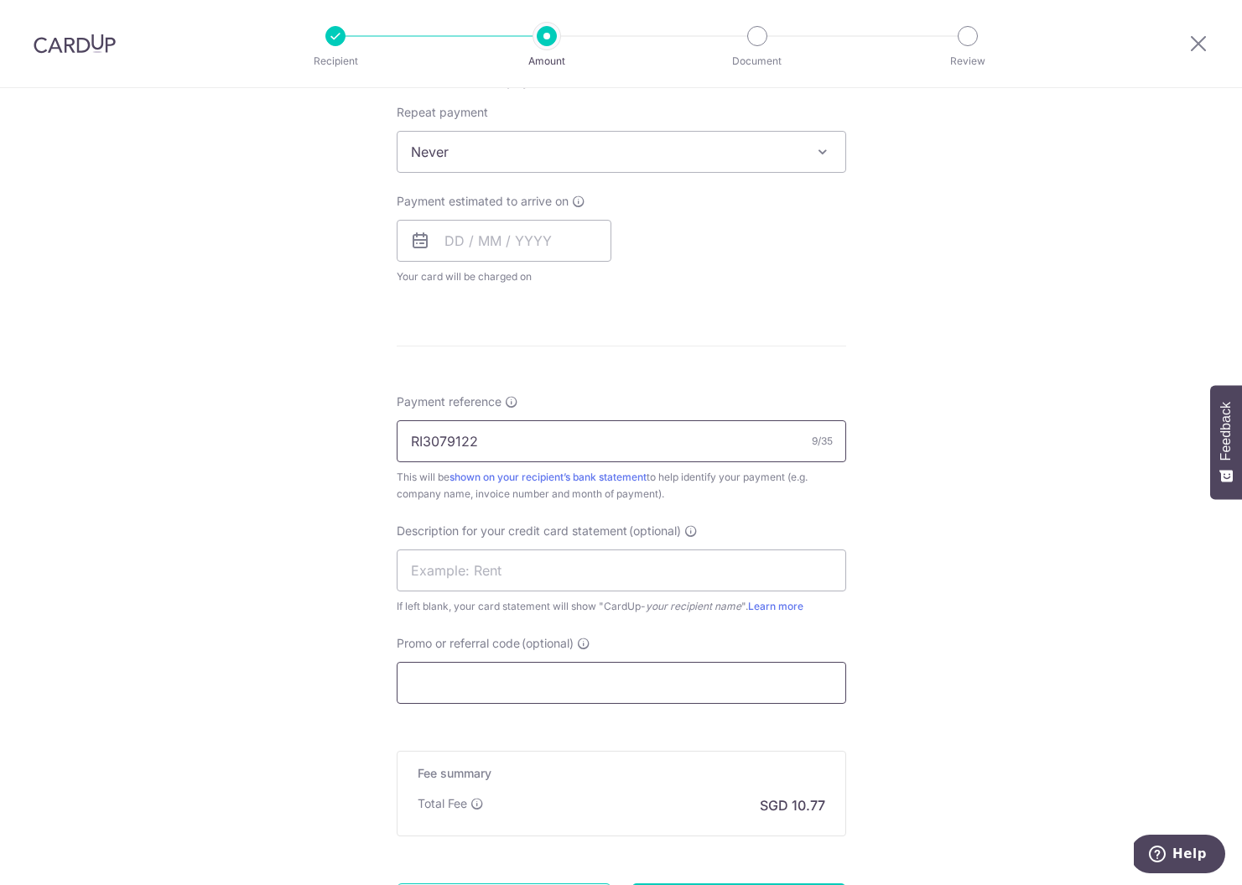
scroll to position [833, 0]
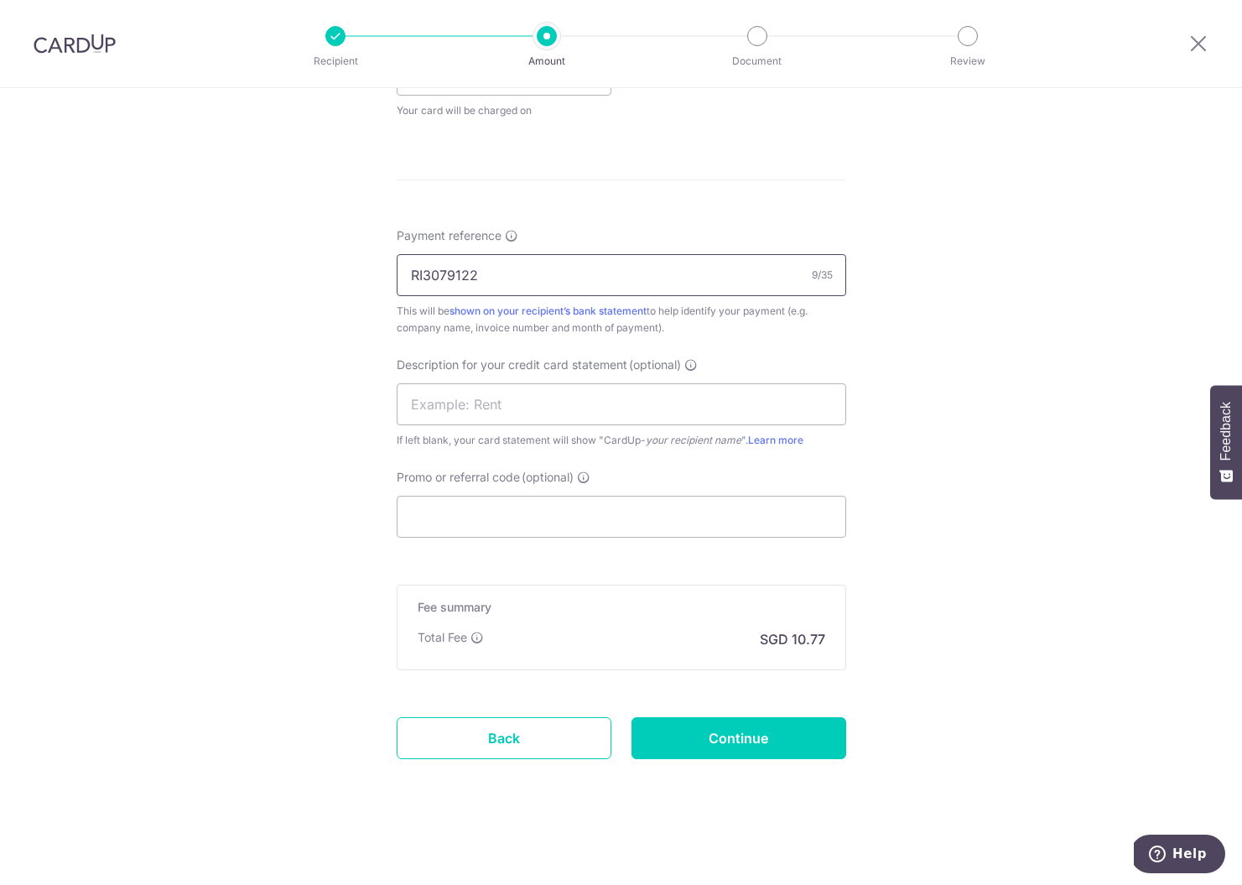
type input "RI3079122"
click at [458, 541] on form "Enter payment amount SGD 414.20 414.20 GST (optional) SGD Select Card **** 2396…" at bounding box center [622, 86] width 450 height 1440
click at [457, 526] on input "Promo or referral code (optional)" at bounding box center [622, 517] width 450 height 42
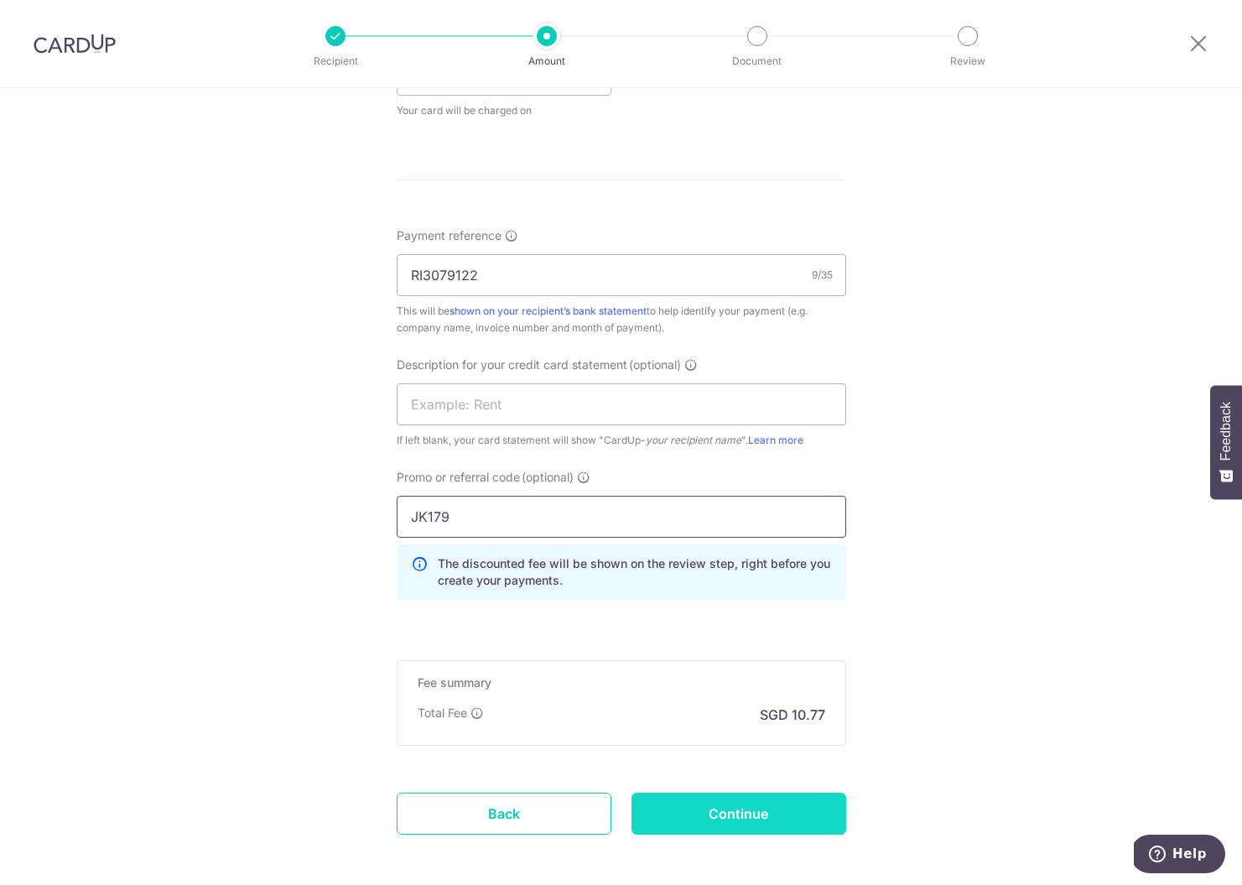
type input "JK179"
click at [759, 808] on input "Continue" at bounding box center [739, 814] width 215 height 42
type input "Create Schedule"
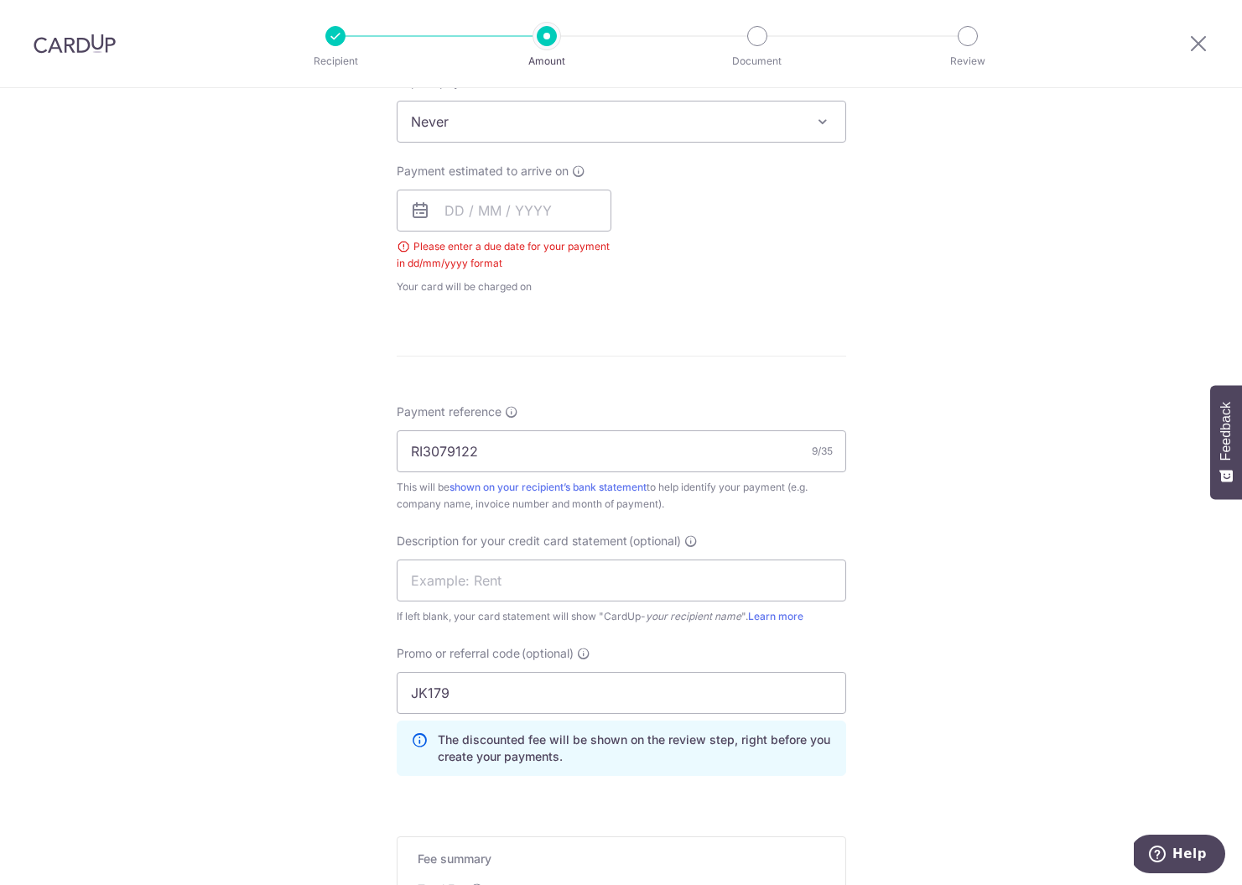
scroll to position [544, 0]
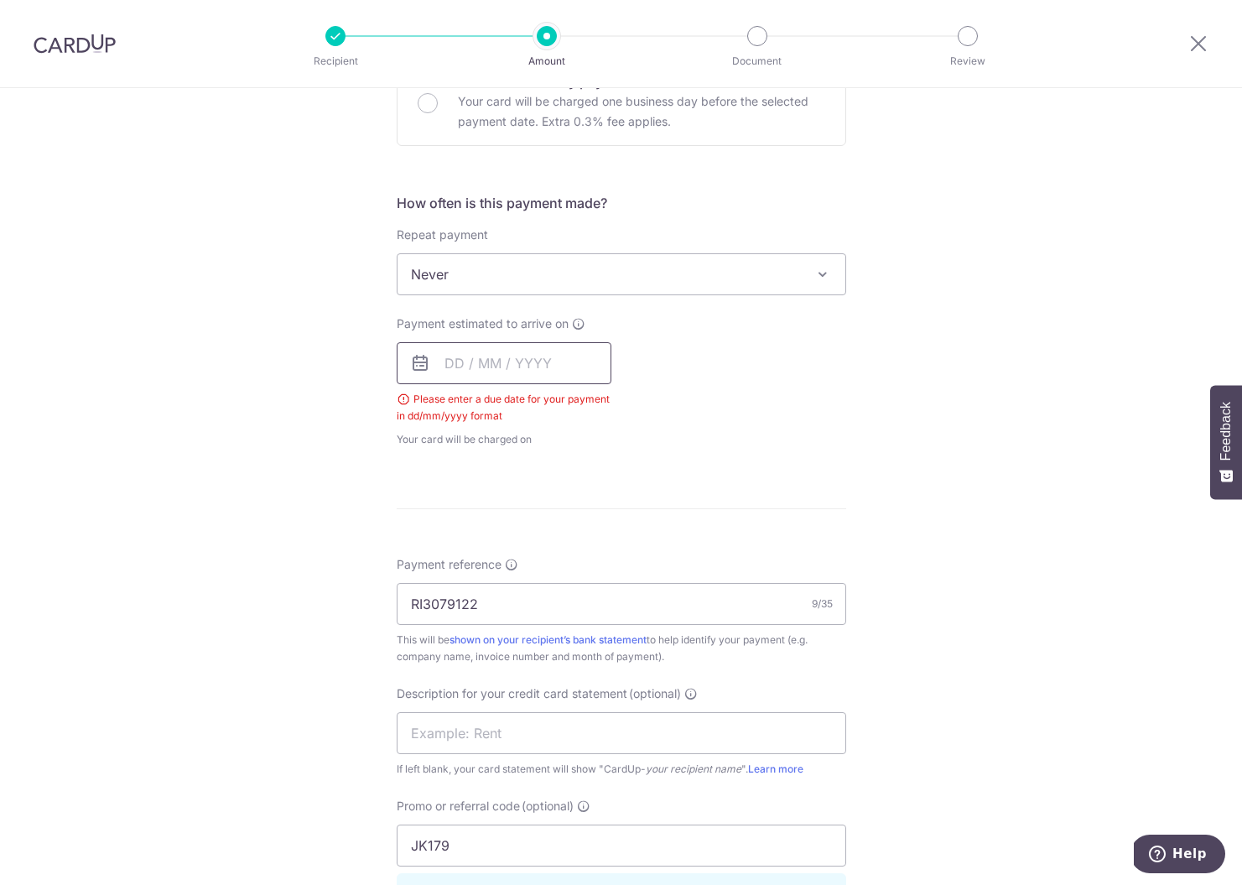
click at [533, 369] on input "text" at bounding box center [504, 363] width 215 height 42
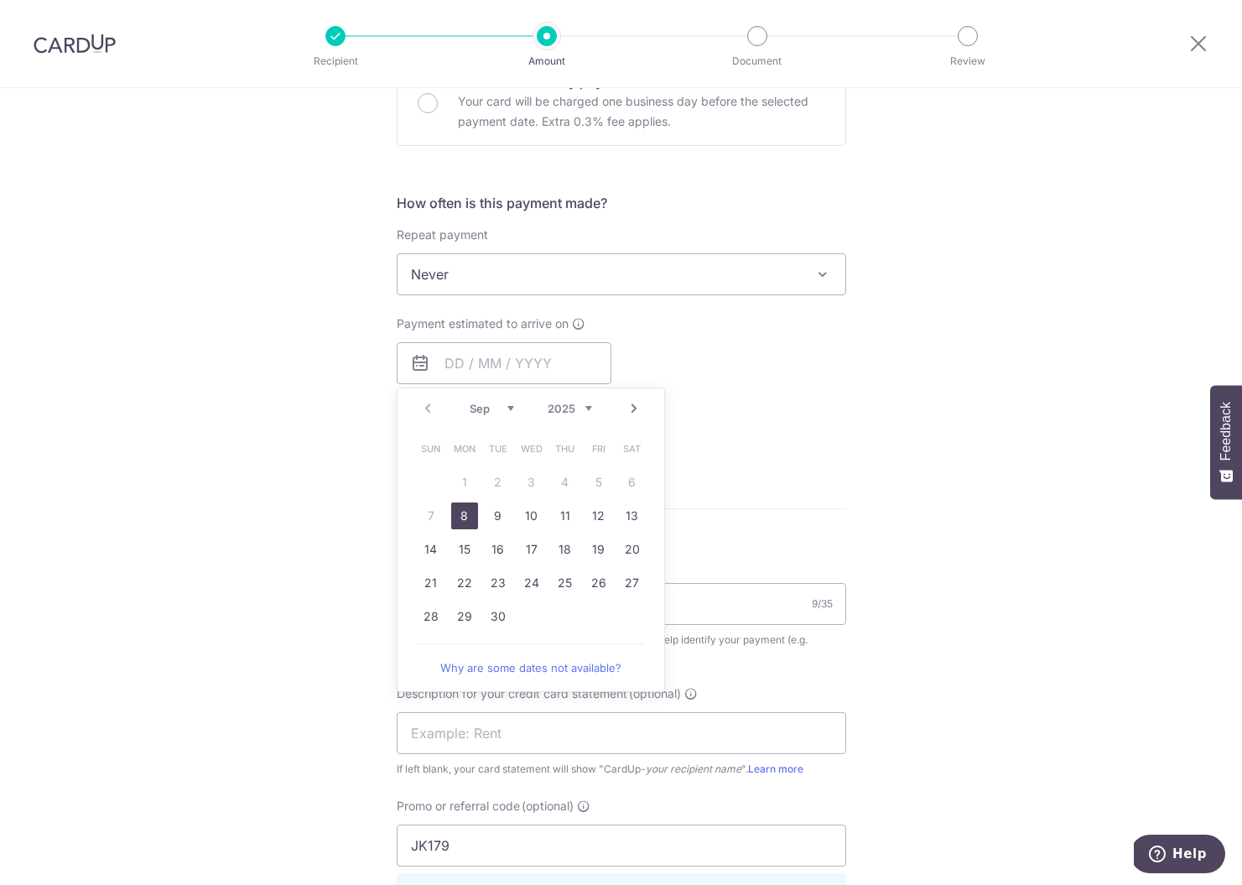
click at [466, 510] on link "8" at bounding box center [464, 515] width 27 height 27
type input "08/09/2025"
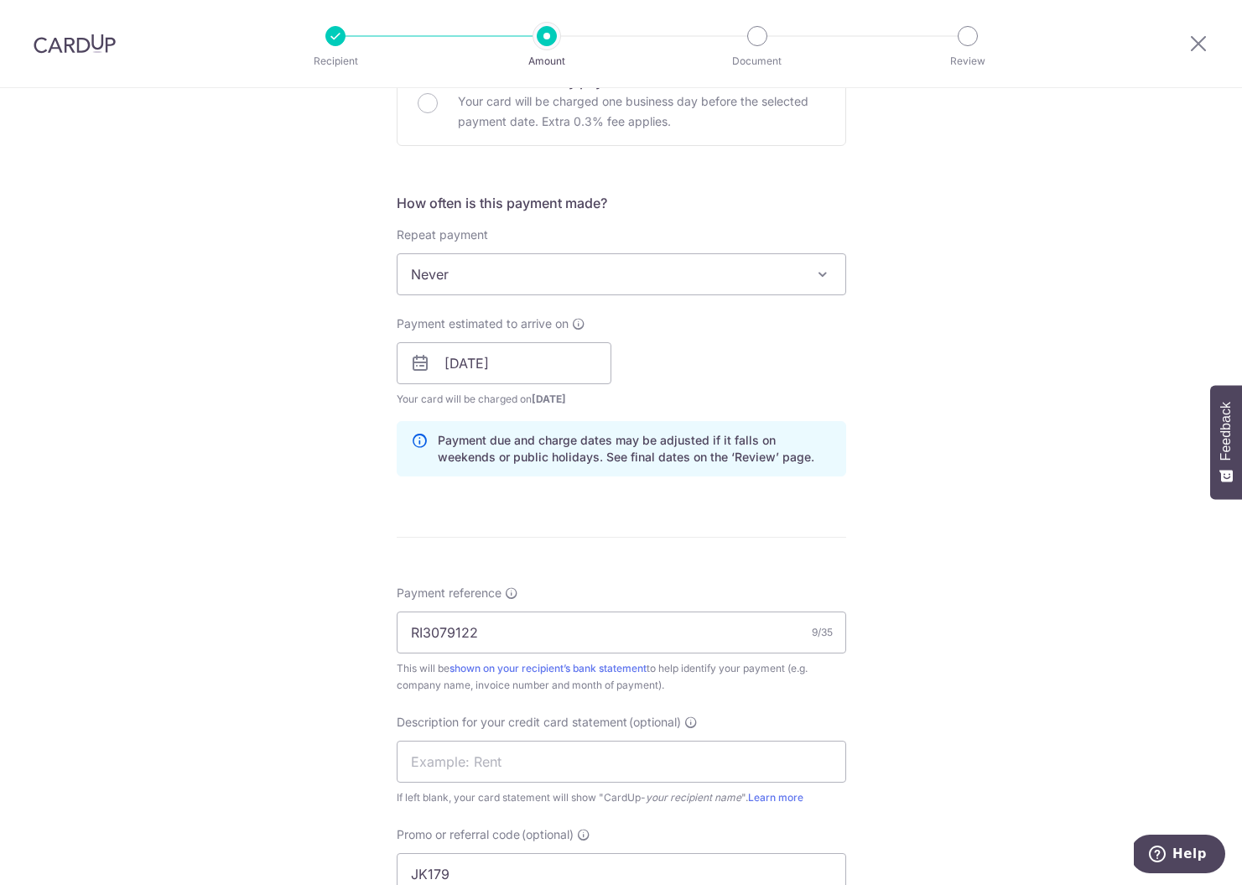
scroll to position [905, 0]
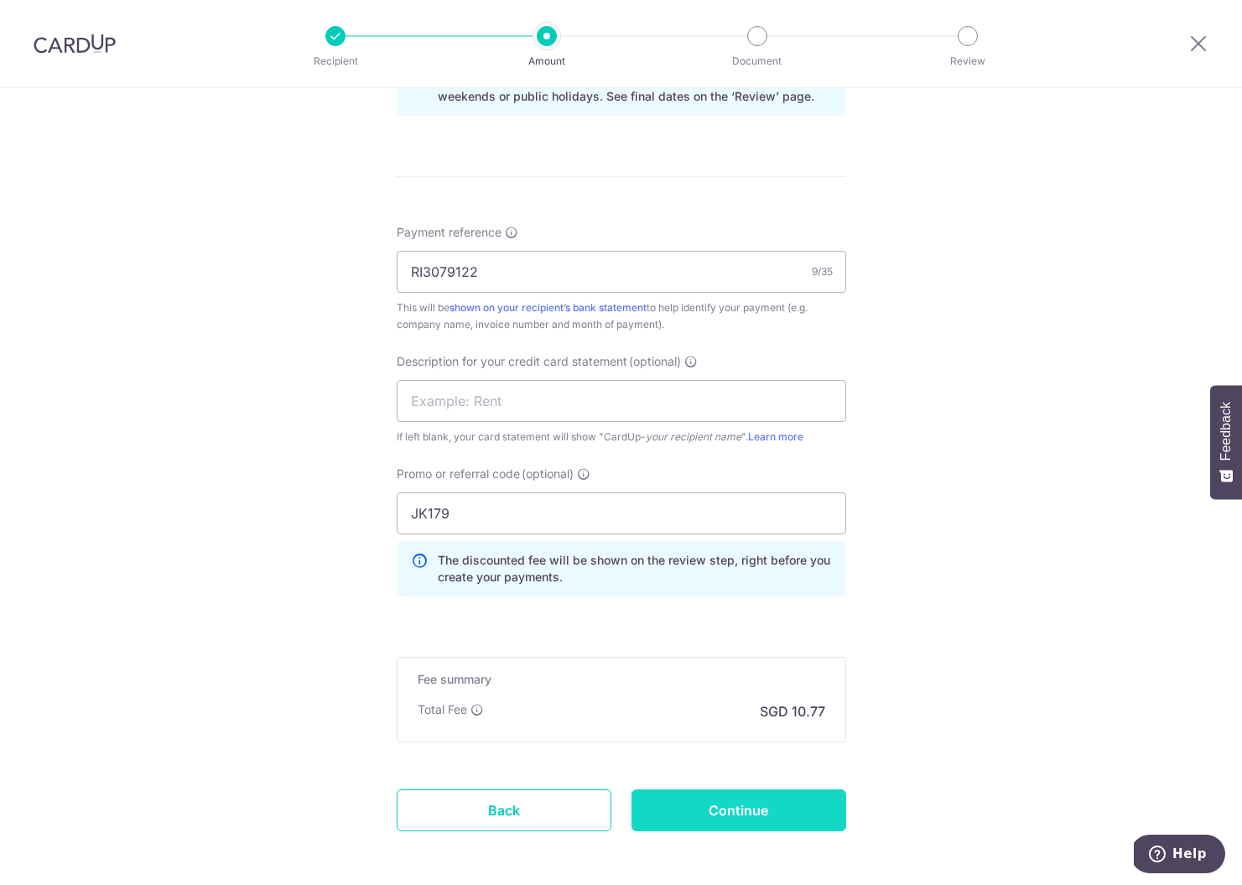
click at [754, 813] on input "Continue" at bounding box center [739, 810] width 215 height 42
type input "Create Schedule"
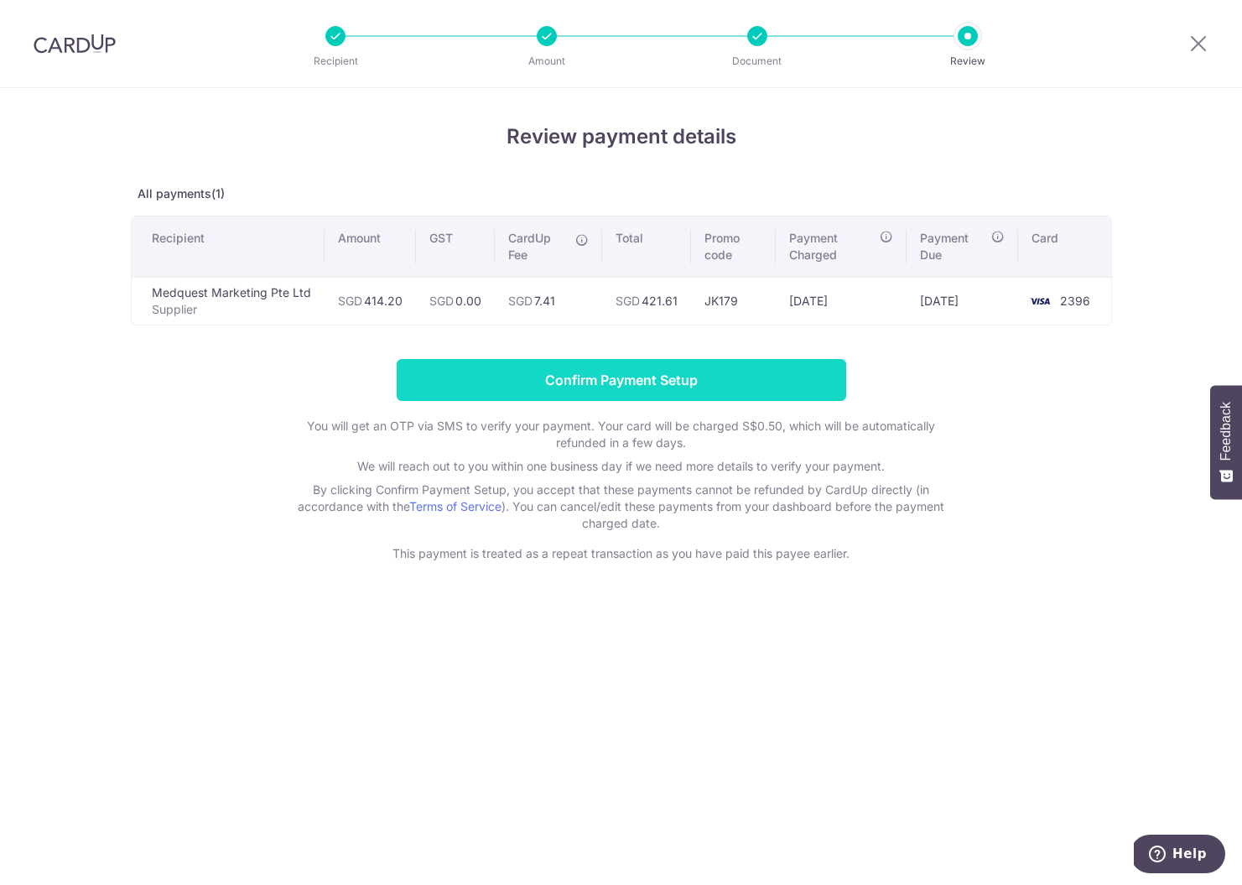
click at [688, 397] on input "Confirm Payment Setup" at bounding box center [622, 380] width 450 height 42
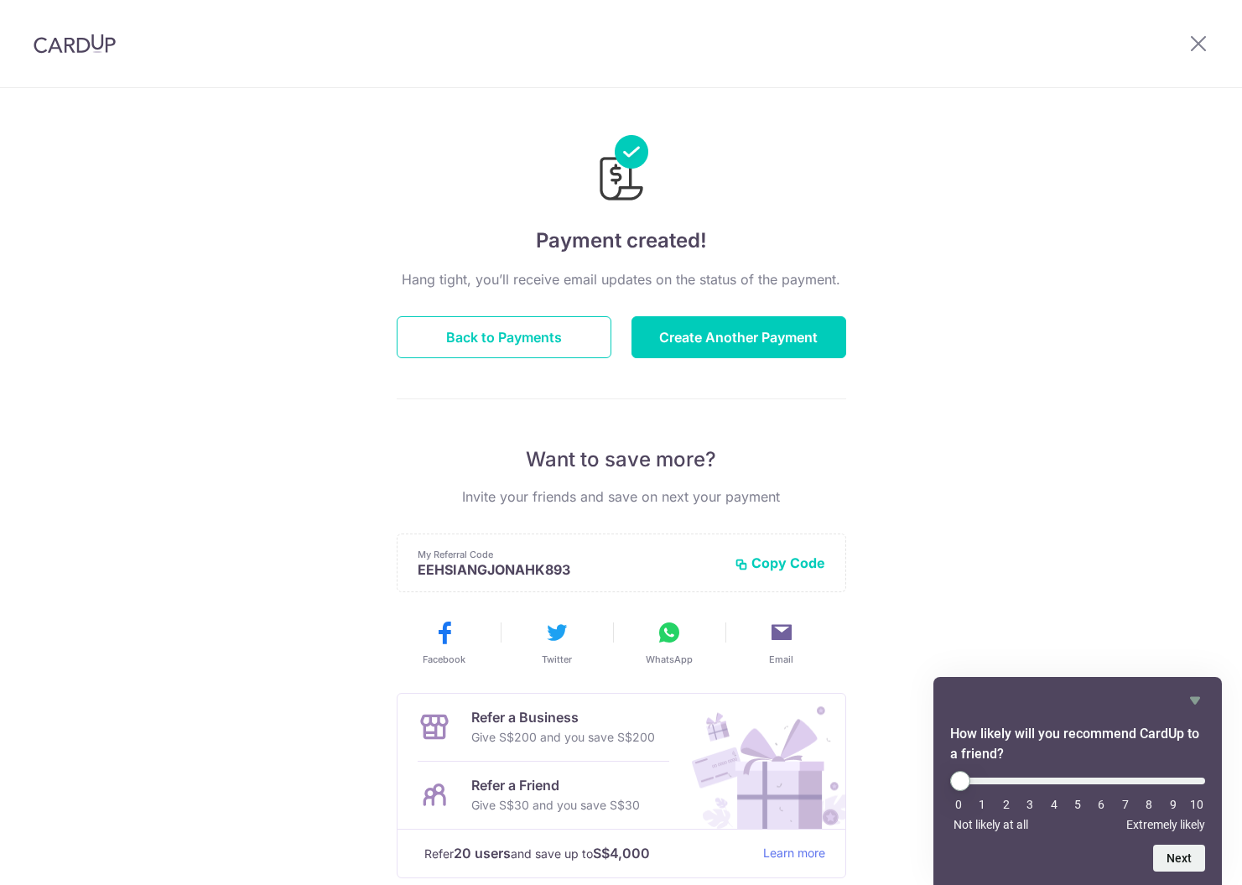
click at [740, 347] on button "Create Another Payment" at bounding box center [739, 337] width 215 height 42
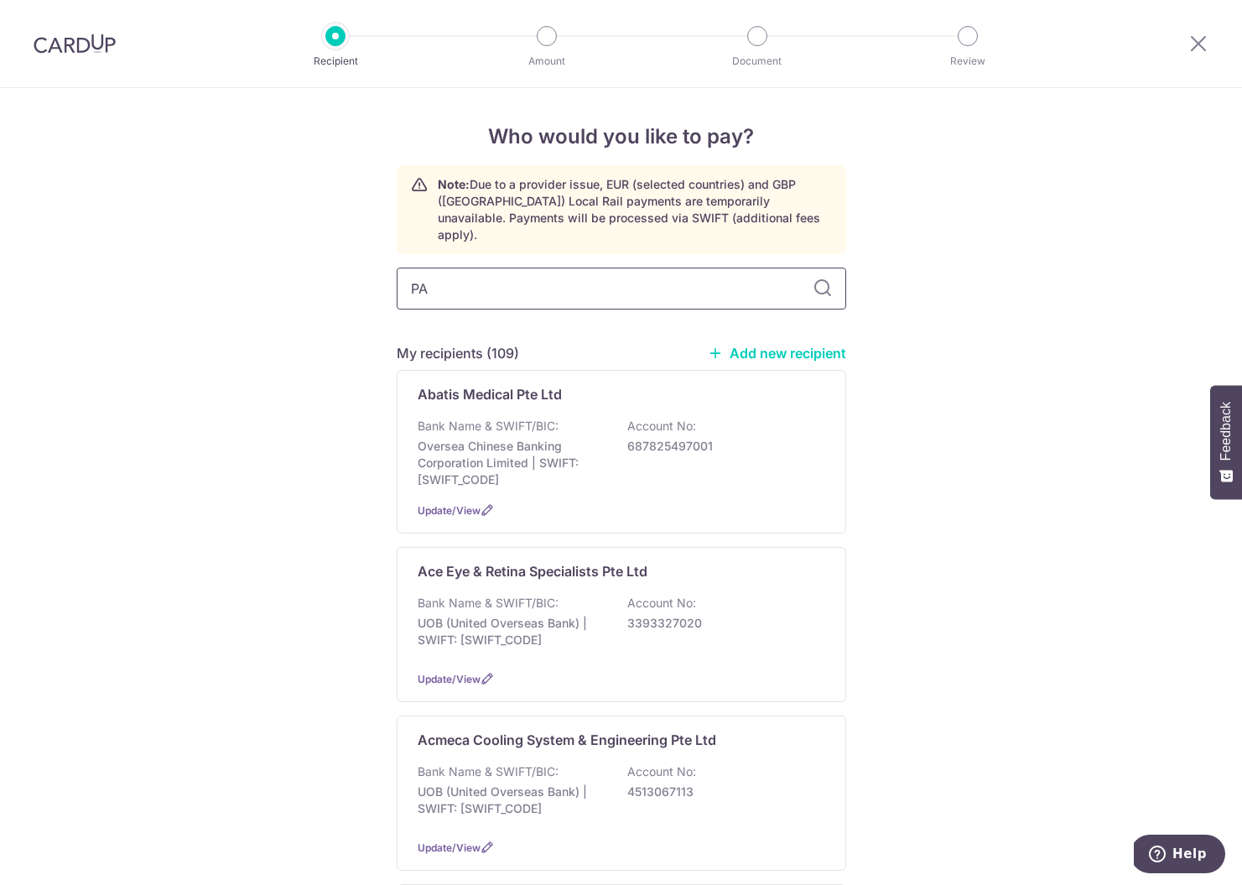
type input "PAN"
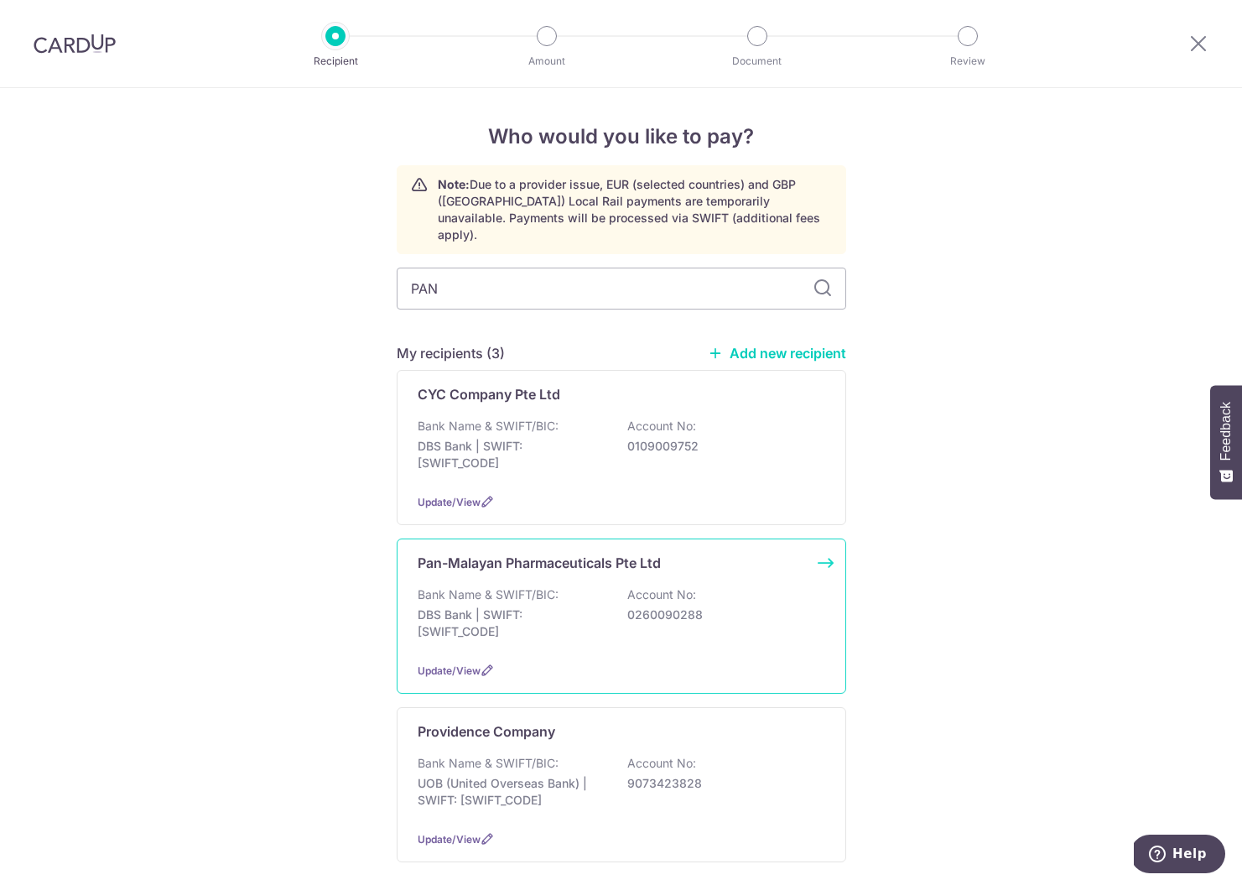
click at [531, 606] on p "DBS Bank | SWIFT: DBSSSGSGXXX" at bounding box center [512, 623] width 188 height 34
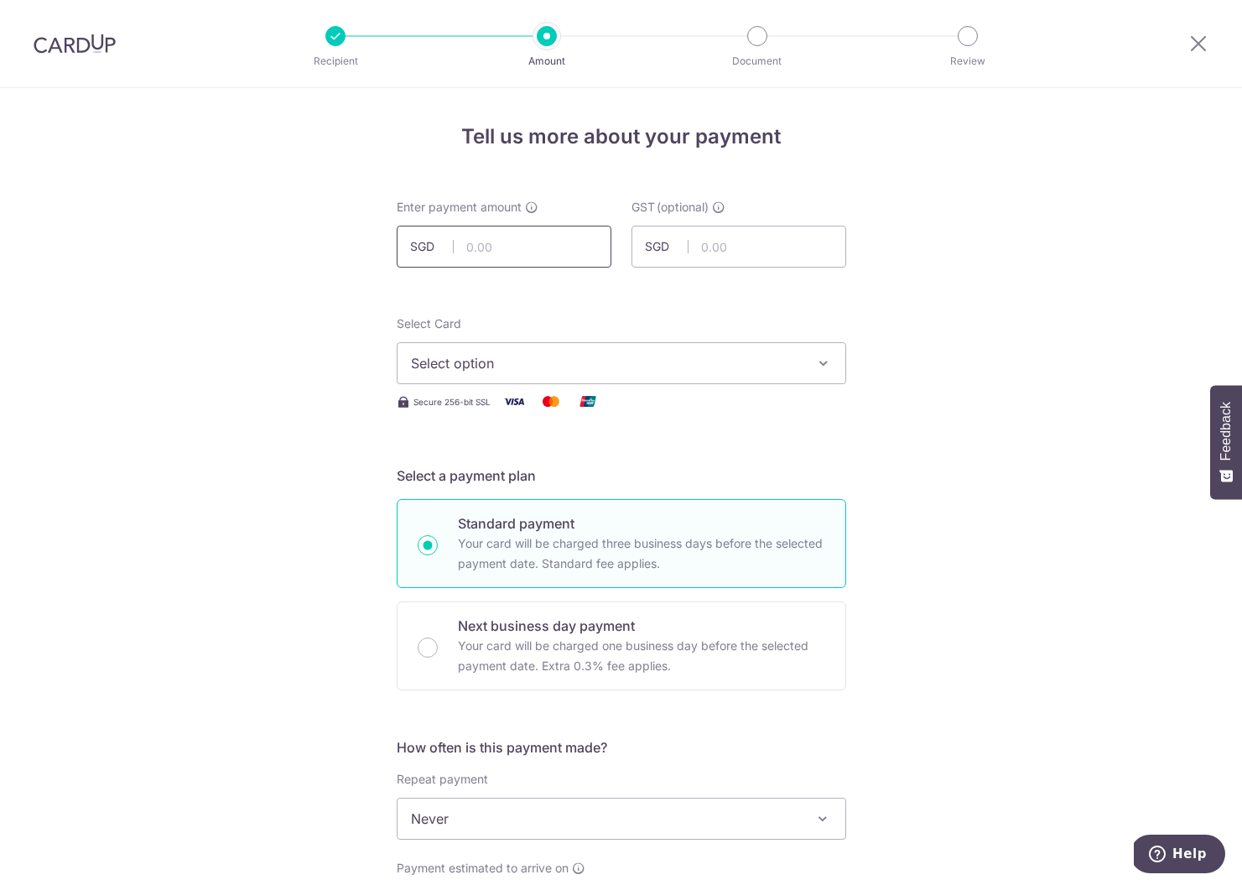
click at [520, 257] on input "text" at bounding box center [504, 247] width 215 height 42
type input "1,936.04"
click at [481, 362] on span "Select option" at bounding box center [606, 363] width 391 height 20
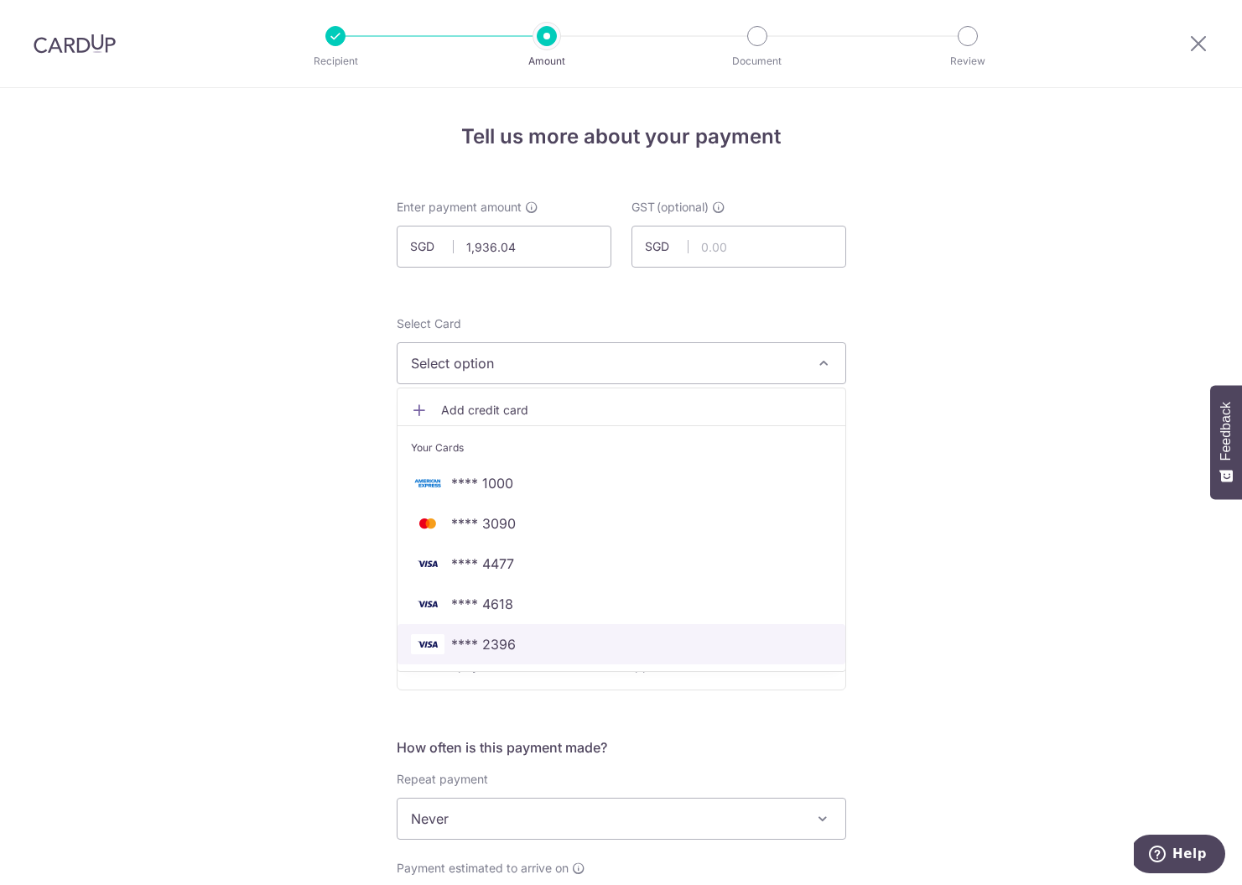
click at [494, 644] on span "**** 2396" at bounding box center [483, 644] width 65 height 20
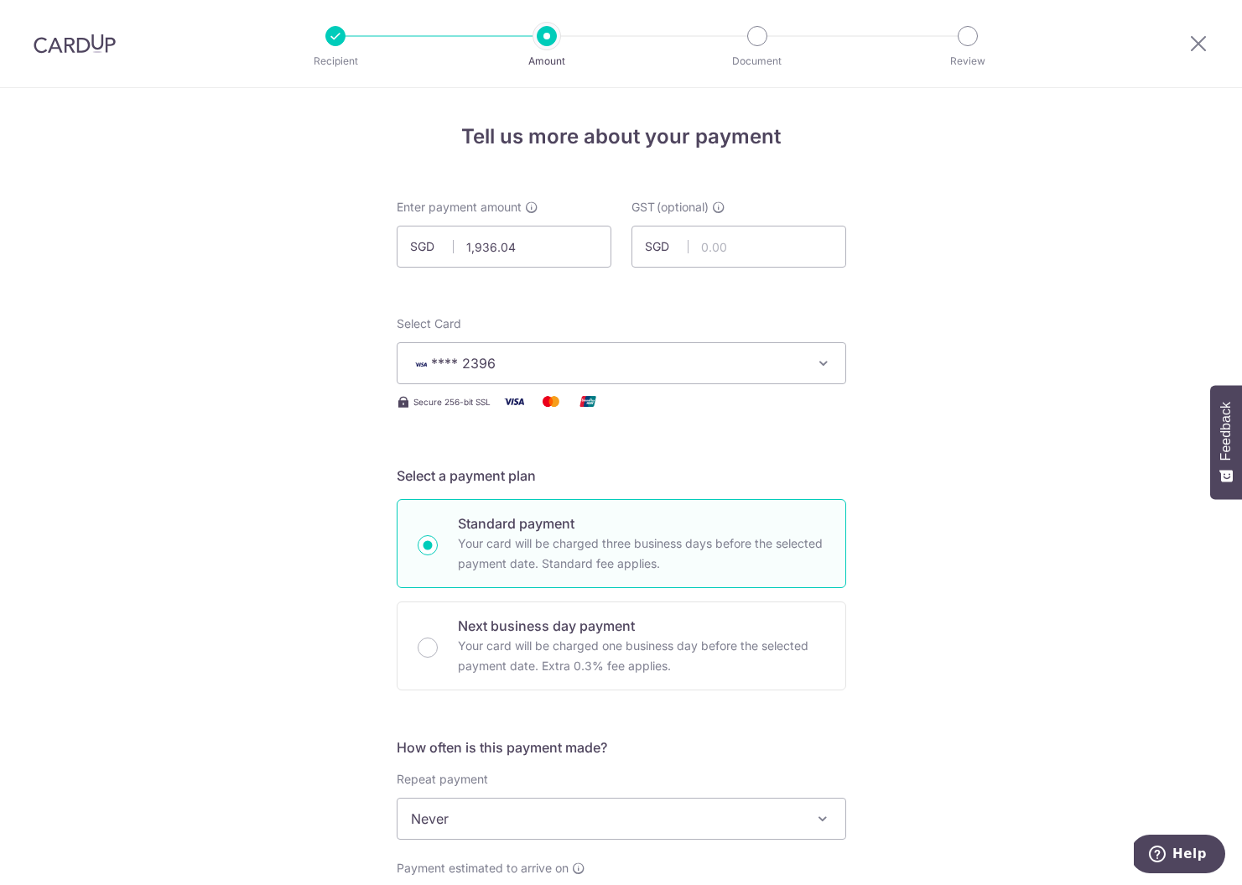
scroll to position [319, 0]
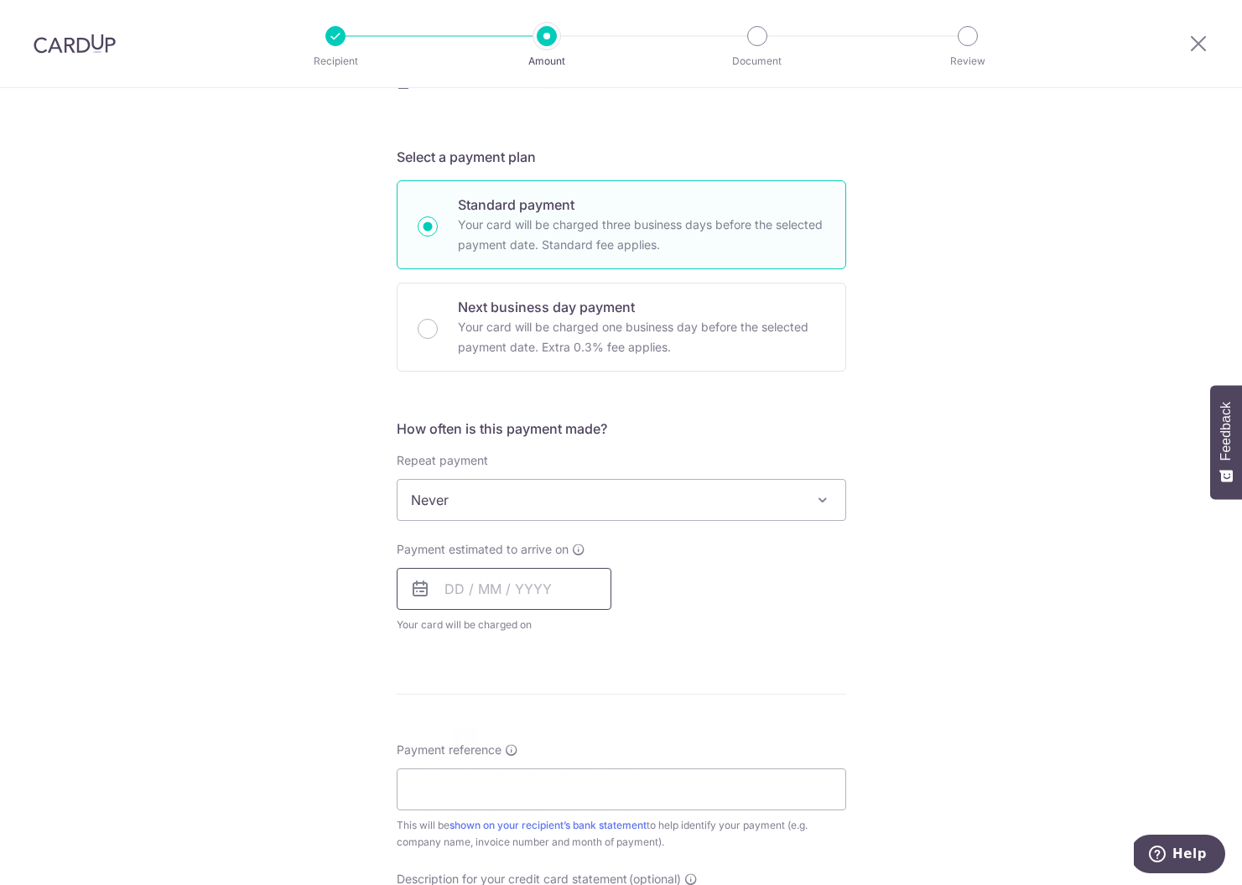
click at [455, 575] on input "text" at bounding box center [504, 589] width 215 height 42
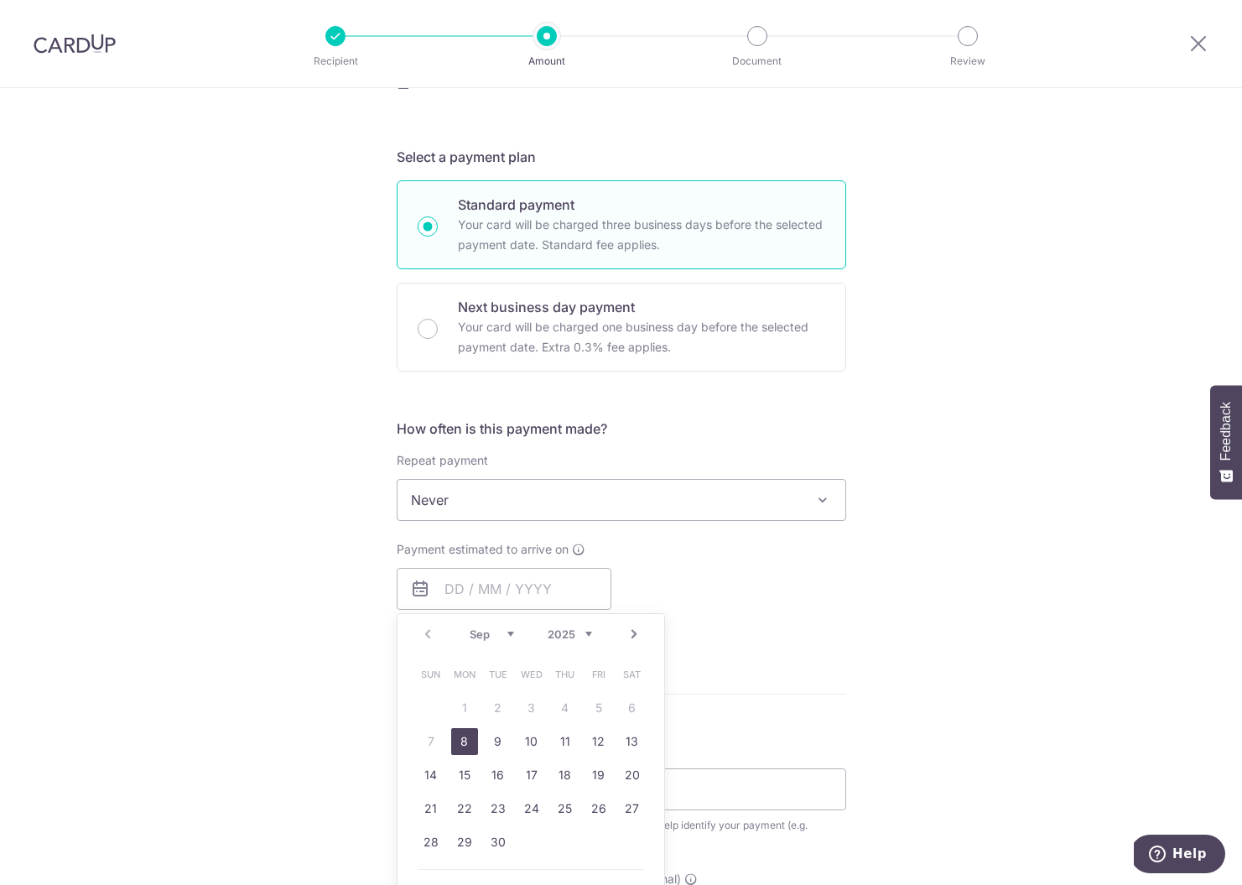
click at [460, 747] on link "8" at bounding box center [464, 741] width 27 height 27
type input "[DATE]"
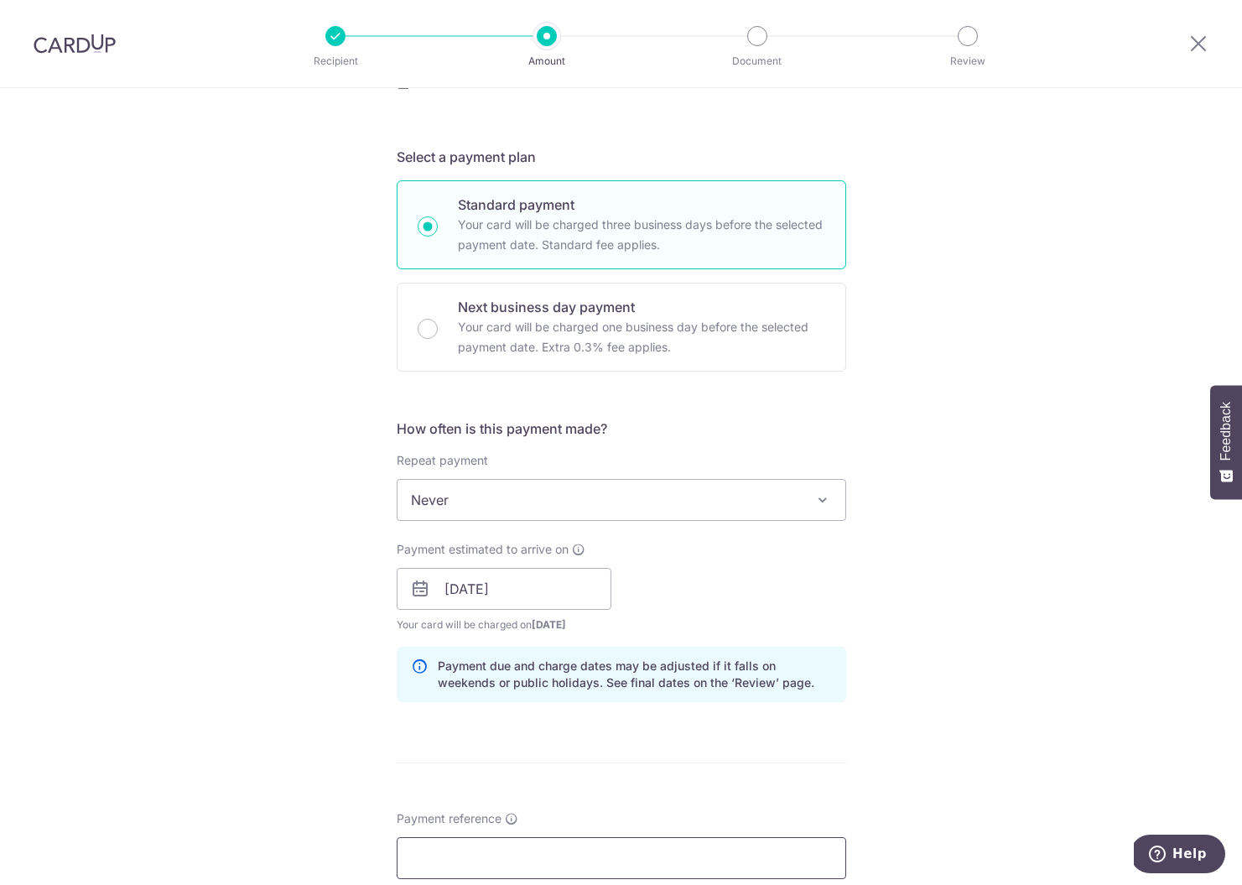
click at [459, 850] on input "Payment reference" at bounding box center [622, 858] width 450 height 42
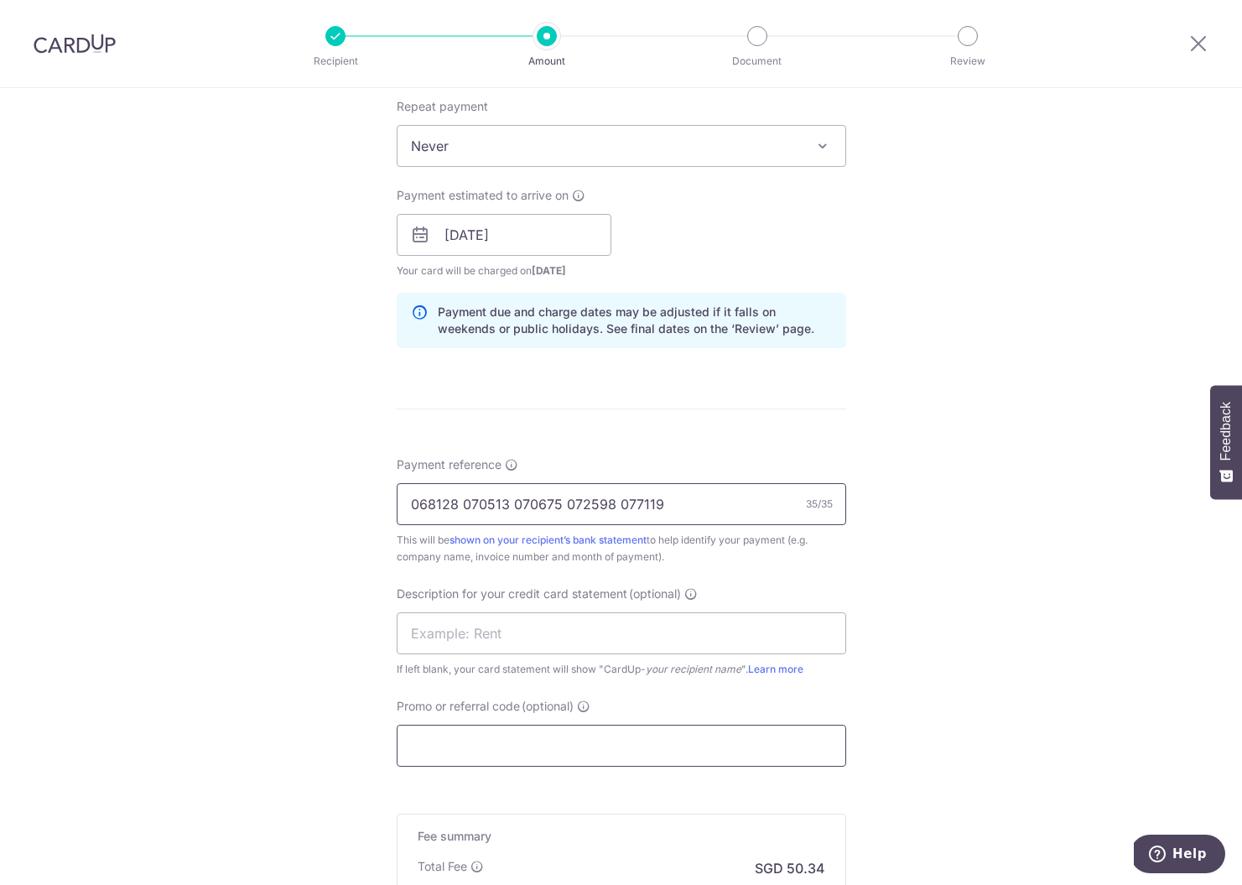
type input "068128 070513 070675 072598 077119"
click at [462, 749] on input "Promo or referral code (optional)" at bounding box center [622, 746] width 450 height 42
click at [470, 619] on input "text" at bounding box center [622, 633] width 450 height 42
type input "078642 080008"
click at [434, 742] on input "Promo or referral code (optional)" at bounding box center [622, 746] width 450 height 42
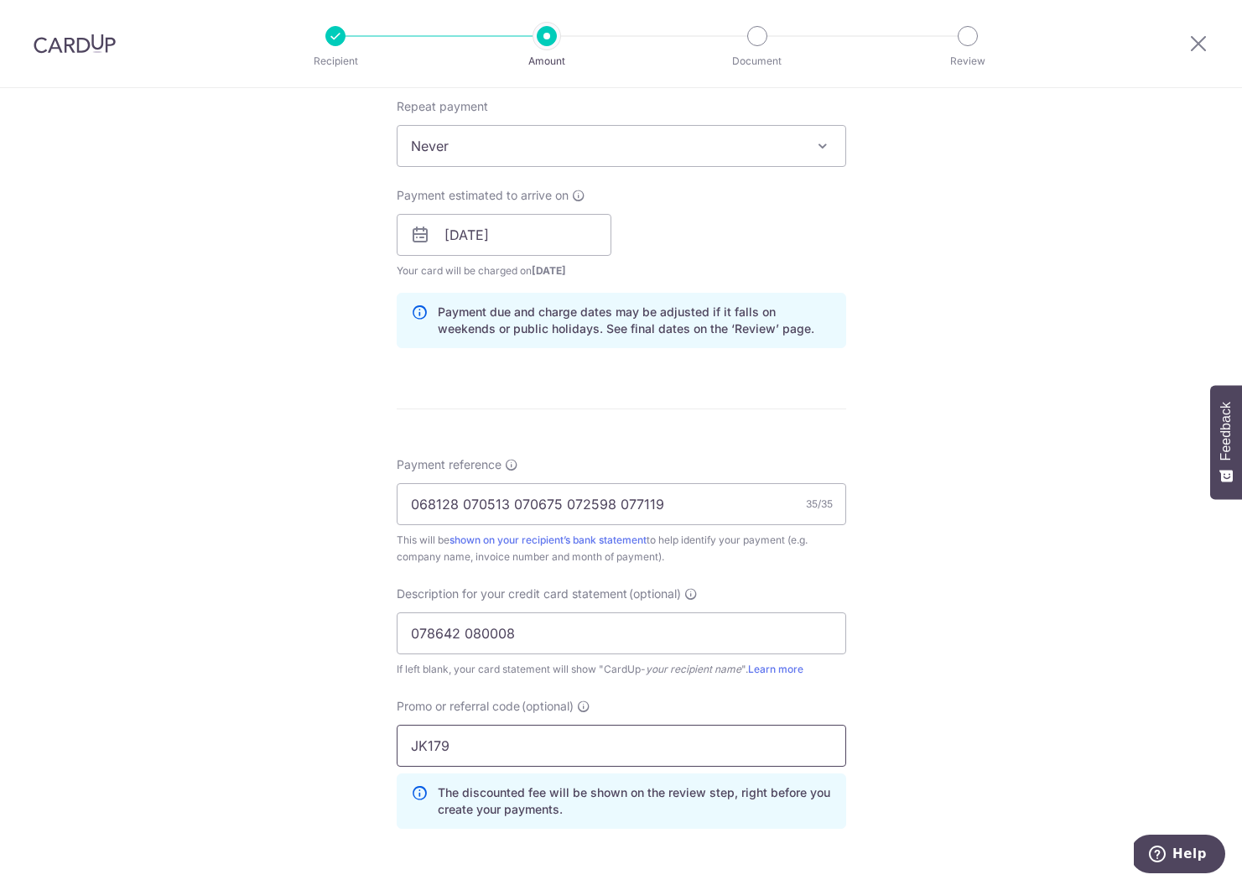
scroll to position [977, 0]
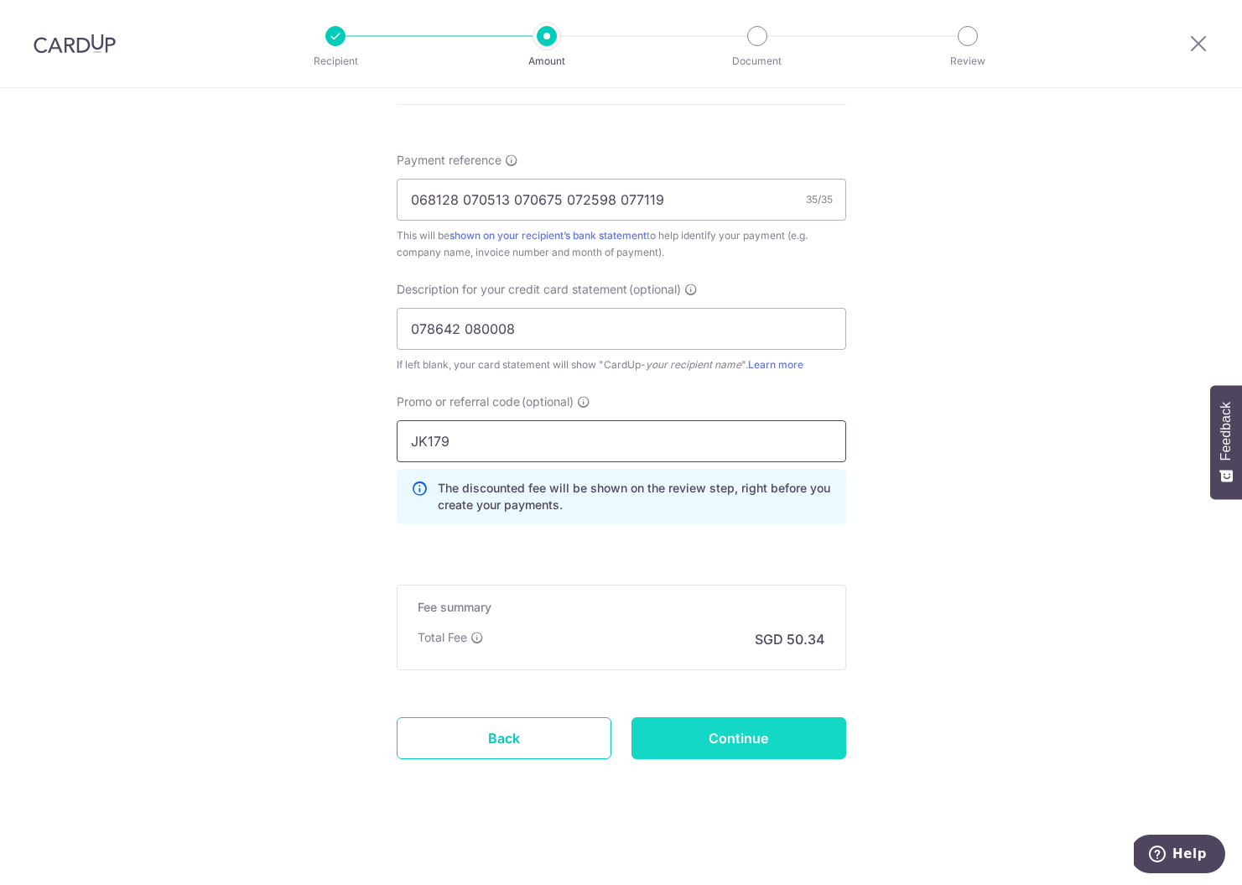
type input "JK179"
click at [707, 717] on input "Continue" at bounding box center [739, 738] width 215 height 42
type input "Create Schedule"
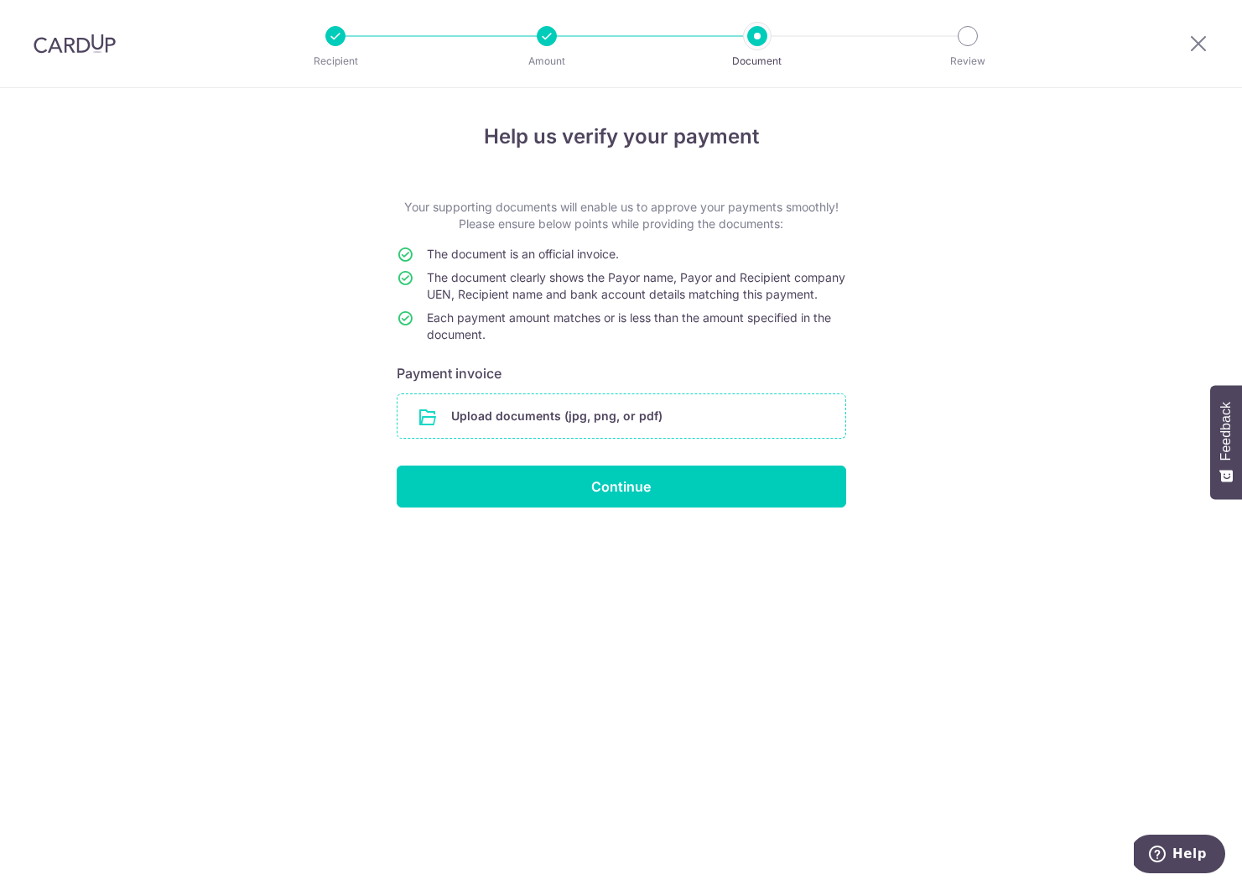
click at [593, 424] on input "file" at bounding box center [622, 416] width 448 height 44
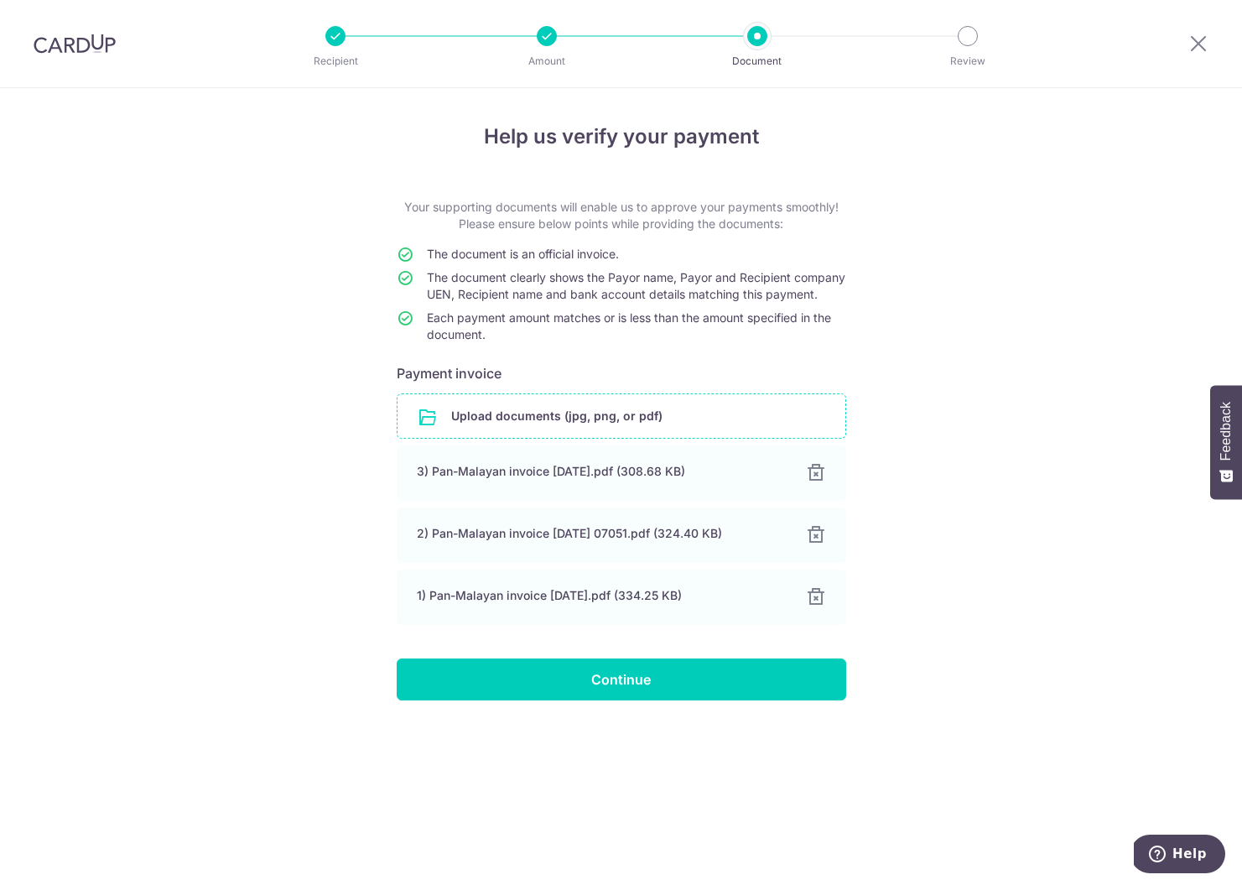
click at [488, 433] on input "file" at bounding box center [622, 416] width 448 height 44
click at [490, 419] on input "file" at bounding box center [622, 416] width 448 height 44
click at [518, 433] on input "file" at bounding box center [622, 416] width 448 height 44
click at [471, 419] on input "file" at bounding box center [622, 416] width 448 height 44
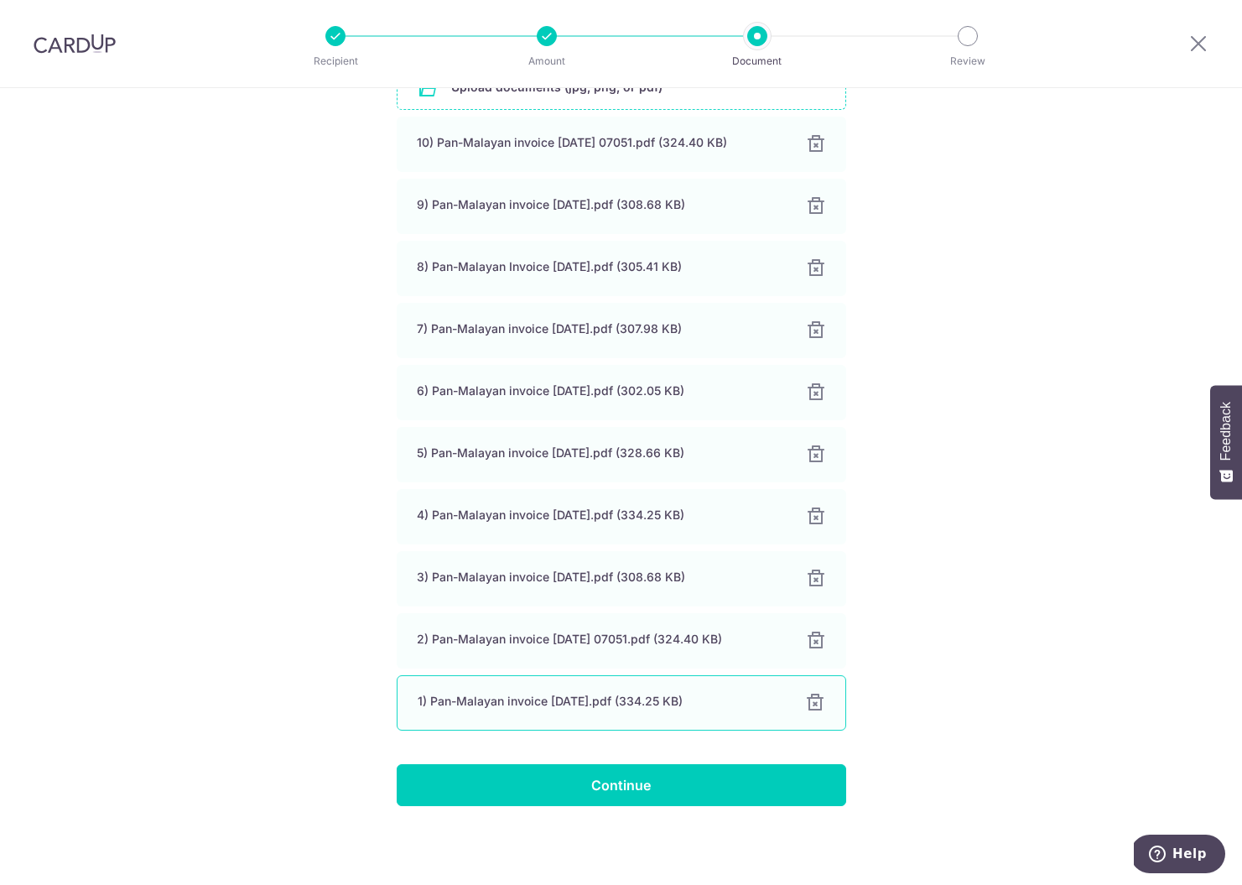
scroll to position [314, 0]
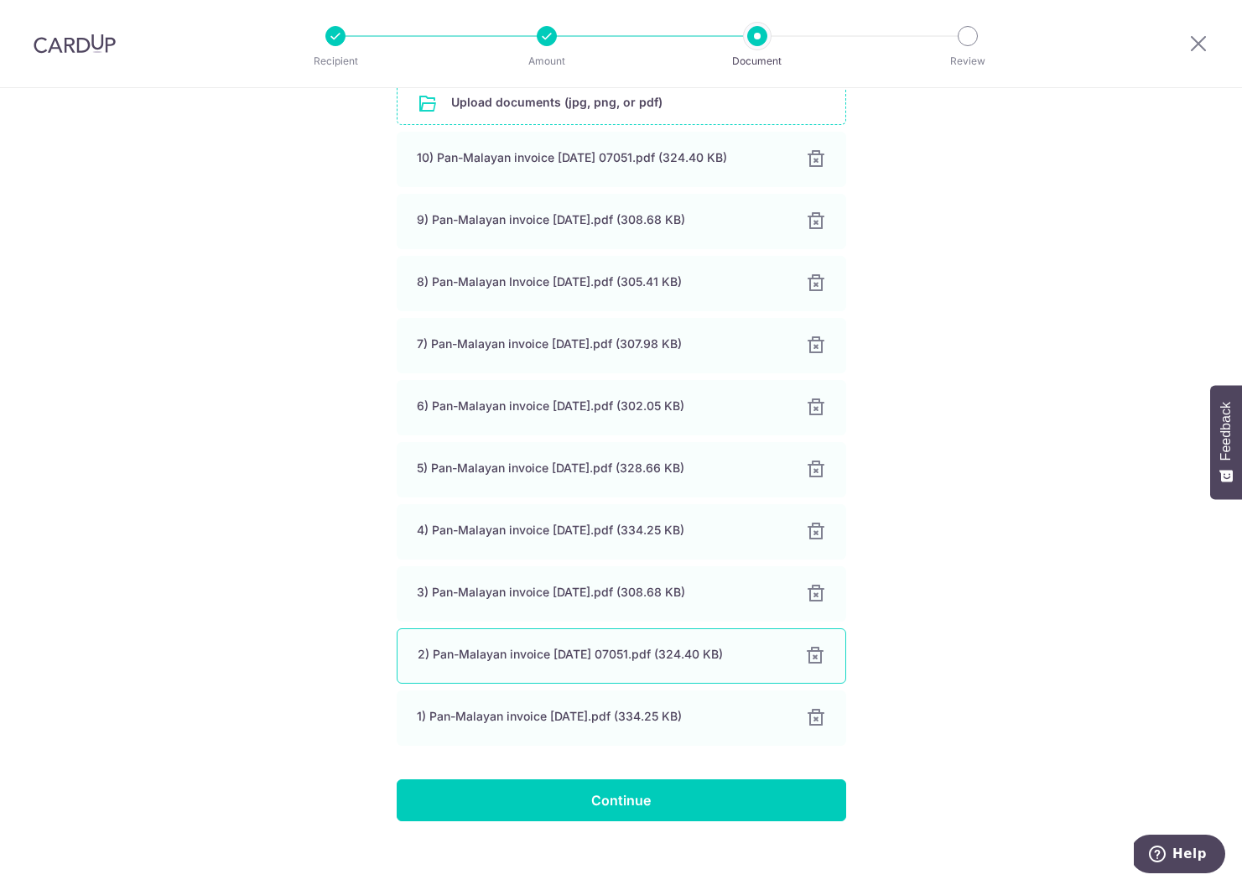
click at [814, 666] on div at bounding box center [815, 656] width 20 height 20
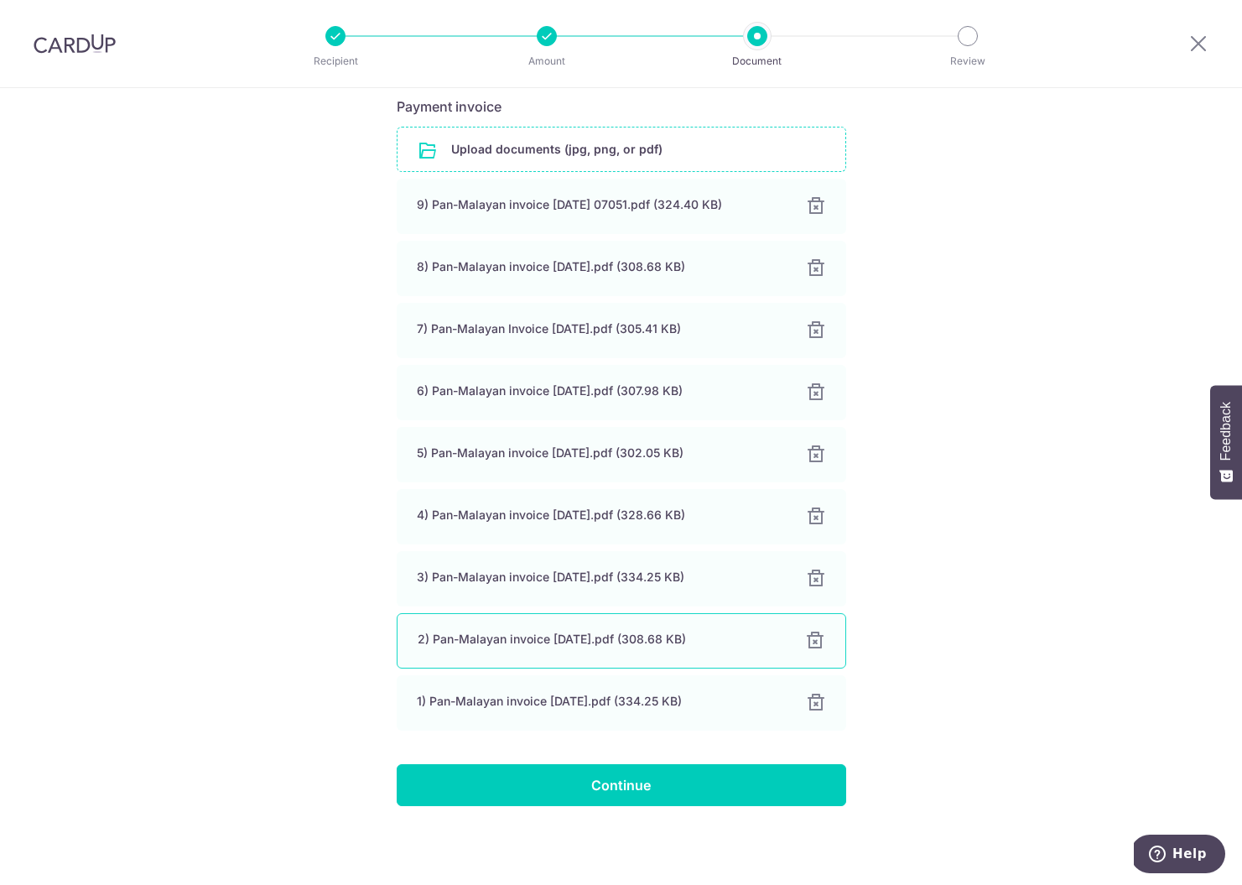
click at [817, 649] on div at bounding box center [815, 641] width 20 height 20
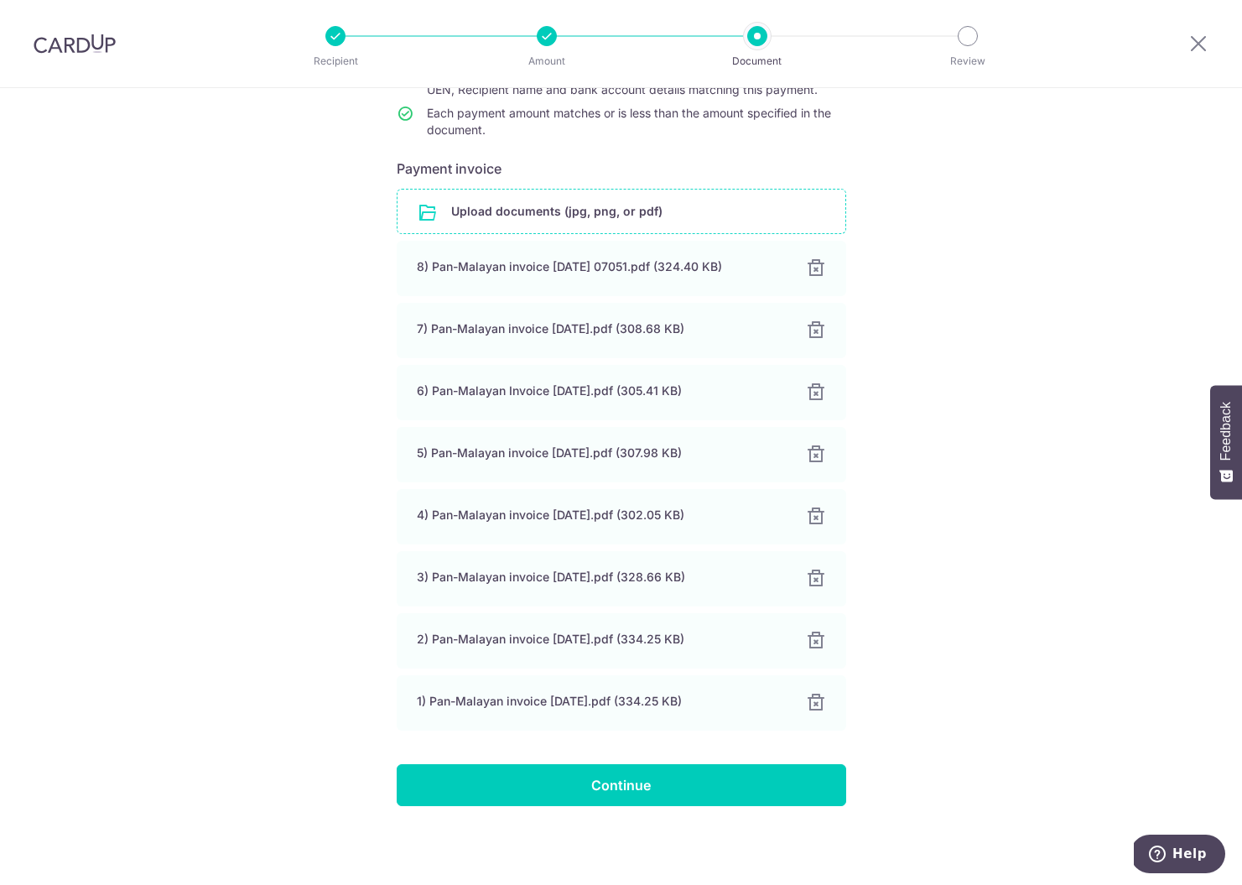
scroll to position [221, 0]
click at [815, 703] on div at bounding box center [815, 703] width 20 height 20
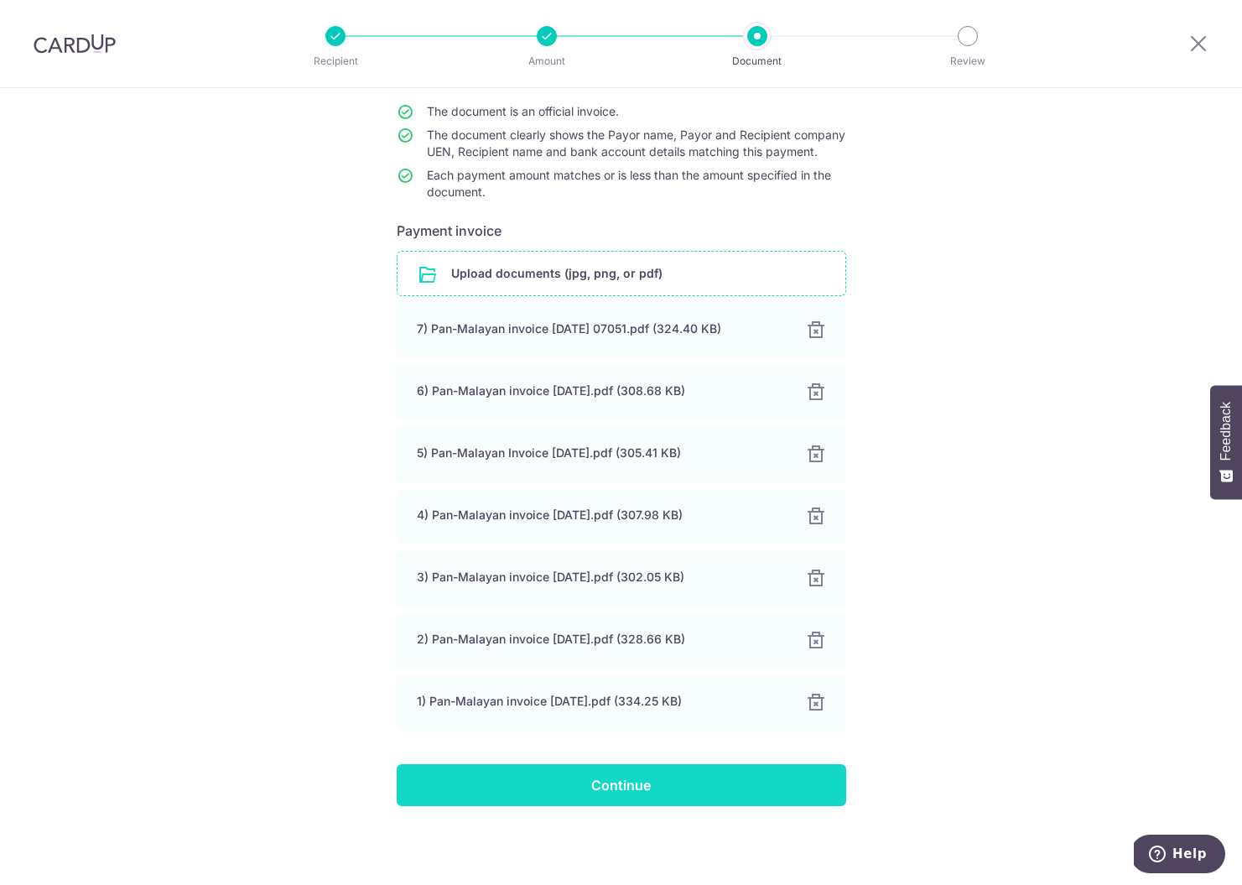
click at [642, 802] on input "Continue" at bounding box center [622, 785] width 450 height 42
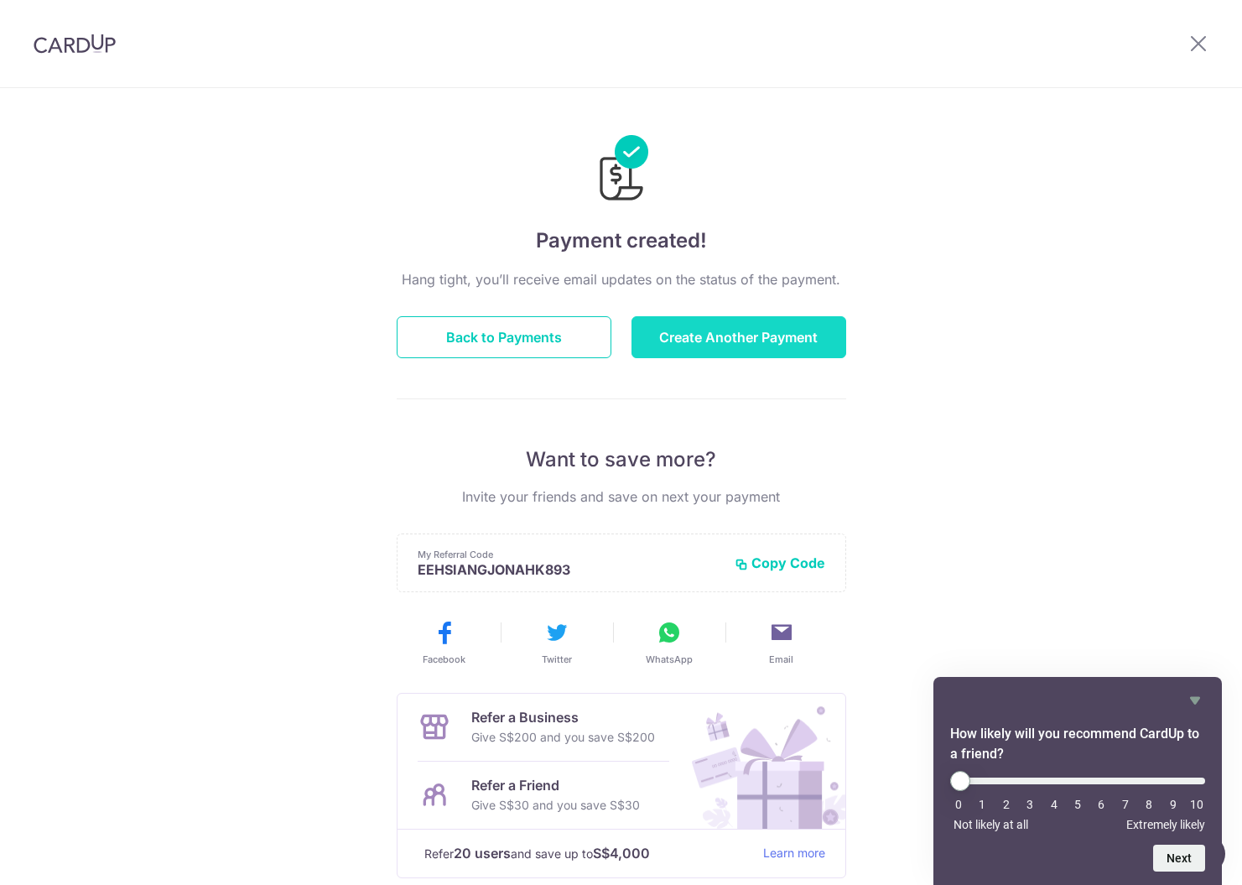
click at [782, 341] on button "Create Another Payment" at bounding box center [739, 337] width 215 height 42
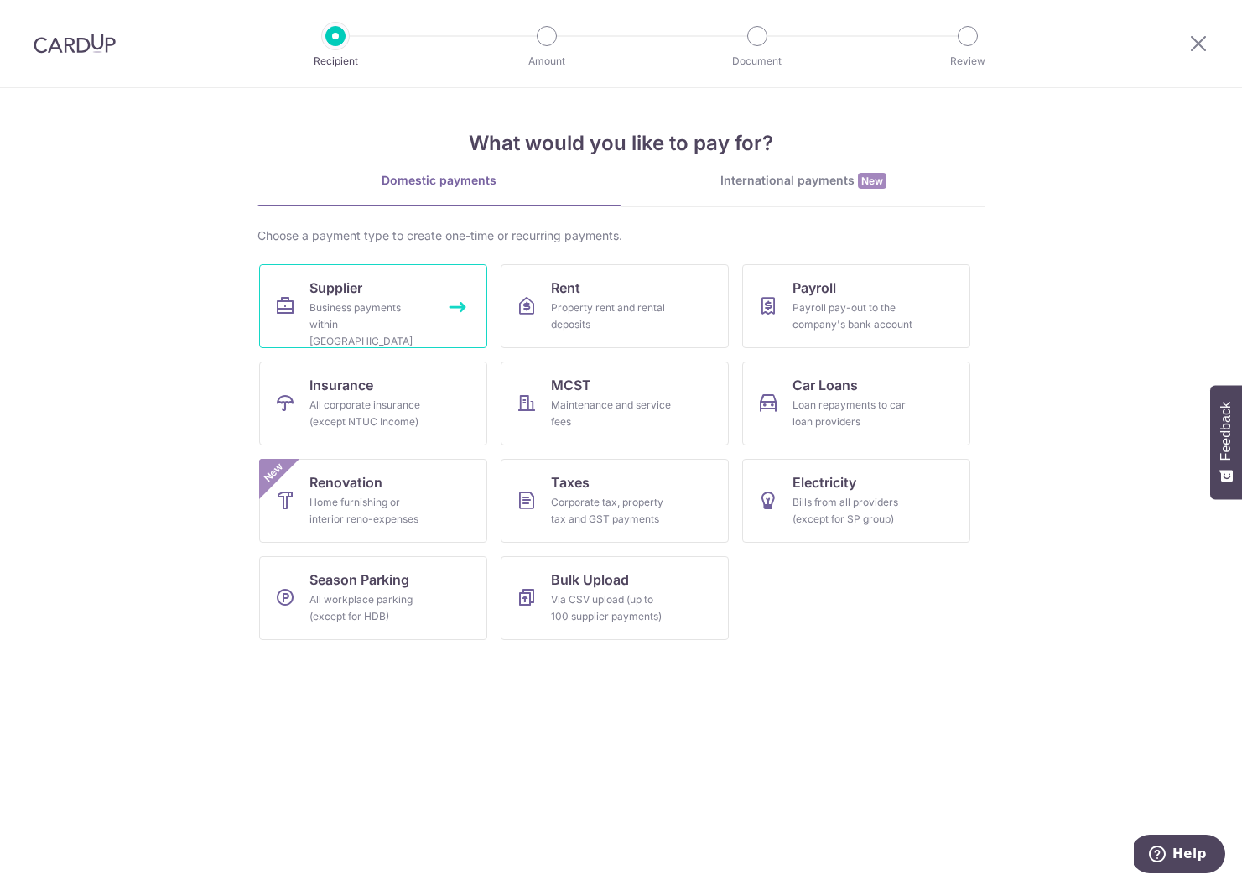
click at [359, 304] on div "Business payments within [GEOGRAPHIC_DATA]" at bounding box center [370, 324] width 121 height 50
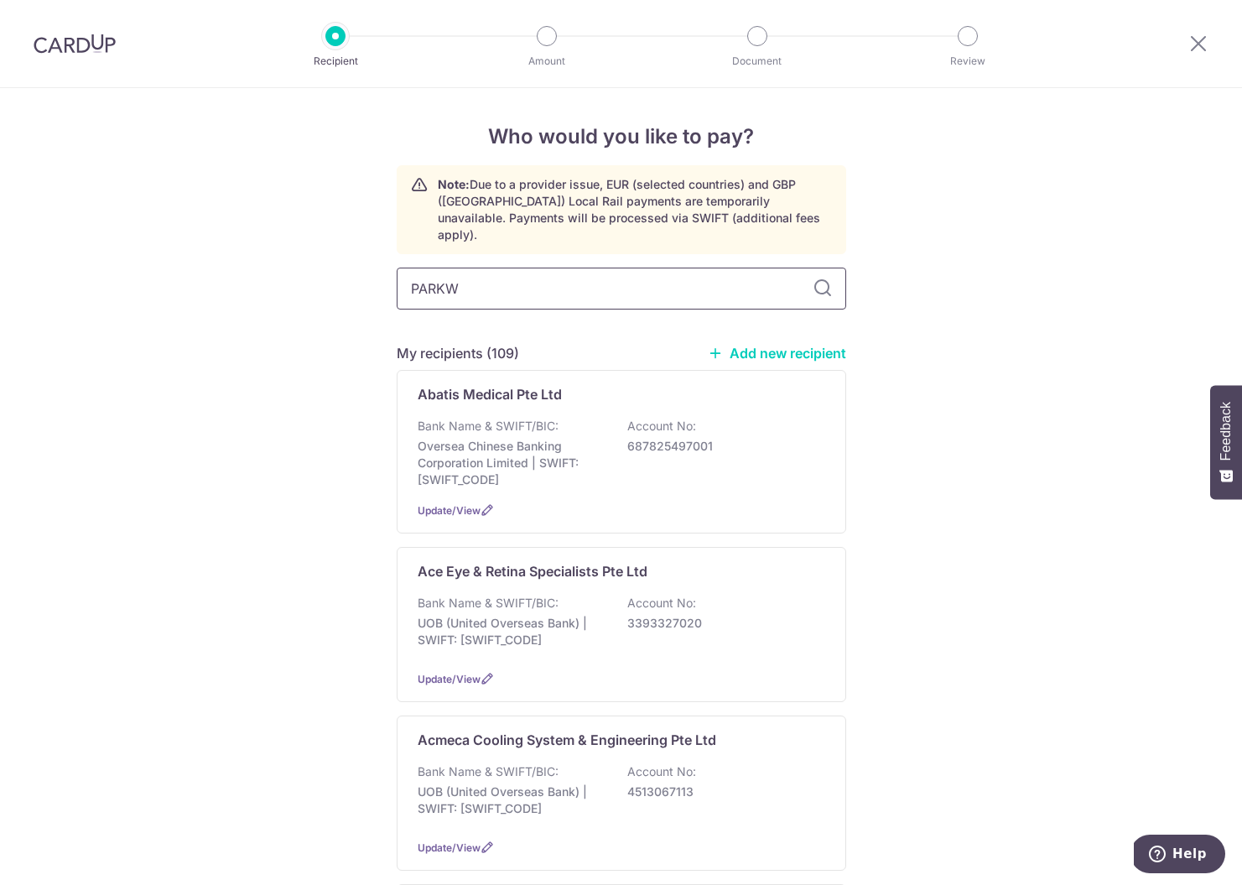
type input "PARKWA"
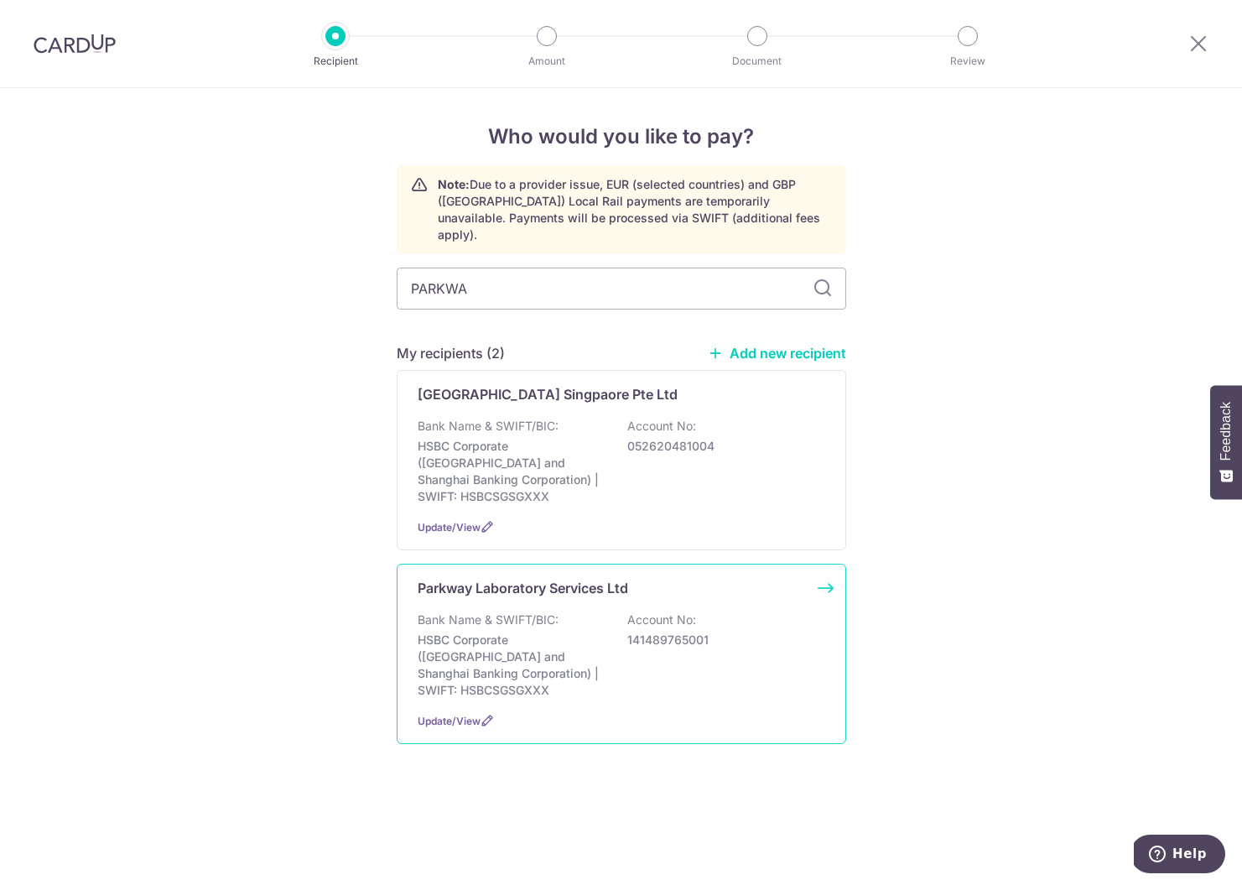
click at [569, 632] on p "HSBC Corporate (Hongkong and Shanghai Banking Corporation) | SWIFT: HSBCSGSGXXX" at bounding box center [512, 665] width 188 height 67
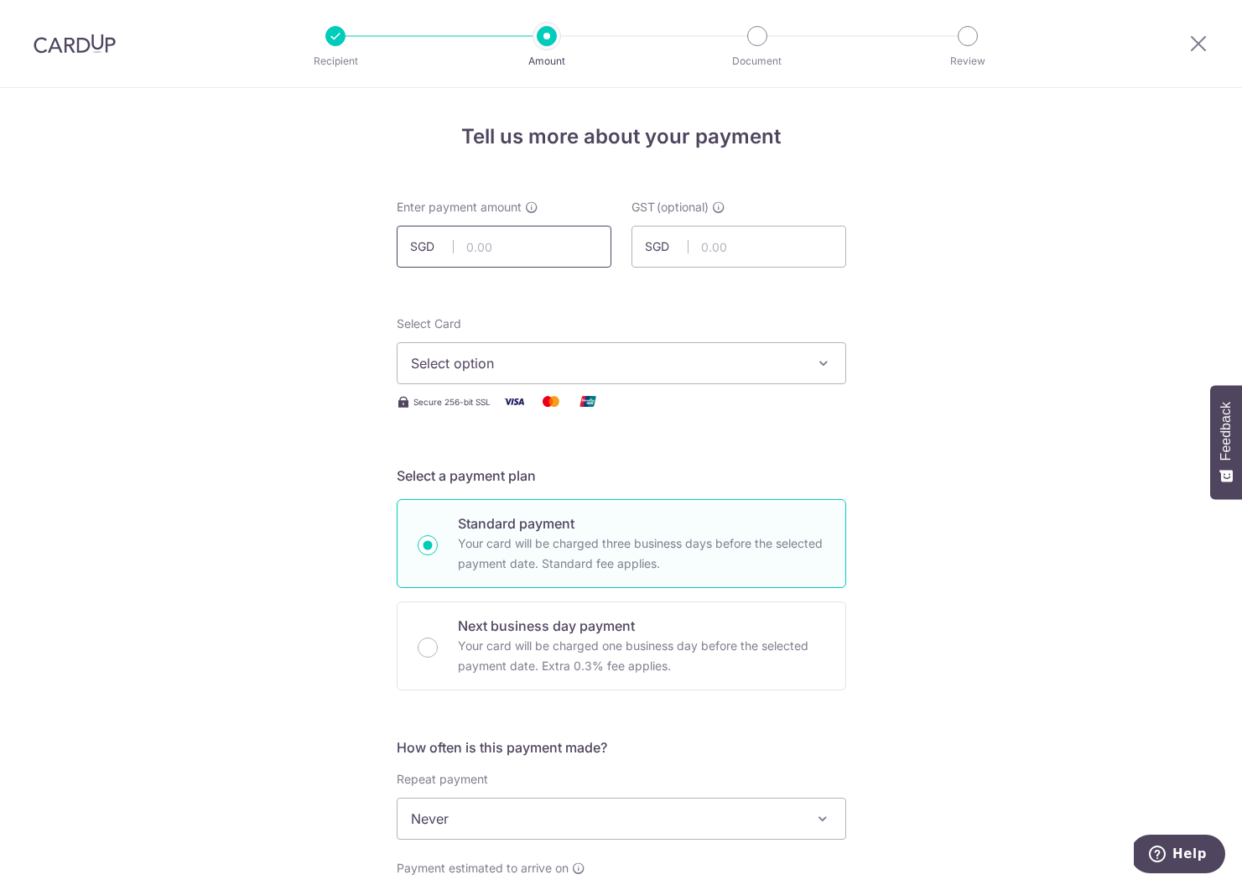
click at [542, 243] on input "text" at bounding box center [504, 247] width 215 height 42
type input "723.32"
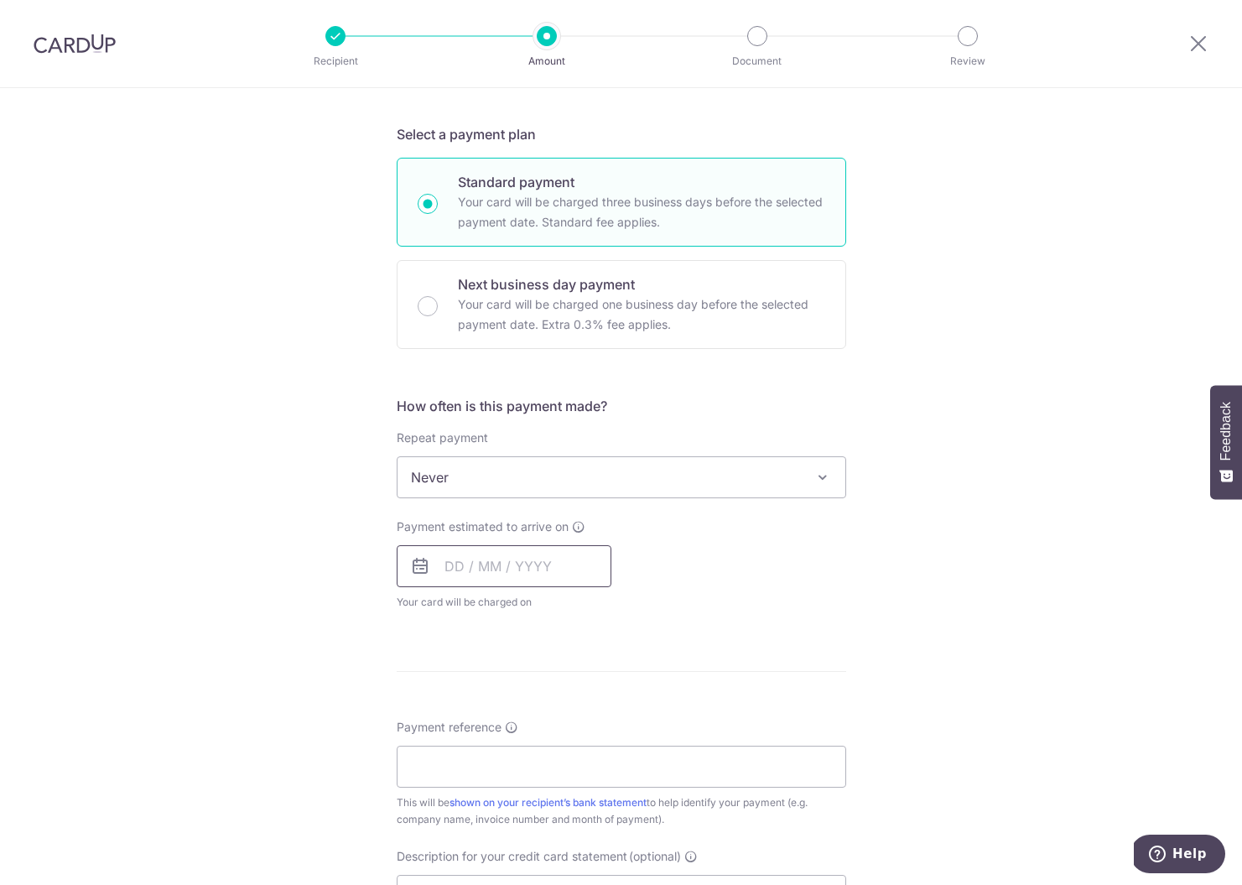
click at [476, 564] on input "text" at bounding box center [504, 566] width 215 height 42
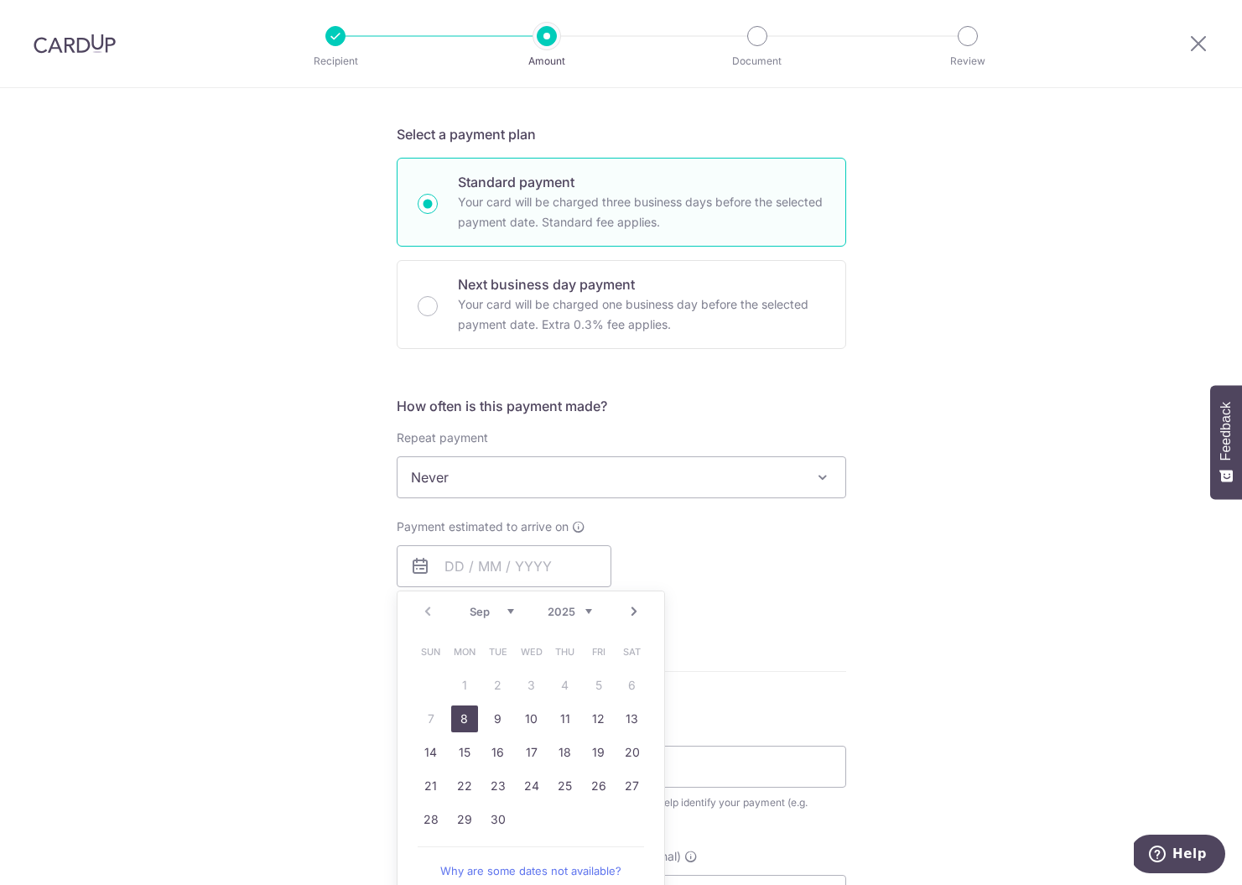
click at [461, 719] on link "8" at bounding box center [464, 718] width 27 height 27
type input "[DATE]"
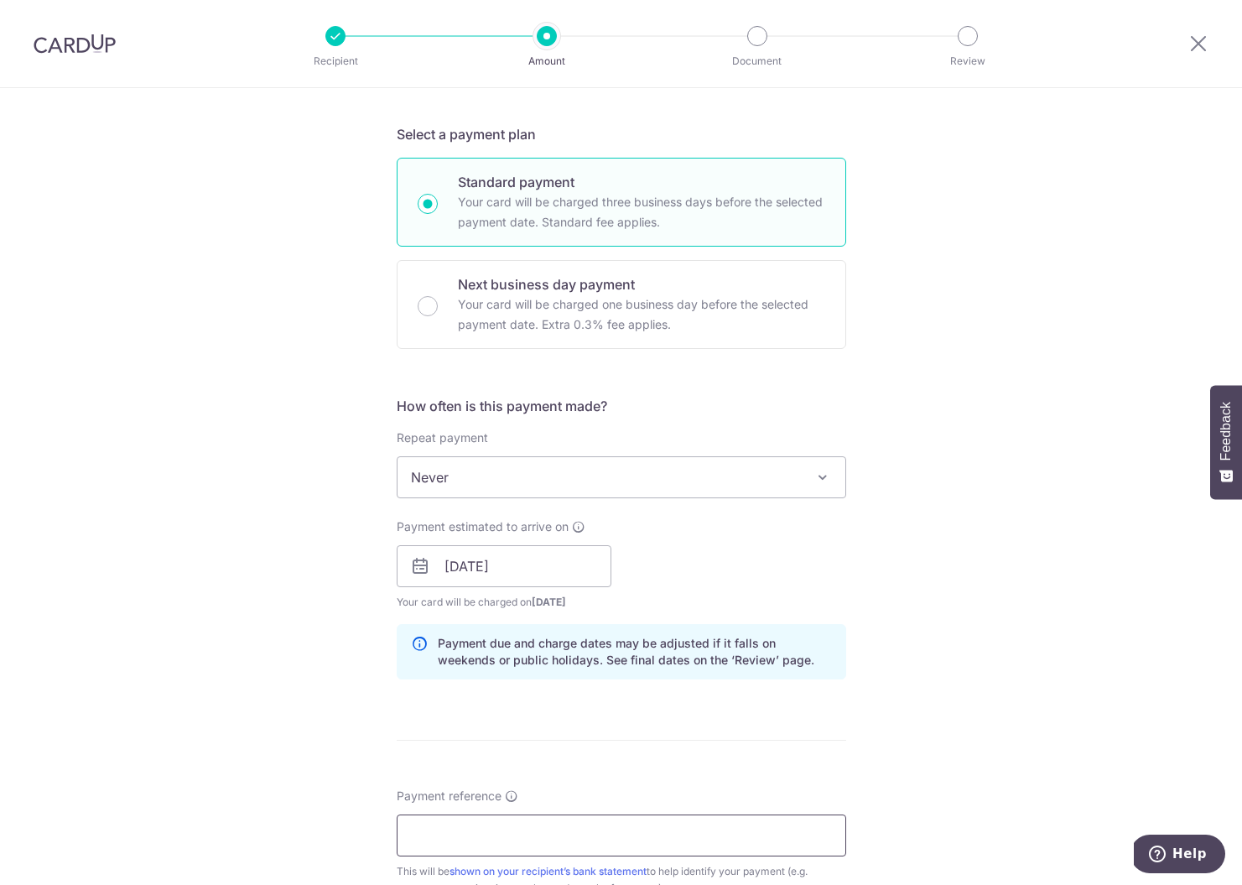
click at [443, 830] on input "Payment reference" at bounding box center [622, 835] width 450 height 42
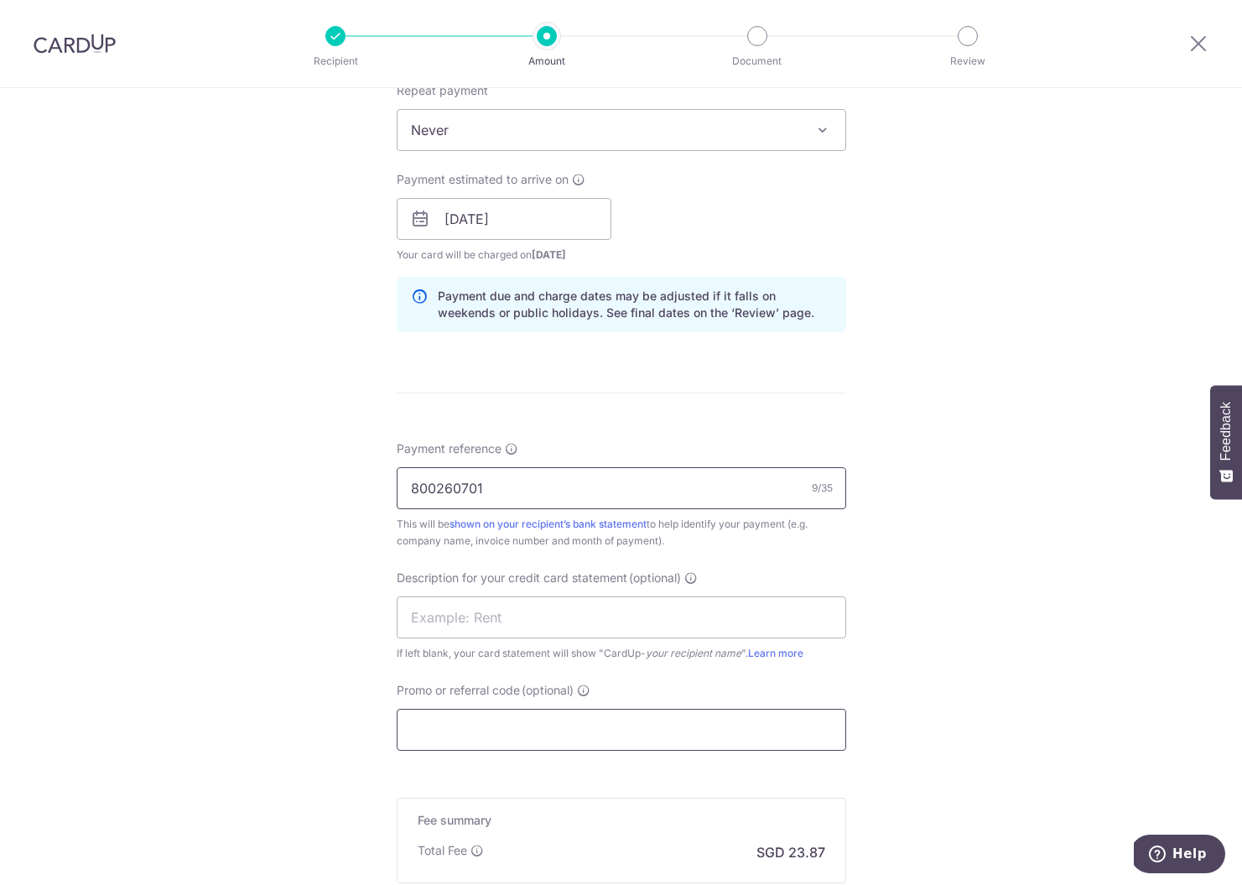
type input "800260701"
click at [517, 726] on input "Promo or referral code (optional)" at bounding box center [622, 730] width 450 height 42
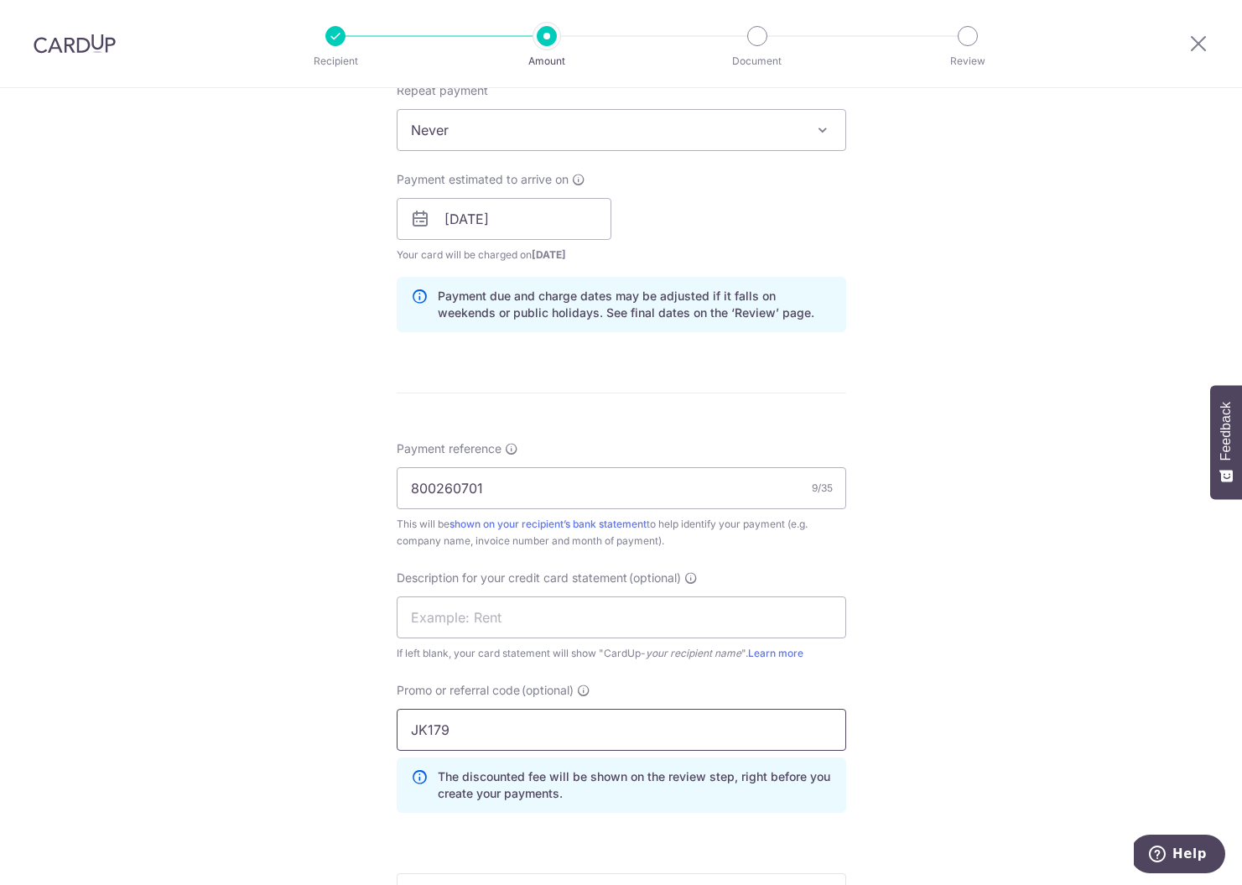
scroll to position [977, 0]
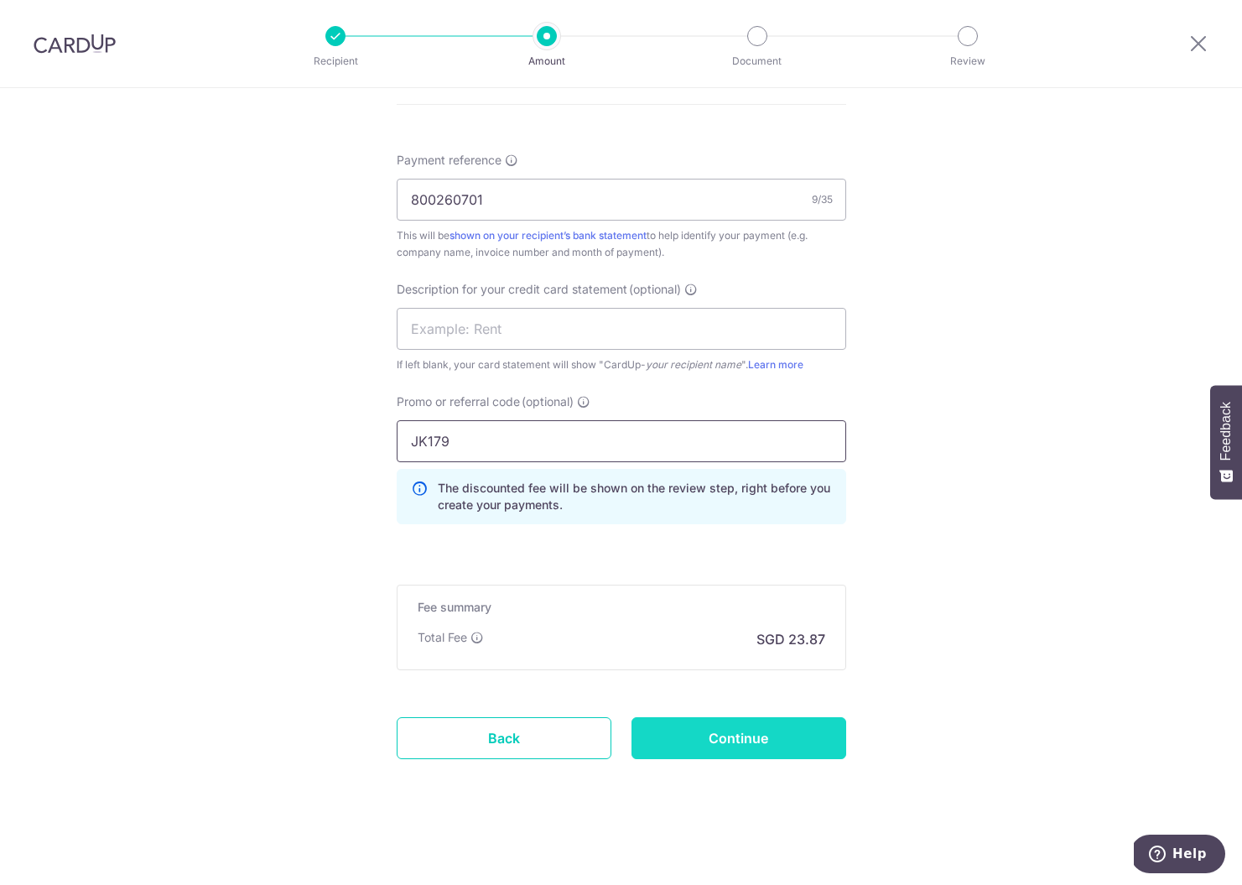
type input "JK179"
click at [729, 747] on input "Continue" at bounding box center [739, 738] width 215 height 42
type input "Create Schedule"
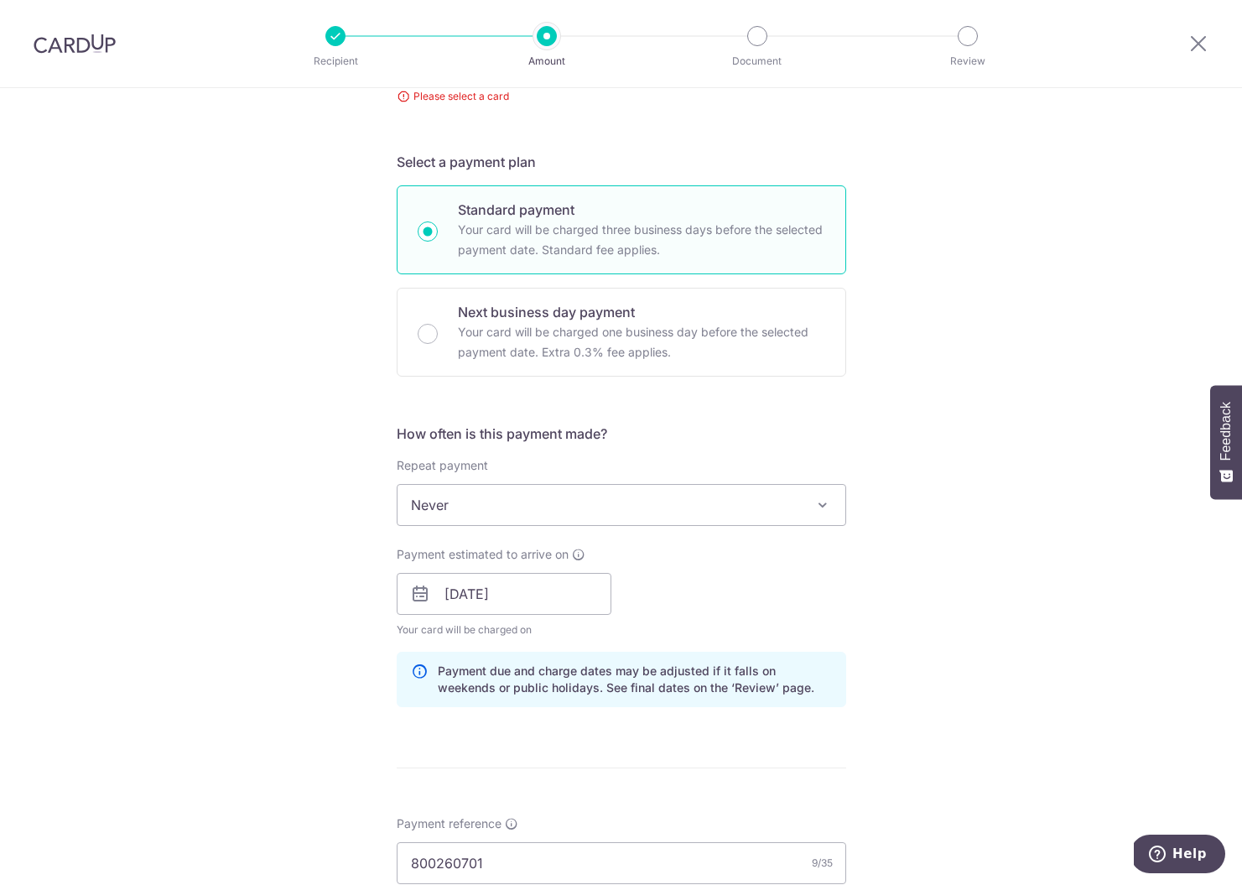
scroll to position [228, 0]
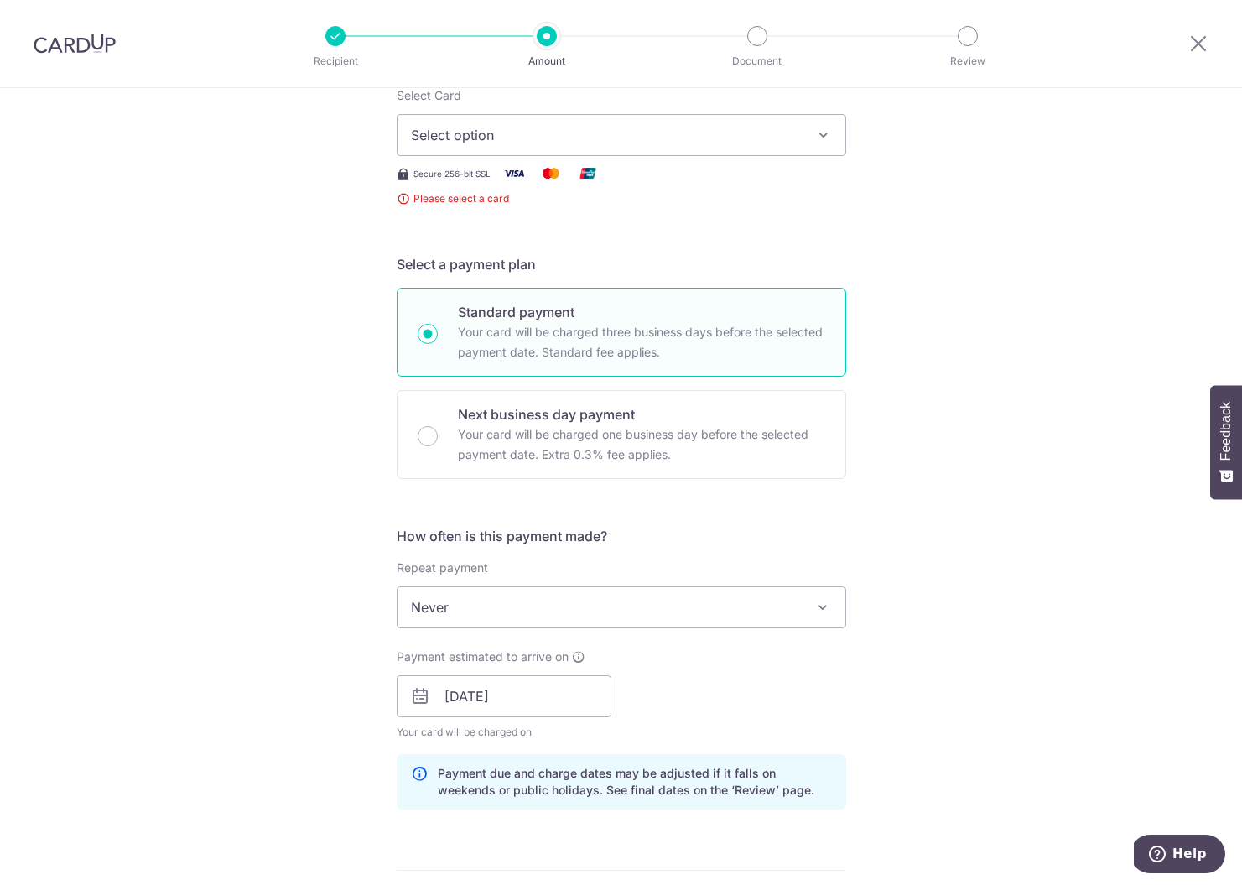
click at [530, 135] on span "Select option" at bounding box center [606, 135] width 391 height 20
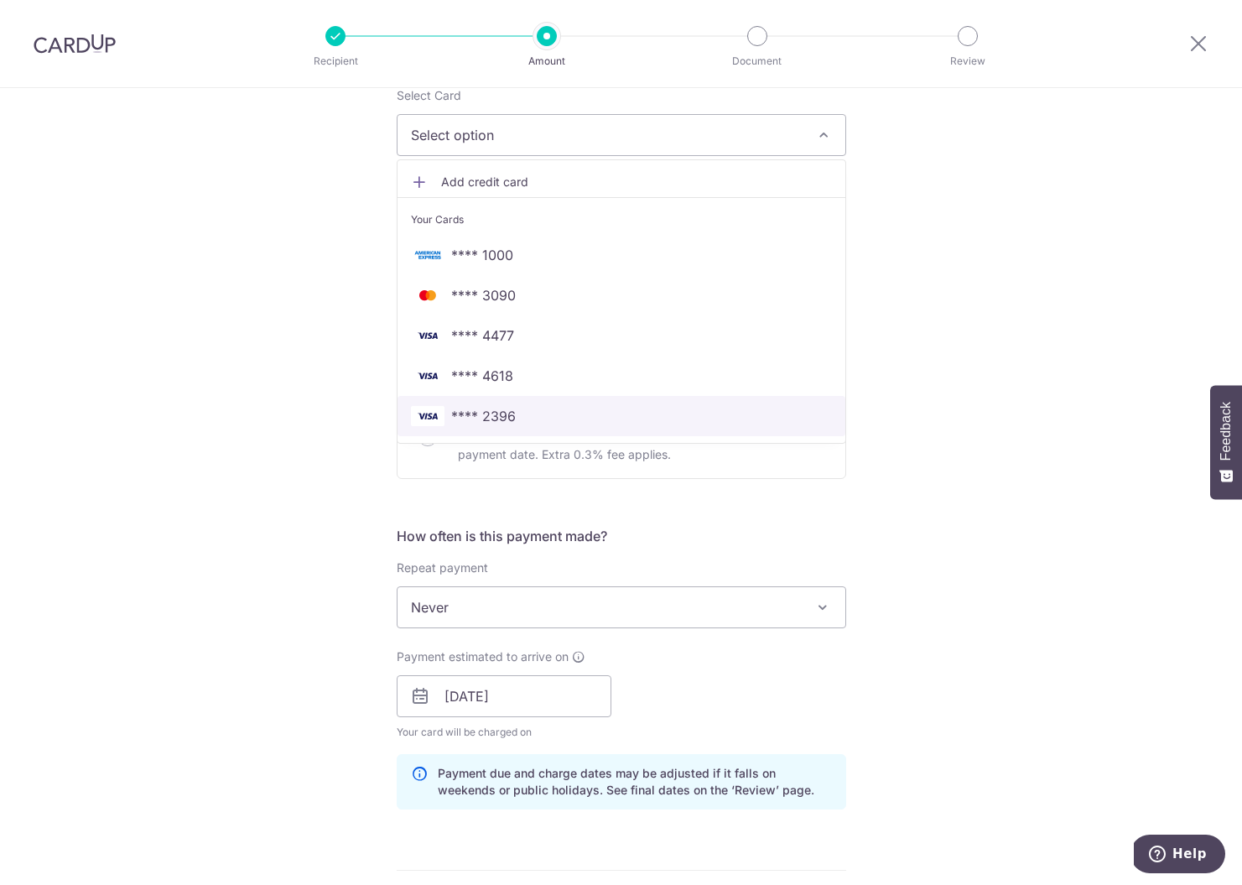
click at [505, 419] on span "**** 2396" at bounding box center [483, 416] width 65 height 20
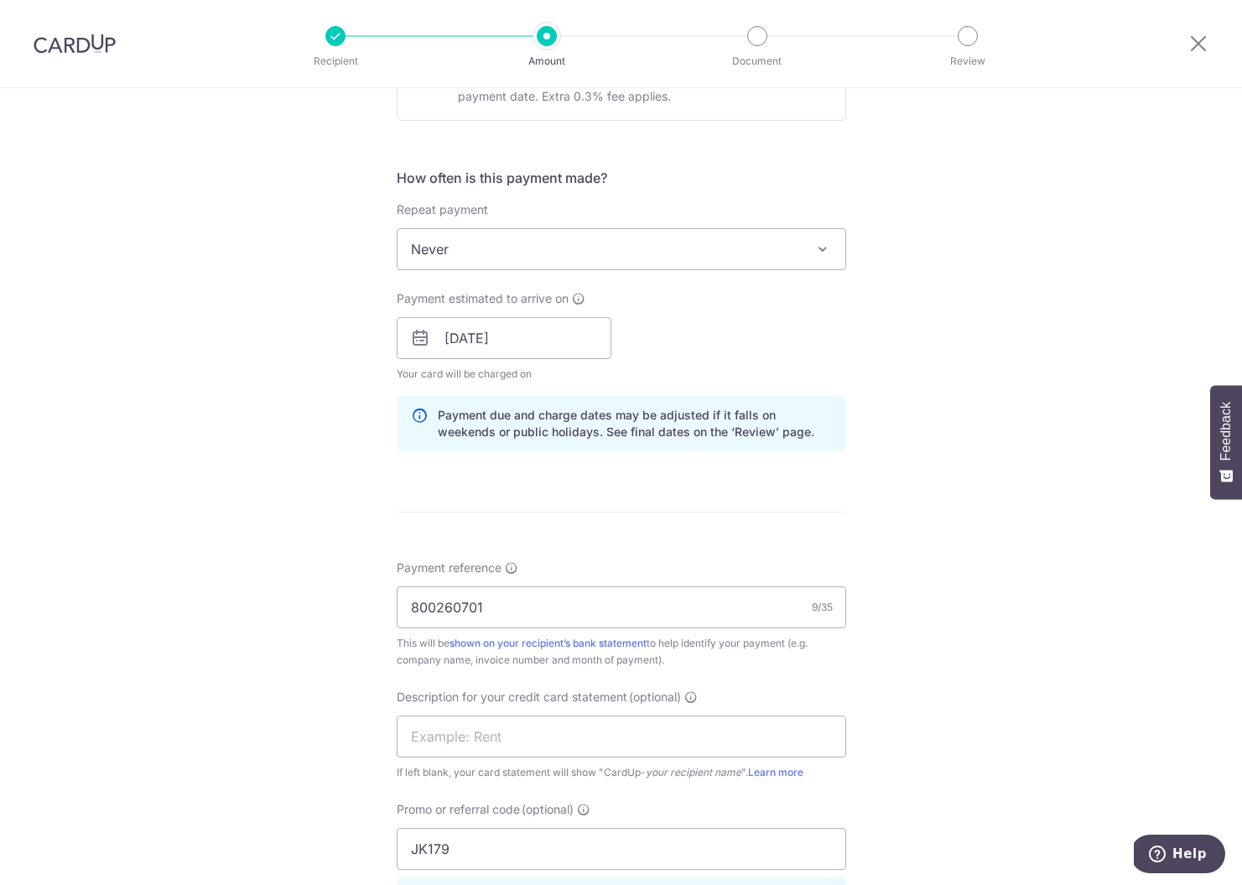
scroll to position [977, 0]
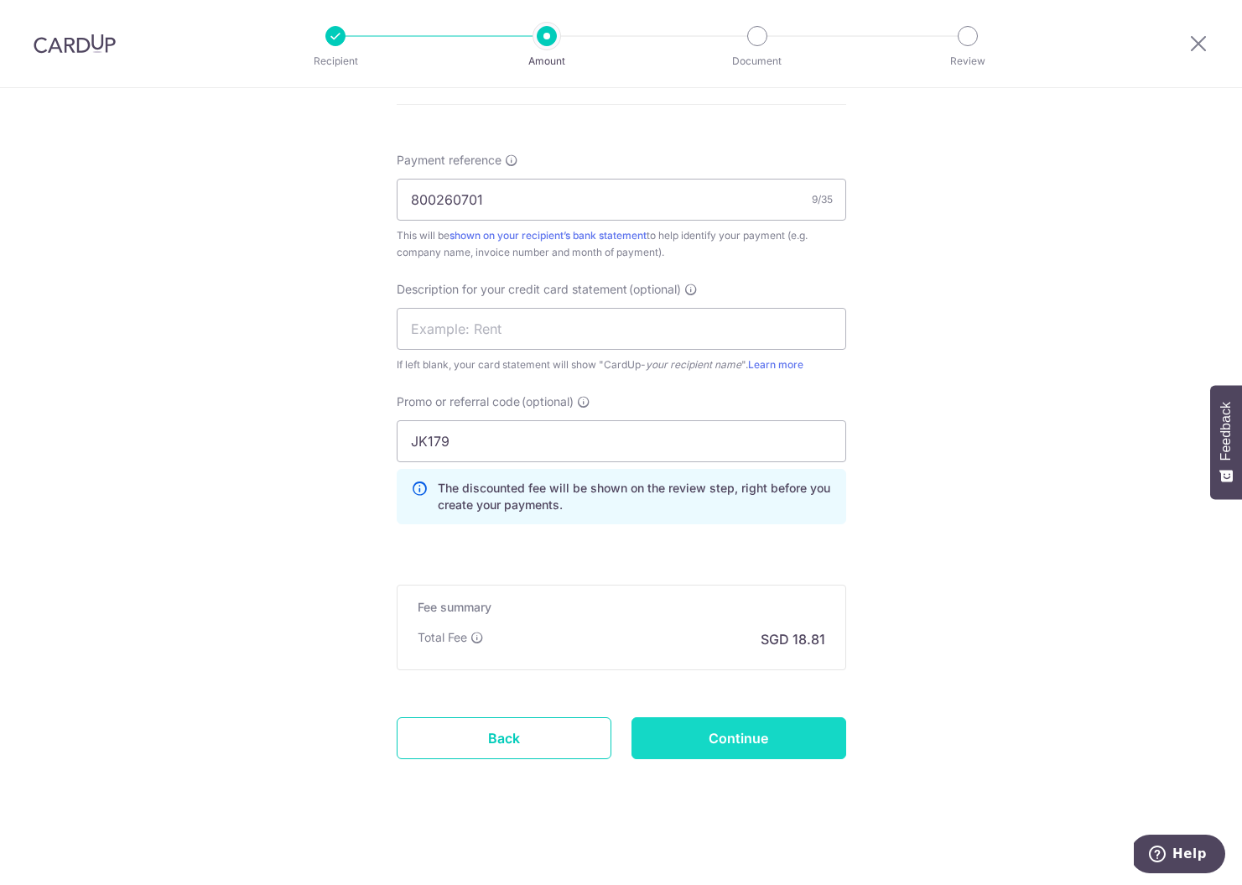
click at [759, 734] on input "Continue" at bounding box center [739, 738] width 215 height 42
type input "Create Schedule"
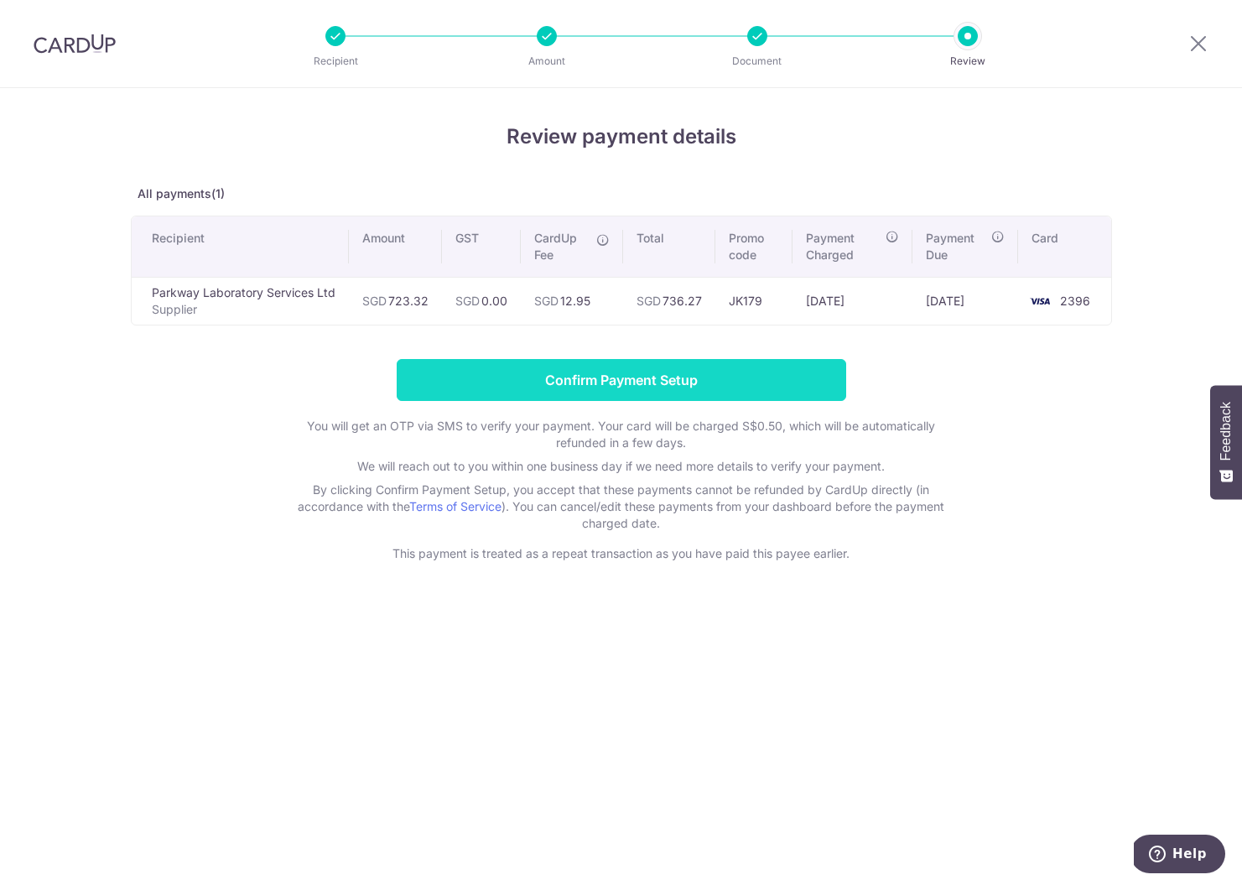
click at [644, 390] on input "Confirm Payment Setup" at bounding box center [622, 380] width 450 height 42
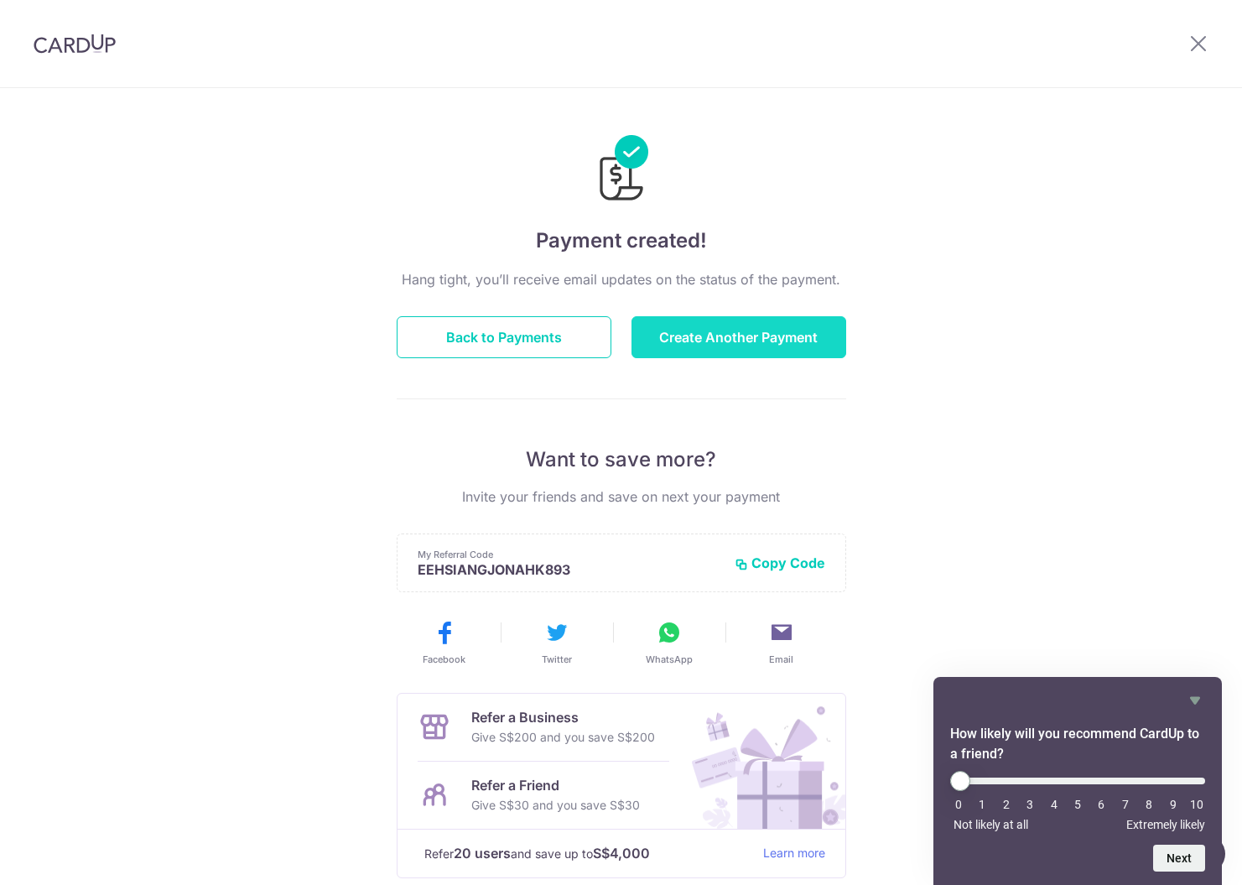
click at [731, 332] on button "Create Another Payment" at bounding box center [739, 337] width 215 height 42
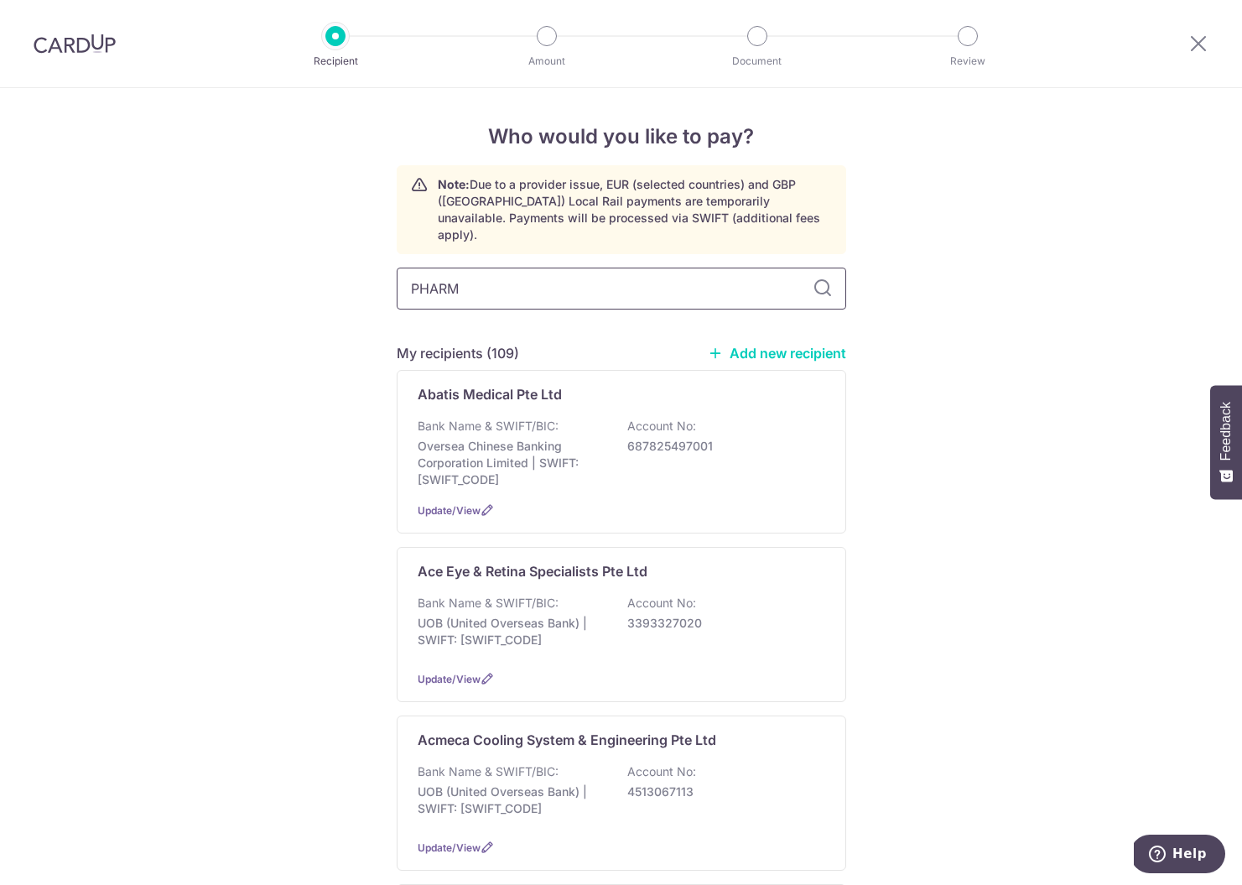
type input "PHARMA"
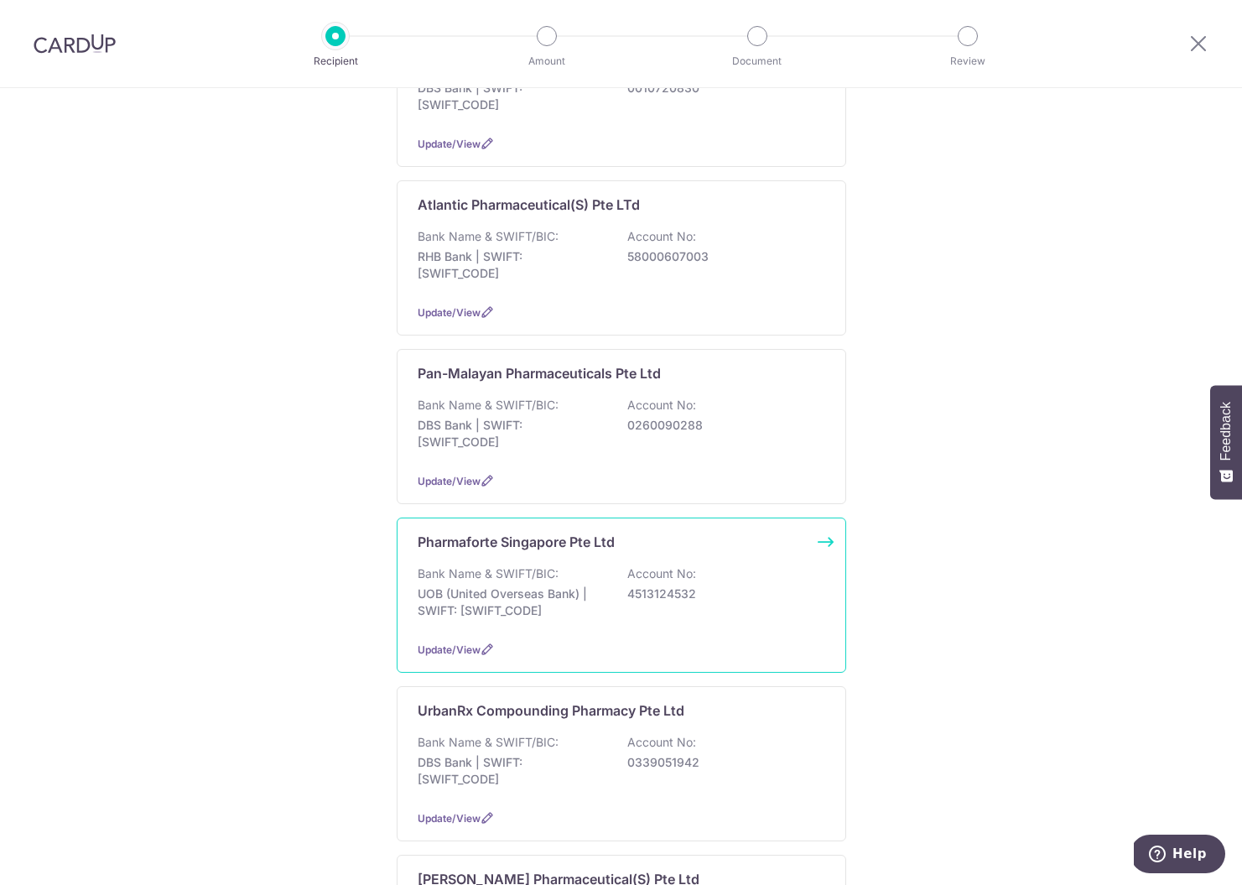
scroll to position [19, 0]
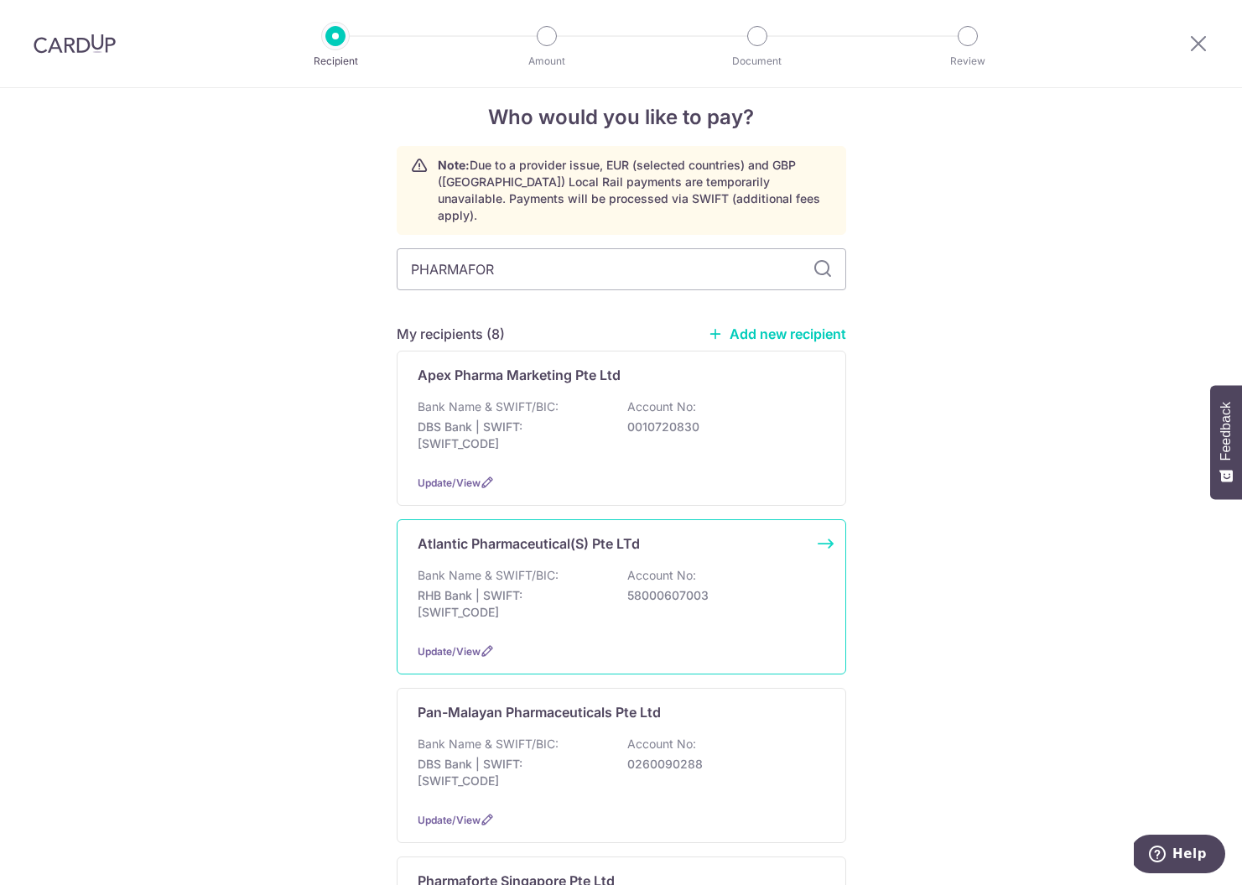
type input "PHARMAFORT"
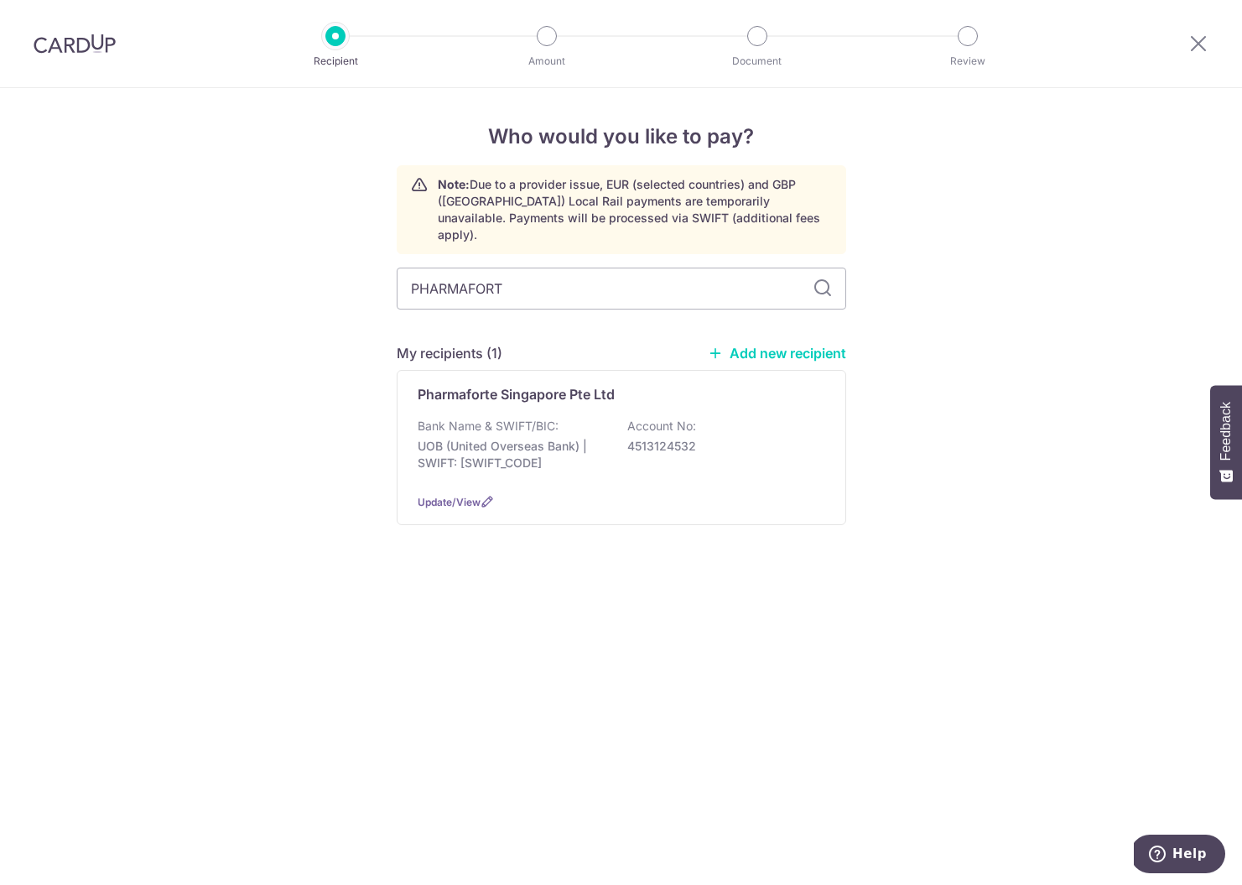
scroll to position [0, 0]
click at [578, 418] on div "Bank Name & SWIFT/BIC: UOB (United Overseas Bank) | SWIFT: UOVBSGSGXXX Account …" at bounding box center [622, 449] width 408 height 62
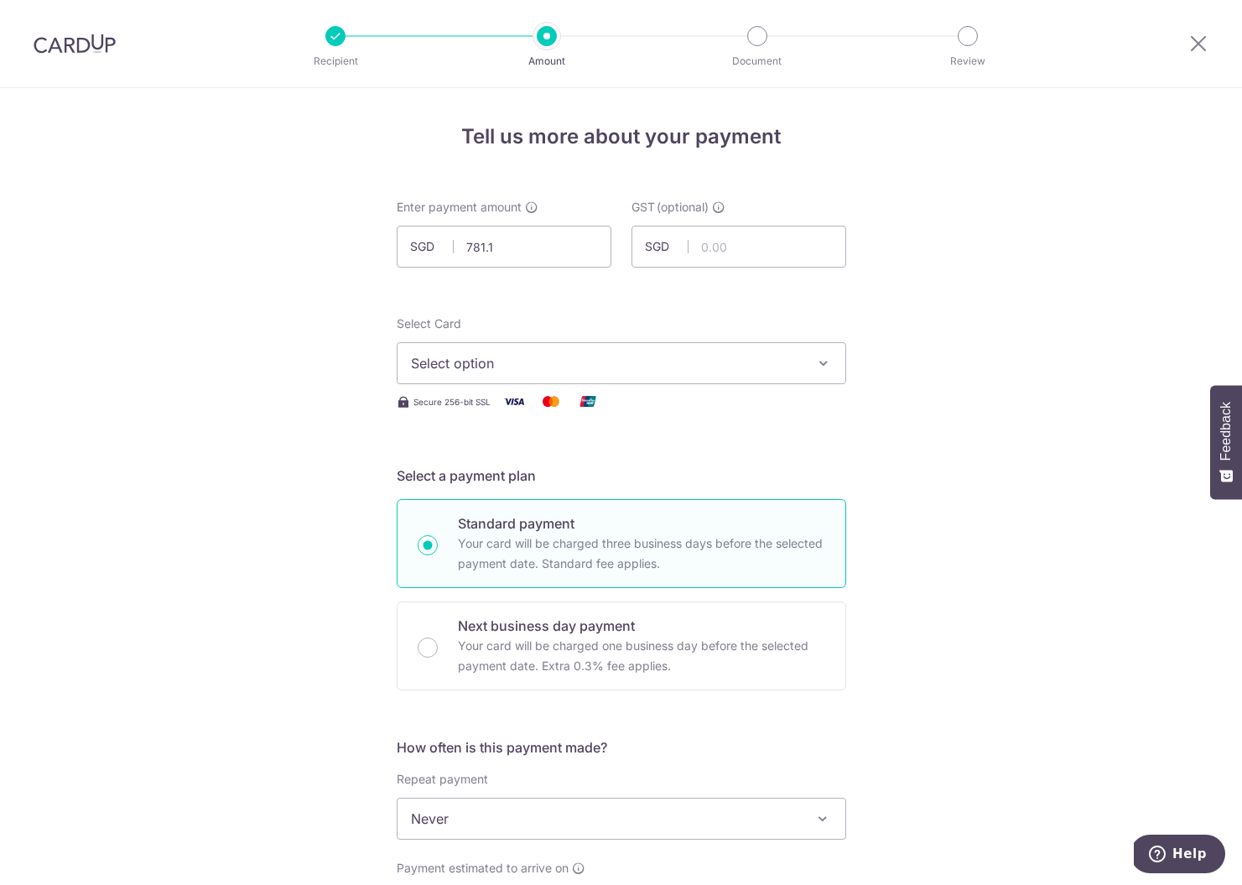
type input "781.14"
click at [570, 372] on span "Select option" at bounding box center [606, 363] width 391 height 20
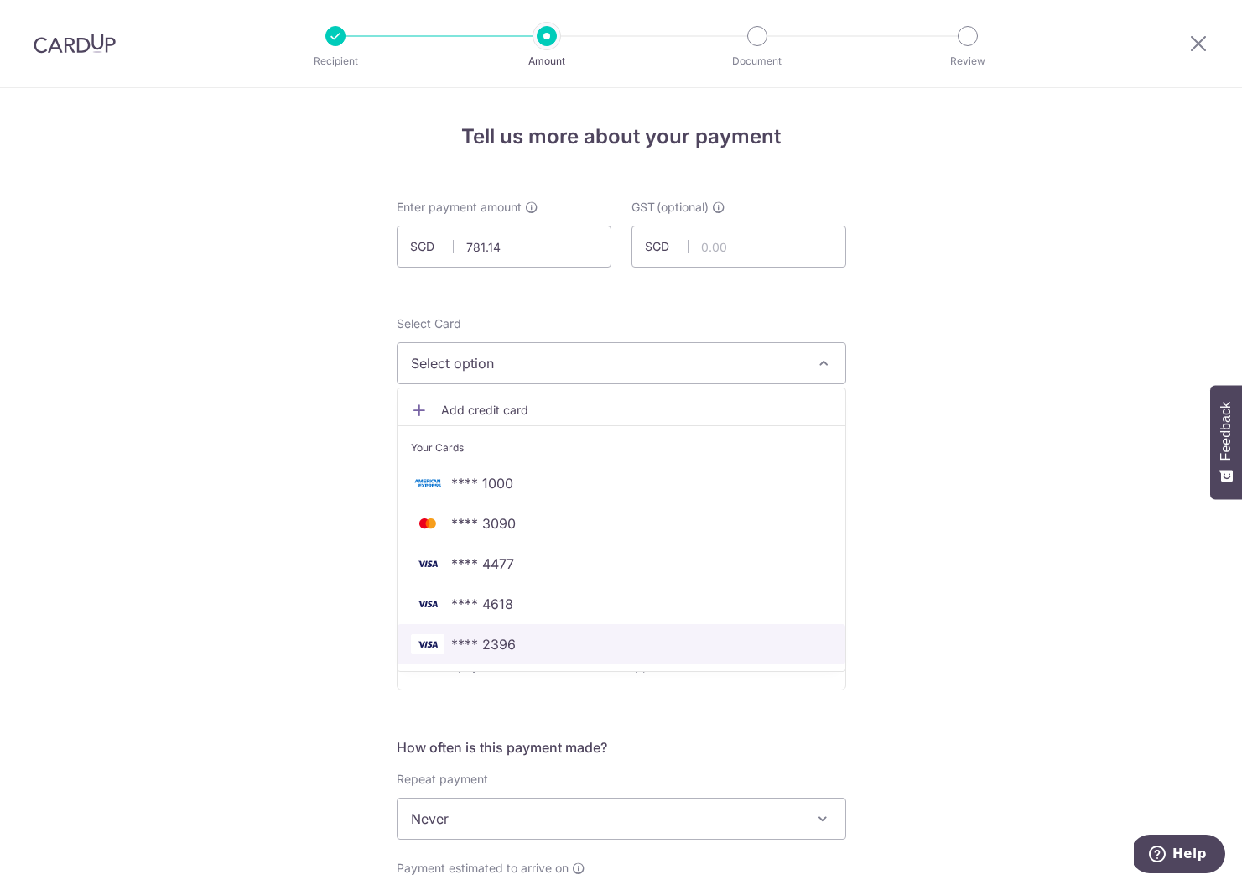
click at [497, 648] on span "**** 2396" at bounding box center [483, 644] width 65 height 20
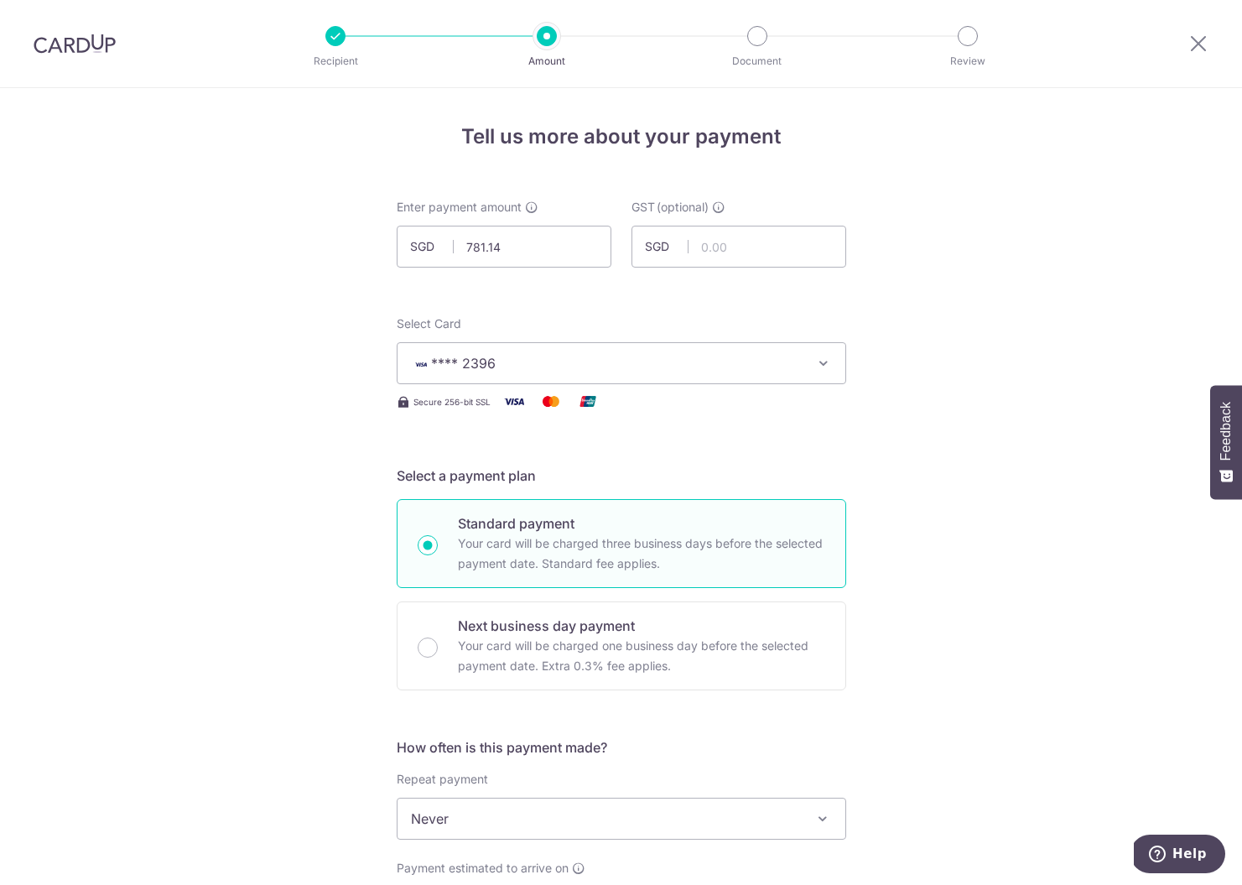
scroll to position [333, 0]
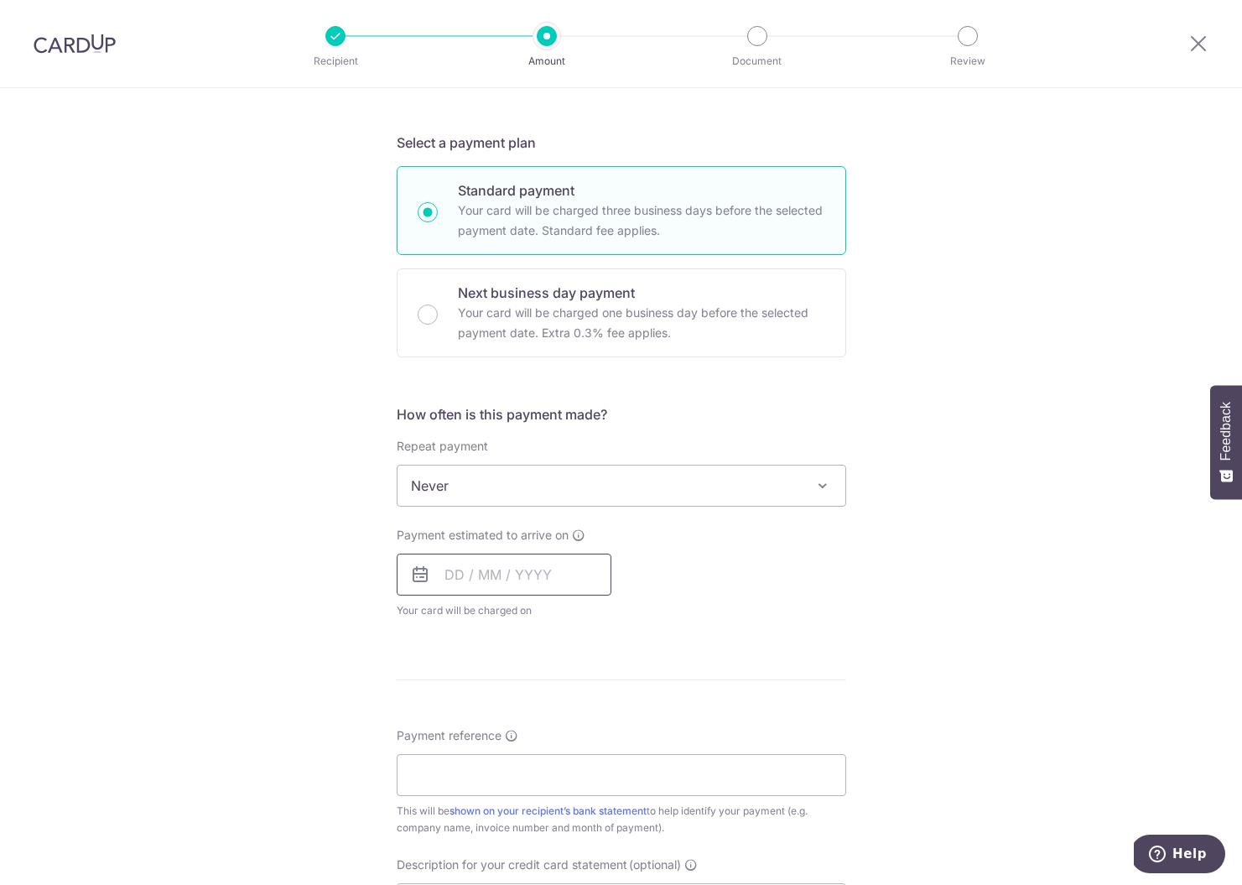
click at [451, 581] on input "text" at bounding box center [504, 575] width 215 height 42
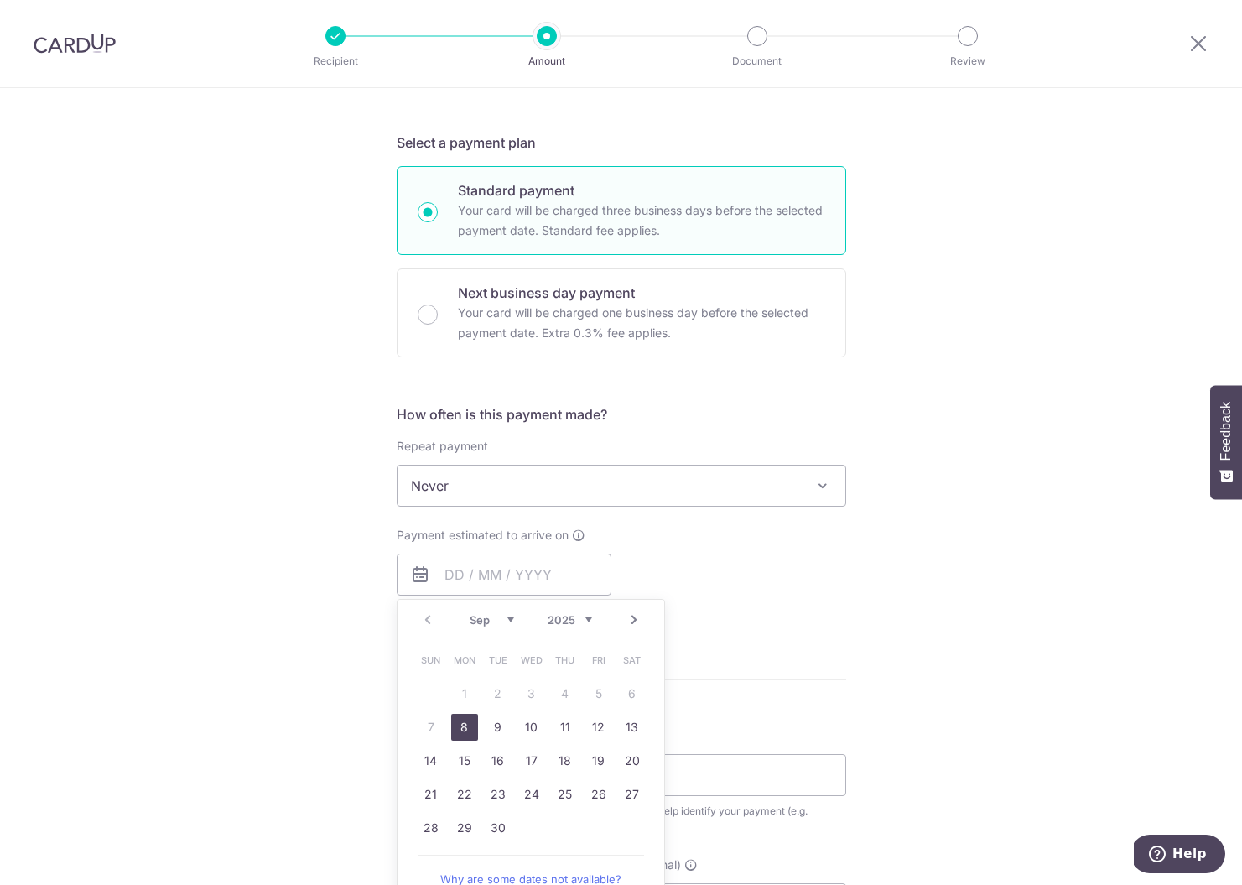
click at [462, 725] on link "8" at bounding box center [464, 727] width 27 height 27
type input "08/09/2025"
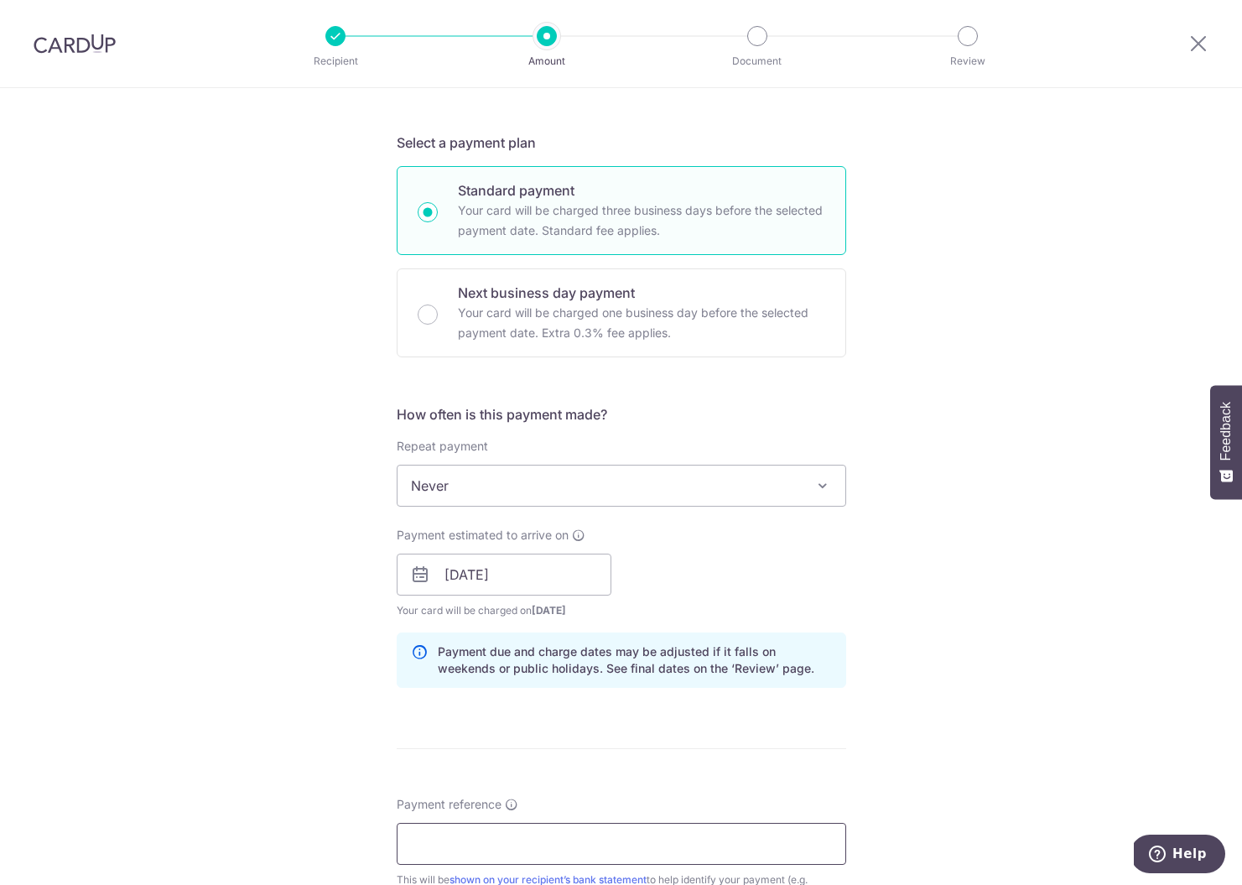
click at [468, 825] on input "Payment reference" at bounding box center [622, 844] width 450 height 42
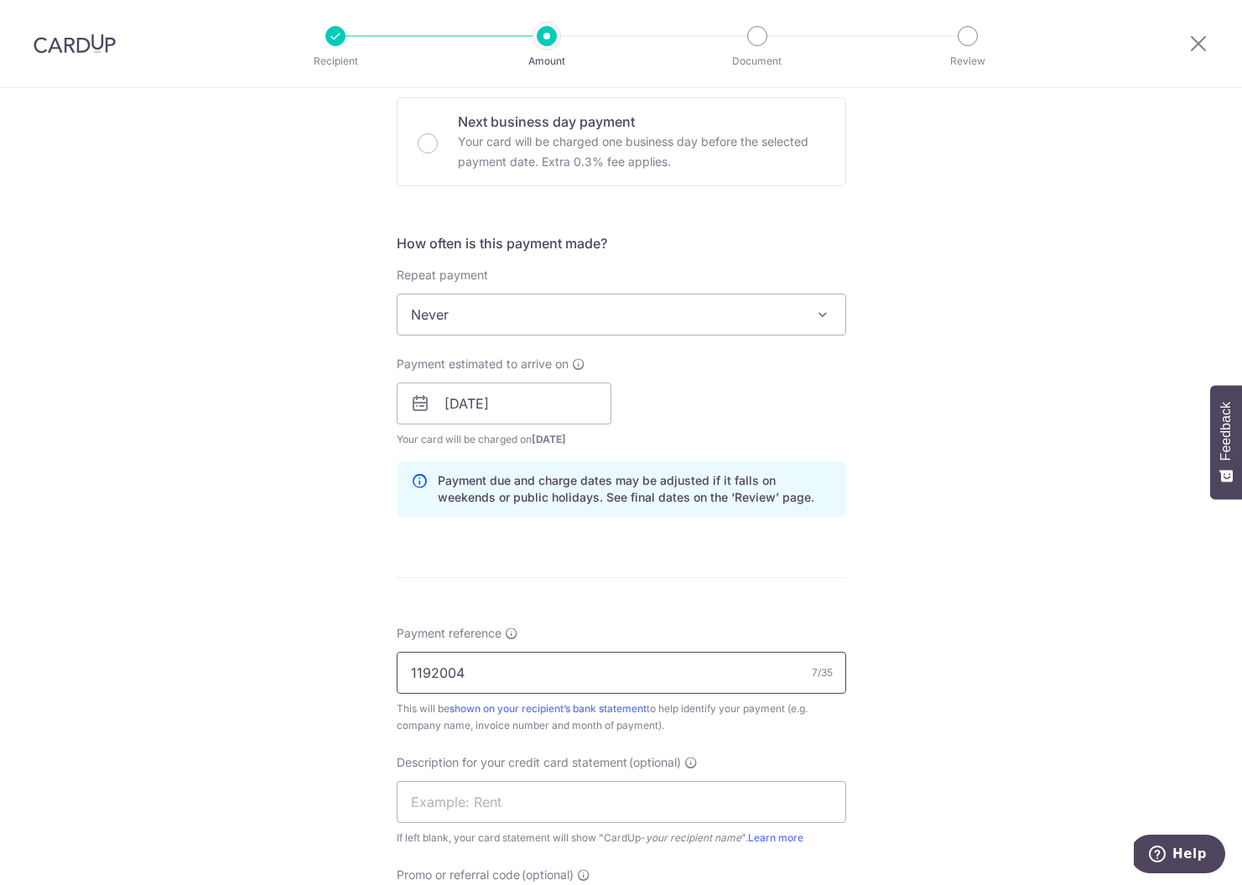
scroll to position [670, 0]
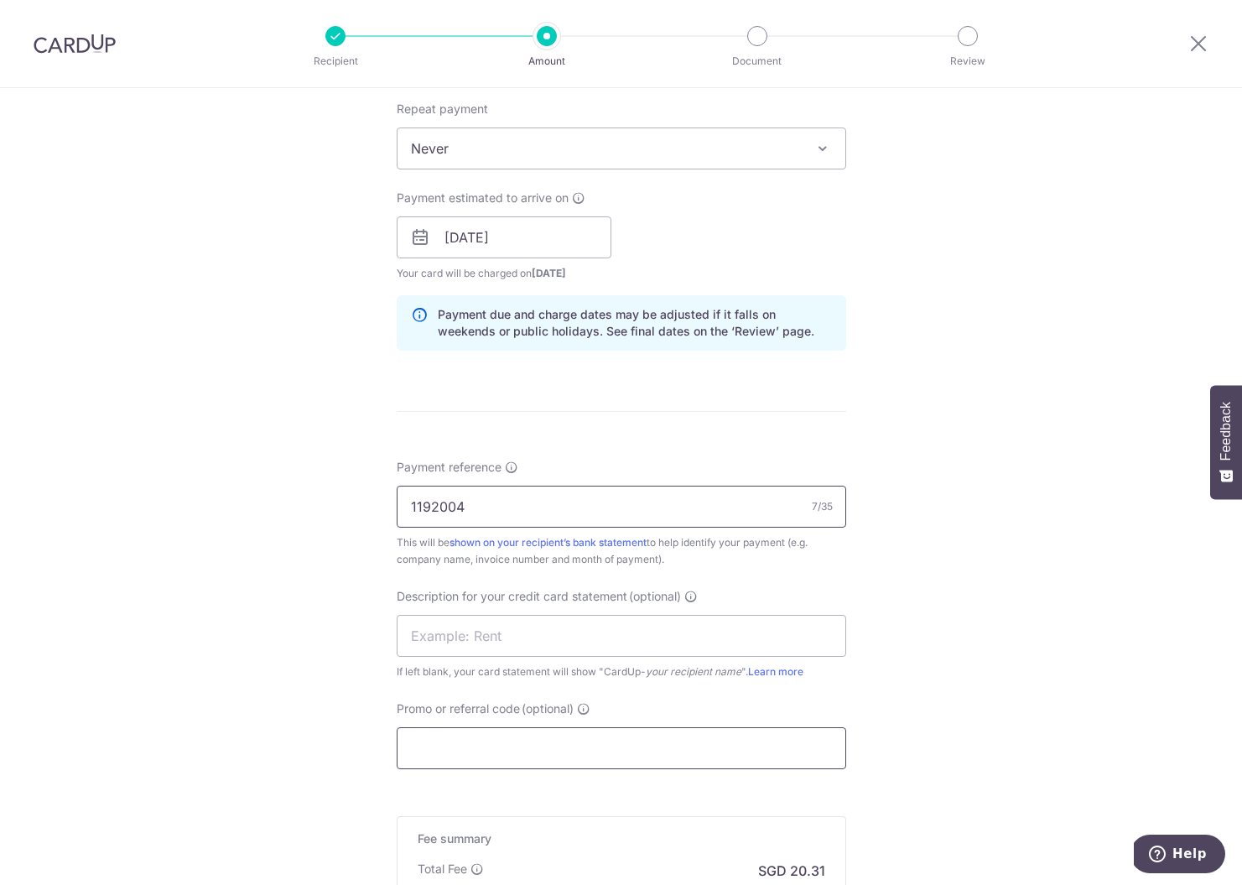
type input "1192004"
click at [533, 738] on input "Promo or referral code (optional)" at bounding box center [622, 748] width 450 height 42
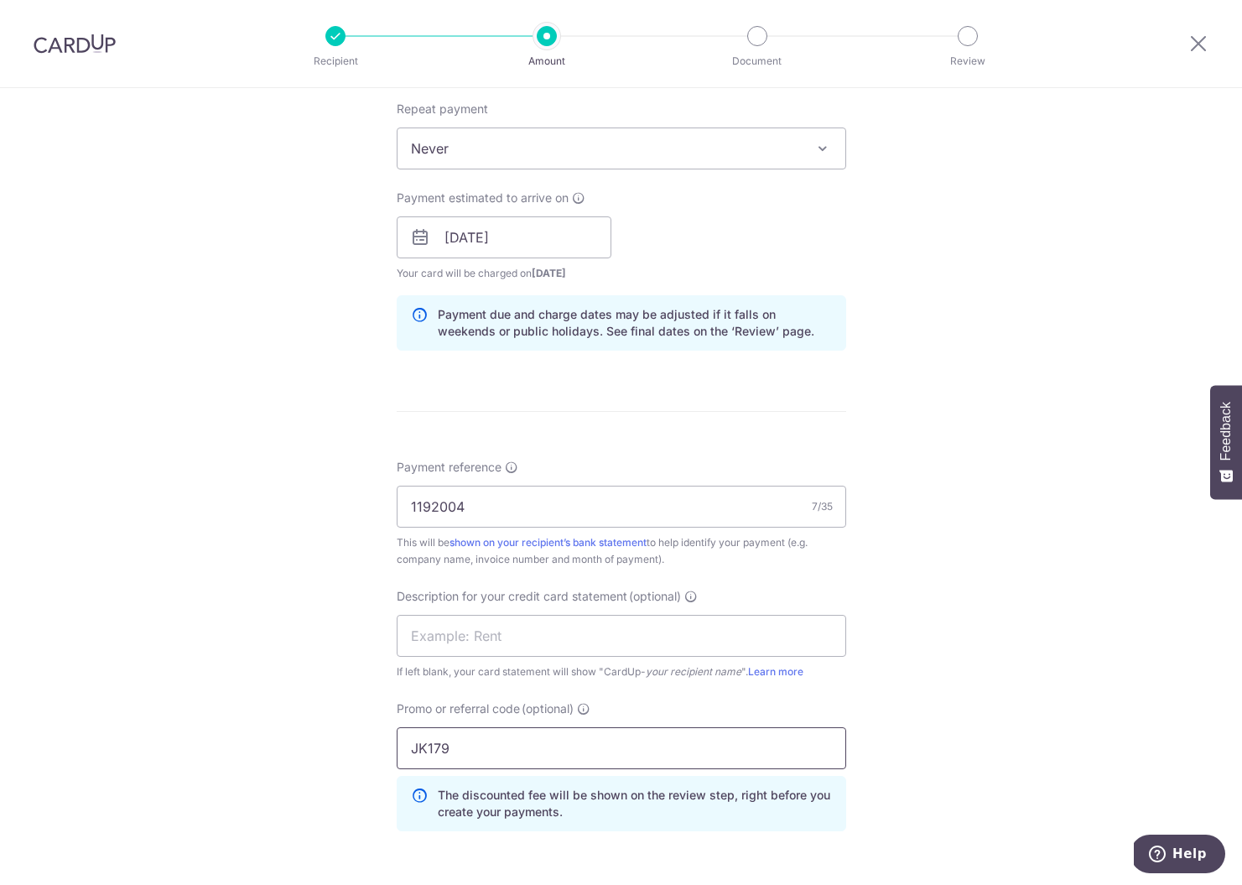
scroll to position [977, 0]
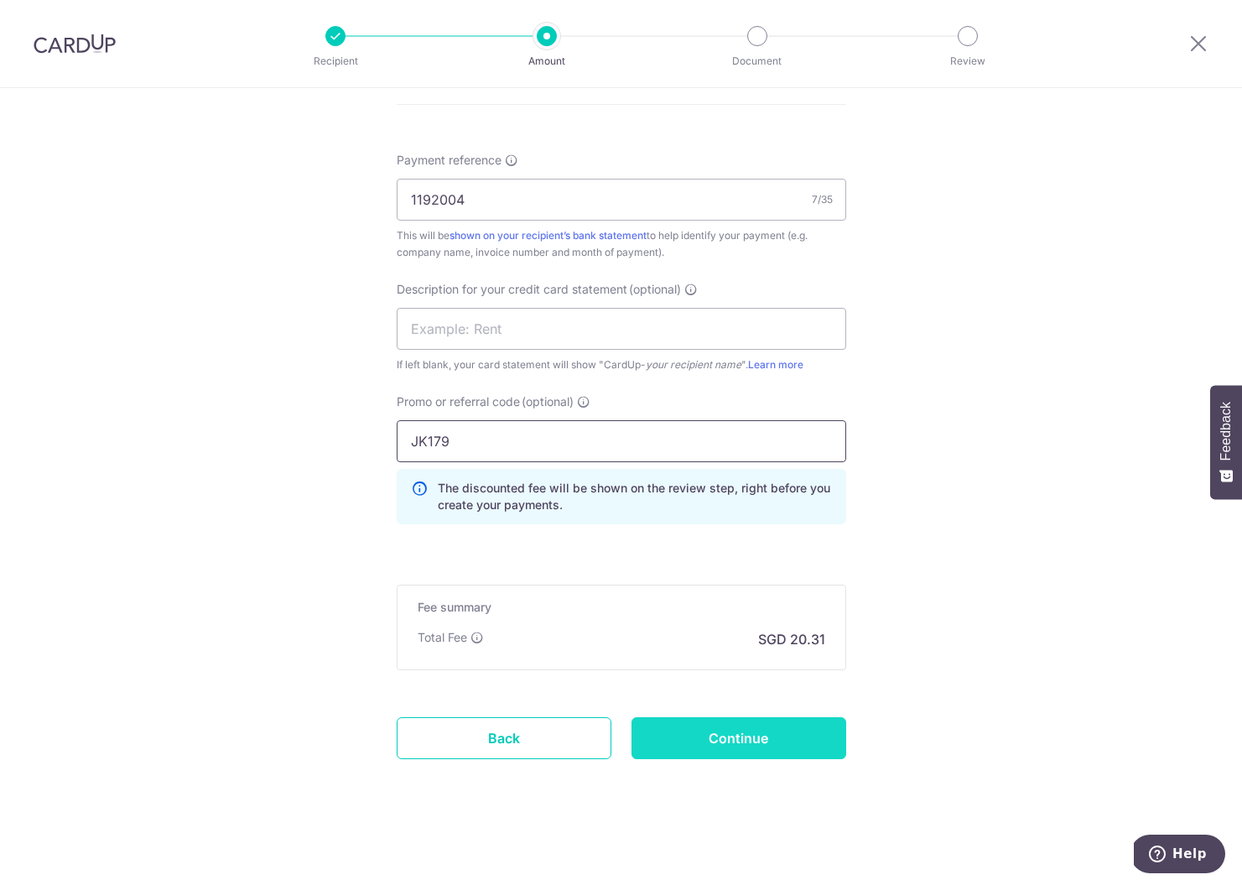
type input "JK179"
click at [723, 747] on input "Continue" at bounding box center [739, 738] width 215 height 42
type input "Create Schedule"
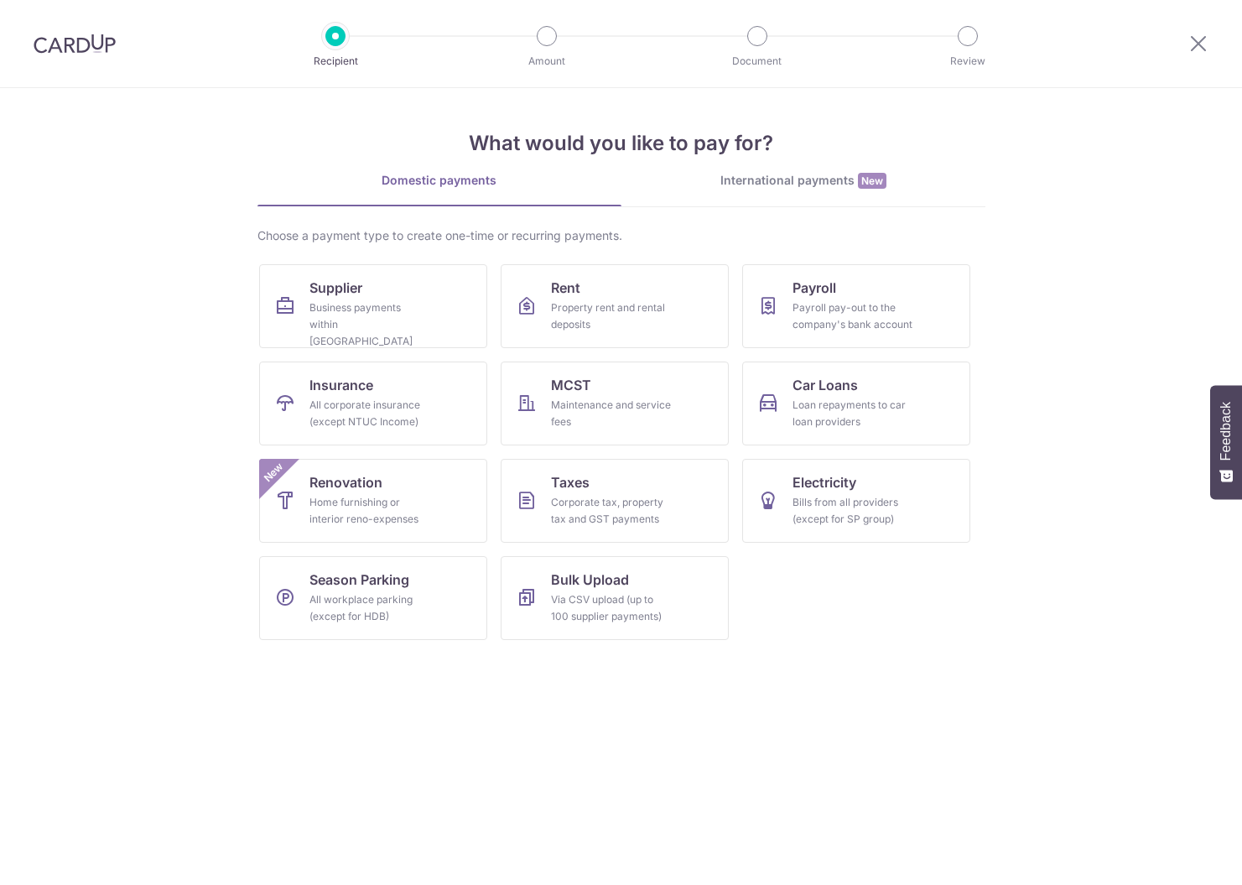
click at [409, 298] on link "Supplier Business payments within Singapore" at bounding box center [373, 306] width 228 height 84
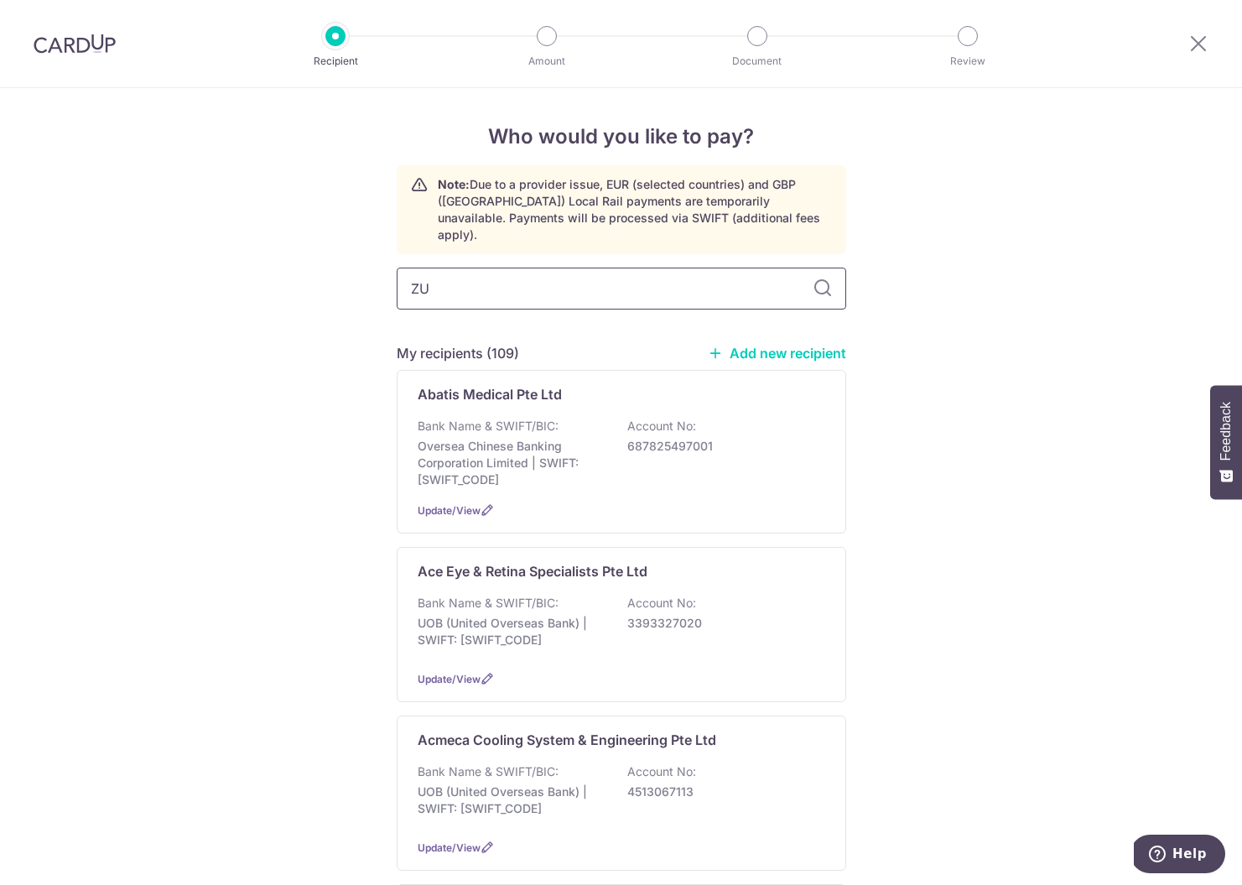
type input "ZUE"
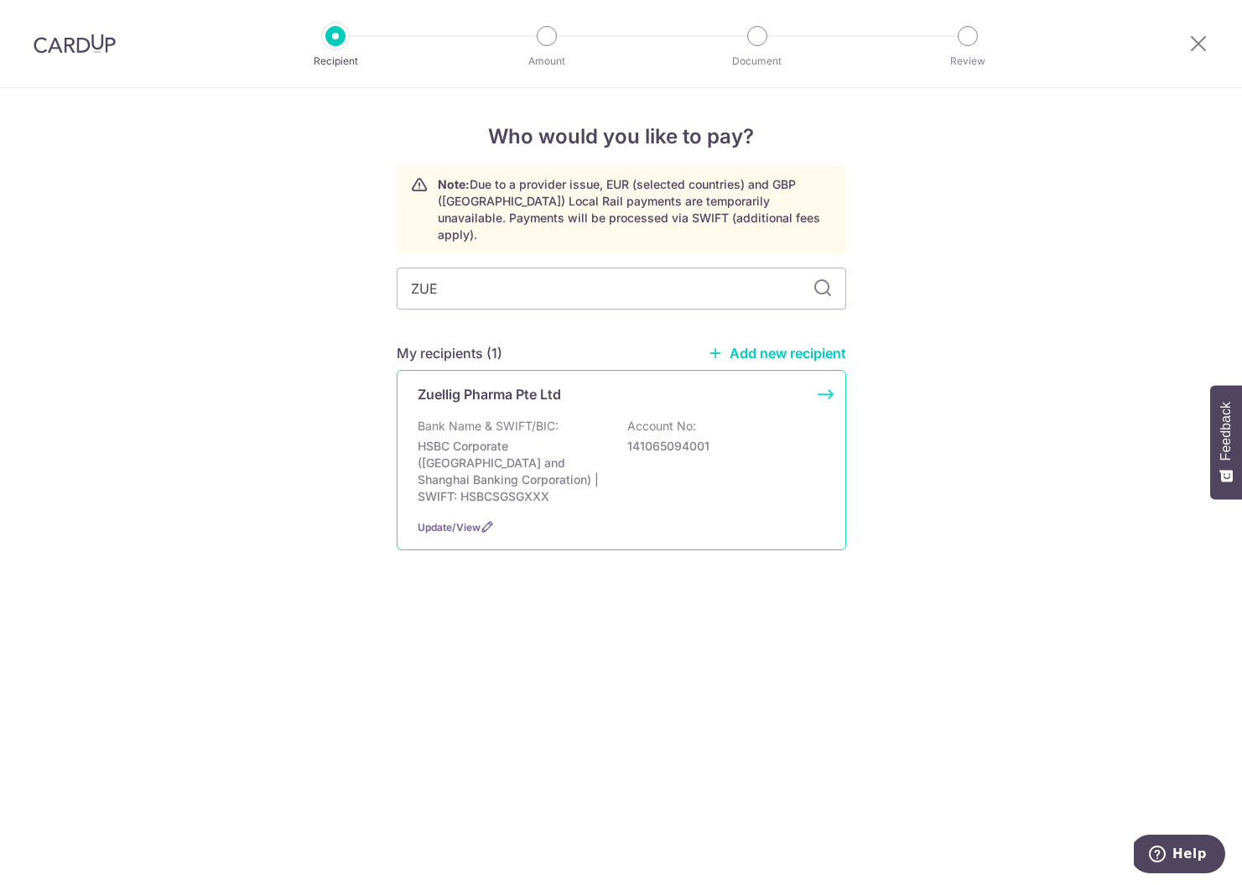
click at [556, 388] on div "Zuellig Pharma Pte Ltd Bank Name & SWIFT/BIC: HSBC Corporate (Hongkong and Shan…" at bounding box center [622, 460] width 450 height 180
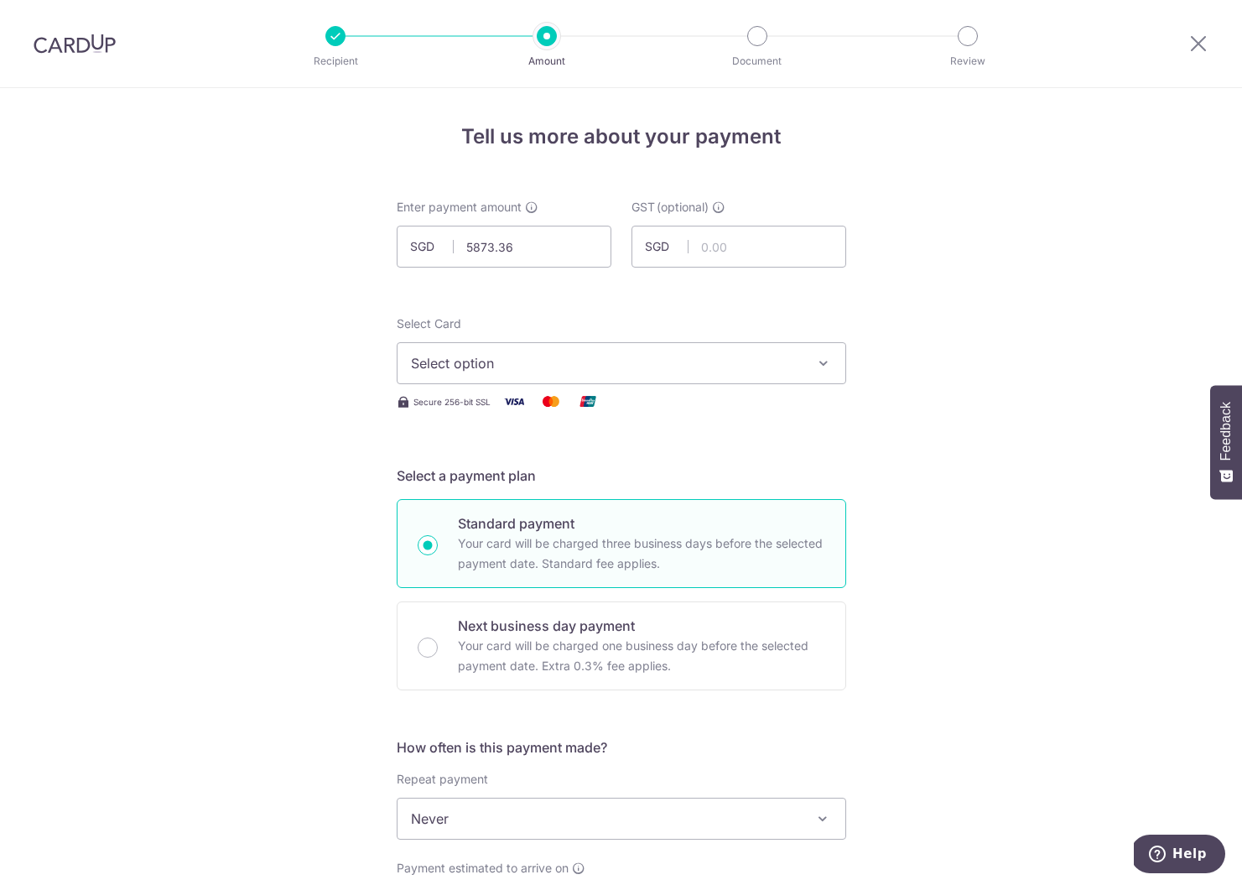
type input "5,873.36"
click at [590, 353] on span "Select option" at bounding box center [606, 363] width 391 height 20
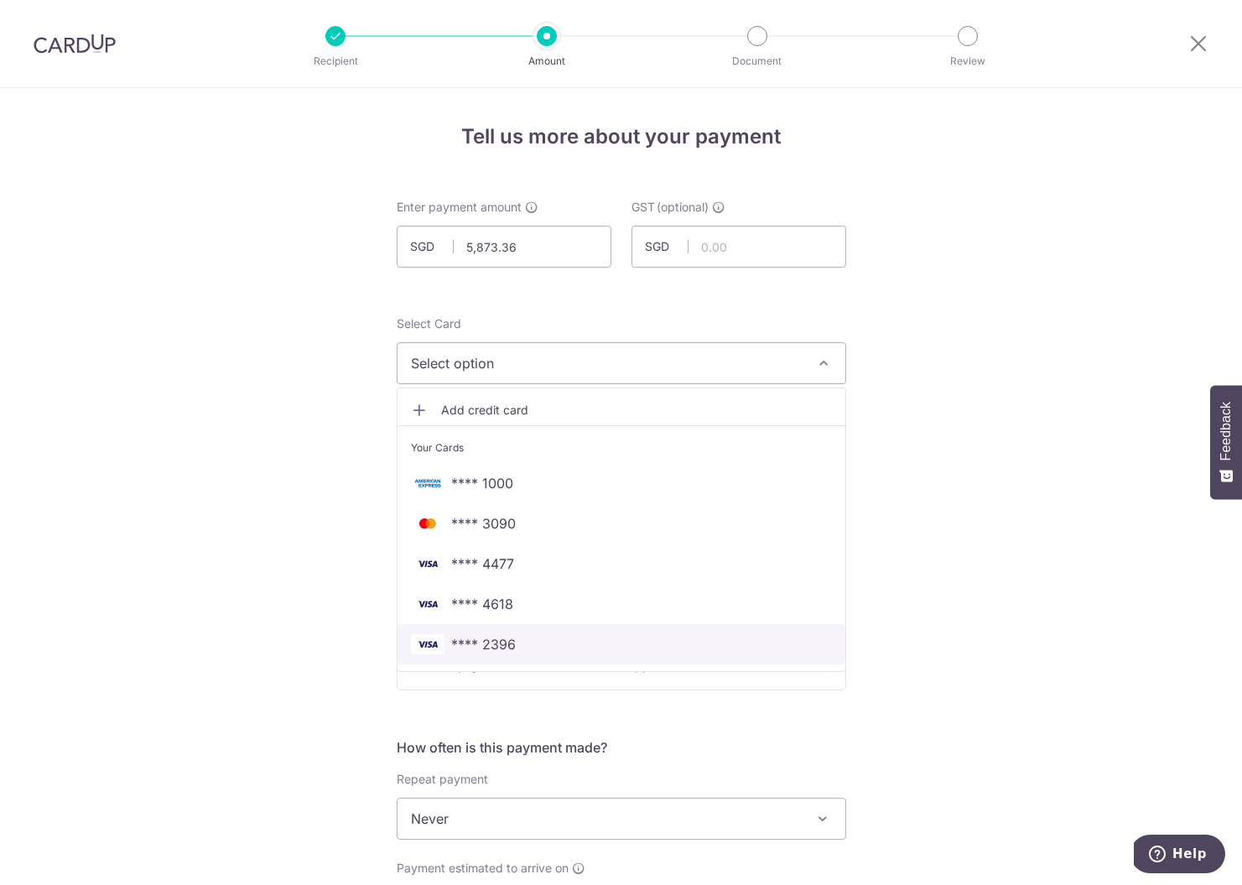
click at [487, 638] on span "**** 2396" at bounding box center [483, 644] width 65 height 20
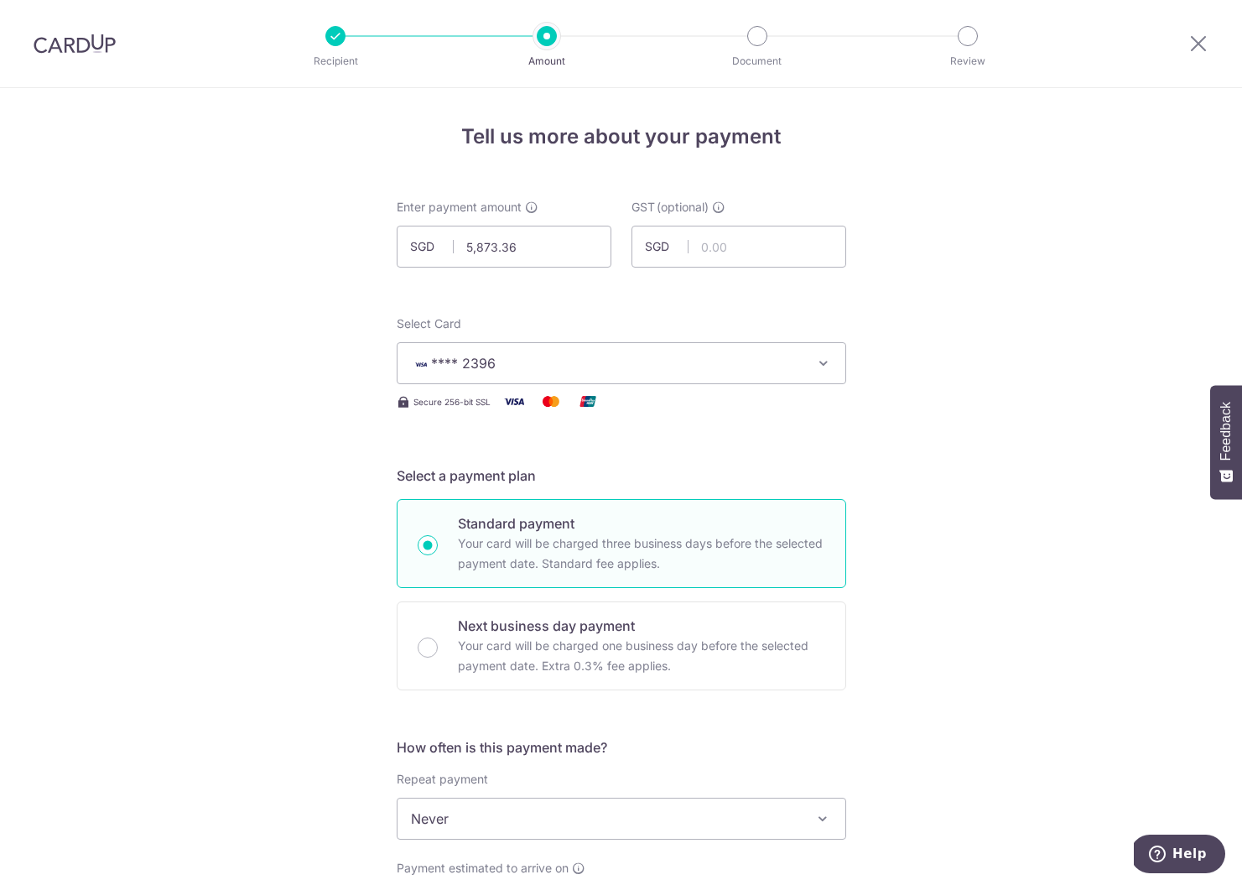
scroll to position [333, 0]
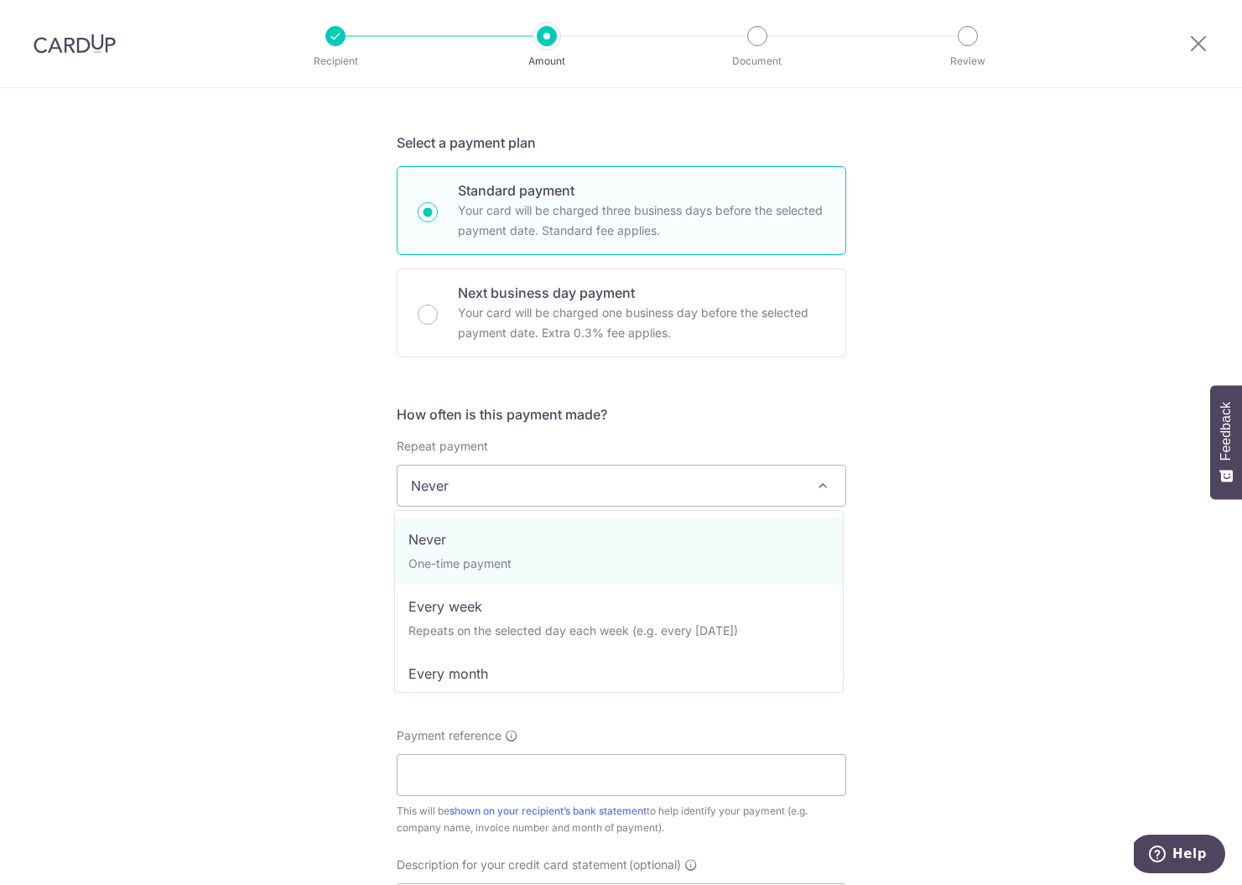
click at [484, 500] on span "Never" at bounding box center [622, 486] width 448 height 40
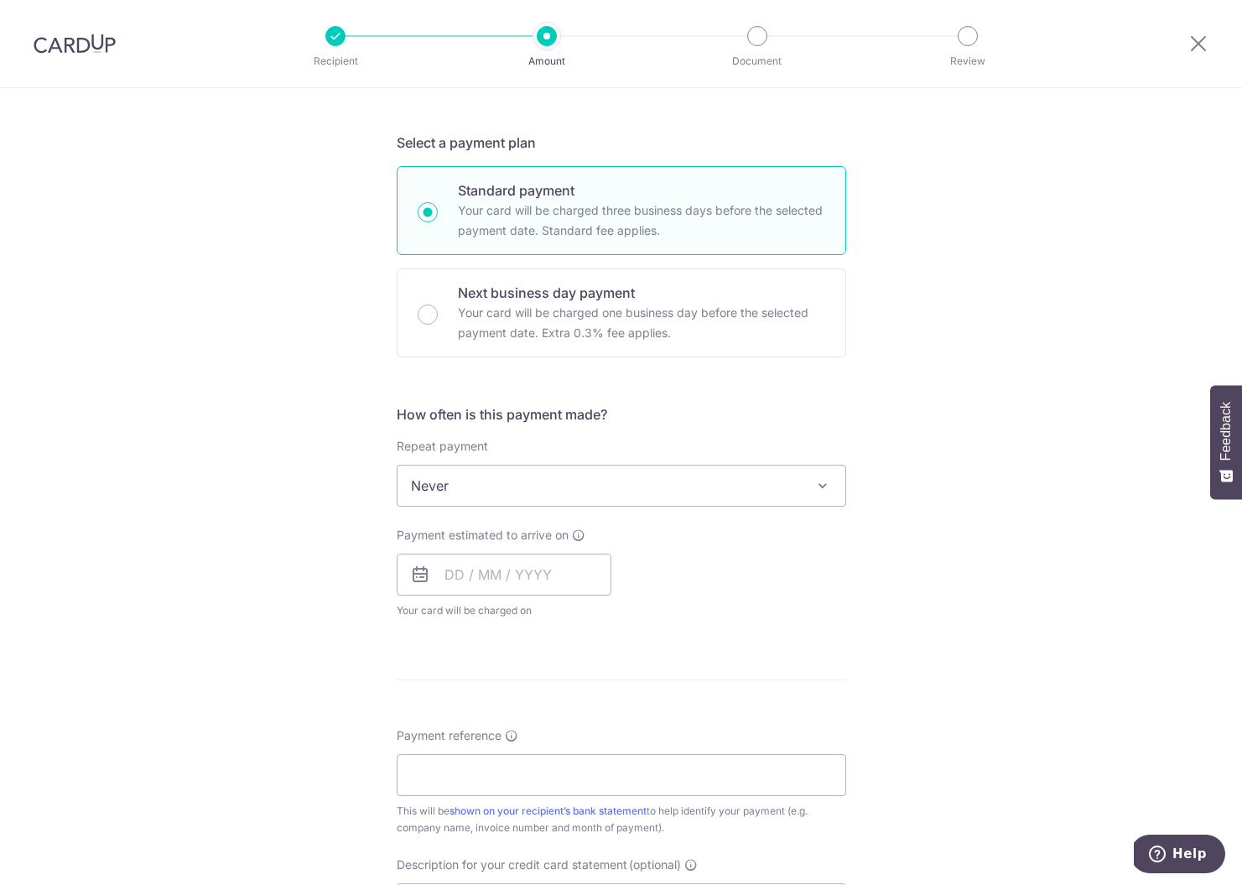
click at [374, 545] on div "Tell us more about your payment Enter payment amount SGD 5,873.36 5873.36 GST (…" at bounding box center [621, 570] width 1242 height 1630
click at [447, 577] on input "text" at bounding box center [504, 575] width 215 height 42
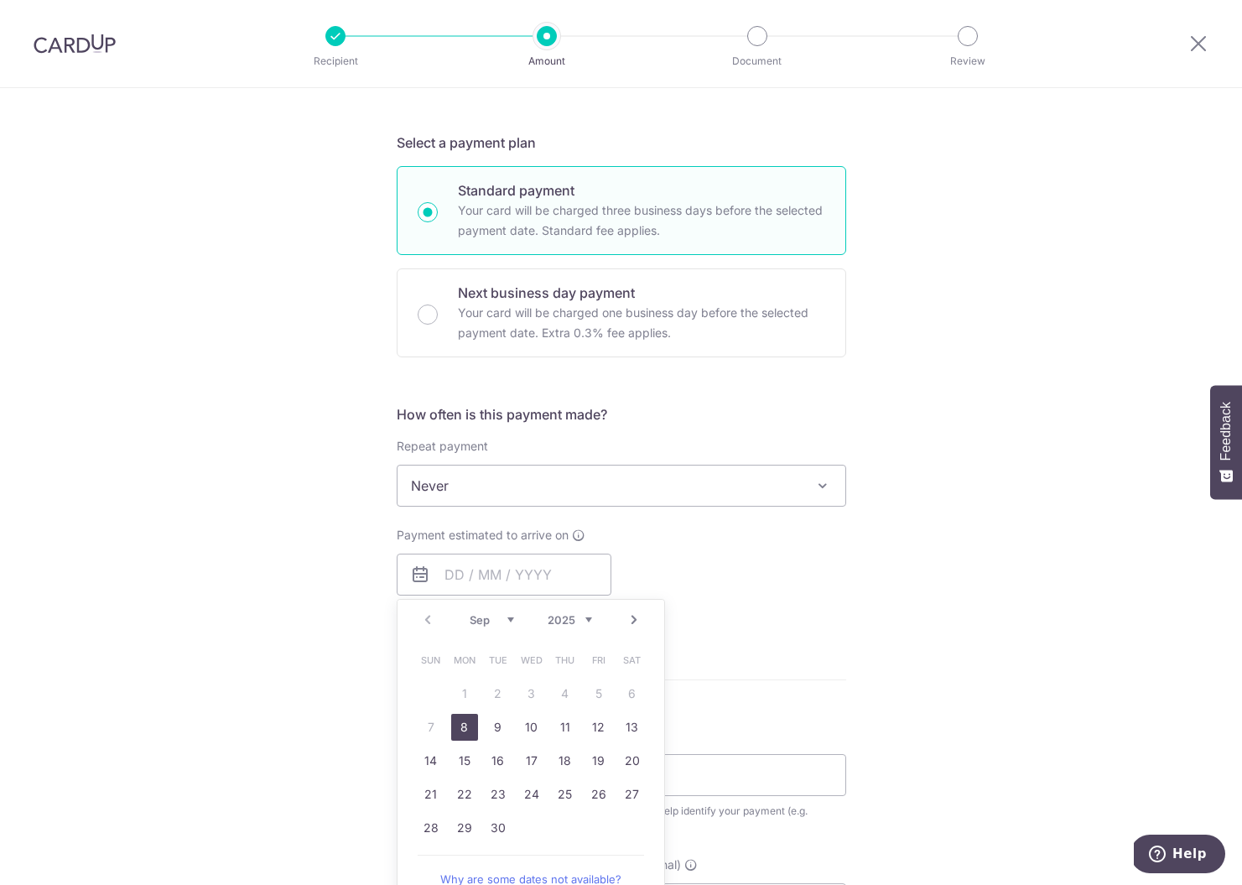
click at [461, 720] on link "8" at bounding box center [464, 727] width 27 height 27
type input "08/09/2025"
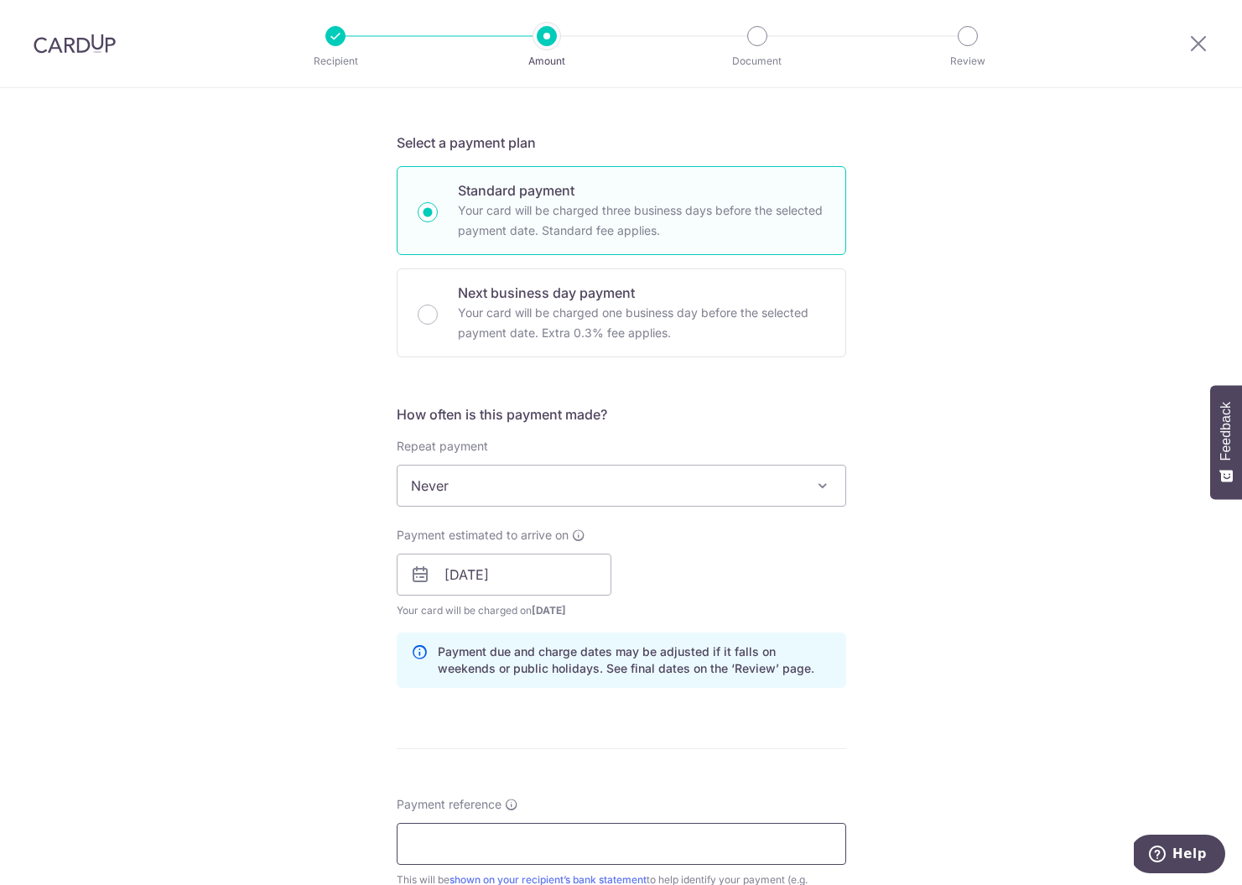
click at [477, 831] on input "Payment reference" at bounding box center [622, 844] width 450 height 42
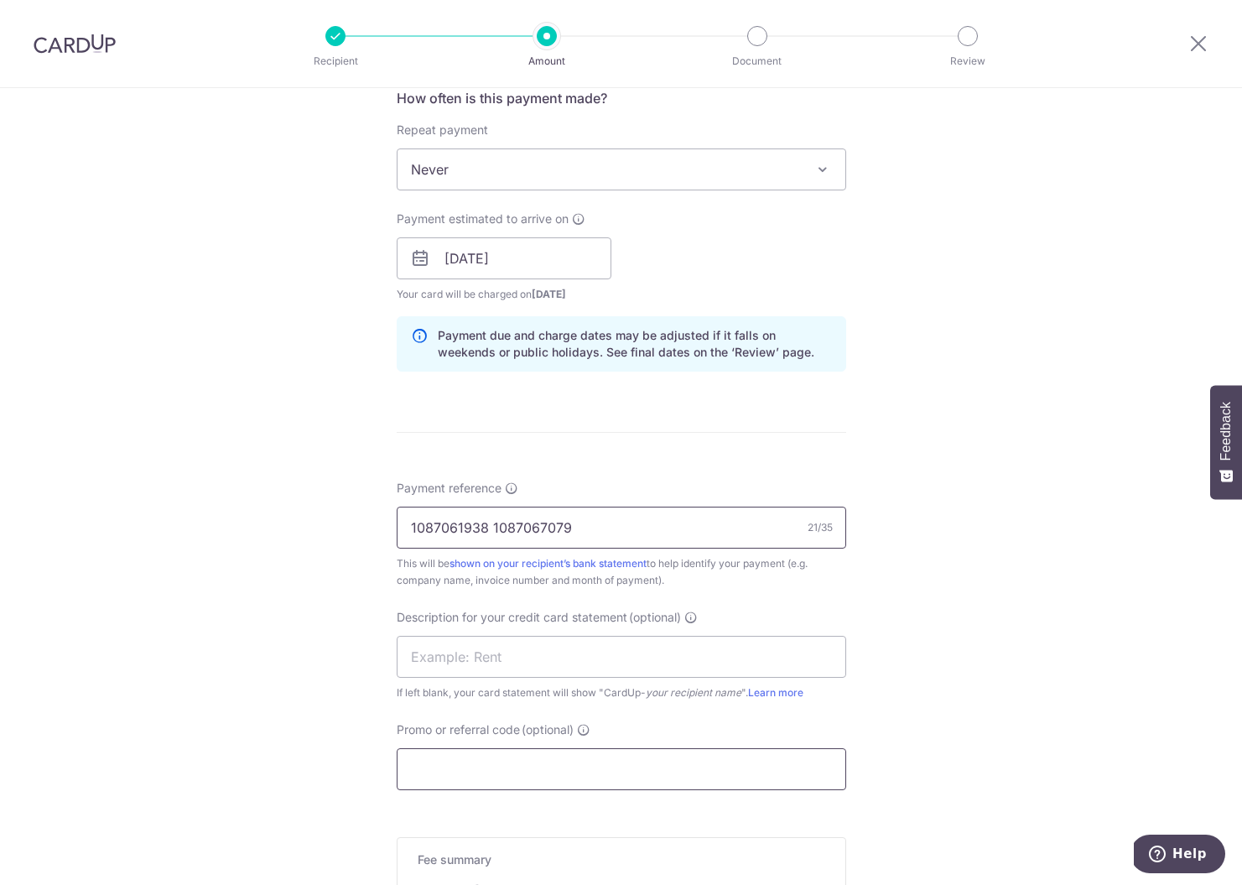
type input "1087061938 1087067079"
click at [496, 768] on input "Promo or referral code (optional)" at bounding box center [622, 769] width 450 height 42
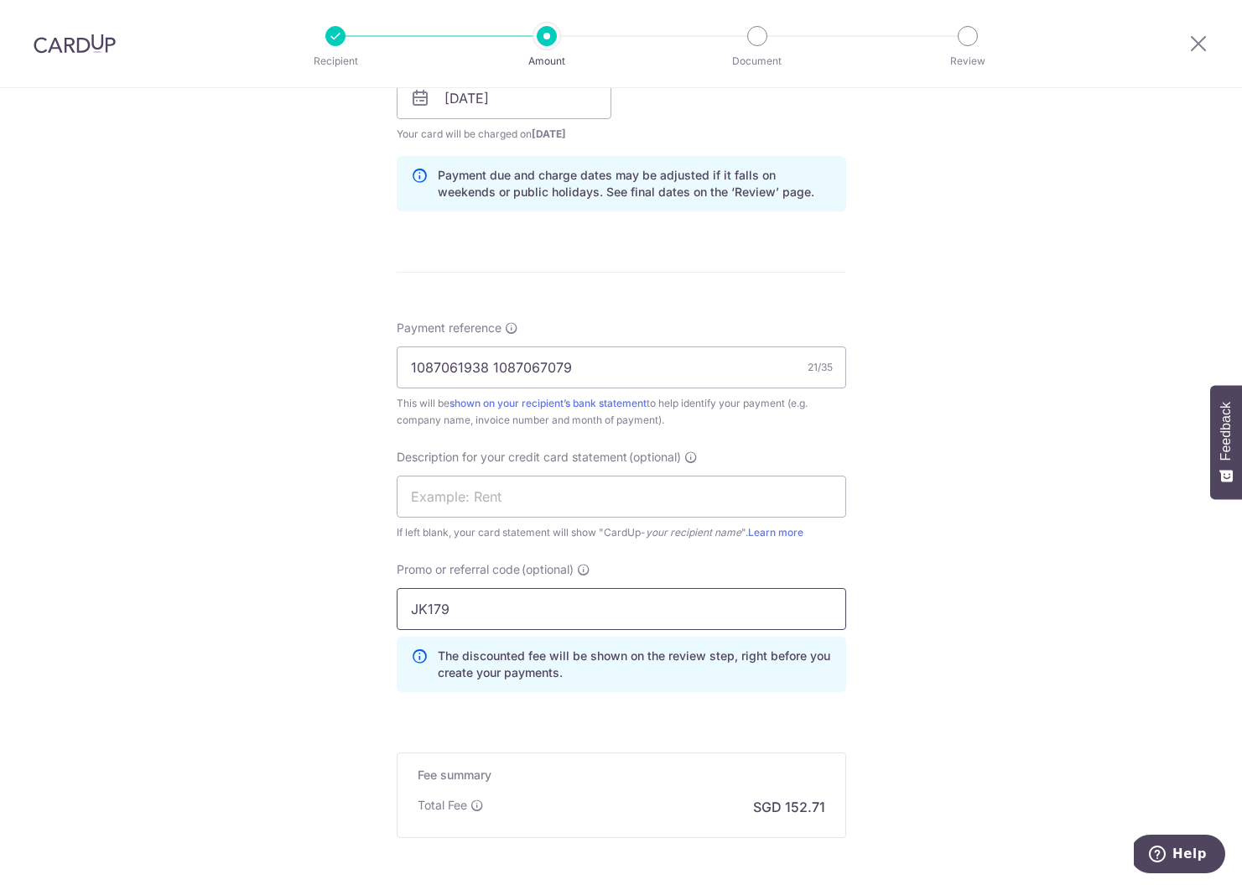
scroll to position [977, 0]
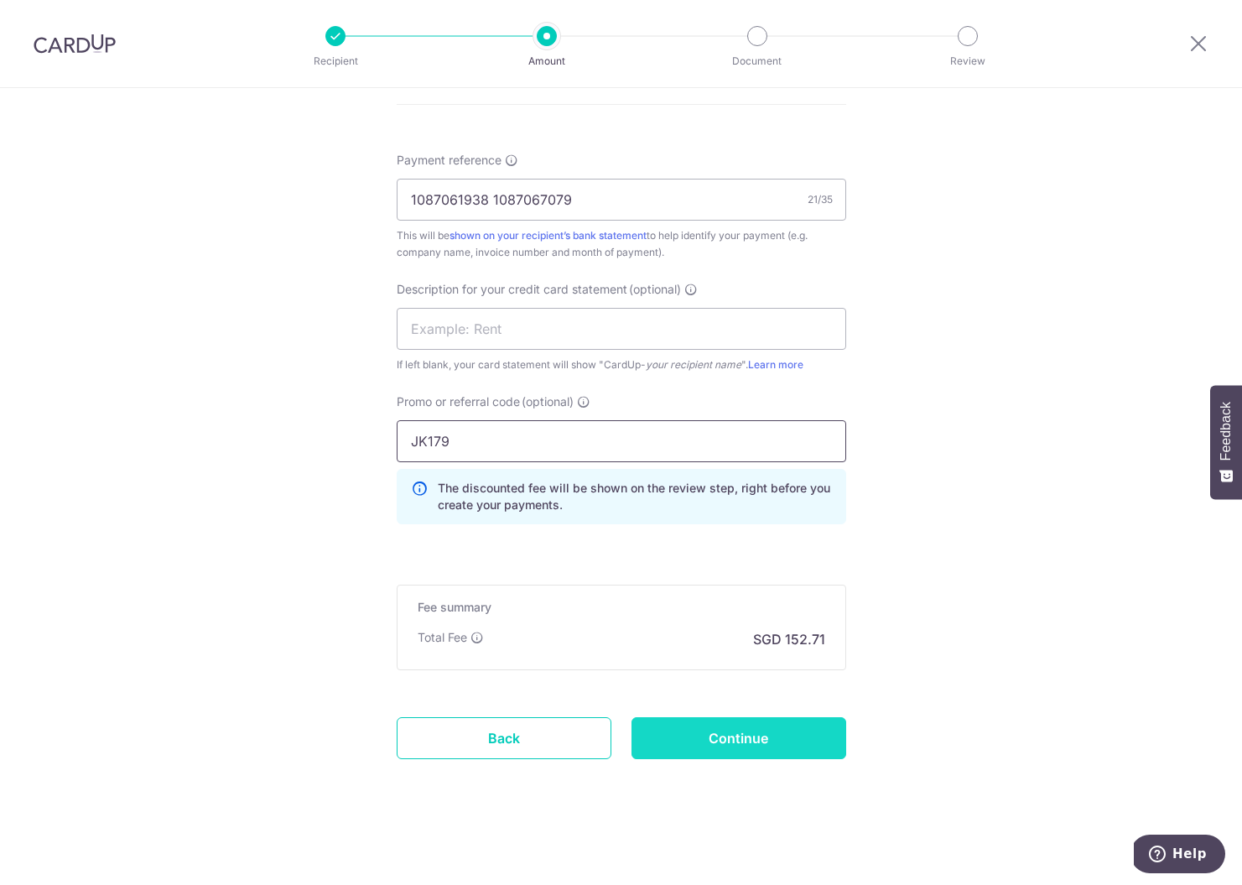
type input "JK179"
click at [738, 736] on input "Continue" at bounding box center [739, 738] width 215 height 42
type input "Create Schedule"
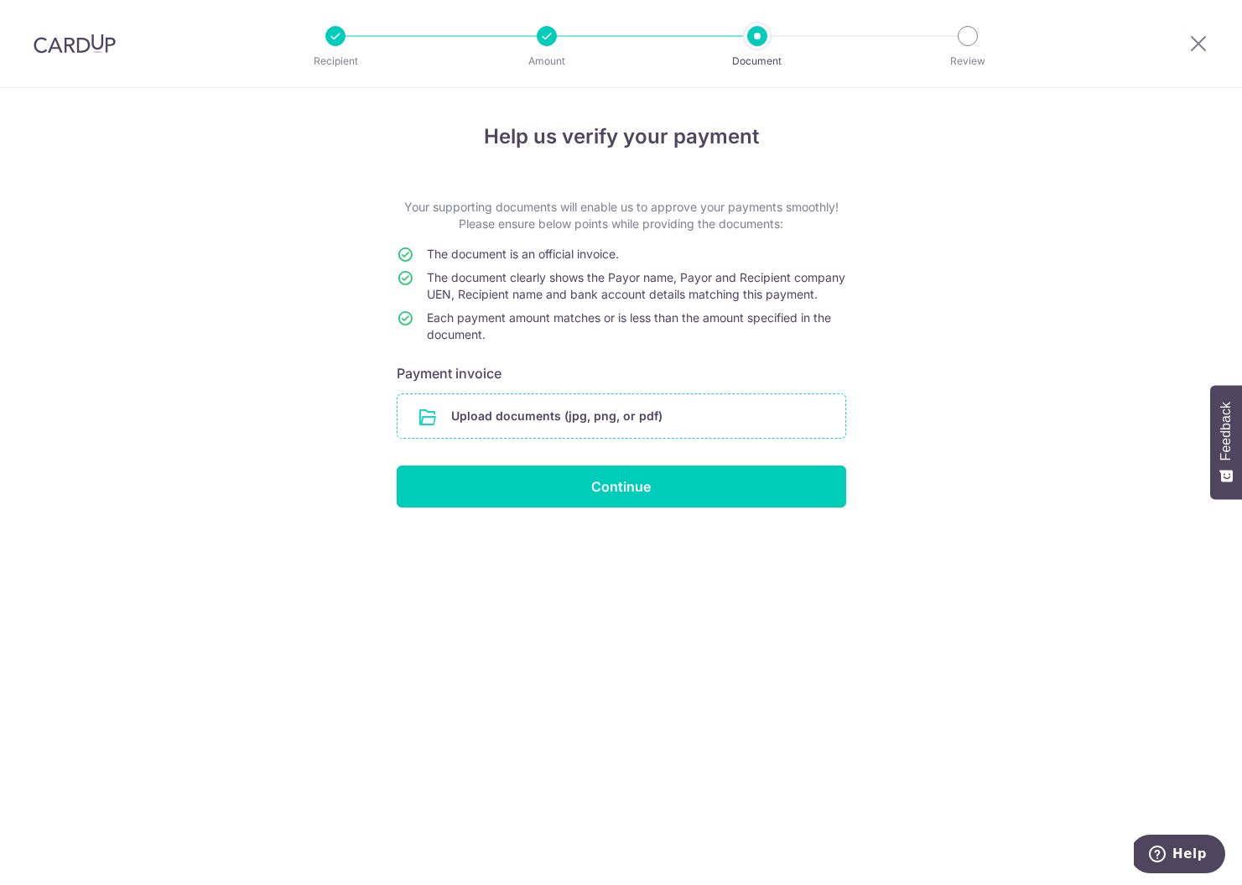
click at [611, 438] on input "file" at bounding box center [622, 416] width 448 height 44
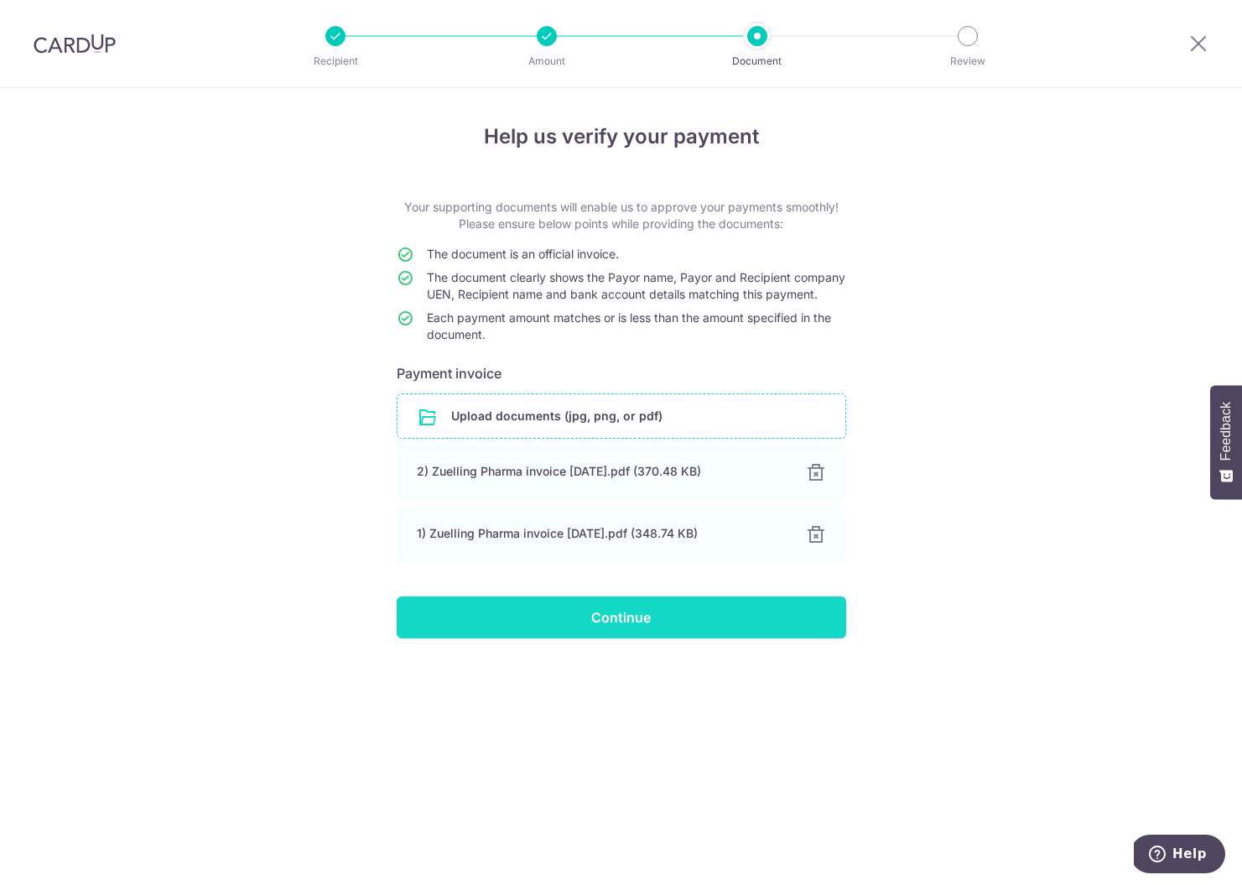
click at [653, 637] on input "Continue" at bounding box center [622, 617] width 450 height 42
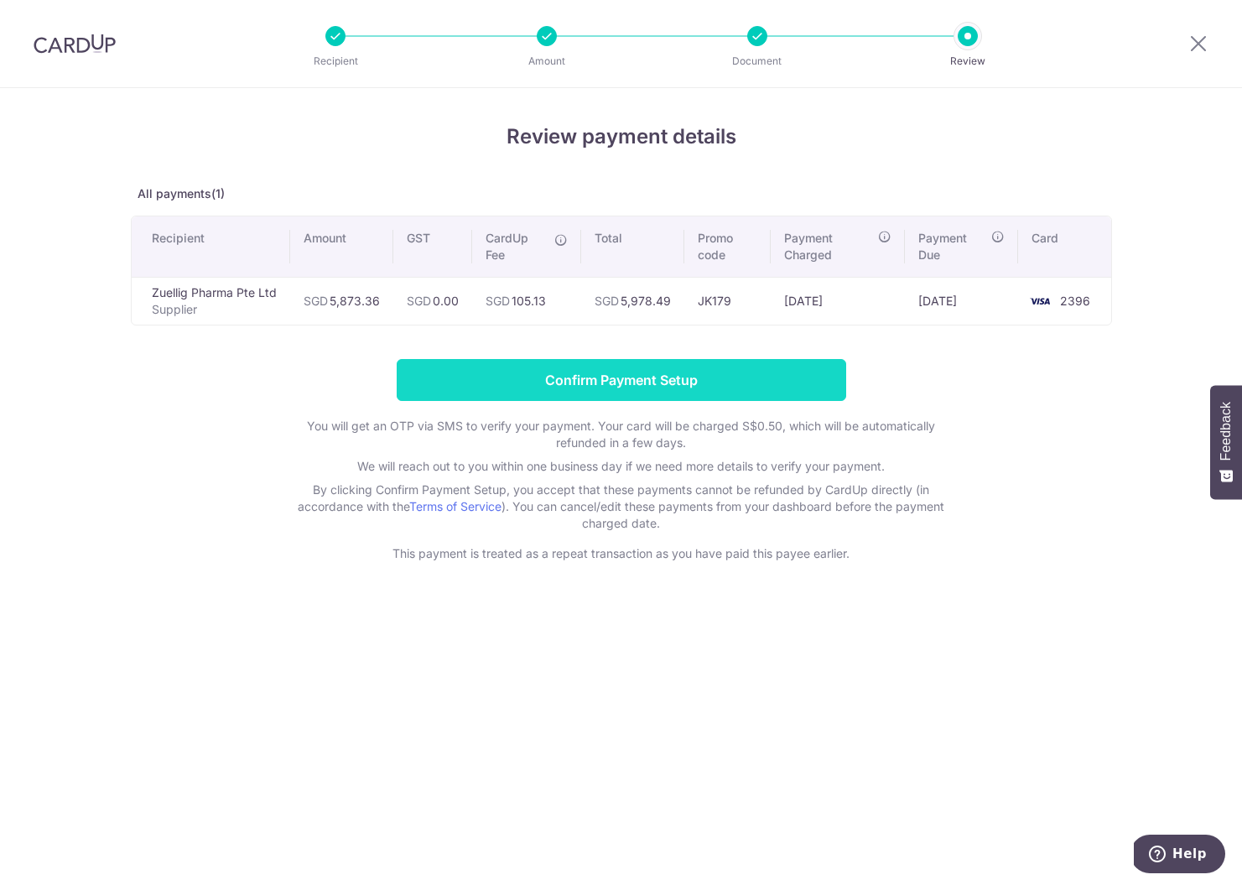
click at [617, 393] on input "Confirm Payment Setup" at bounding box center [622, 380] width 450 height 42
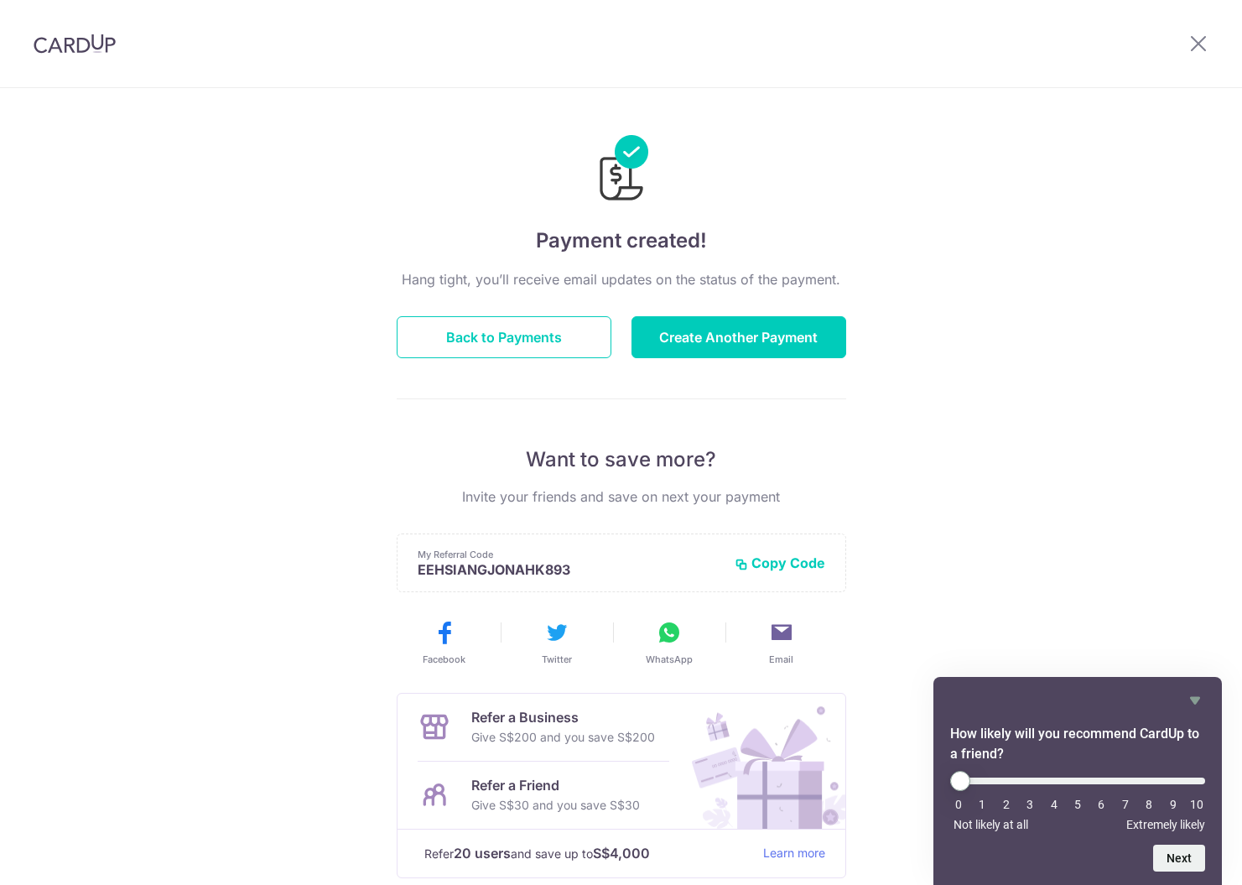
click at [717, 330] on button "Create Another Payment" at bounding box center [739, 337] width 215 height 42
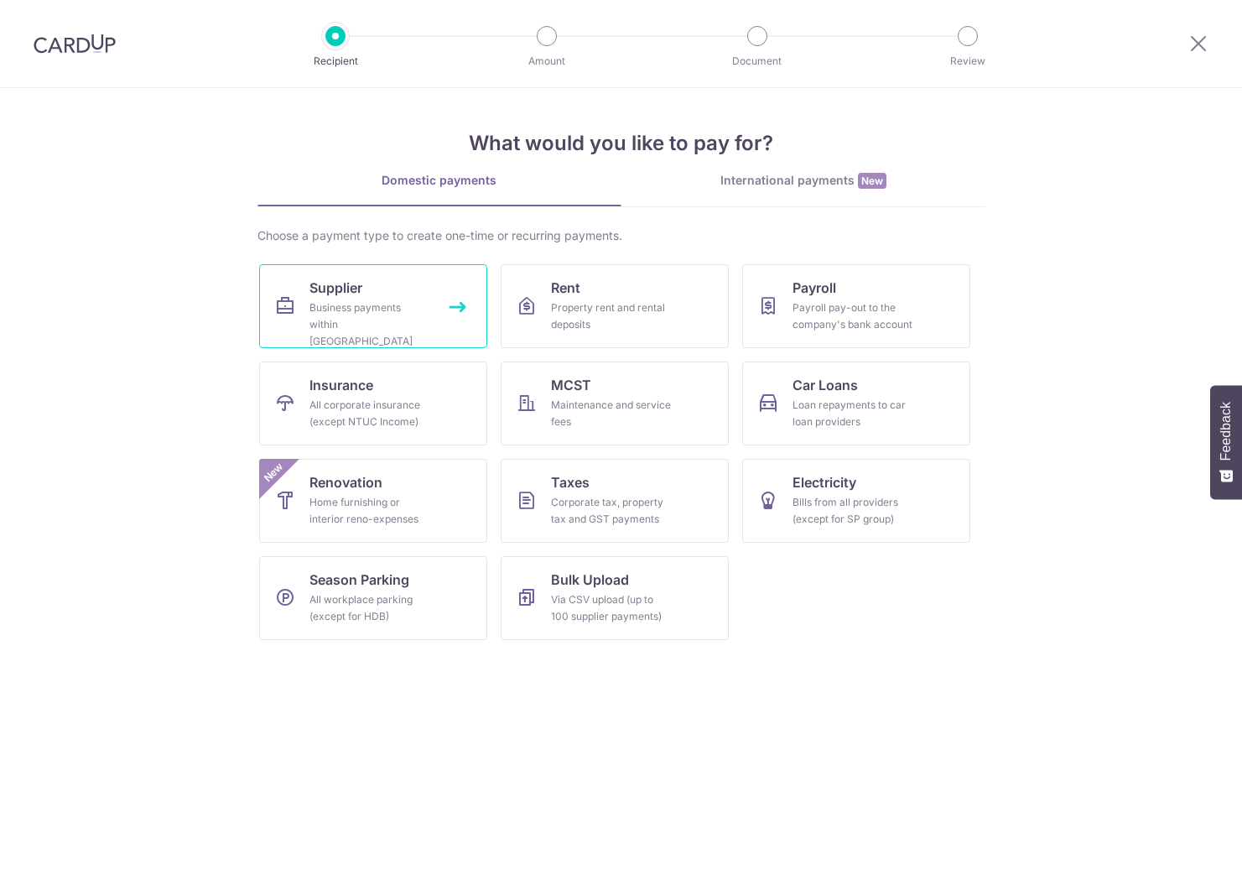
click at [333, 300] on div "Business payments within [GEOGRAPHIC_DATA]" at bounding box center [370, 324] width 121 height 50
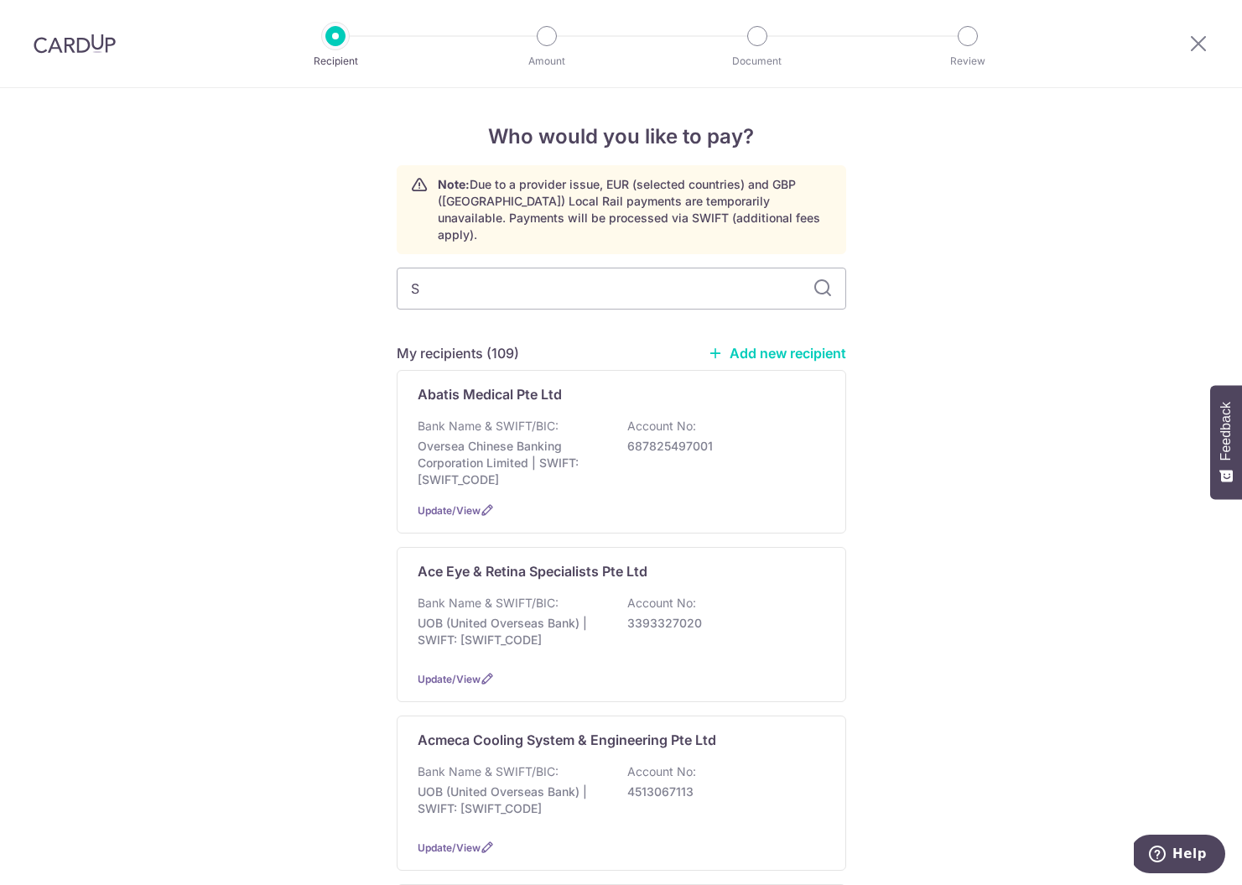
type input "SW"
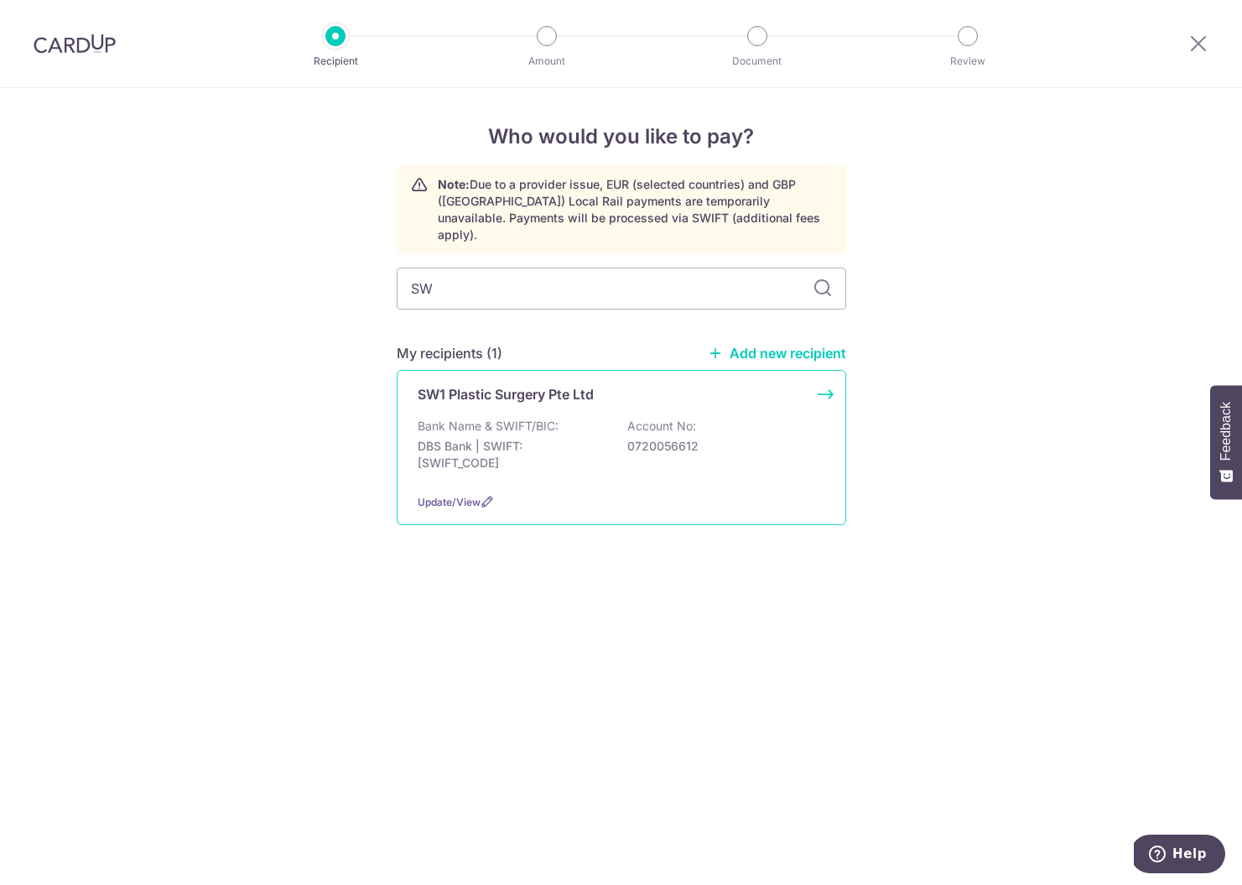
click at [603, 438] on p "DBS Bank | SWIFT: DBSSSGSGXXX" at bounding box center [512, 455] width 188 height 34
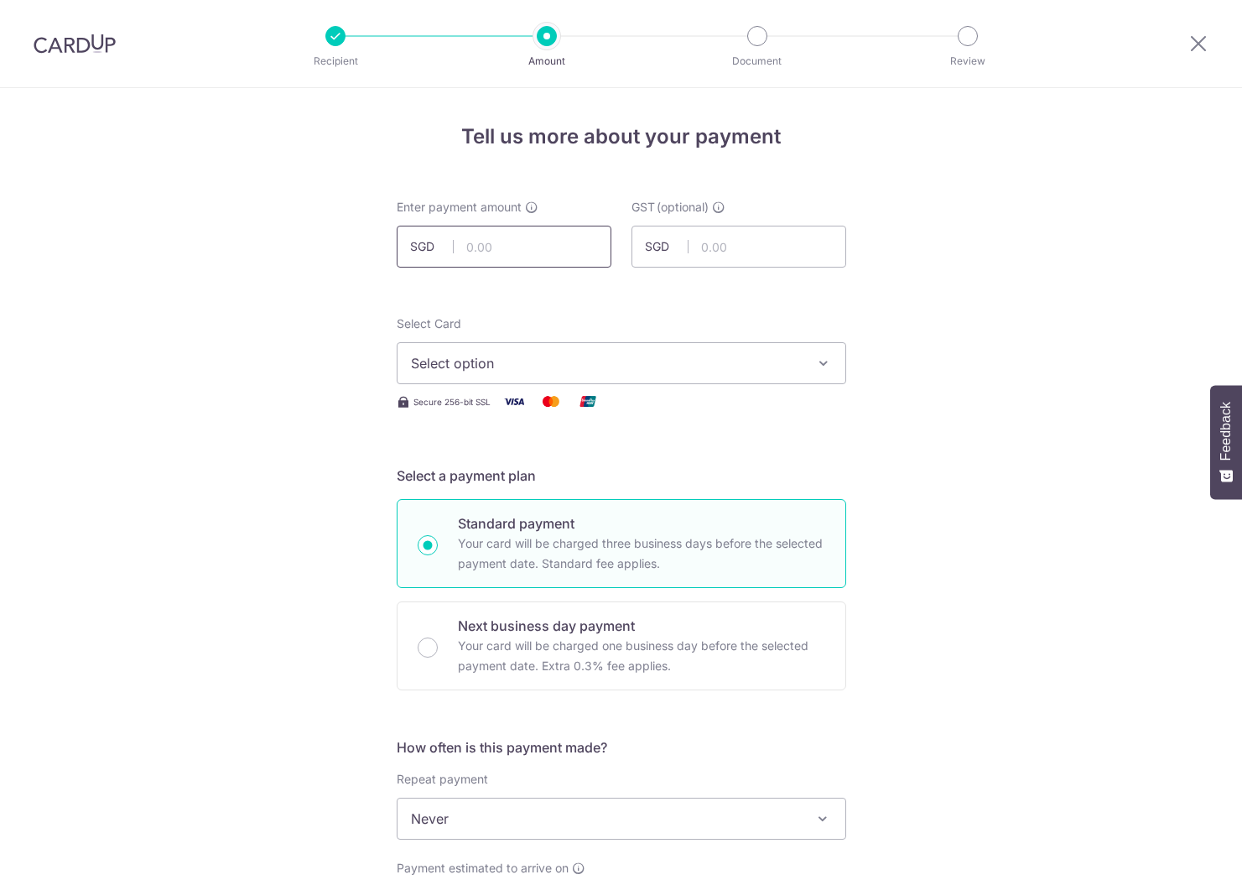
click at [528, 247] on input "text" at bounding box center [504, 247] width 215 height 42
type input "479.60"
click at [623, 372] on span "Select option" at bounding box center [606, 363] width 391 height 20
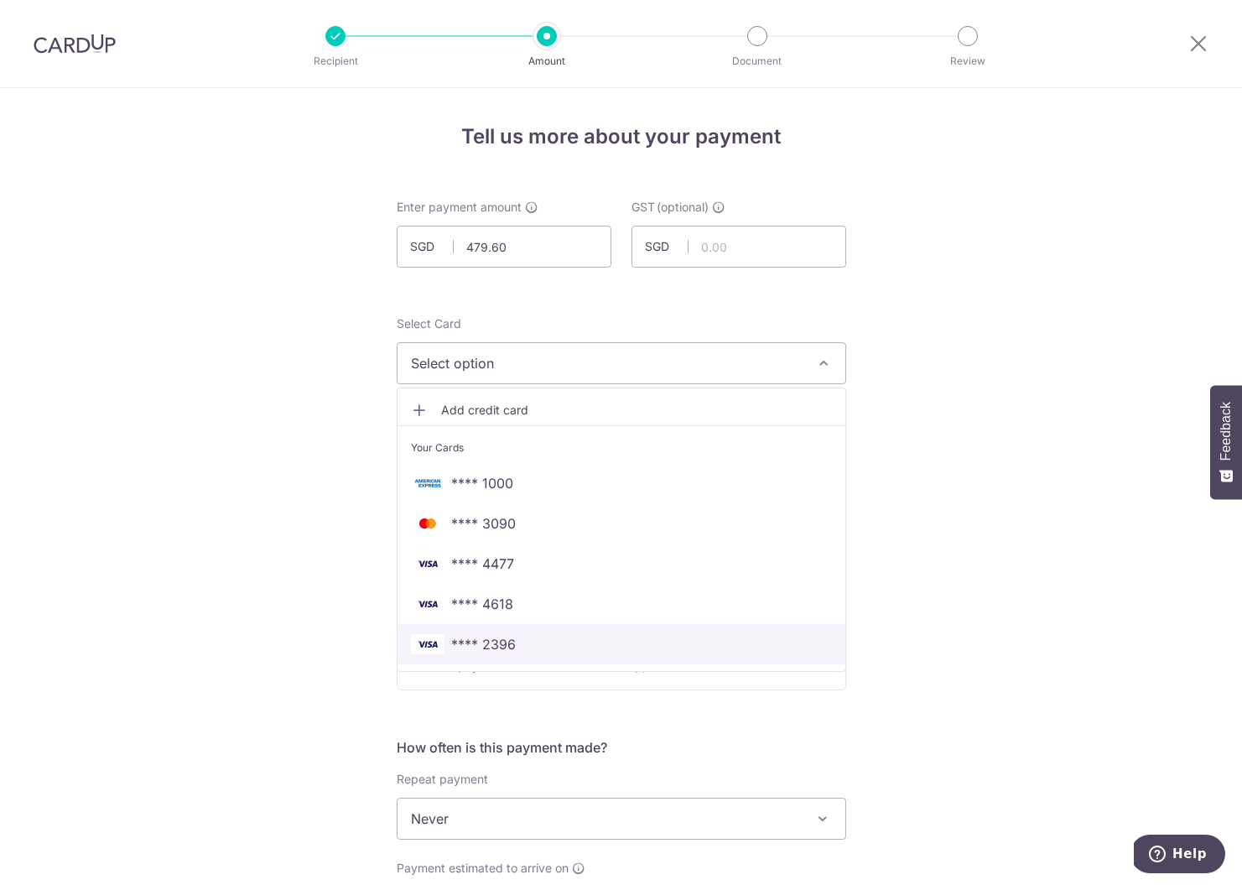
click at [496, 640] on span "**** 2396" at bounding box center [483, 644] width 65 height 20
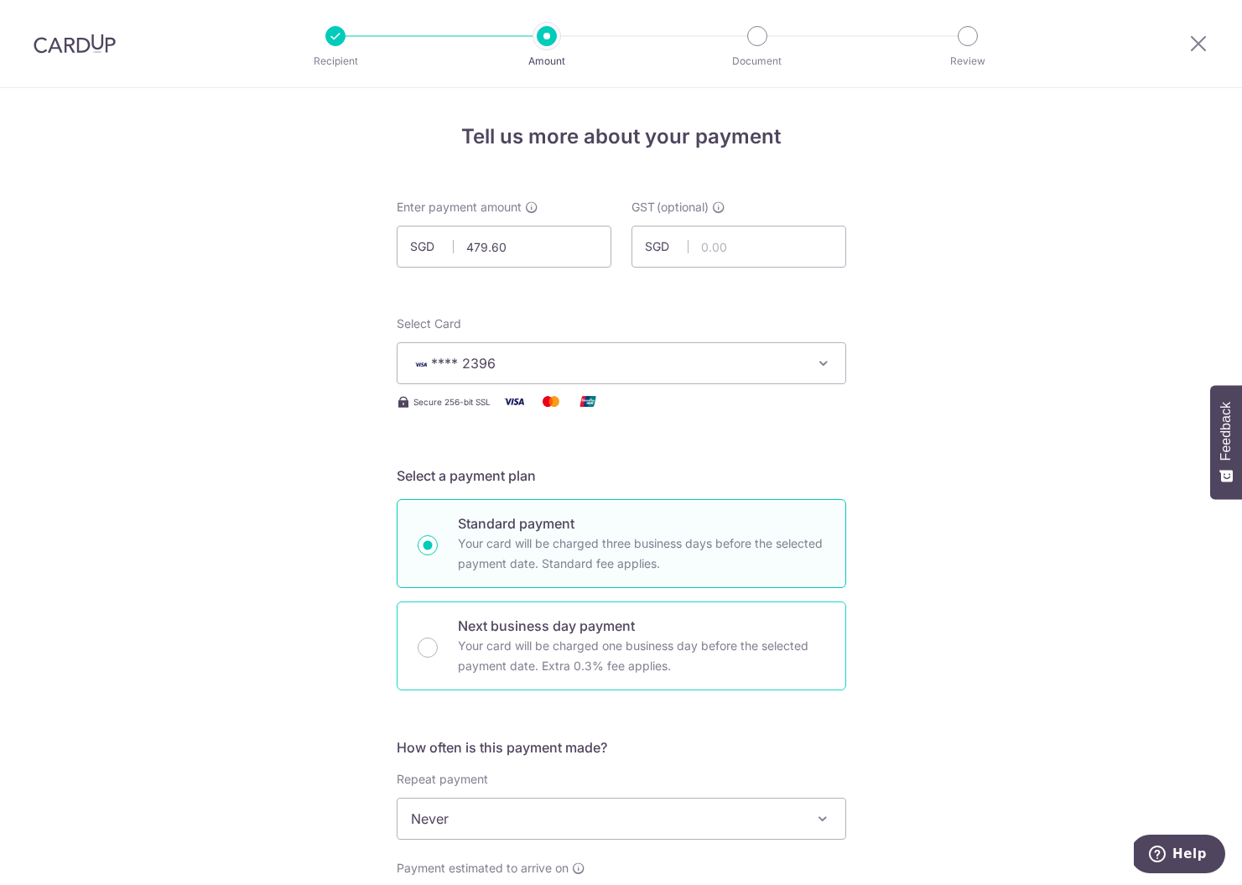
scroll to position [345, 0]
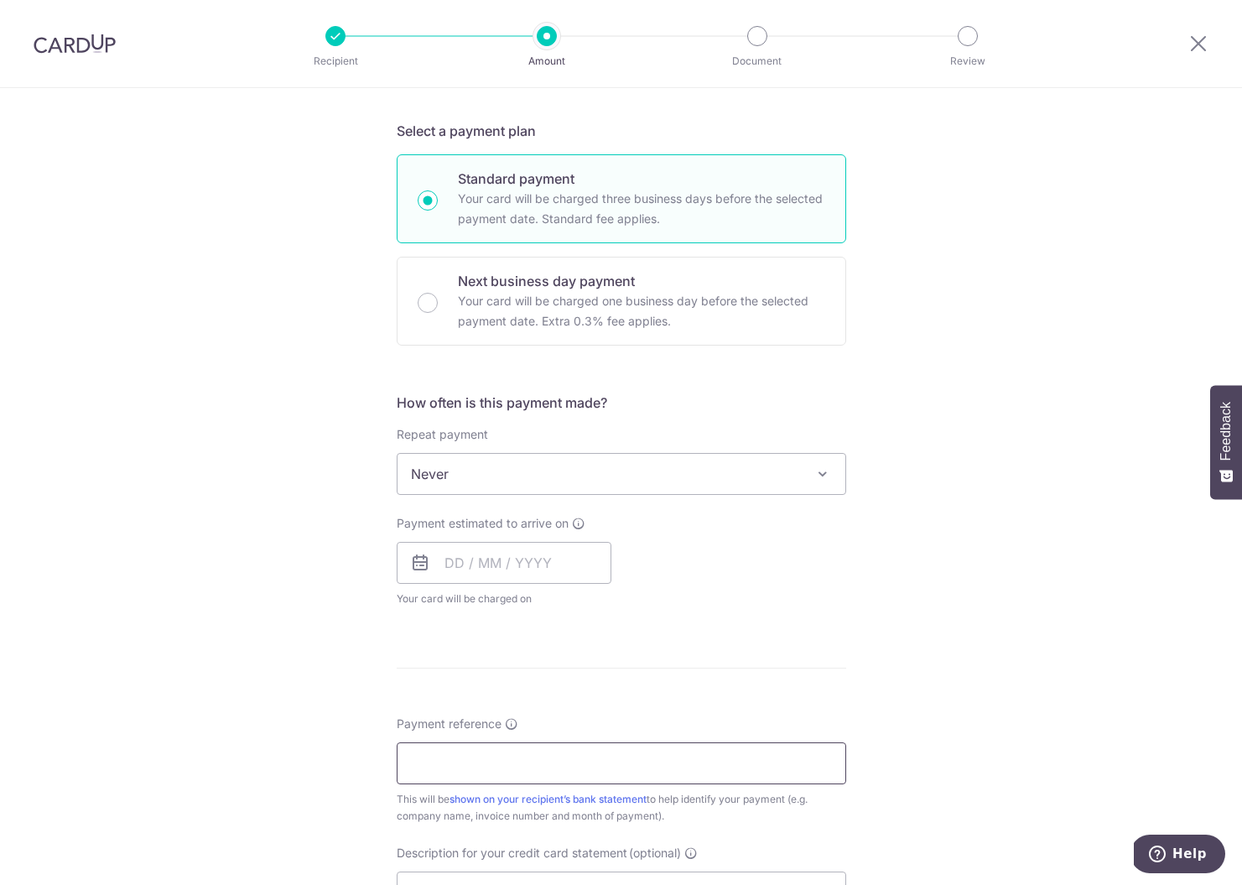
click at [499, 775] on input "Payment reference" at bounding box center [622, 763] width 450 height 42
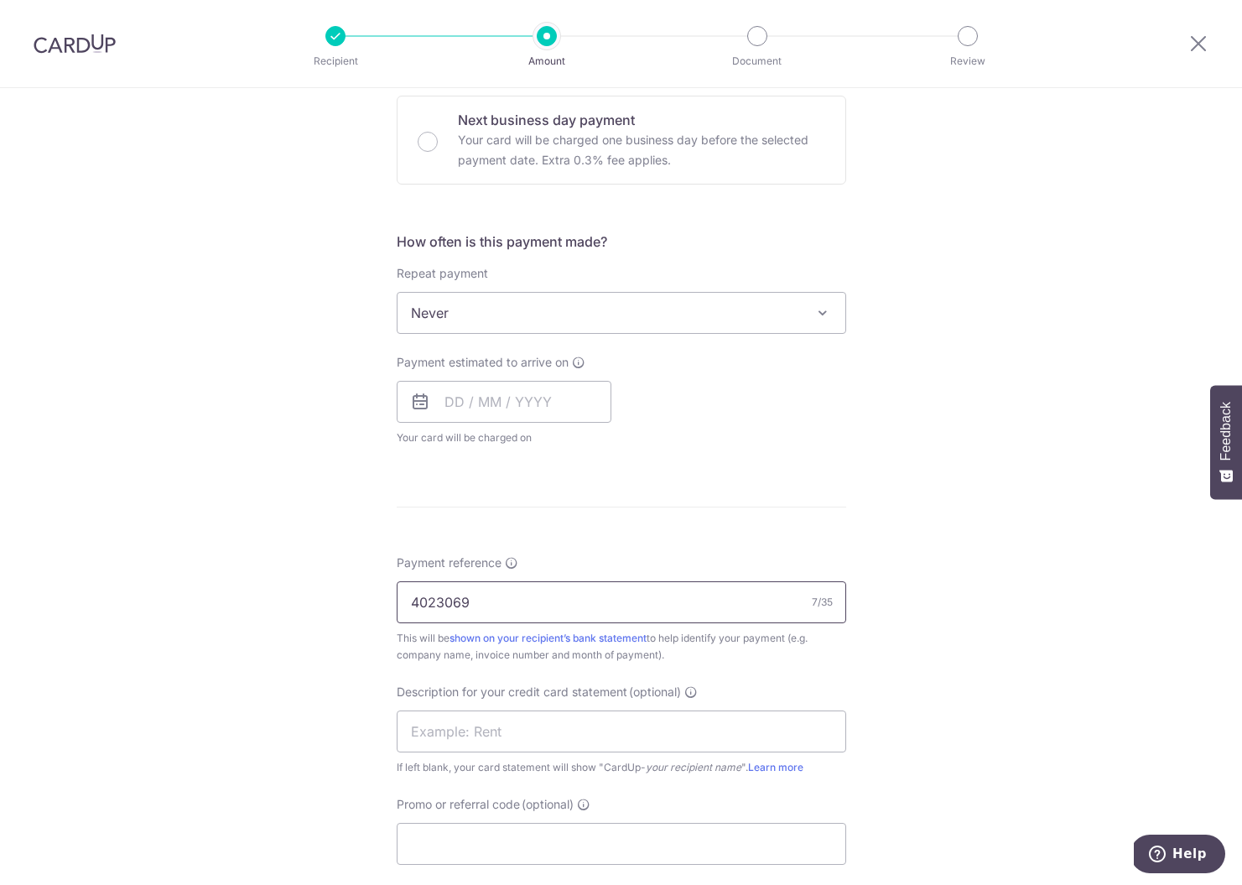
scroll to position [833, 0]
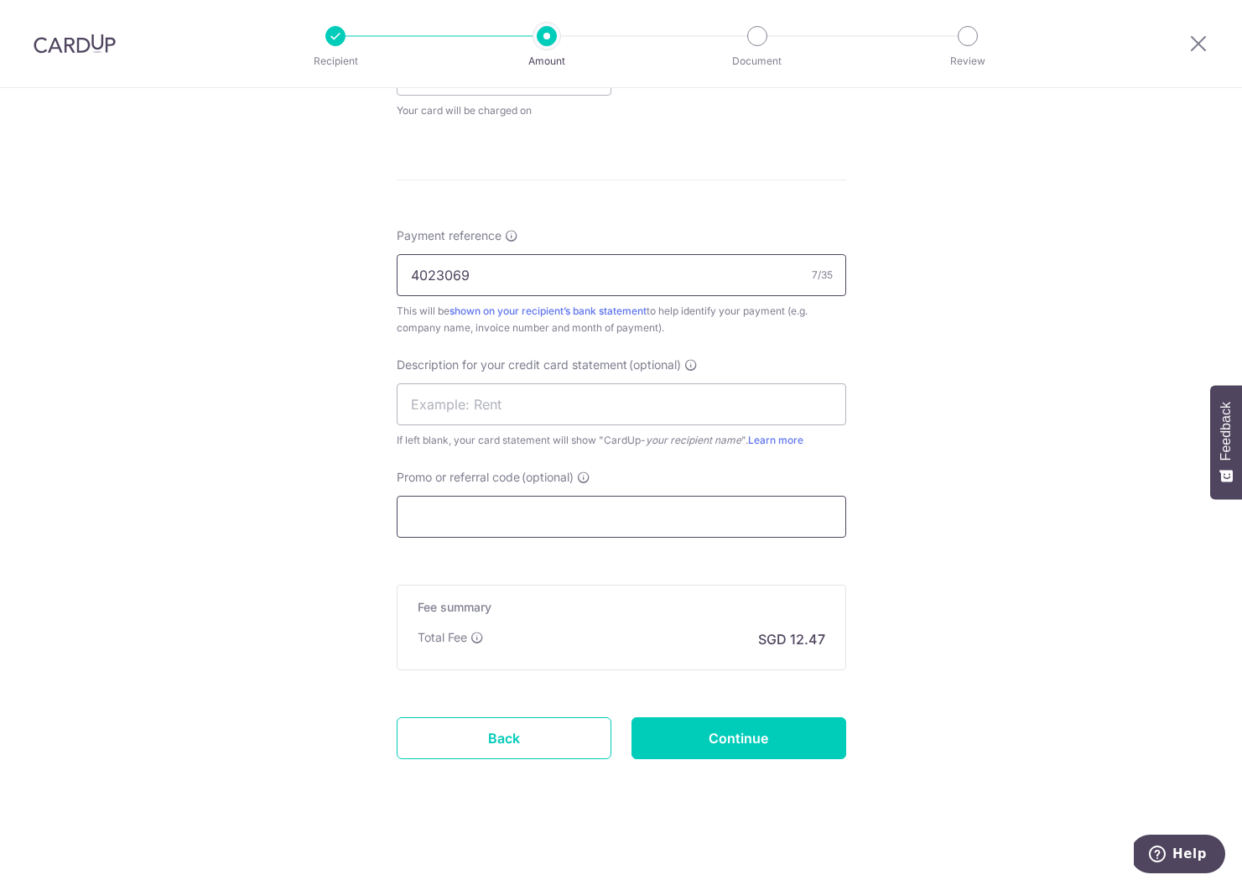
type input "4023069"
click at [480, 512] on input "Promo or referral code (optional)" at bounding box center [622, 517] width 450 height 42
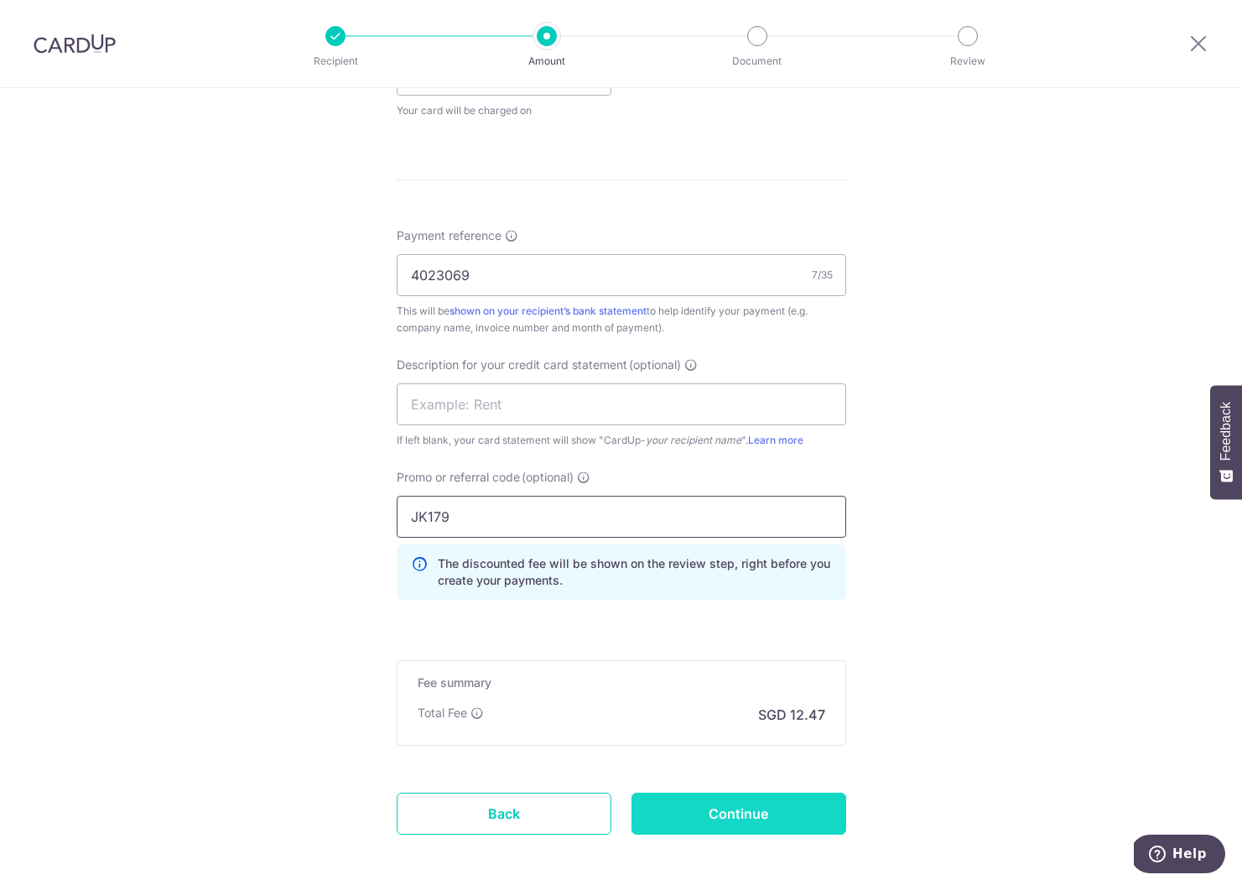
type input "JK179"
click at [772, 814] on input "Continue" at bounding box center [739, 814] width 215 height 42
type input "Create Schedule"
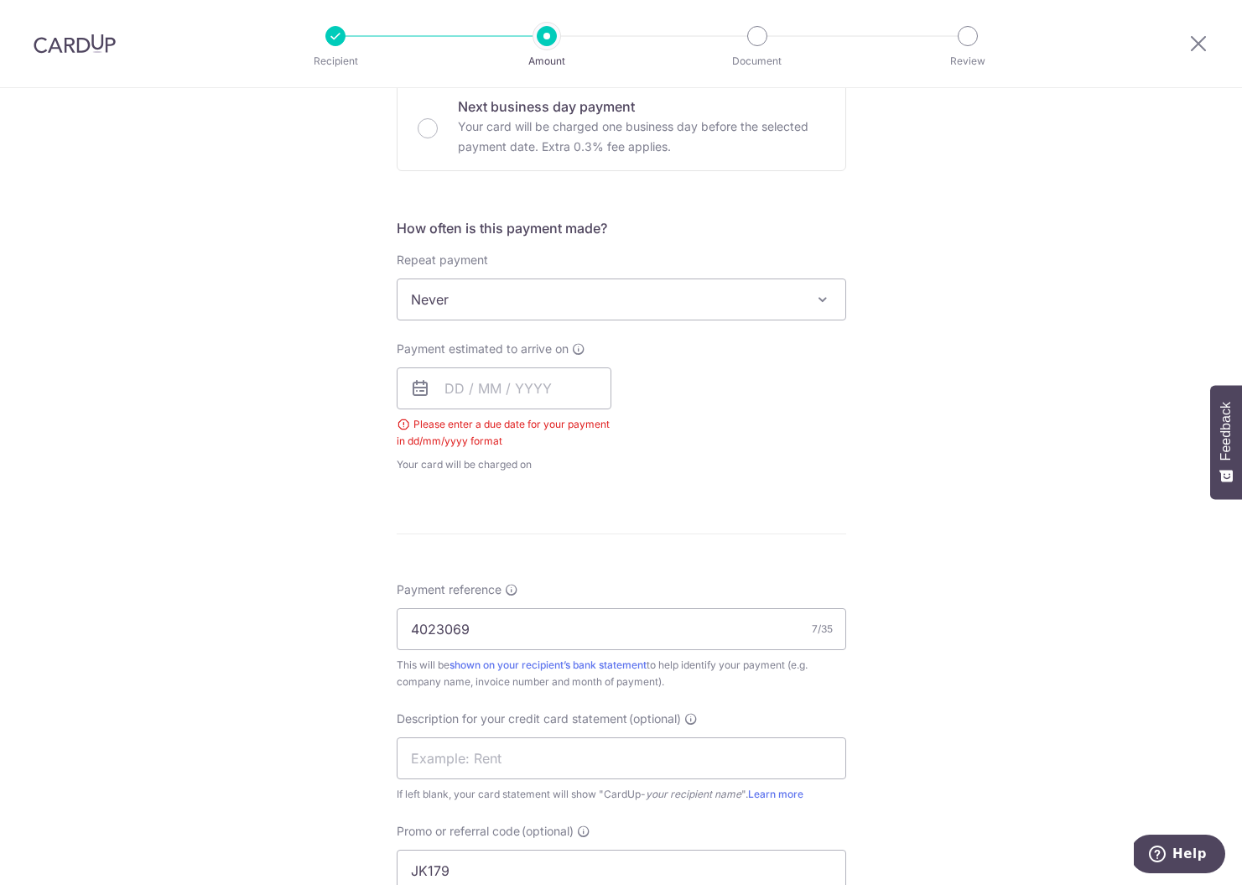
scroll to position [322, 0]
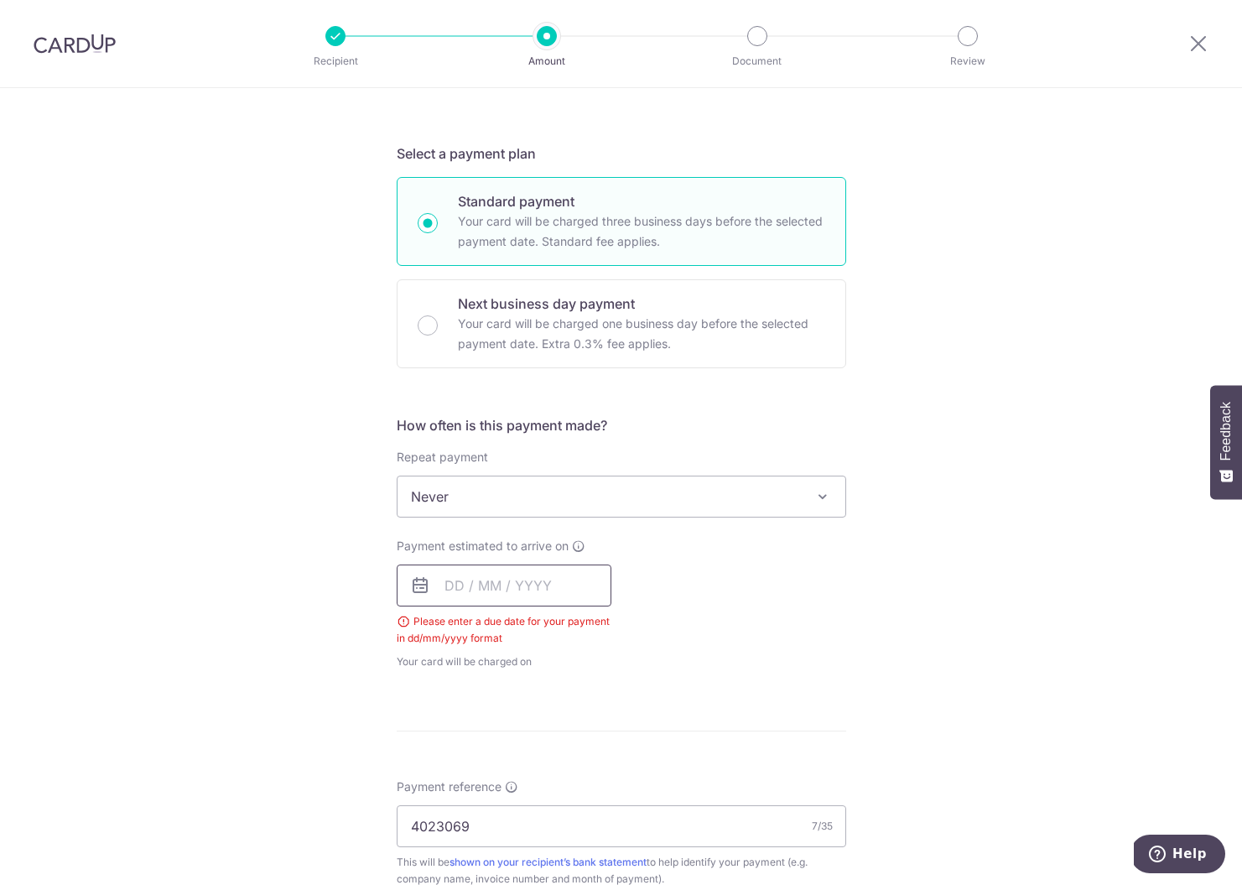
click at [453, 571] on input "text" at bounding box center [504, 586] width 215 height 42
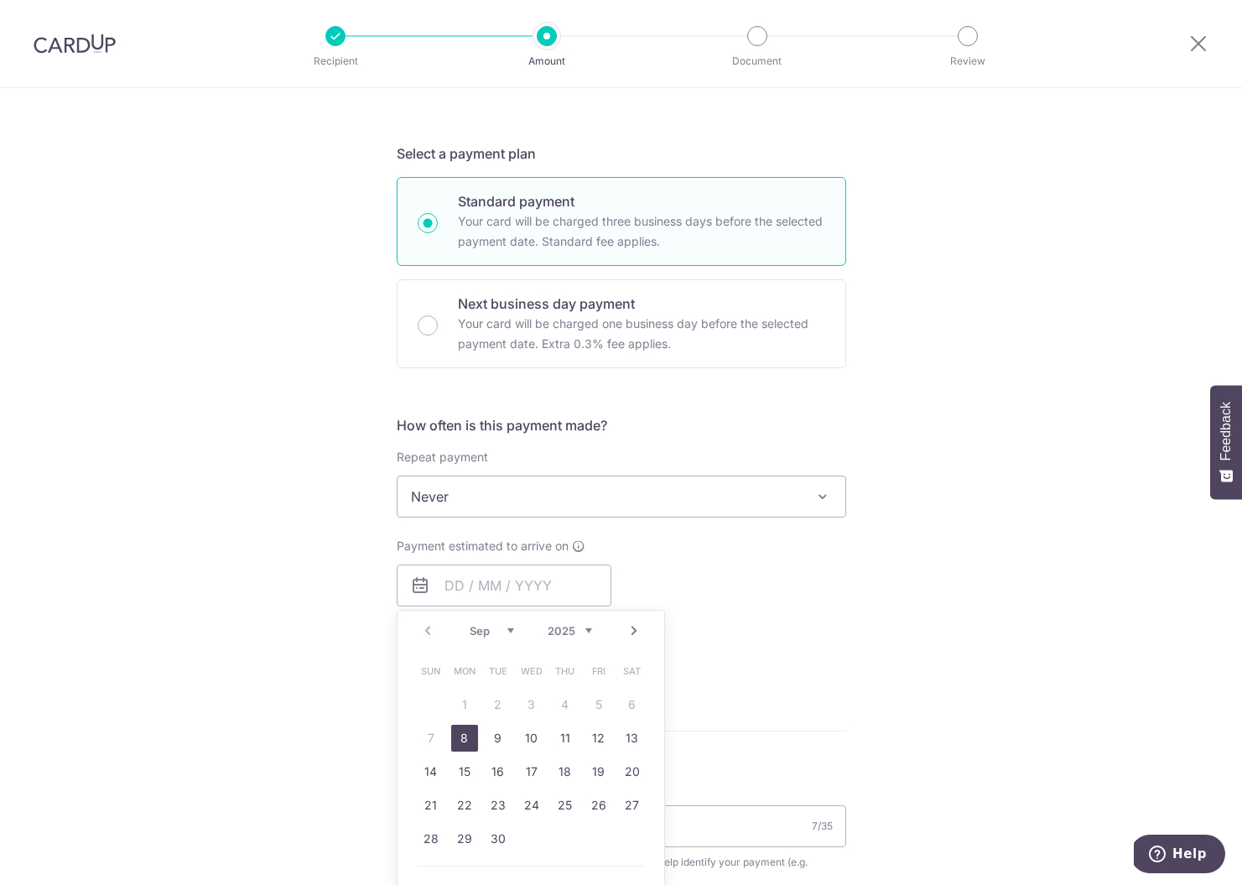
click at [468, 736] on link "8" at bounding box center [464, 738] width 27 height 27
type input "08/09/2025"
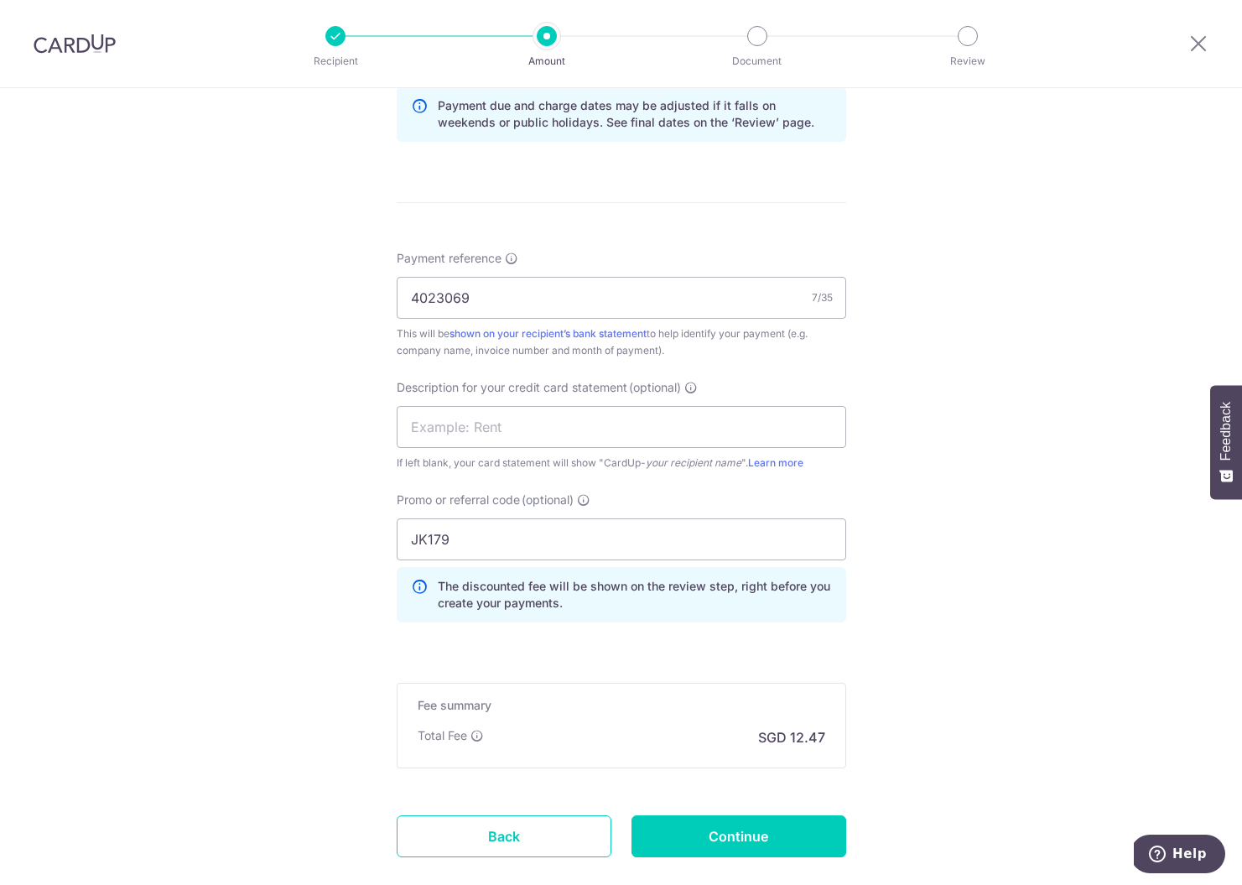
scroll to position [977, 0]
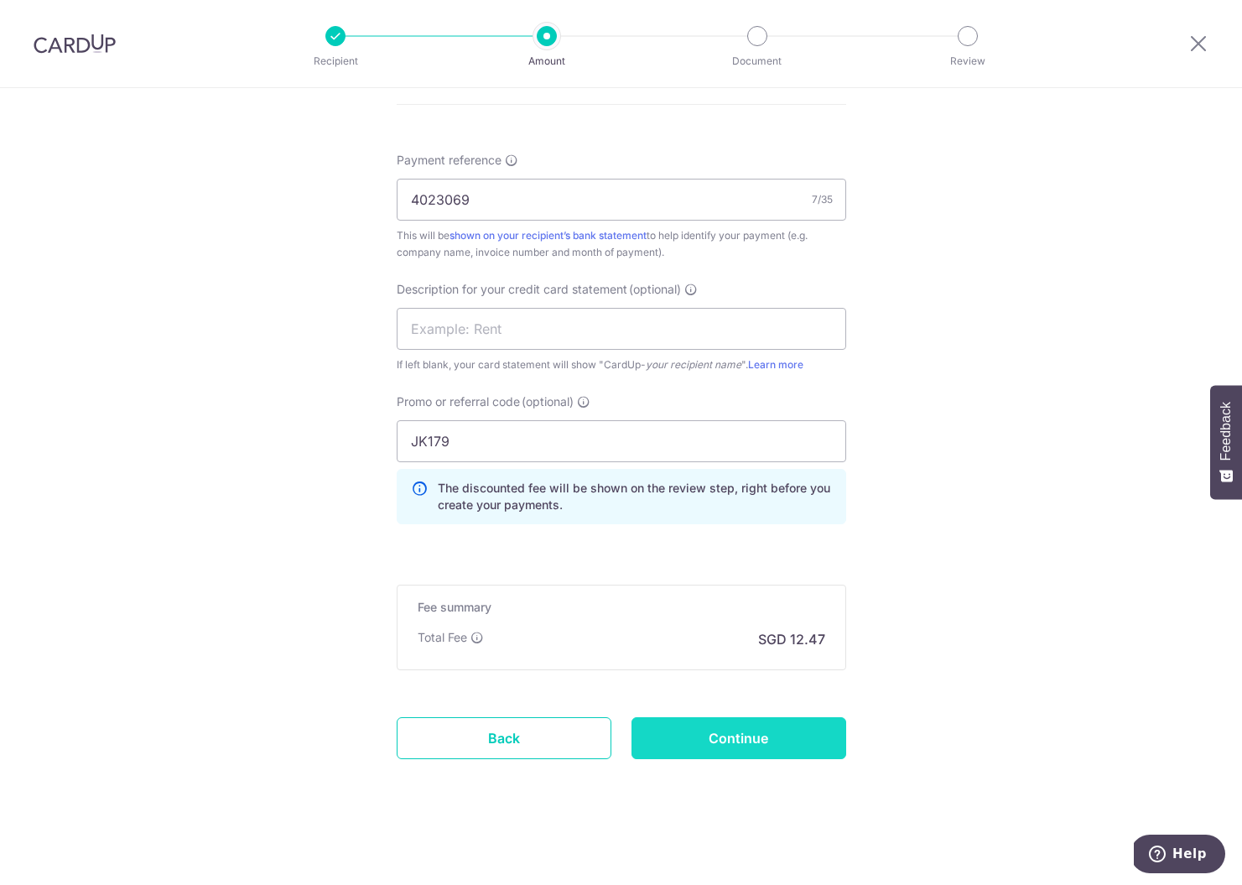
click at [712, 736] on input "Continue" at bounding box center [739, 738] width 215 height 42
type input "Create Schedule"
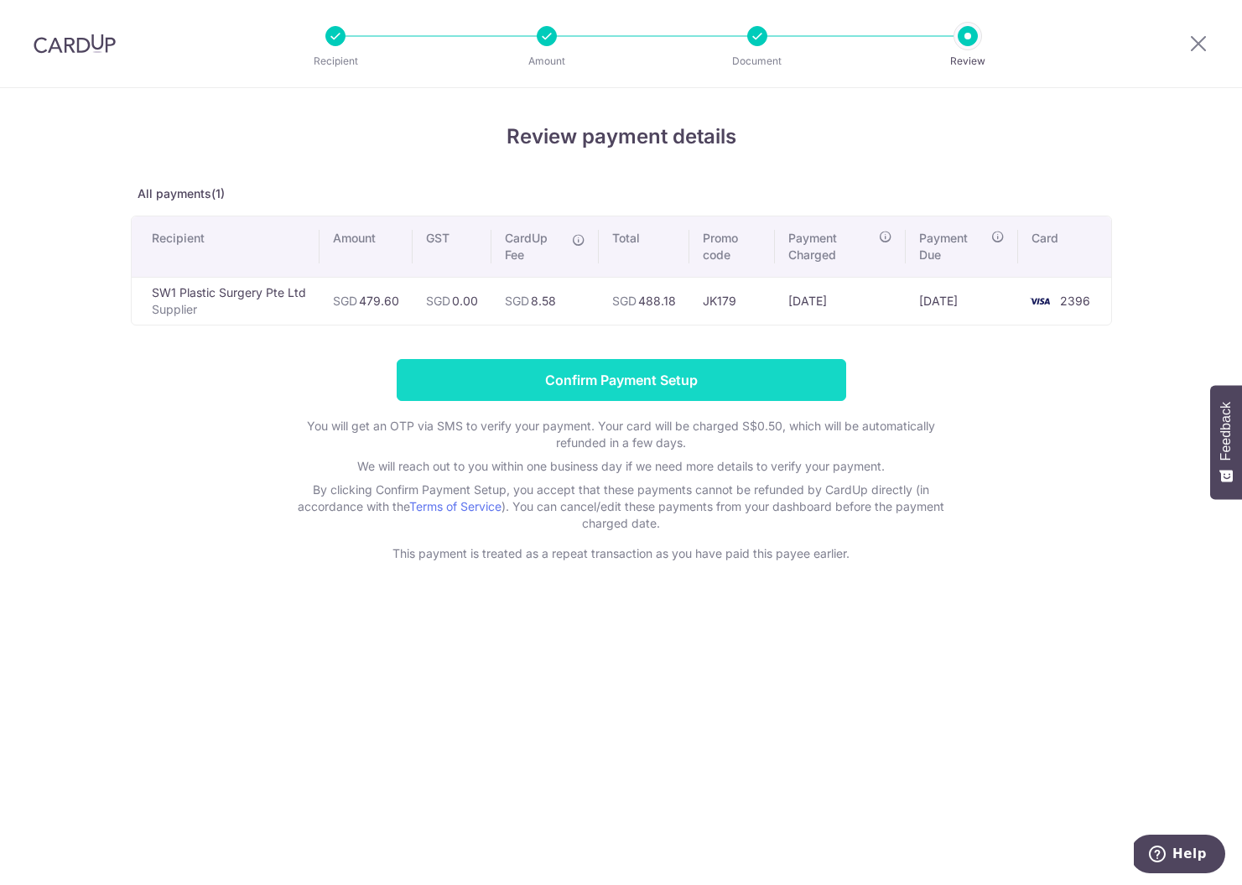
click at [523, 389] on input "Confirm Payment Setup" at bounding box center [622, 380] width 450 height 42
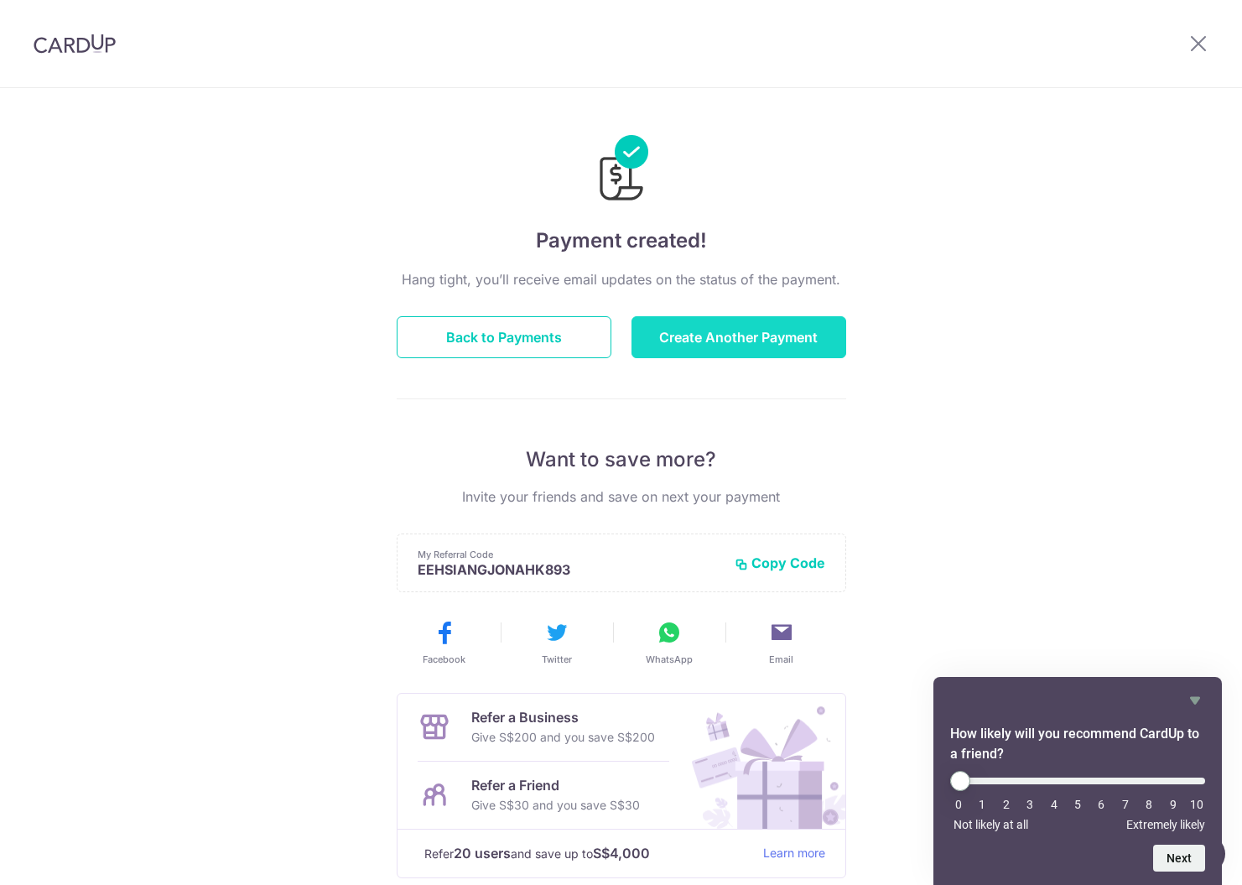
click at [689, 353] on button "Create Another Payment" at bounding box center [739, 337] width 215 height 42
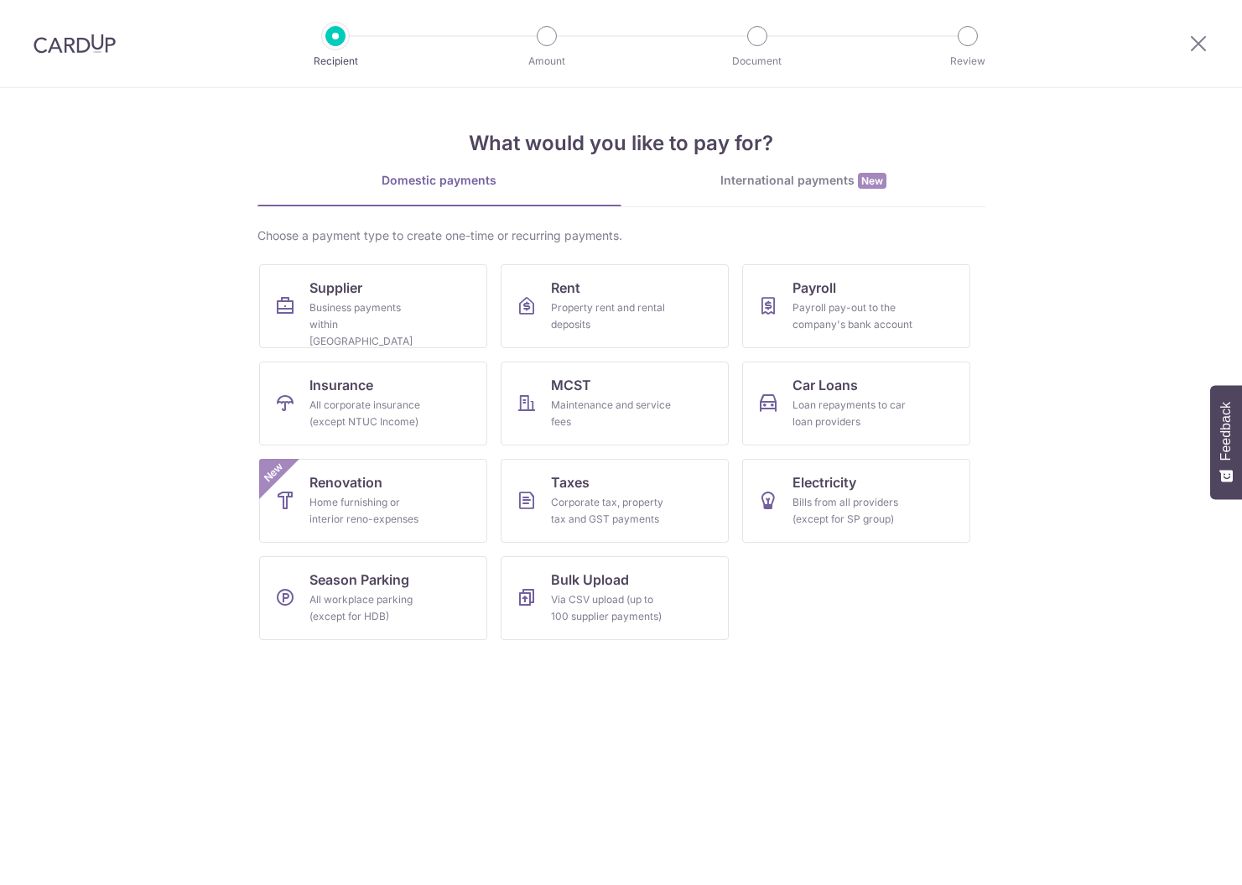
click at [428, 304] on div "Business payments within [GEOGRAPHIC_DATA]" at bounding box center [370, 324] width 121 height 50
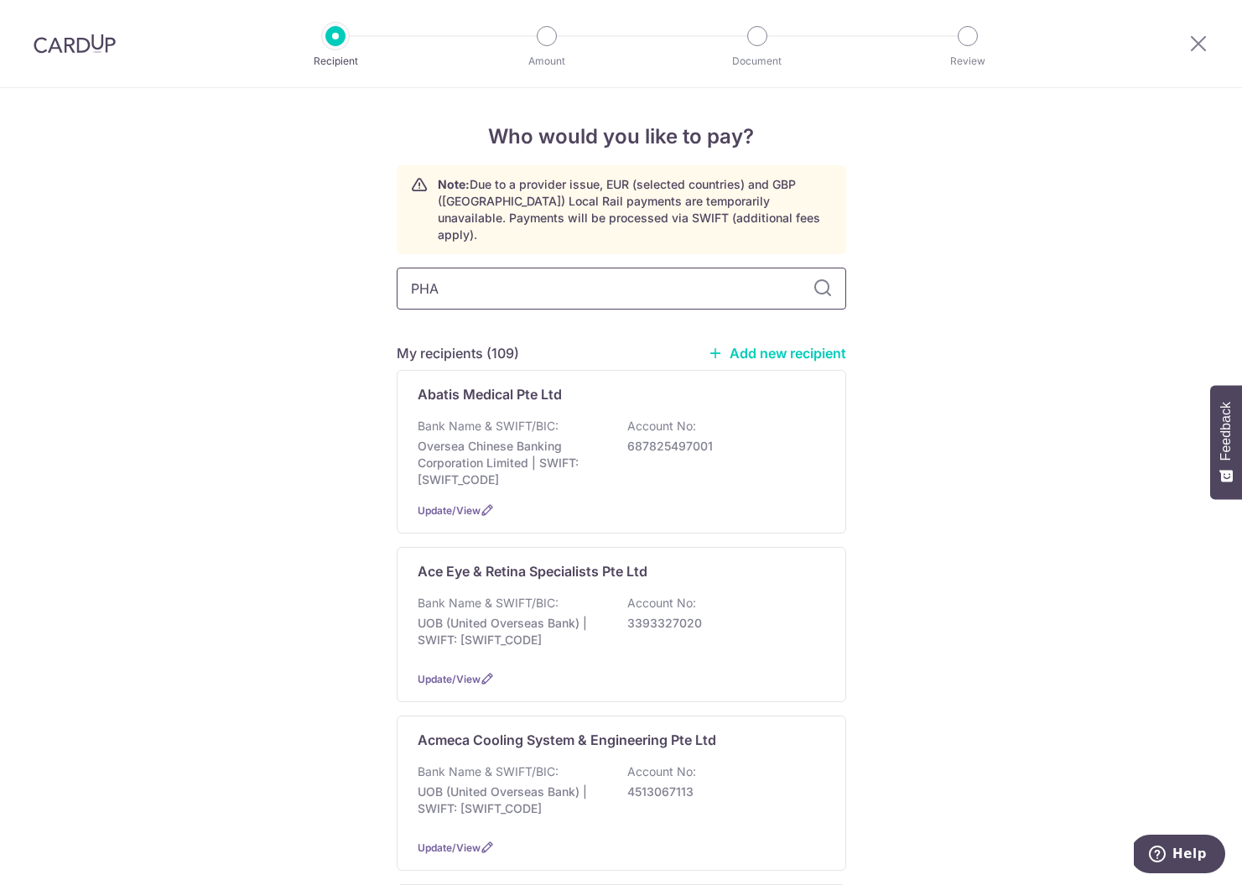
type input "PHAR"
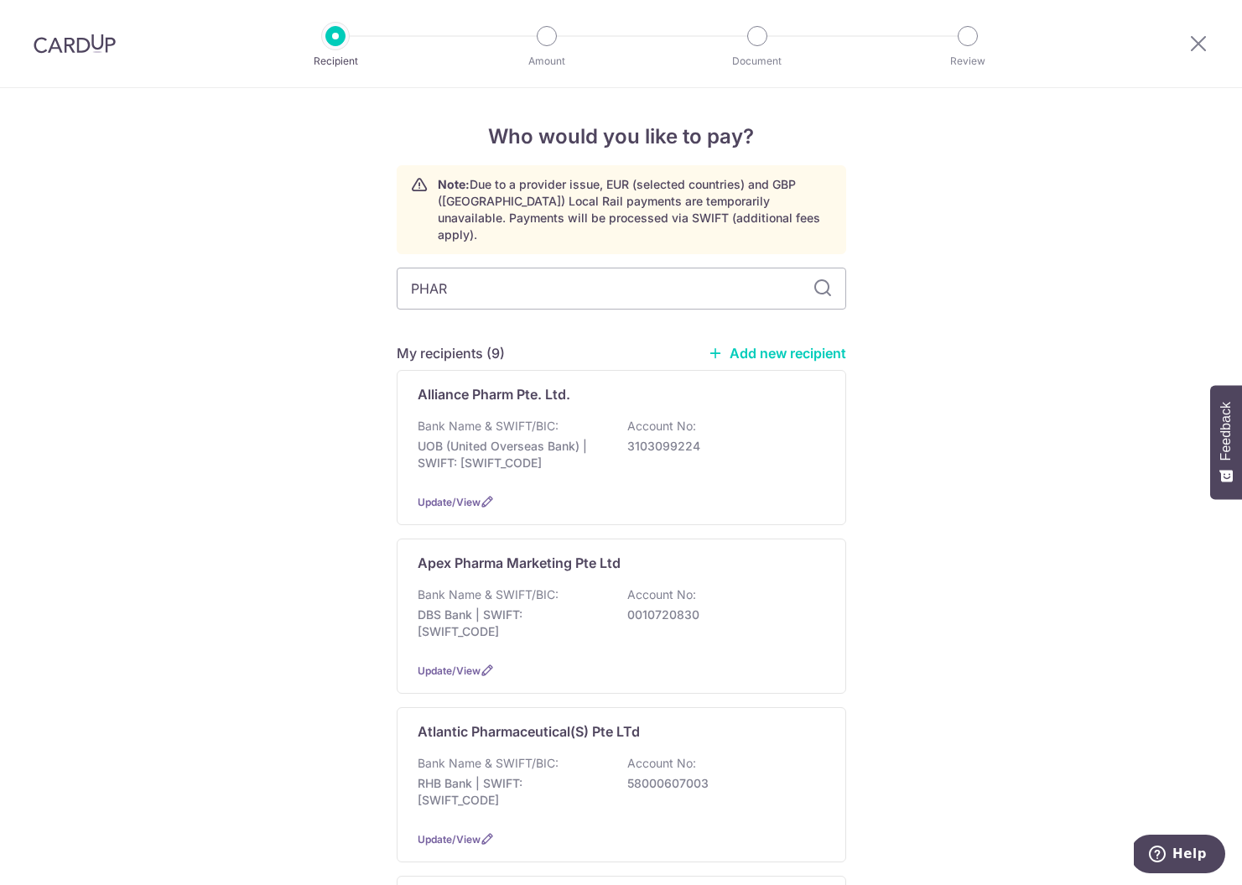
drag, startPoint x: 531, startPoint y: 280, endPoint x: 327, endPoint y: 266, distance: 204.3
type input "URBA"
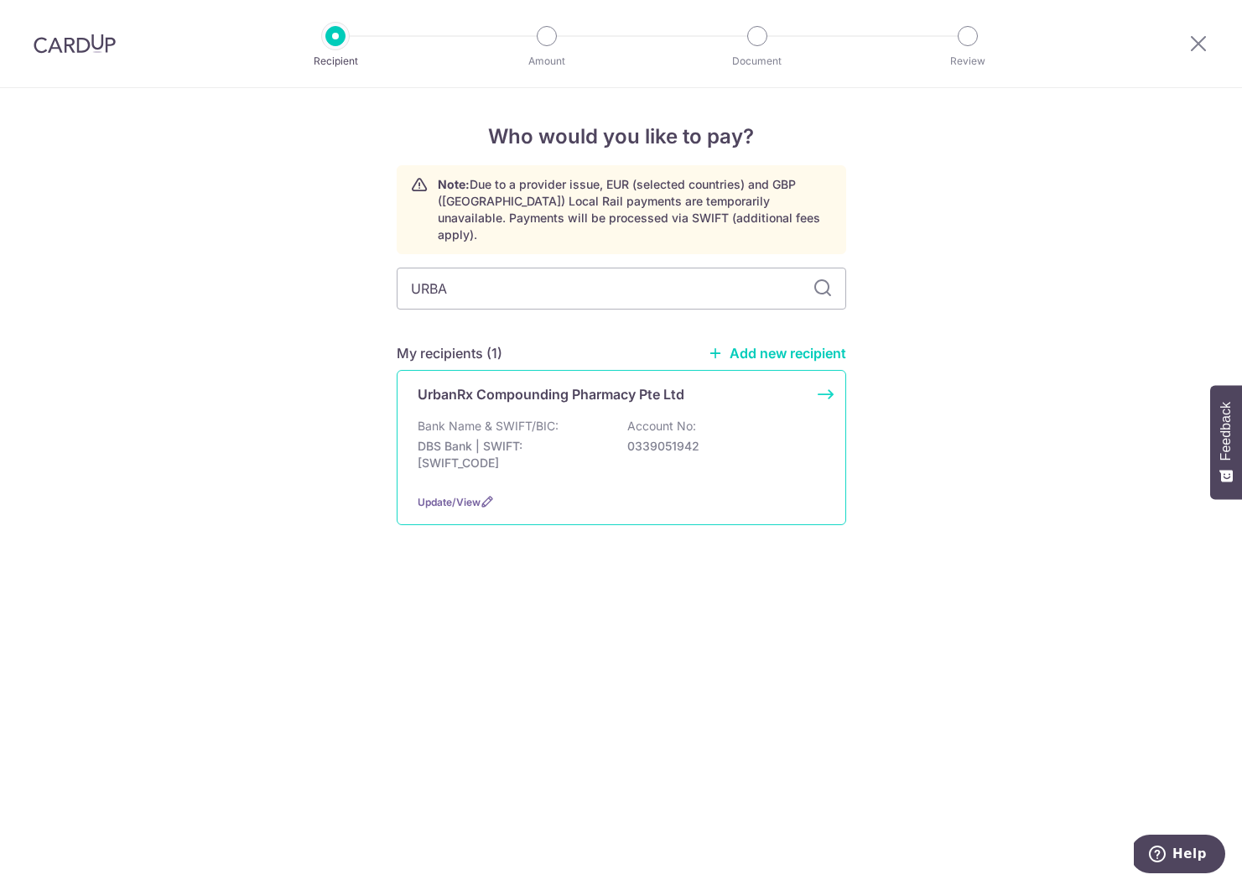
click at [531, 418] on p "Bank Name & SWIFT/BIC:" at bounding box center [488, 426] width 141 height 17
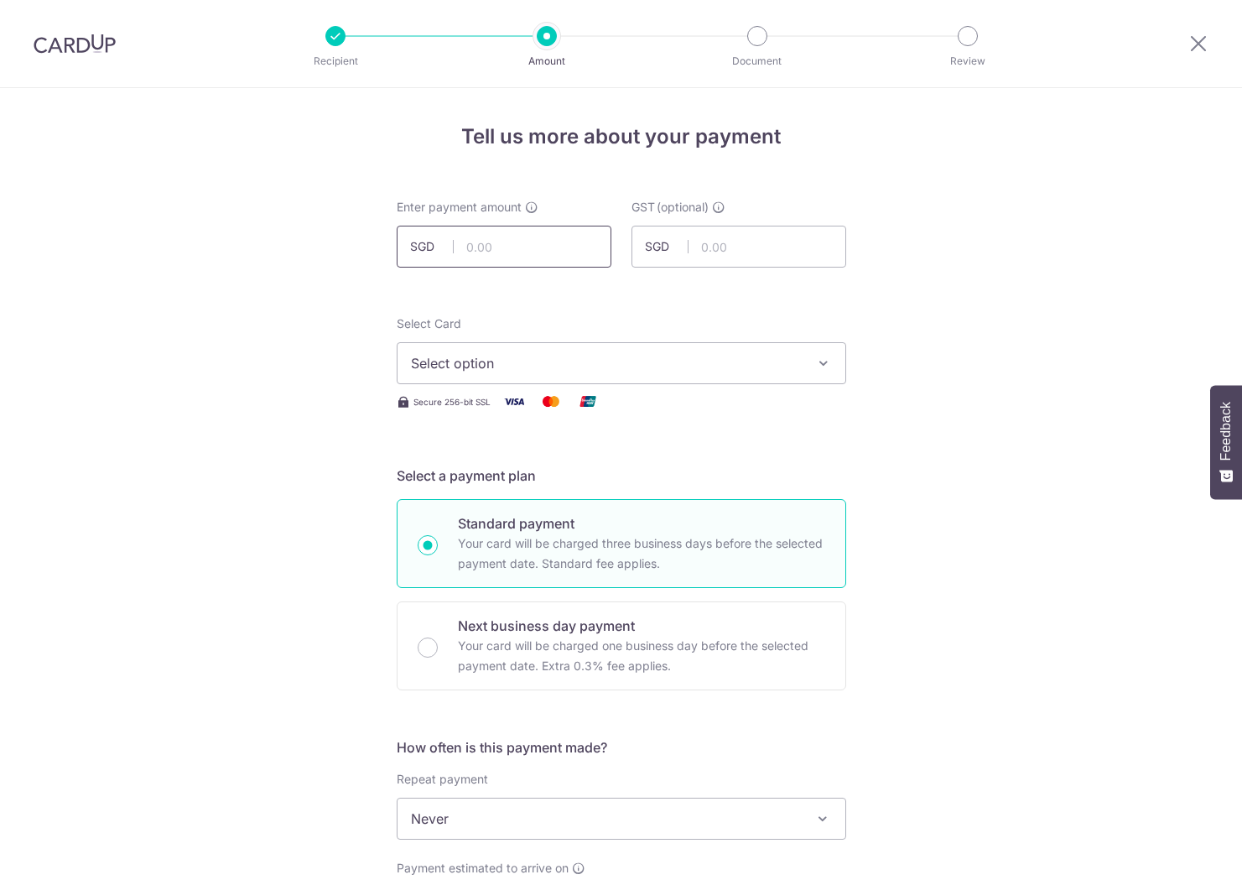
click at [559, 238] on input "text" at bounding box center [504, 247] width 215 height 42
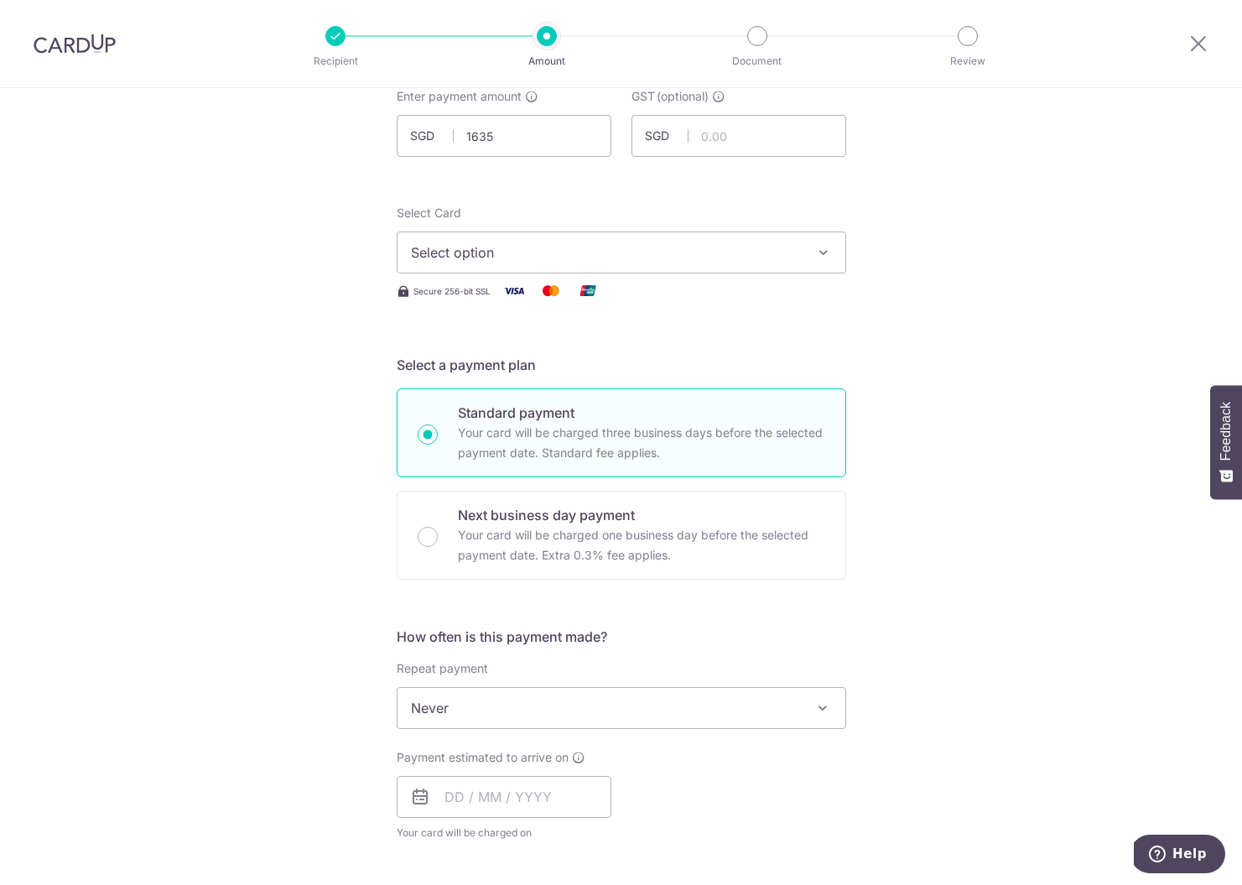
type input "1,635.00"
click at [533, 250] on span "Select option" at bounding box center [606, 252] width 391 height 20
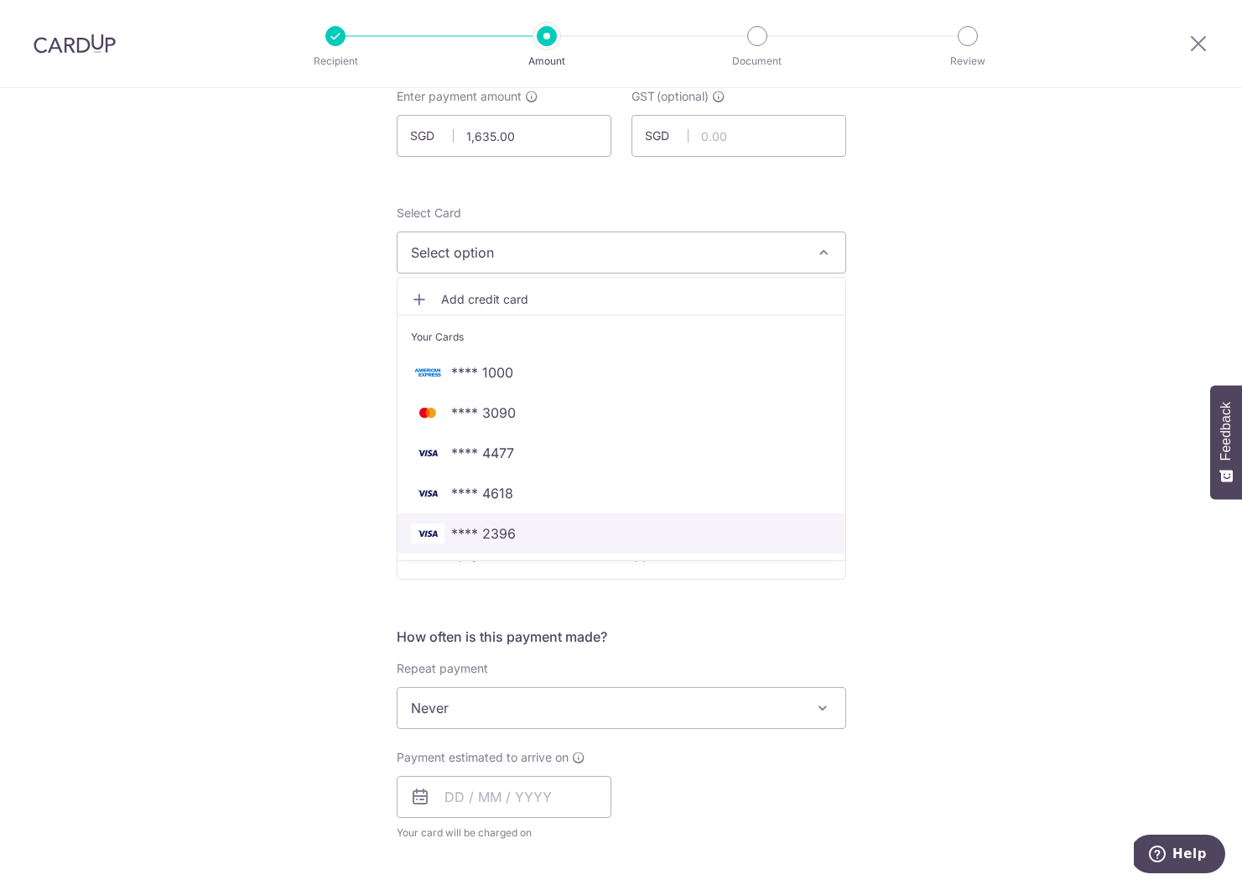
click at [502, 523] on span "**** 2396" at bounding box center [483, 533] width 65 height 20
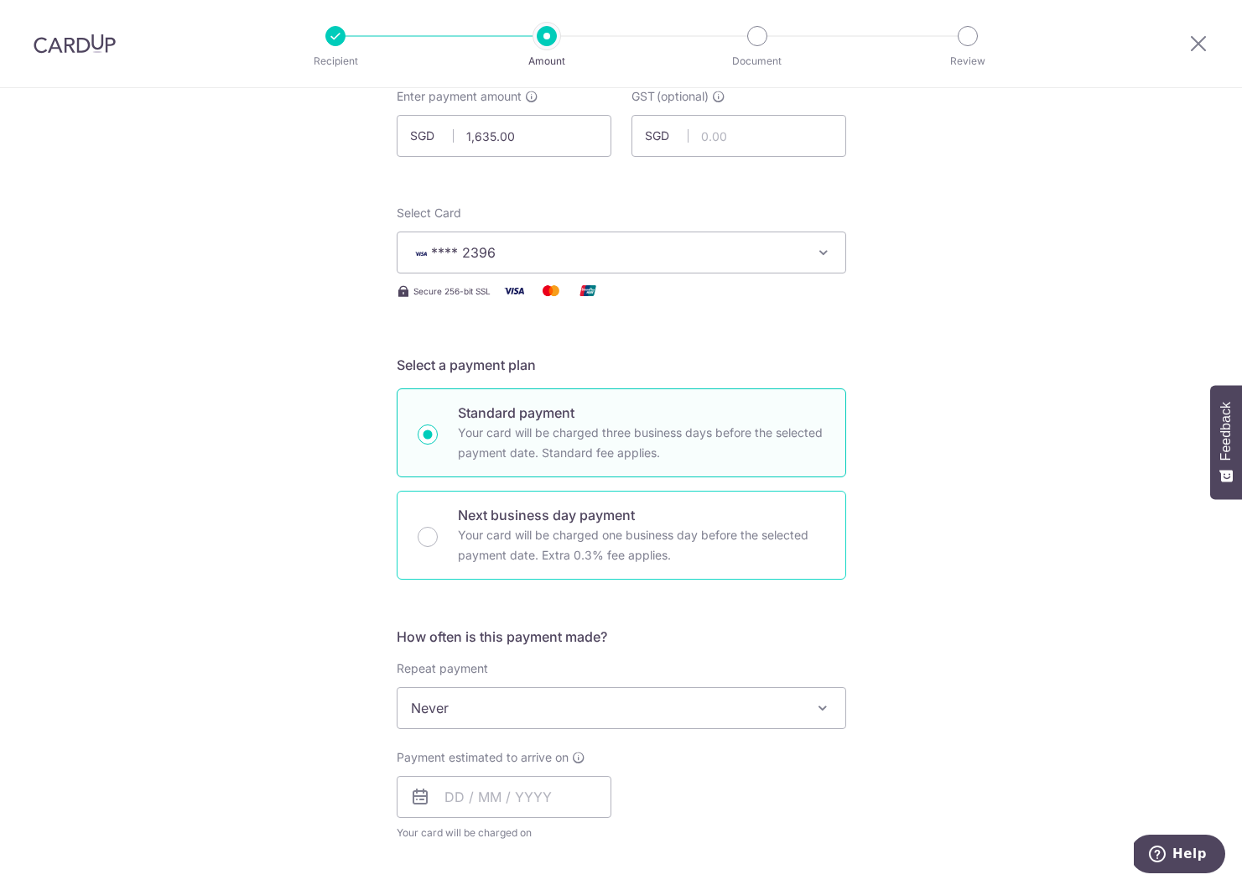
scroll to position [258, 0]
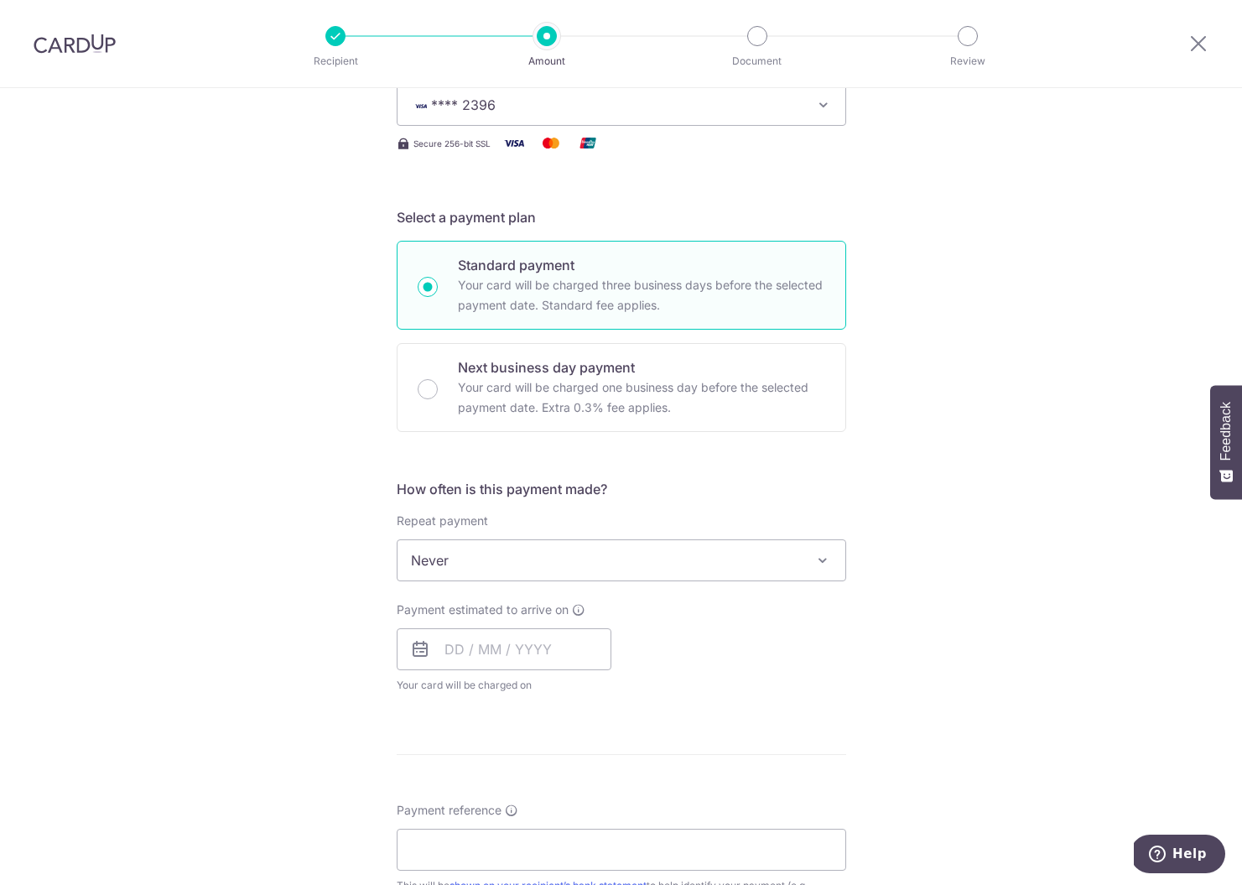
click at [478, 674] on div "Payment estimated to arrive on Your card will be charged on for the first payme…" at bounding box center [504, 647] width 215 height 92
click at [483, 650] on input "text" at bounding box center [504, 649] width 215 height 42
click at [461, 798] on link "8" at bounding box center [464, 801] width 27 height 27
type input "08/09/2025"
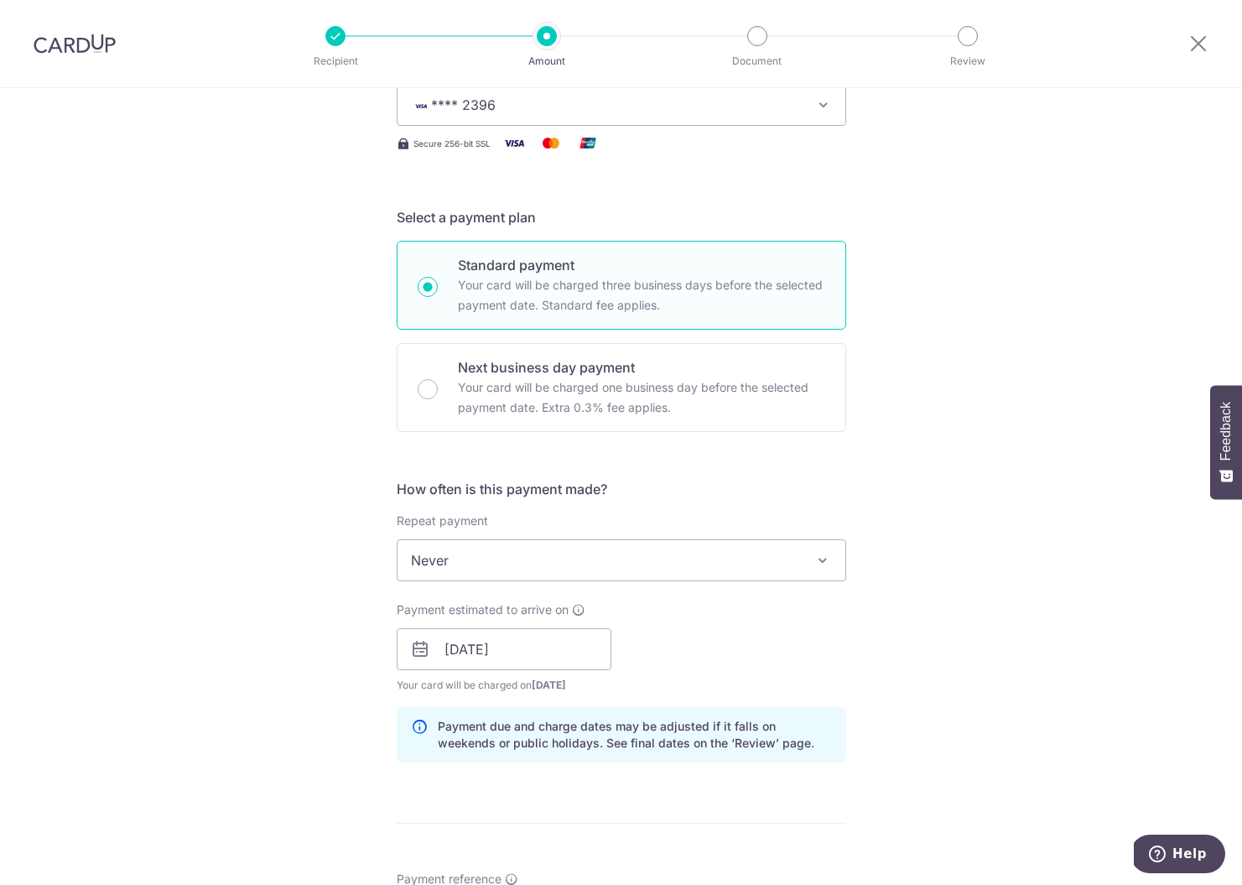
scroll to position [520, 0]
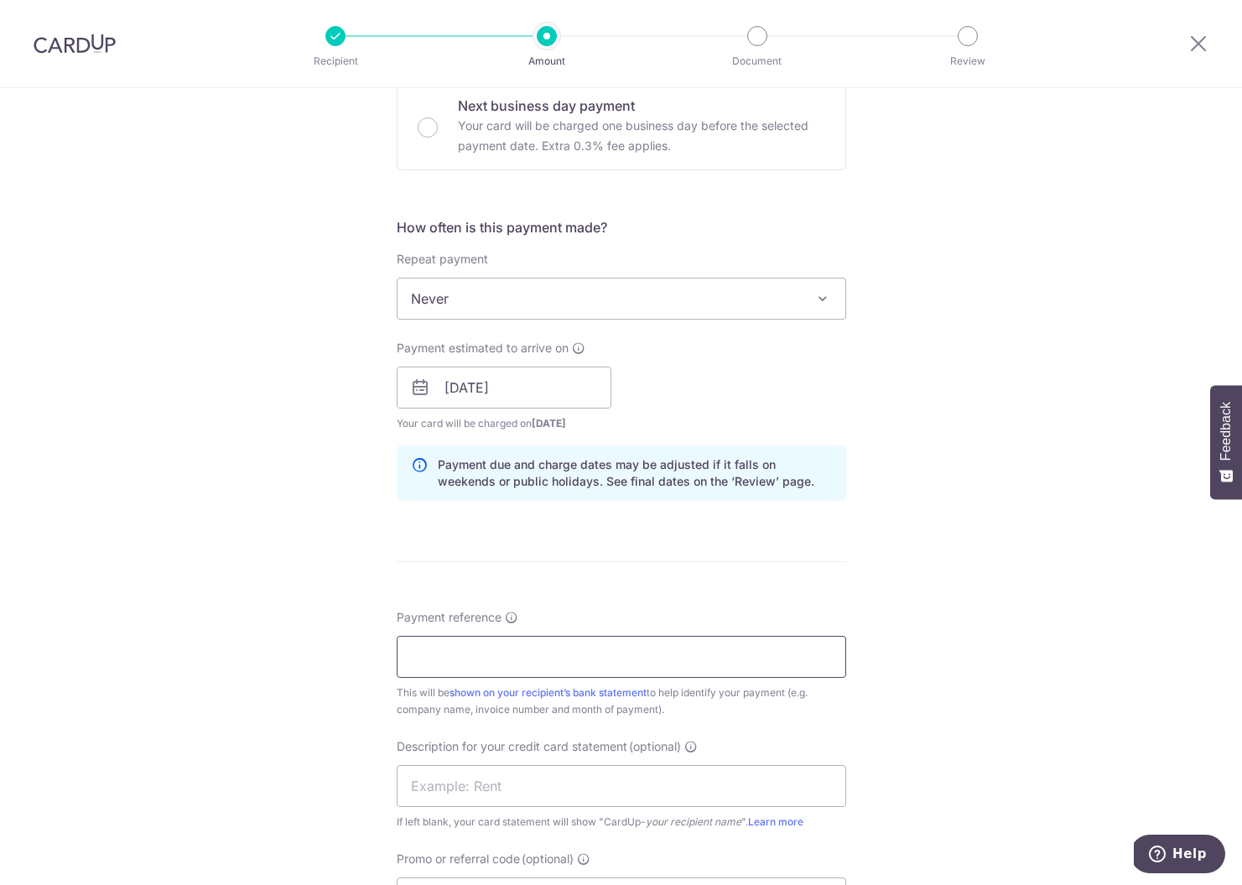
click at [496, 667] on input "Payment reference" at bounding box center [622, 657] width 450 height 42
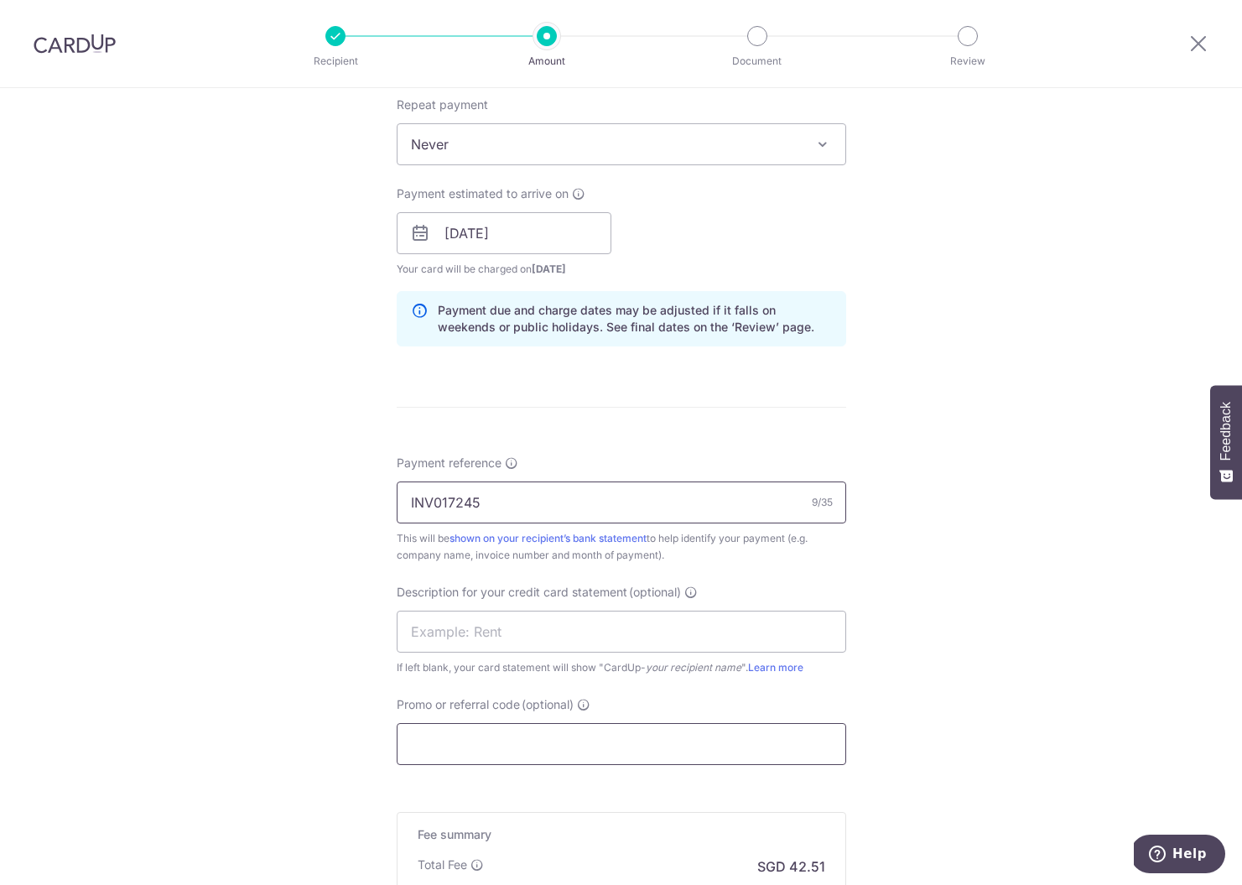
type input "INV017245"
click at [499, 747] on input "Promo or referral code (optional)" at bounding box center [622, 744] width 450 height 42
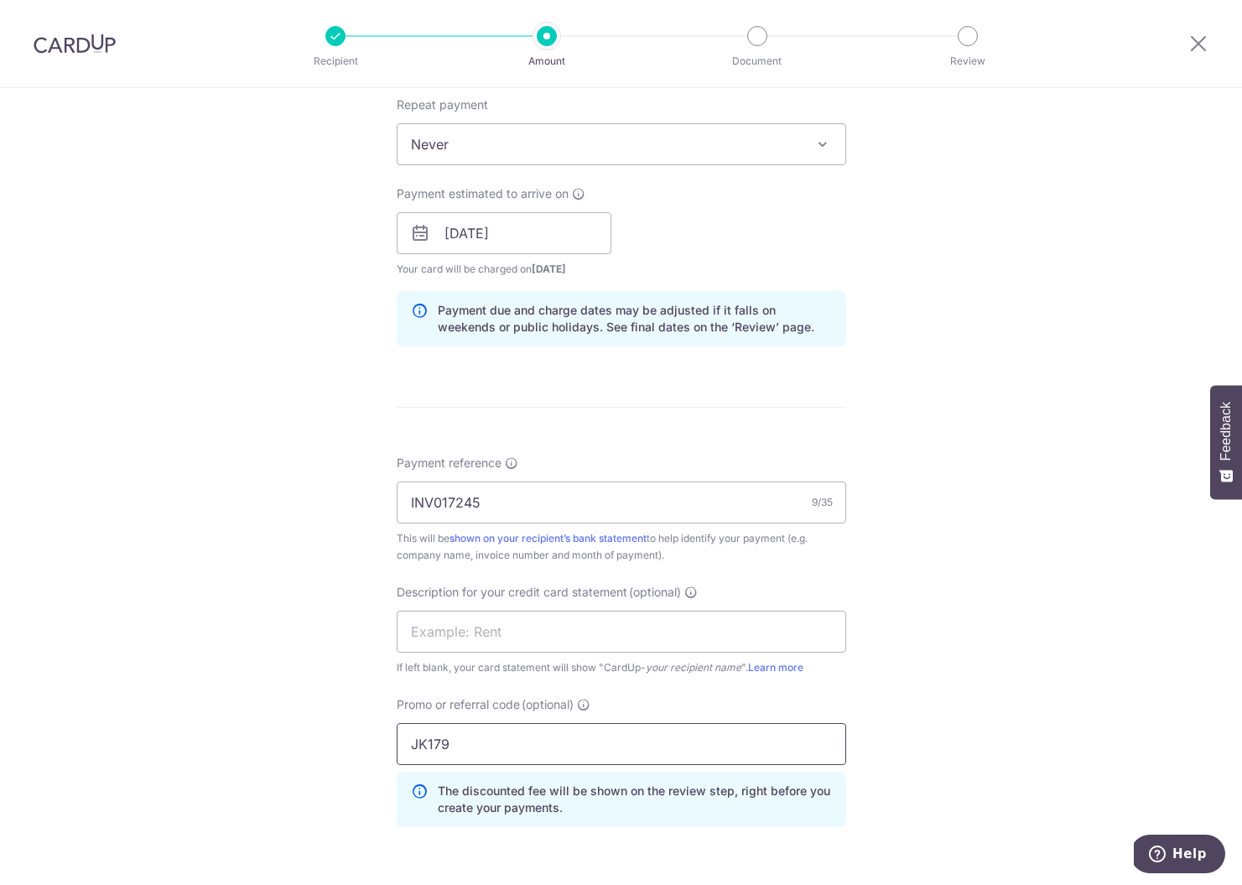
scroll to position [977, 0]
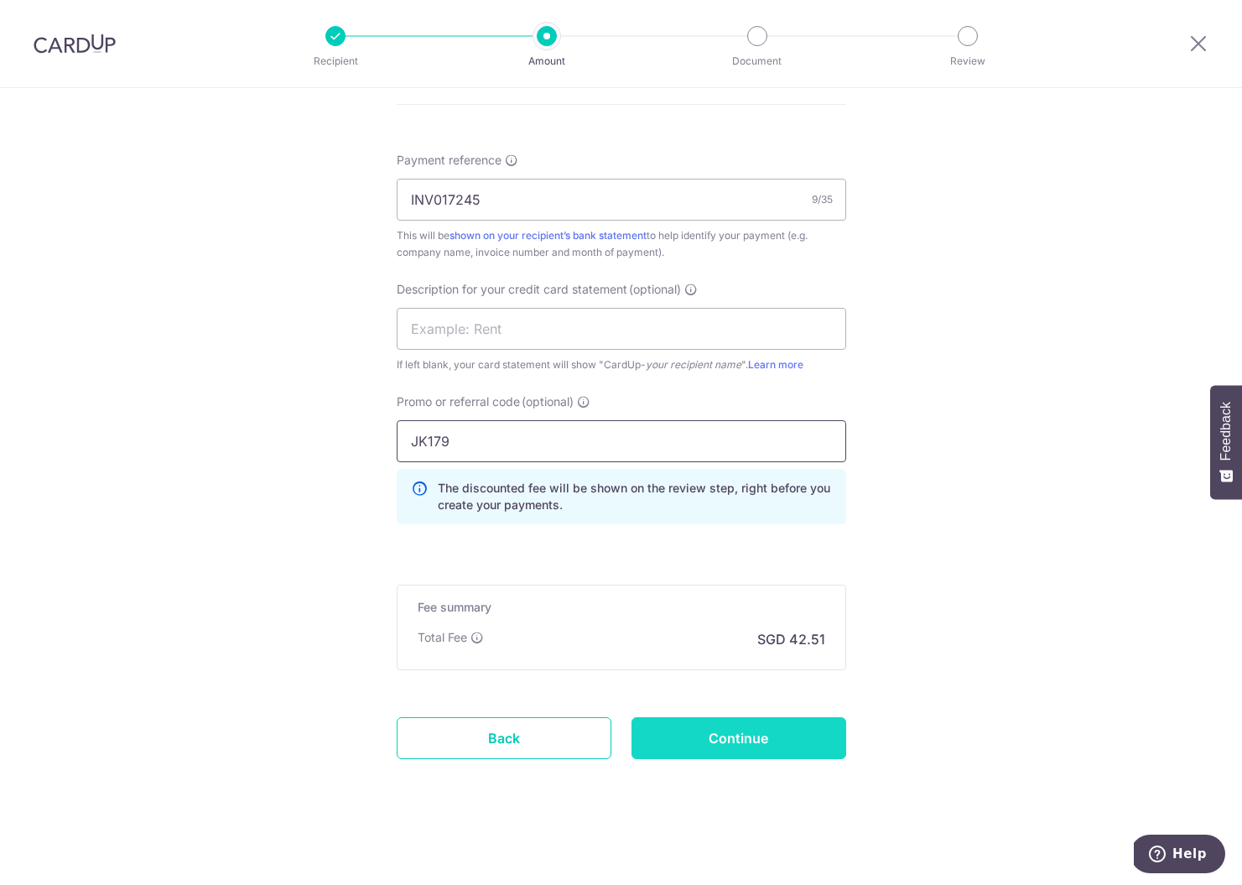
type input "JK179"
click at [720, 735] on input "Continue" at bounding box center [739, 738] width 215 height 42
type input "Create Schedule"
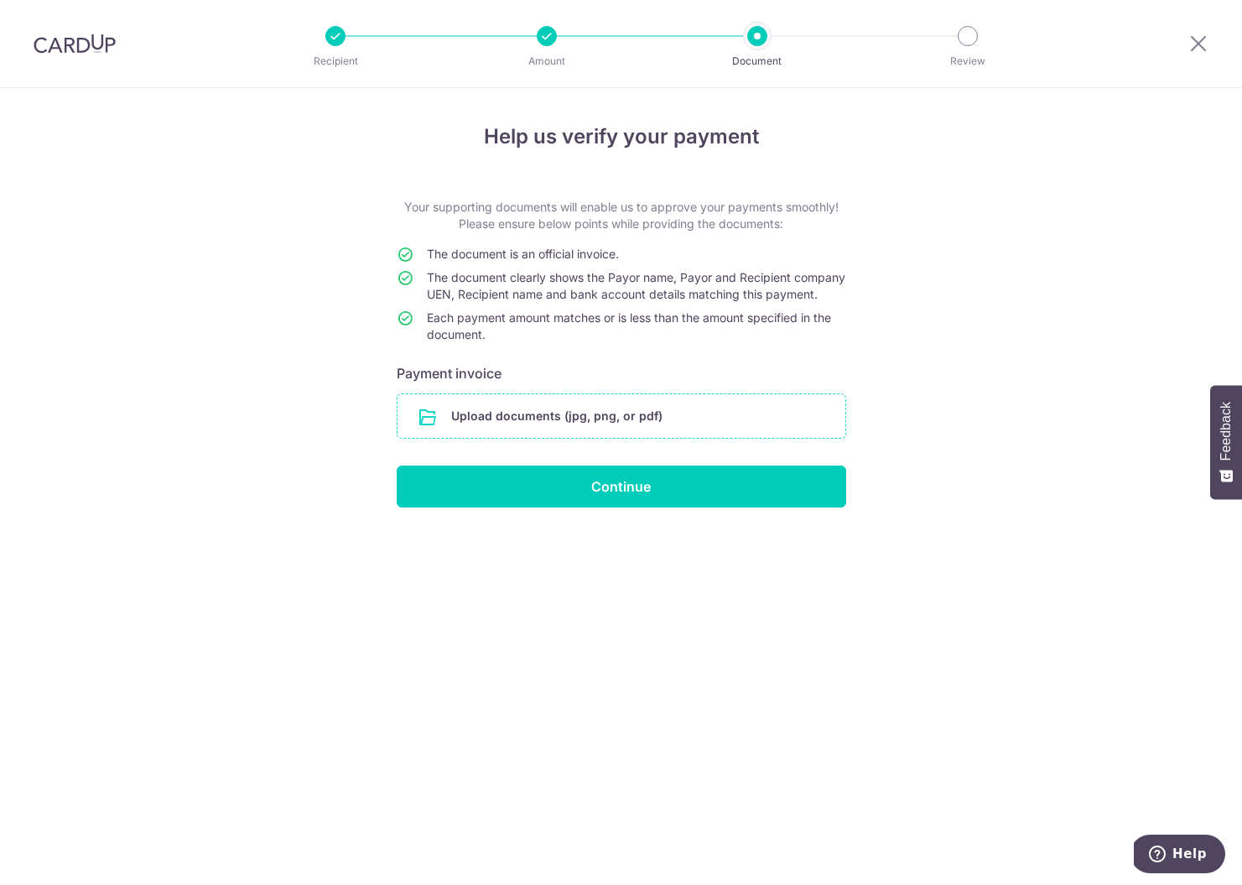
click at [591, 434] on input "file" at bounding box center [622, 416] width 448 height 44
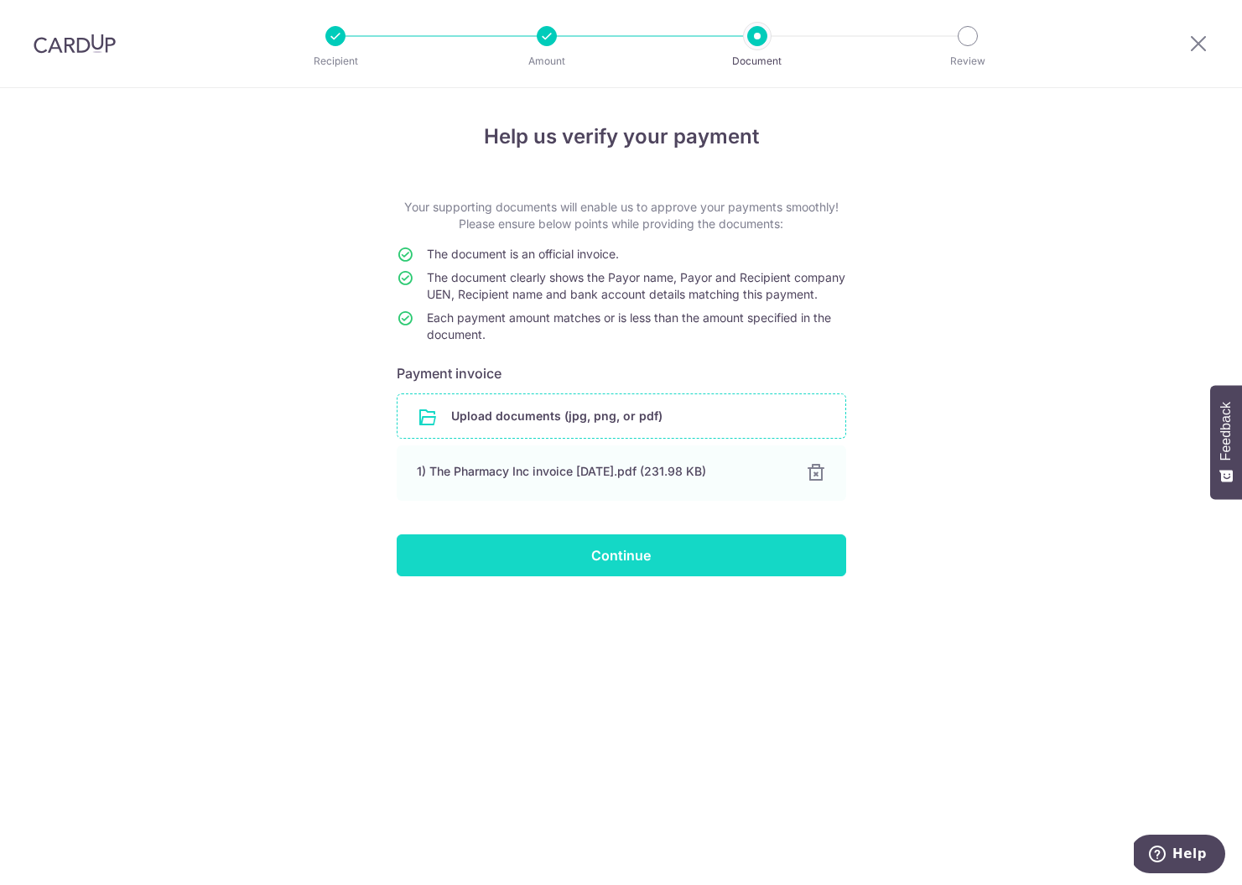
click at [653, 561] on input "Continue" at bounding box center [622, 555] width 450 height 42
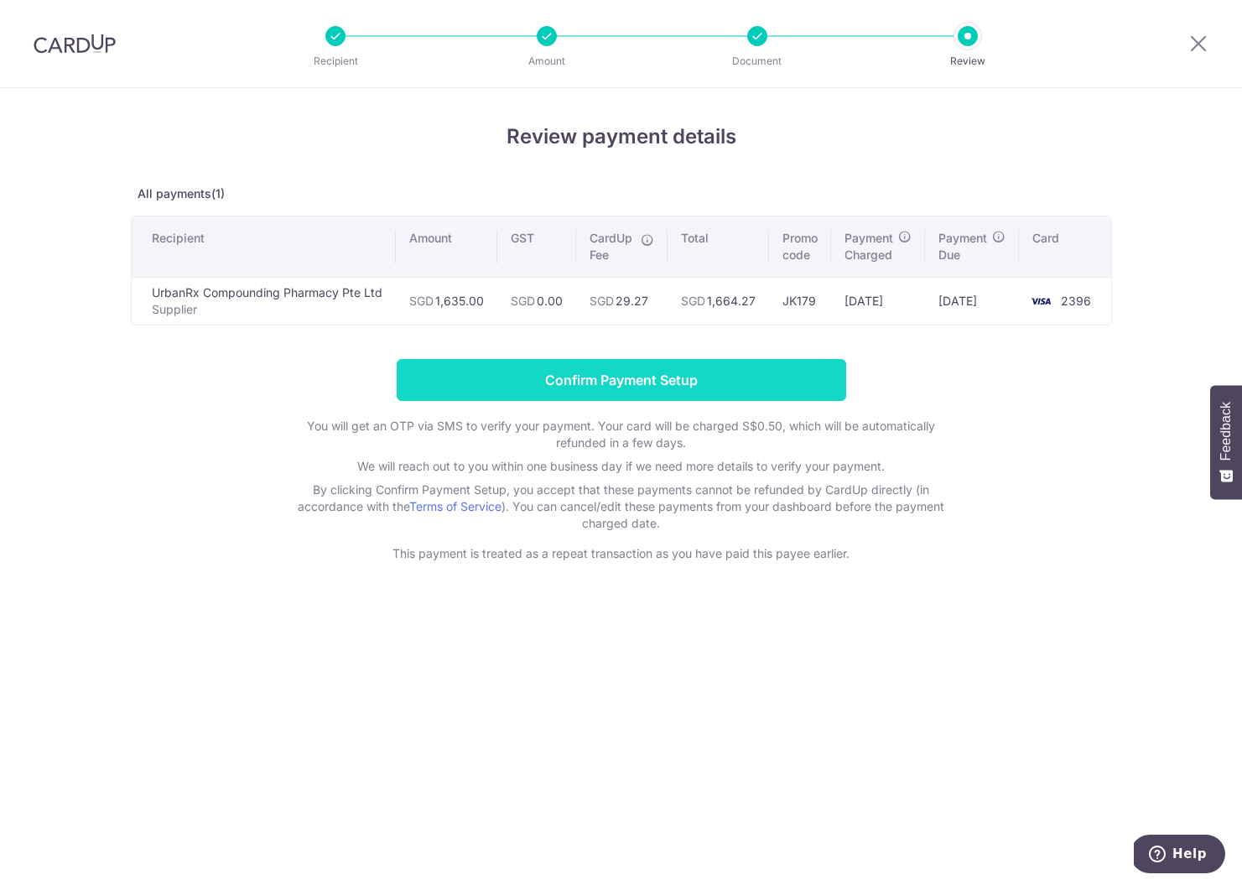
click at [718, 375] on input "Confirm Payment Setup" at bounding box center [622, 380] width 450 height 42
